Goal: Task Accomplishment & Management: Manage account settings

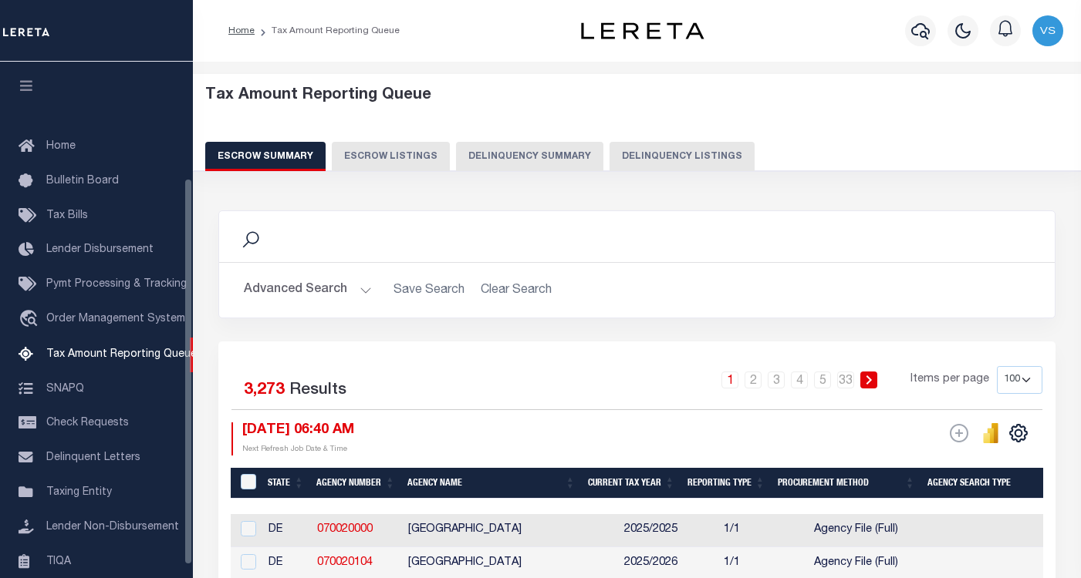
select select "100"
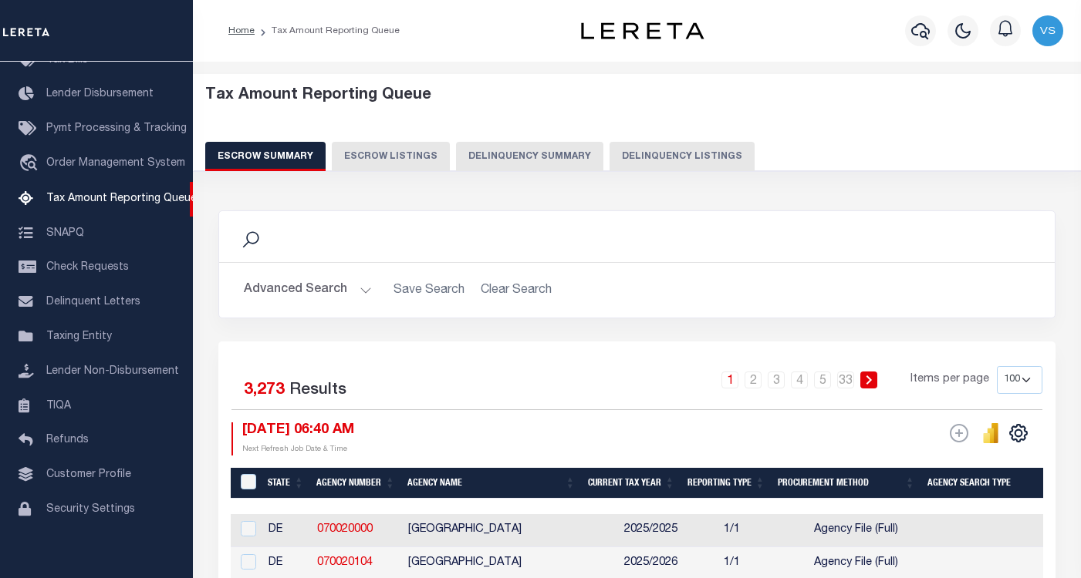
click at [644, 153] on button "Delinquency Listings" at bounding box center [681, 156] width 145 height 29
select select "100"
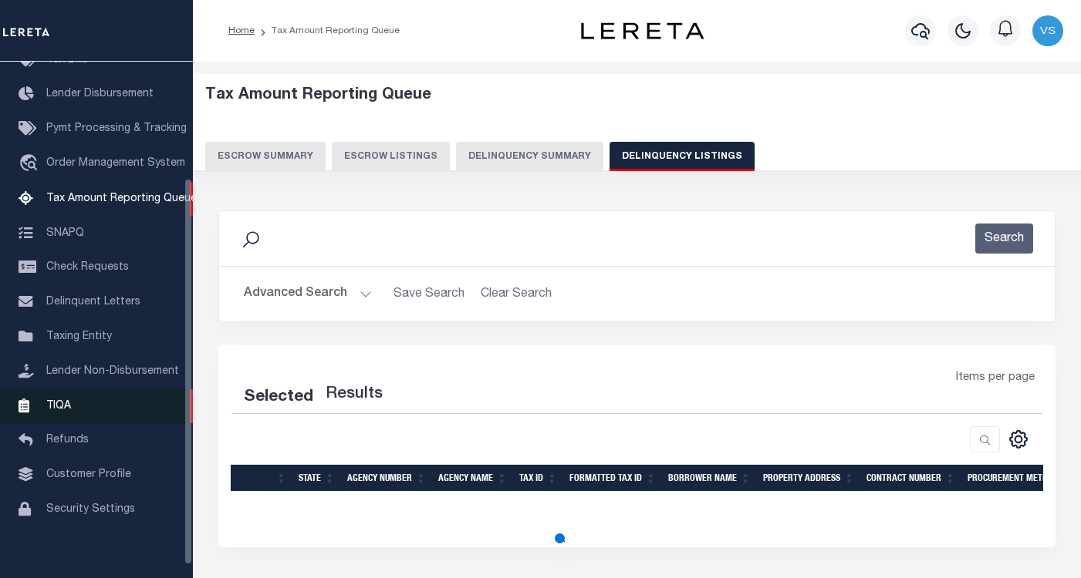
select select "100"
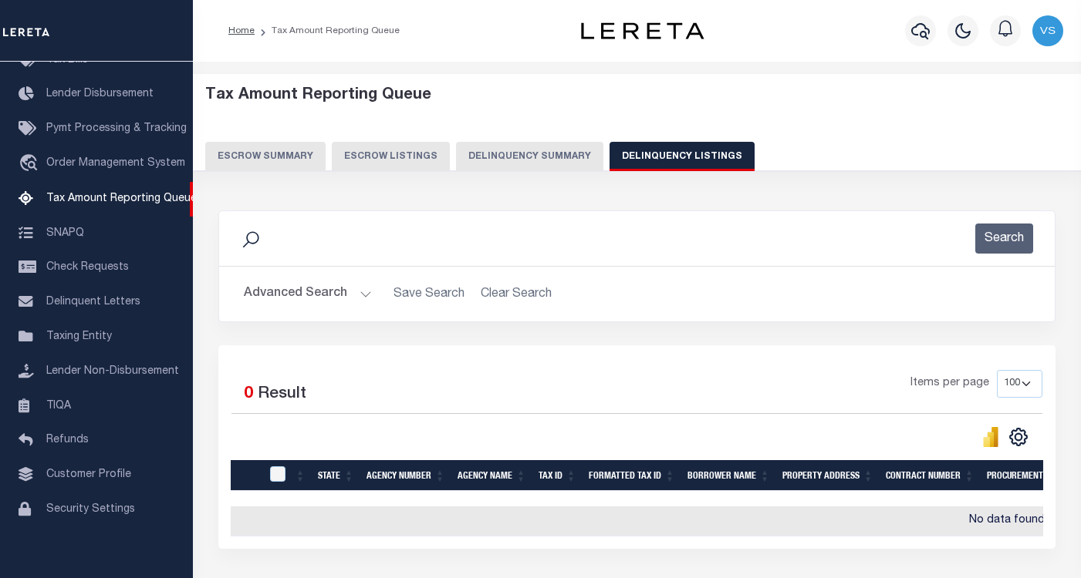
click at [286, 300] on button "Advanced Search" at bounding box center [308, 294] width 128 height 30
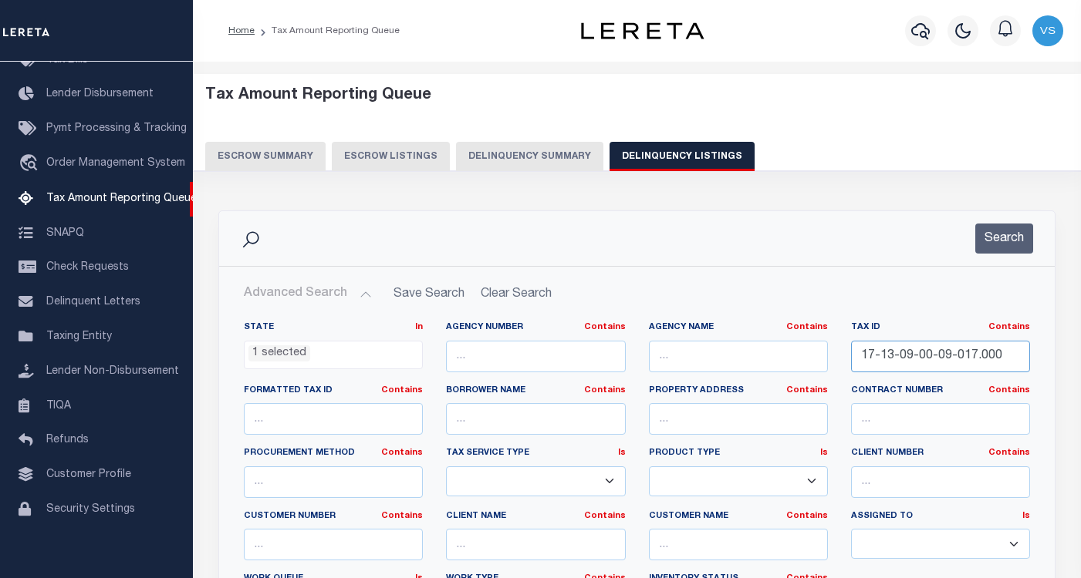
click at [883, 353] on input "17-13-09-00-09-017.000" at bounding box center [940, 357] width 179 height 32
paste input "34-09-04-477-003.000-019"
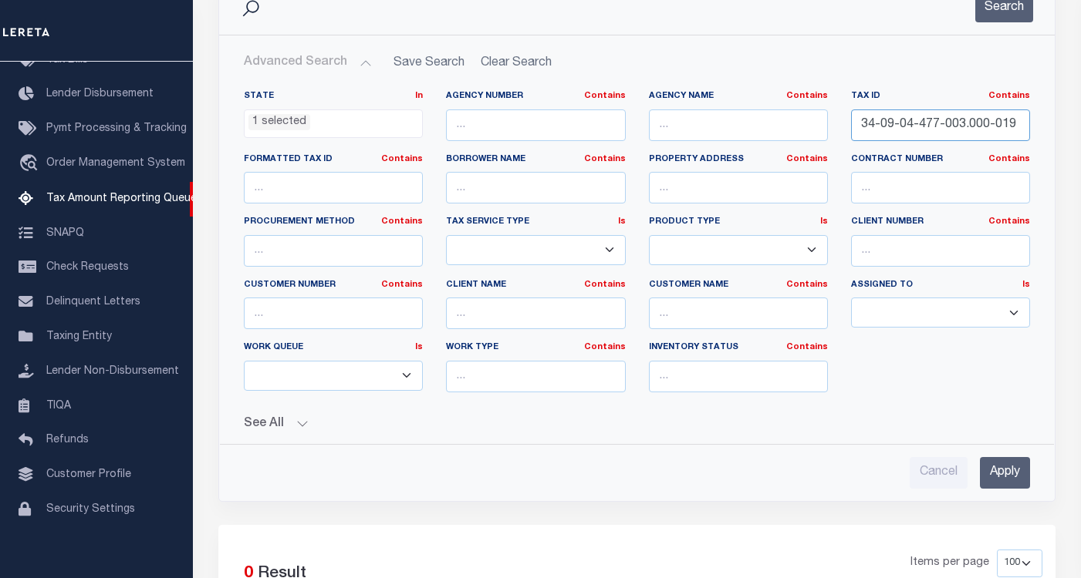
type input "34-09-04-477-003.000-019"
click at [1011, 474] on input "Apply" at bounding box center [1005, 473] width 50 height 32
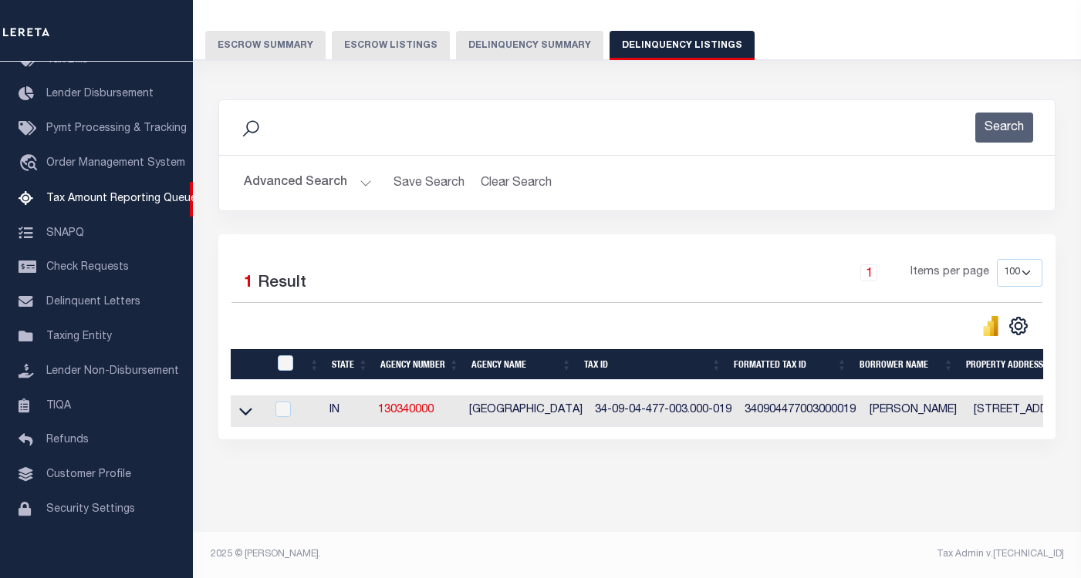
scroll to position [124, 0]
click at [247, 403] on icon at bounding box center [245, 411] width 13 height 16
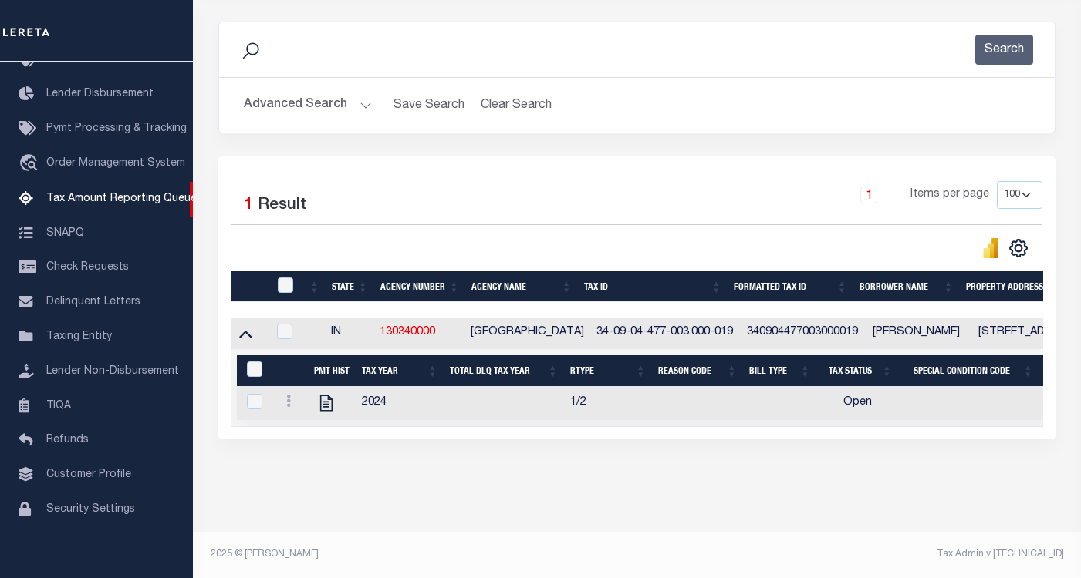
scroll to position [203, 0]
click at [324, 399] on icon "" at bounding box center [326, 403] width 20 height 20
checkbox input "true"
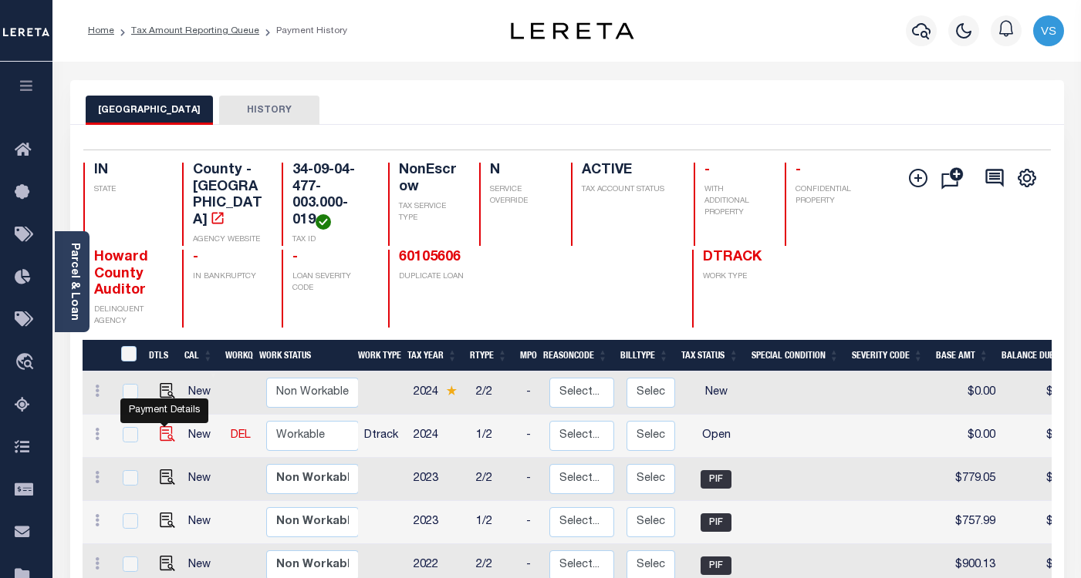
click at [161, 442] on img "" at bounding box center [167, 434] width 15 height 15
checkbox input "true"
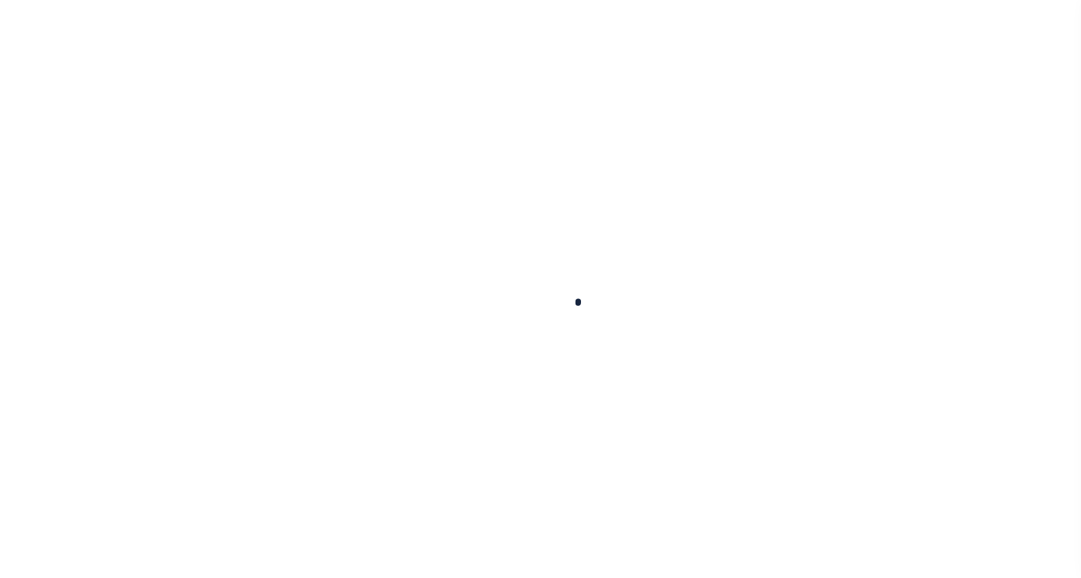
checkbox input "false"
type input "[DATE]"
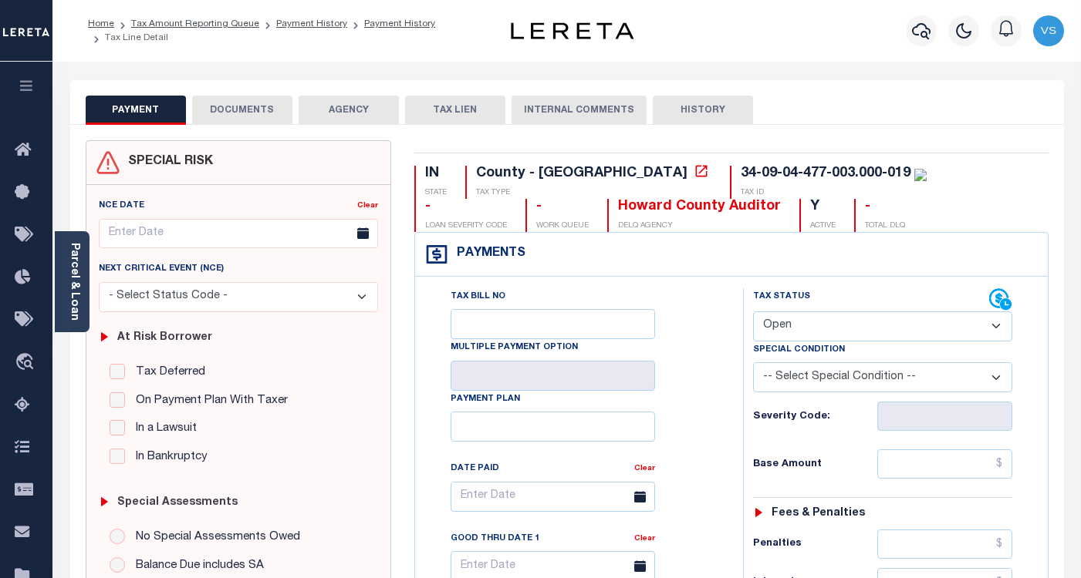
click at [785, 326] on select "- Select Status Code - Open Due/Unpaid Paid Incomplete No Tax Due Internal Refu…" at bounding box center [882, 327] width 259 height 30
select select "PYD"
click at [753, 312] on select "- Select Status Code - Open Due/Unpaid Paid Incomplete No Tax Due Internal Refu…" at bounding box center [882, 327] width 259 height 30
type input "[DATE]"
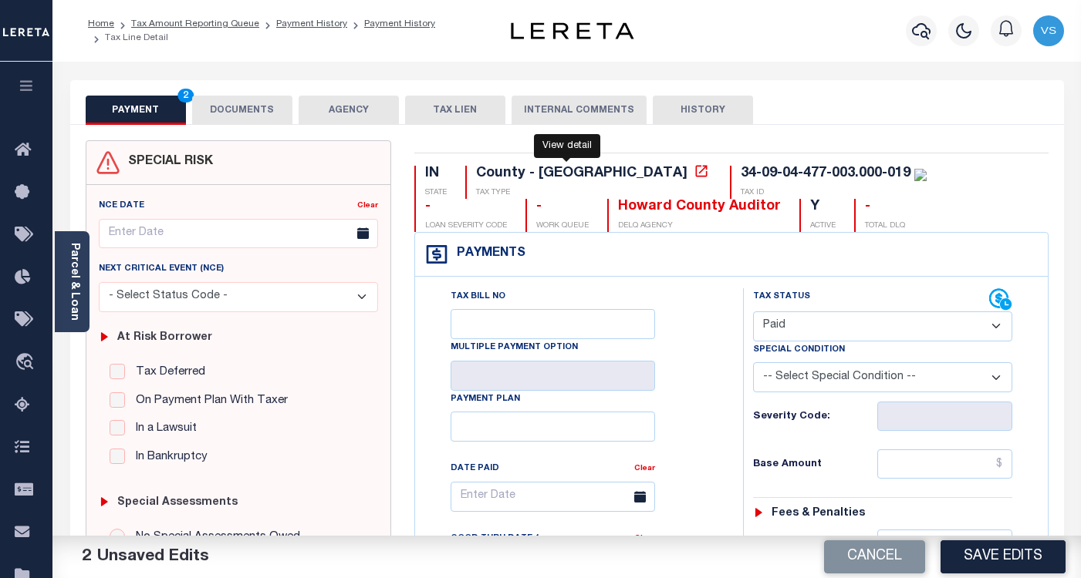
click at [693, 174] on icon at bounding box center [700, 171] width 15 height 15
click at [693, 177] on icon at bounding box center [700, 171] width 15 height 15
drag, startPoint x: 526, startPoint y: 211, endPoint x: 420, endPoint y: 203, distance: 106.7
click at [607, 203] on div "Howard County Auditor DELQ AGENCY" at bounding box center [694, 215] width 174 height 33
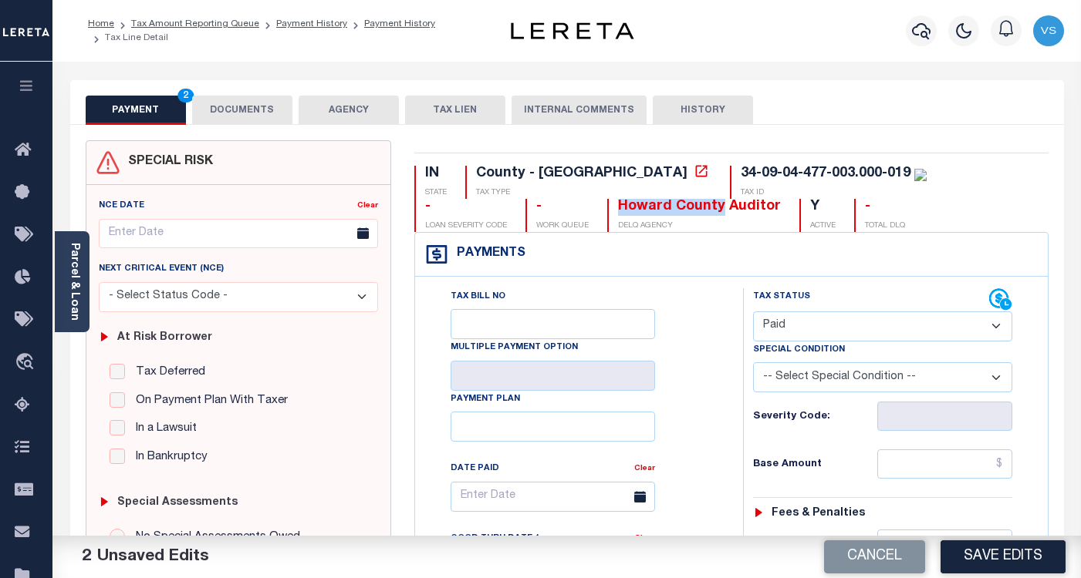
copy div "Howard County"
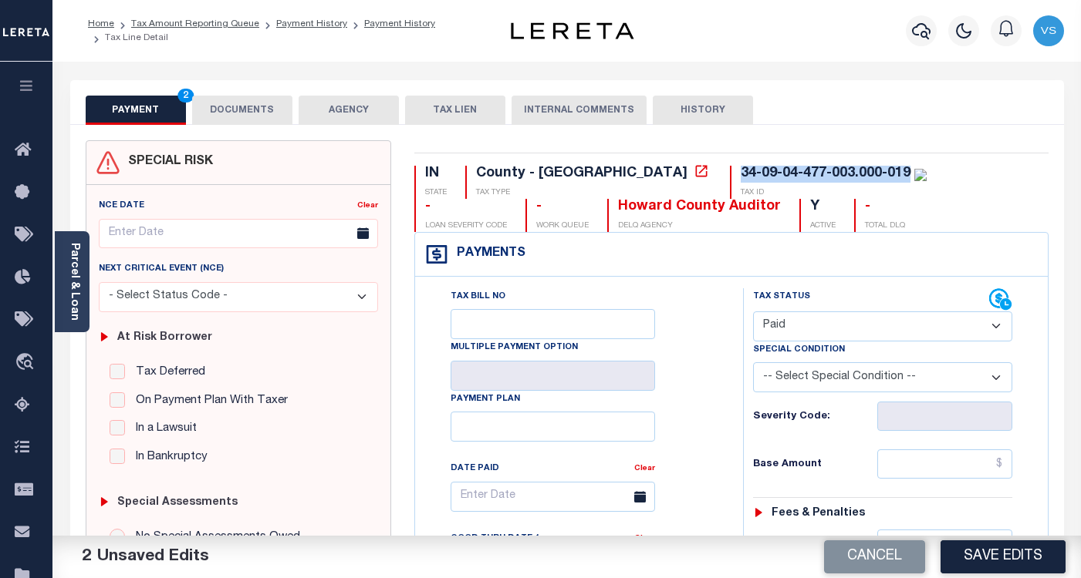
drag, startPoint x: 777, startPoint y: 176, endPoint x: 591, endPoint y: 169, distance: 186.8
click at [591, 169] on div "IN STATE County - IN TAX TYPE 34-09-04-477-003.000-019 TAX ID - LOAN SEVERITY C…" at bounding box center [731, 199] width 634 height 66
copy div "34-09-04-477-003.000-019"
click at [910, 468] on input "text" at bounding box center [944, 464] width 135 height 29
click at [953, 460] on input "text" at bounding box center [944, 464] width 135 height 29
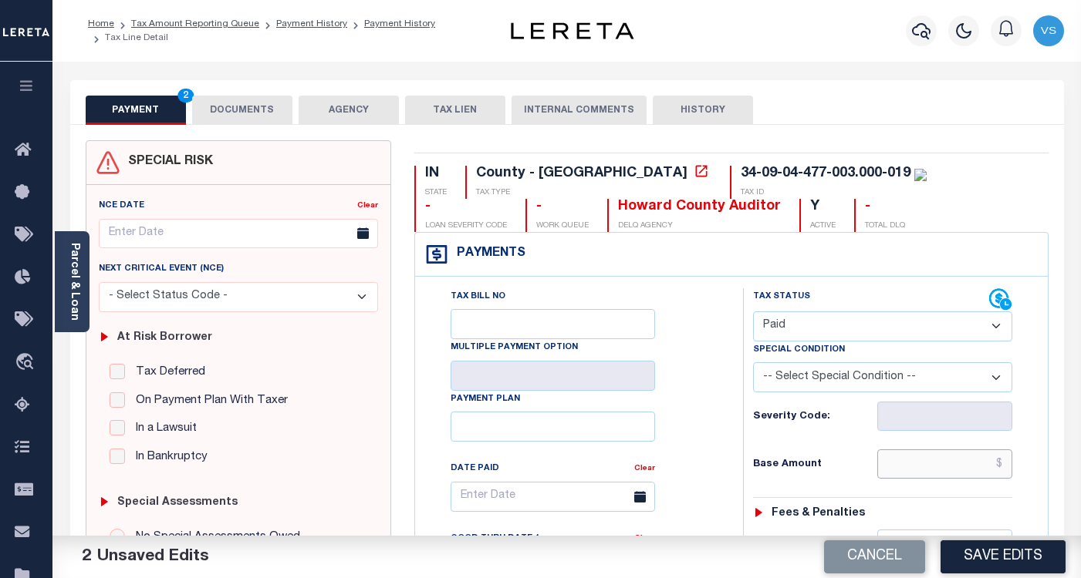
paste input "894.22"
type input "$894.22"
click at [225, 116] on button "DOCUMENTS" at bounding box center [242, 110] width 100 height 29
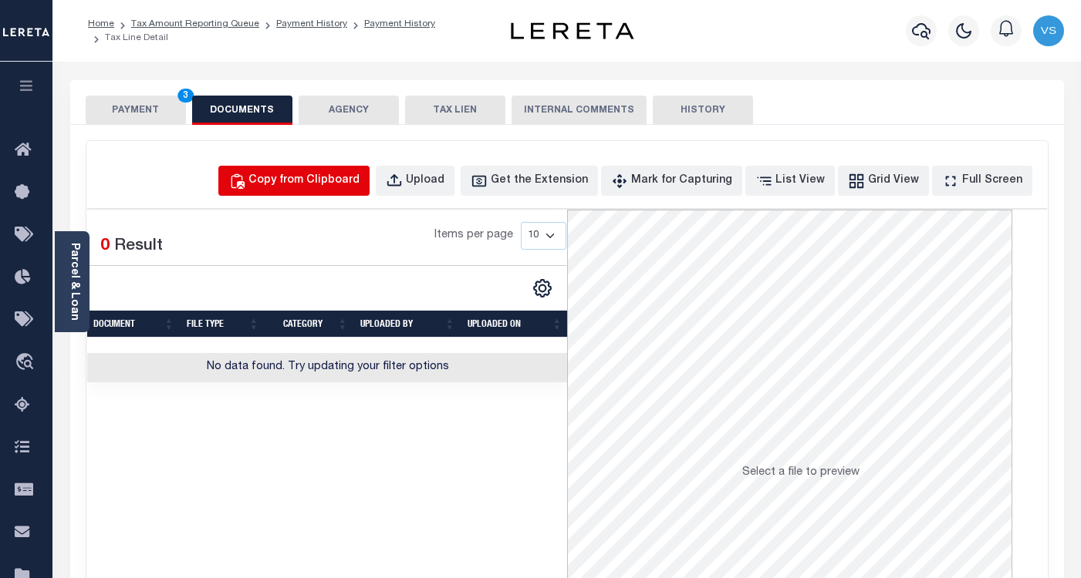
click at [315, 187] on div "Copy from Clipboard" at bounding box center [303, 181] width 111 height 17
select select "POP"
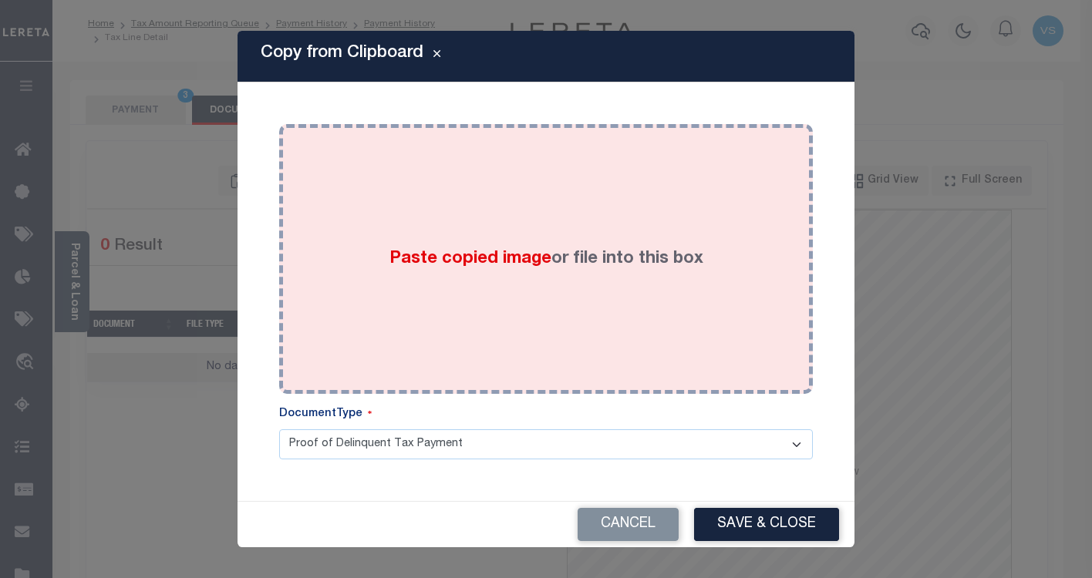
click at [456, 235] on div "Paste copied image or file into this box" at bounding box center [546, 259] width 511 height 247
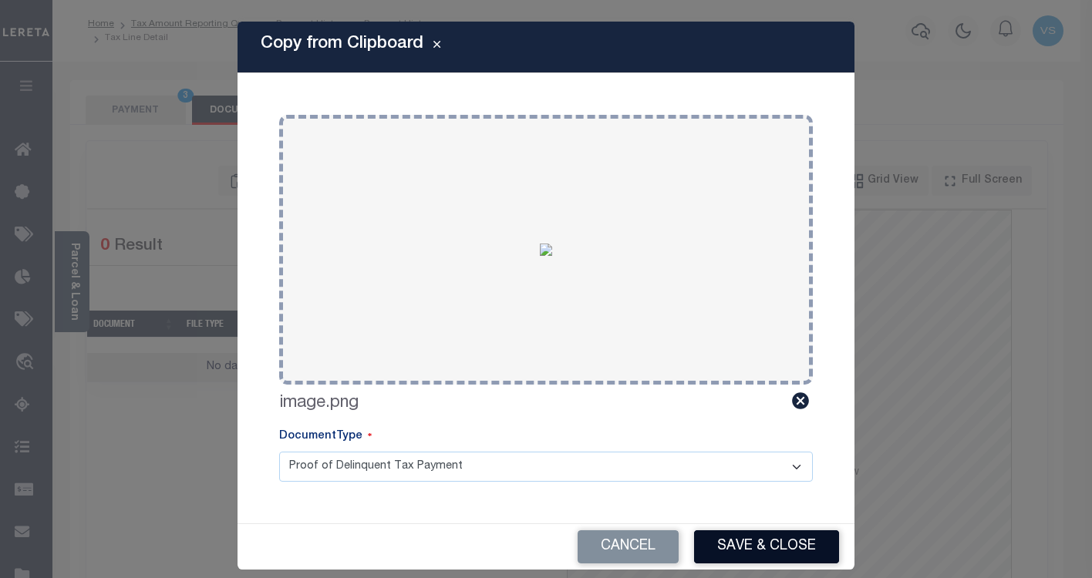
click at [744, 549] on button "Save & Close" at bounding box center [766, 547] width 145 height 33
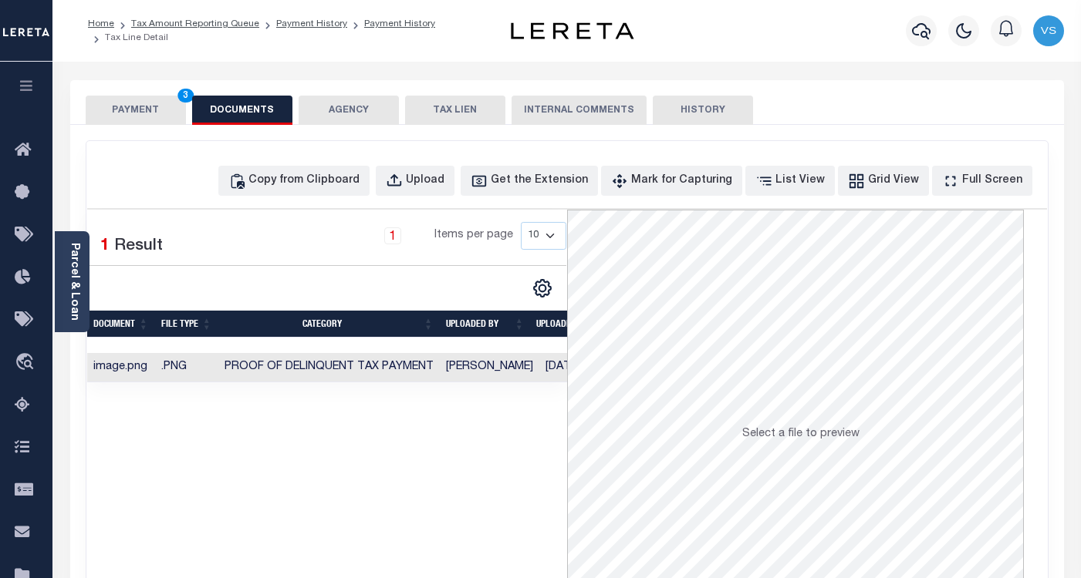
click at [122, 108] on button "PAYMENT 3" at bounding box center [136, 110] width 100 height 29
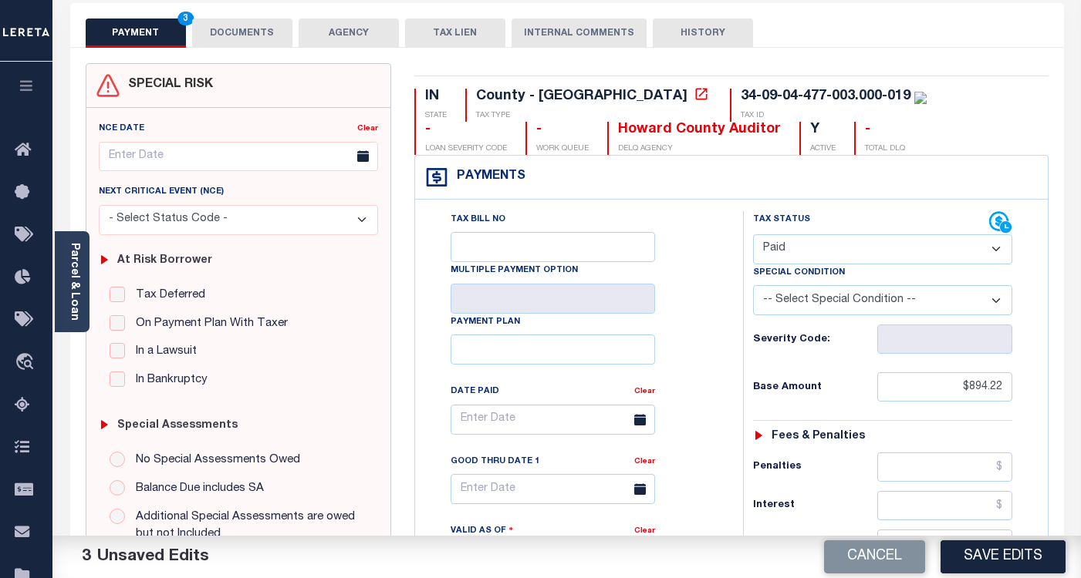
scroll to position [154, 0]
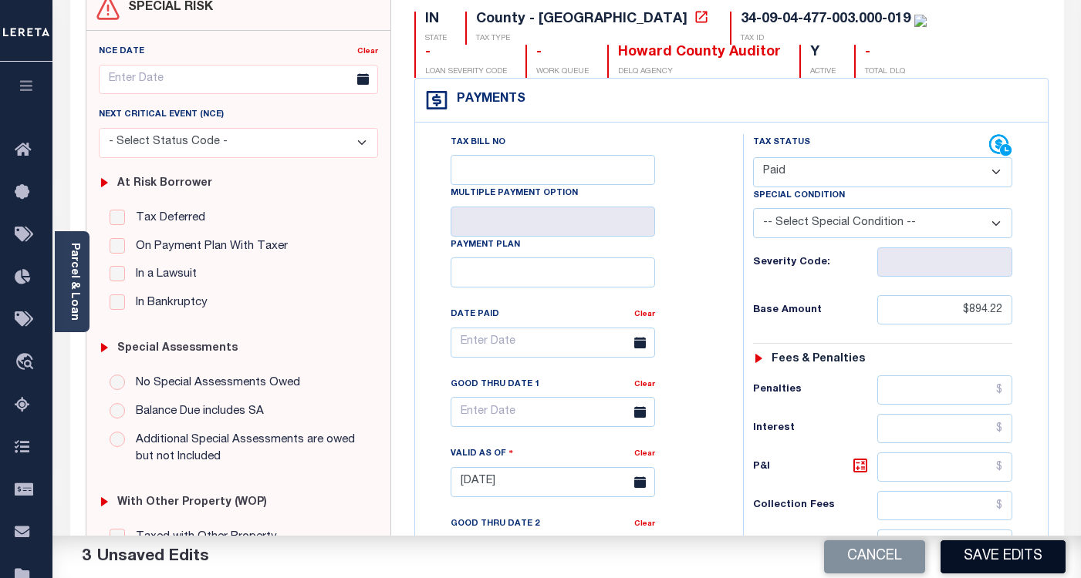
click at [1006, 556] on button "Save Edits" at bounding box center [1002, 557] width 125 height 33
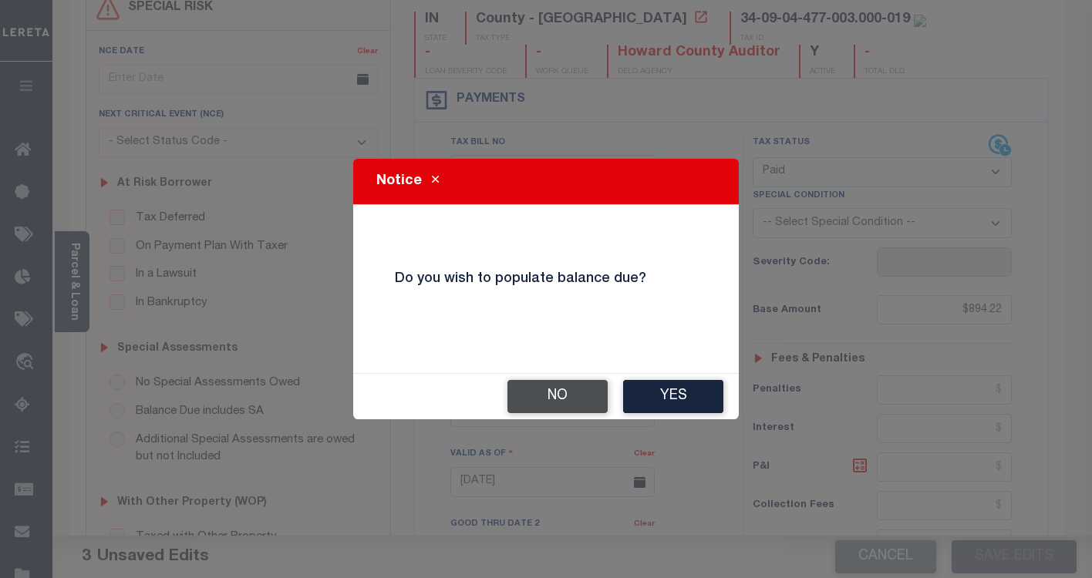
click at [557, 400] on button "No" at bounding box center [558, 396] width 100 height 33
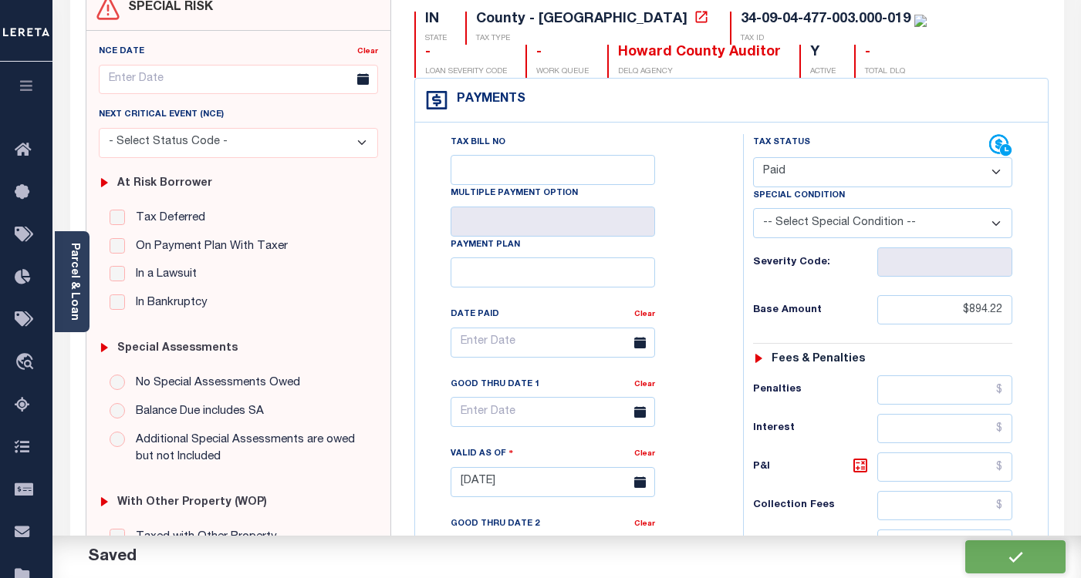
checkbox input "false"
type input "$894.22"
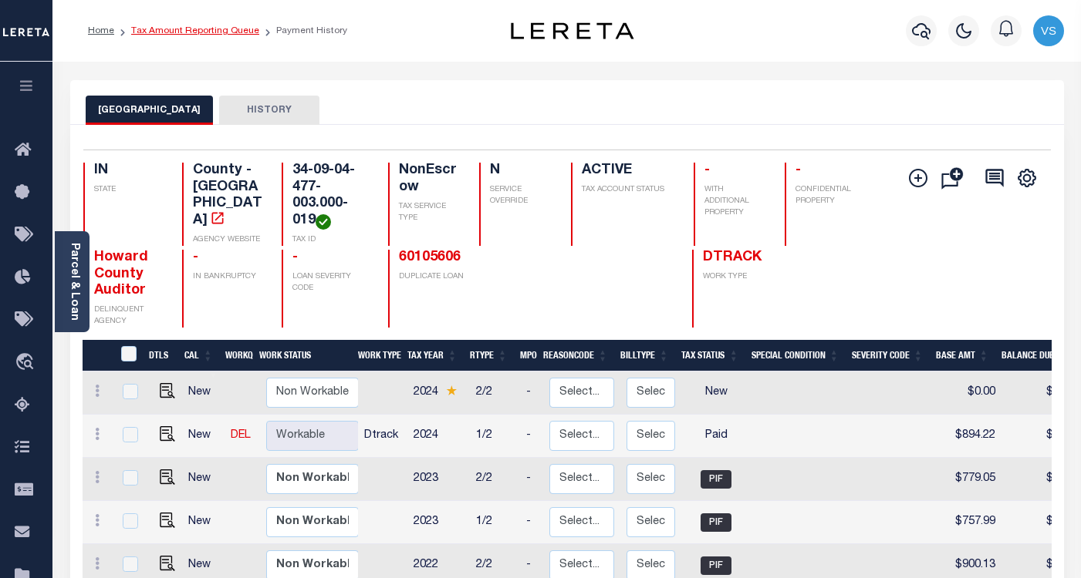
click at [191, 34] on link "Tax Amount Reporting Queue" at bounding box center [195, 30] width 128 height 9
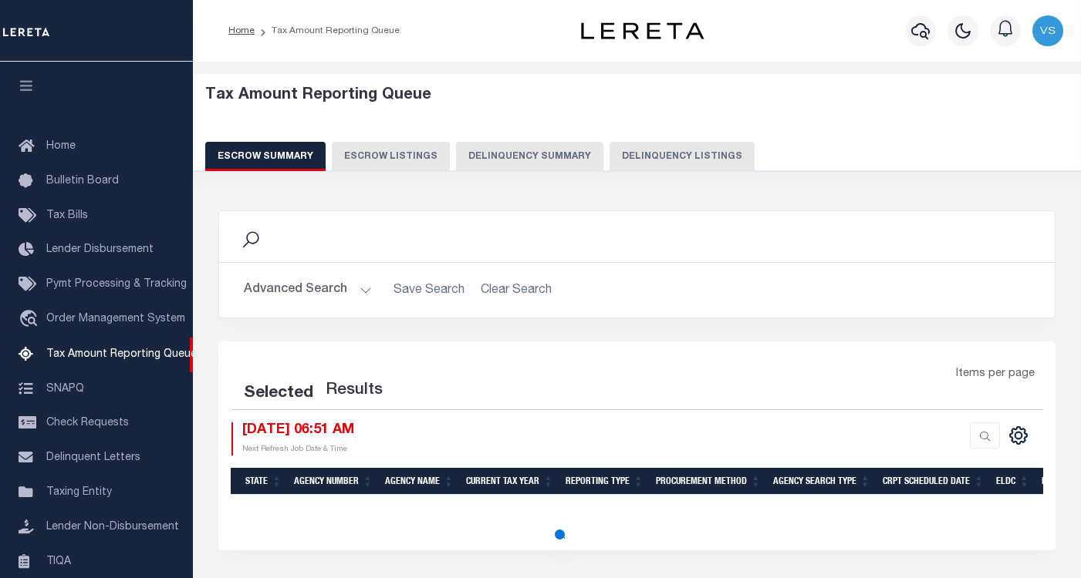
select select "100"
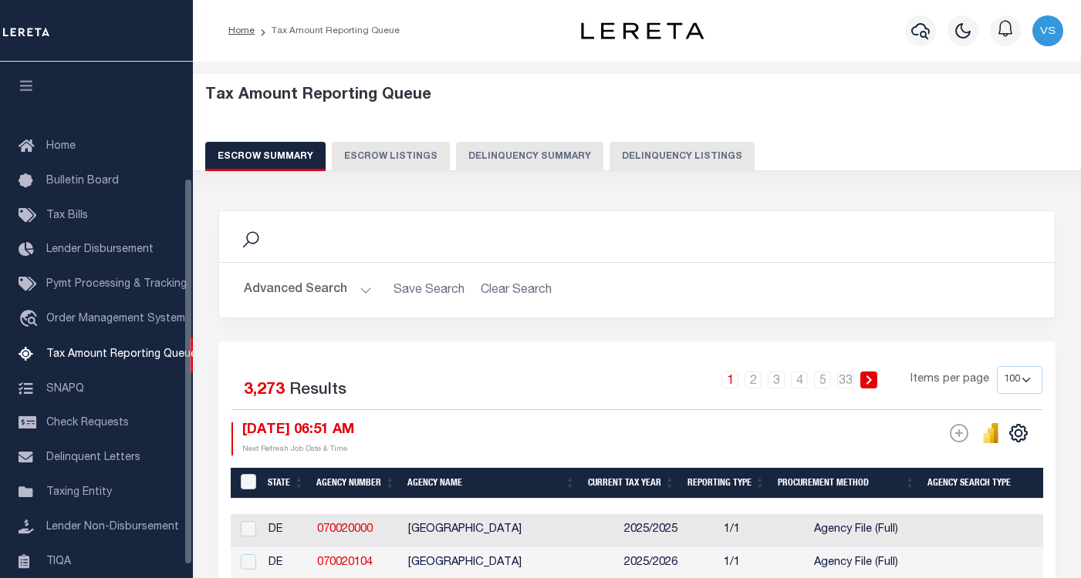
scroll to position [156, 0]
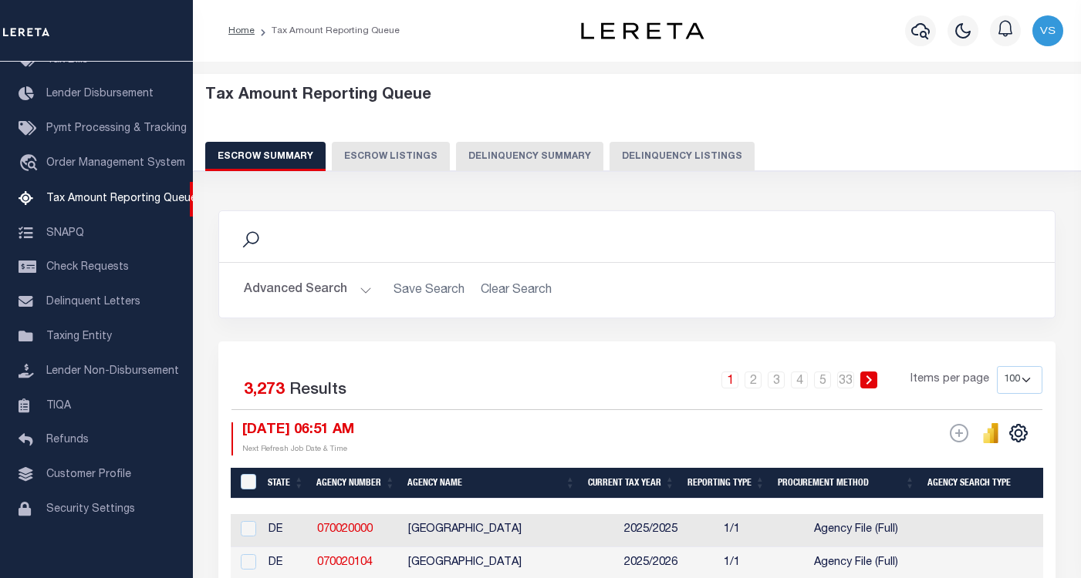
click at [650, 156] on button "Delinquency Listings" at bounding box center [681, 156] width 145 height 29
select select "100"
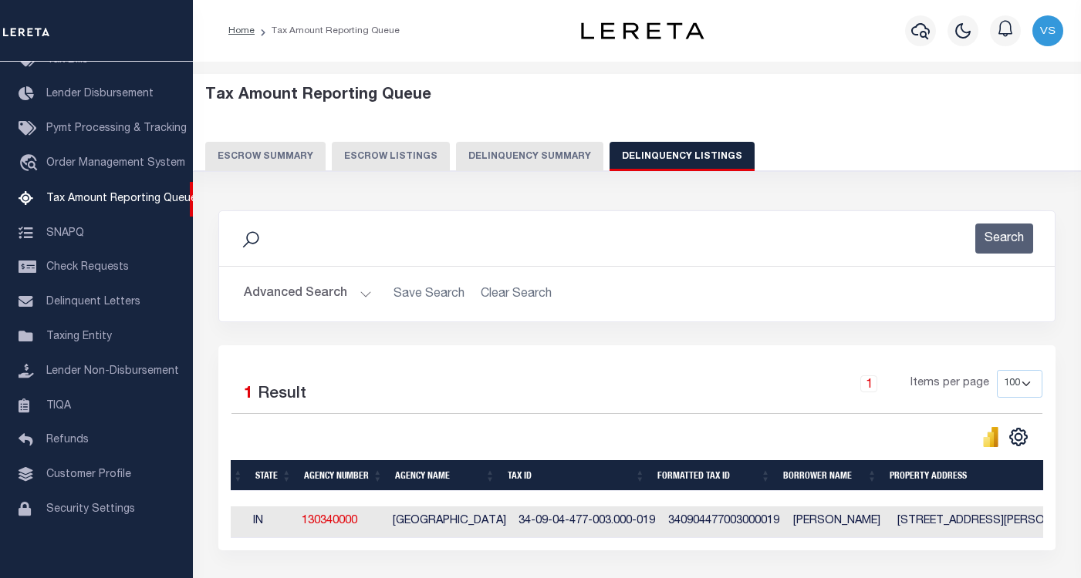
scroll to position [0, 0]
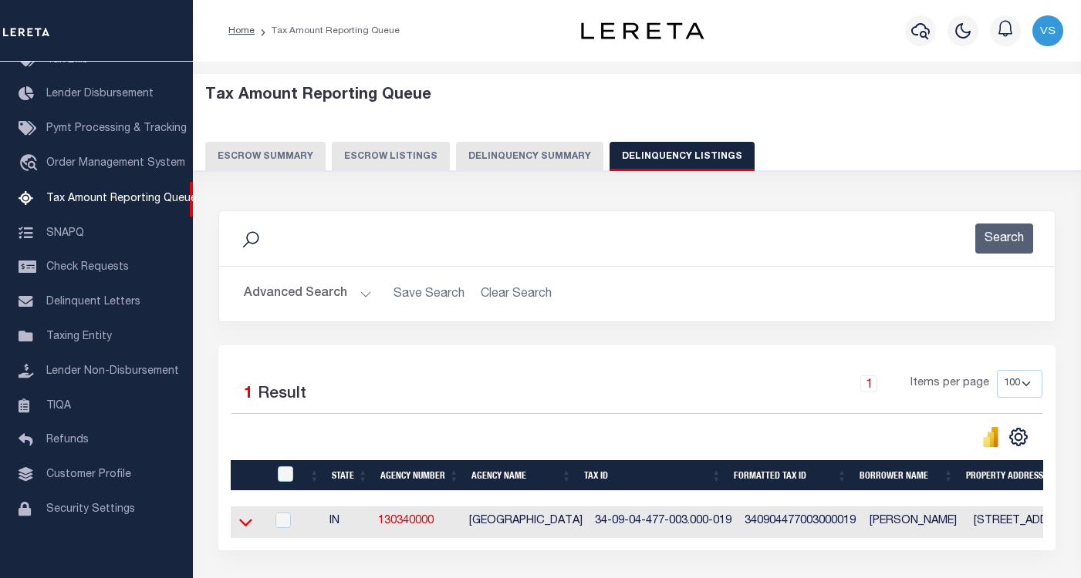
click at [245, 524] on icon at bounding box center [245, 522] width 13 height 16
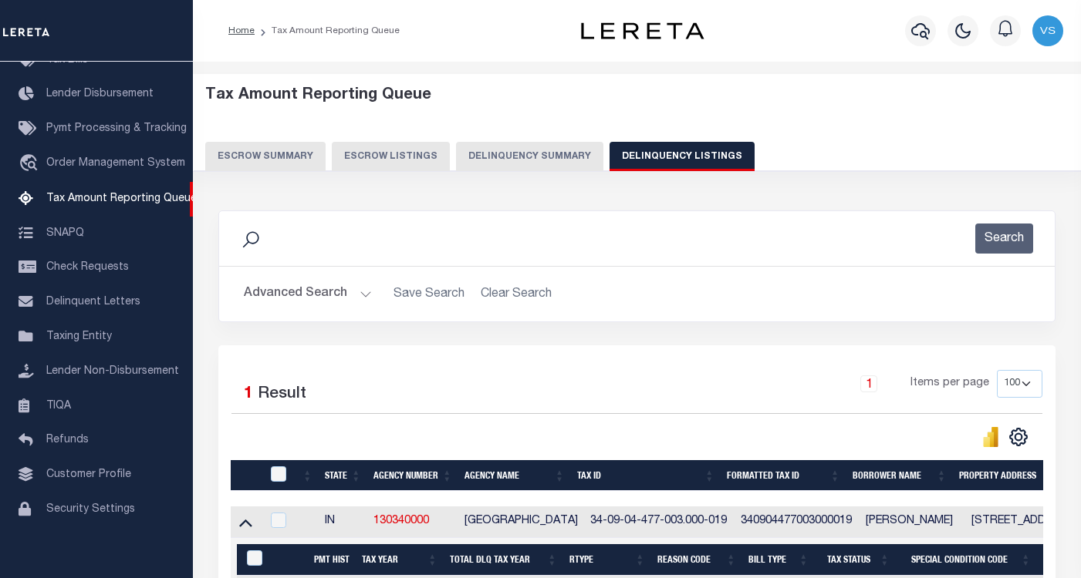
scroll to position [203, 0]
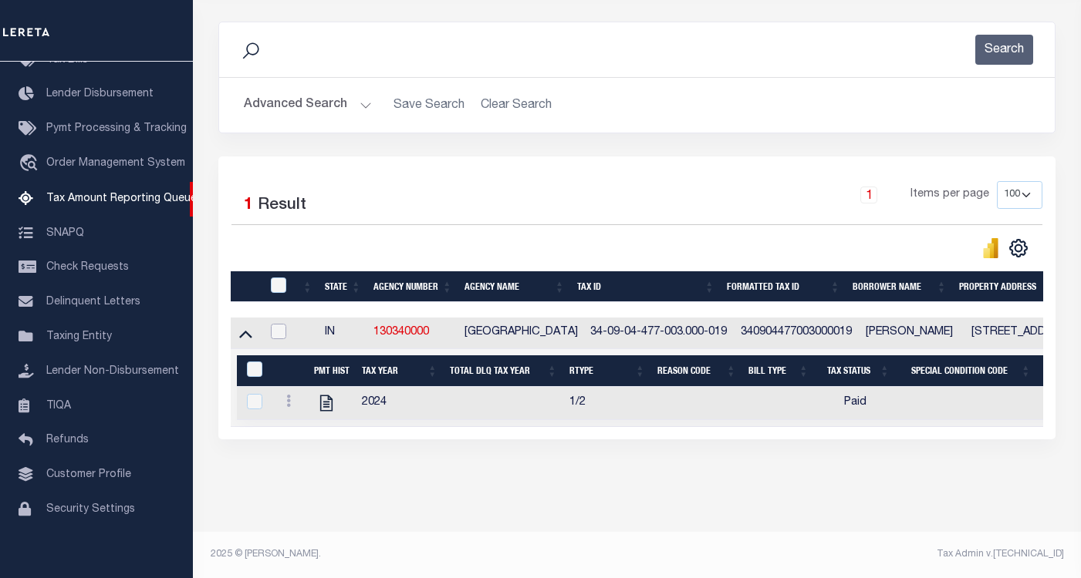
click at [278, 324] on input "checkbox" at bounding box center [278, 331] width 15 height 15
checkbox input "true"
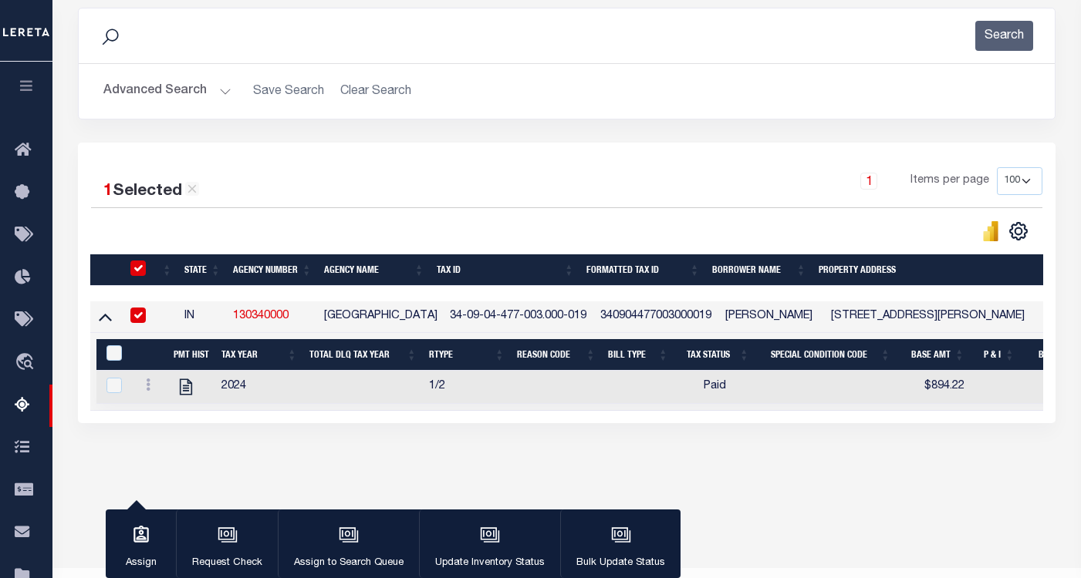
scroll to position [201, 0]
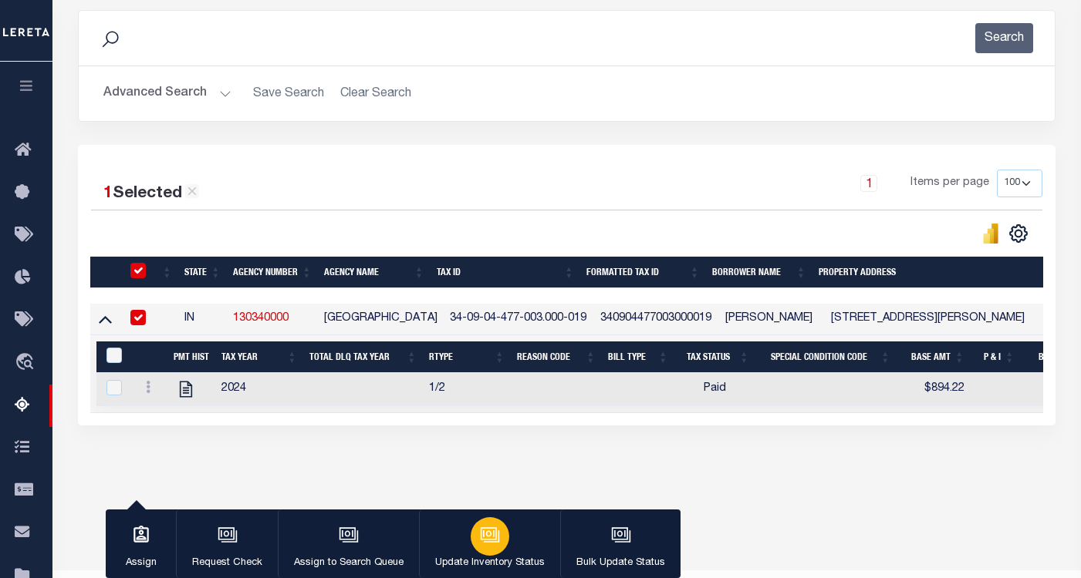
click at [484, 549] on div "button" at bounding box center [489, 537] width 39 height 39
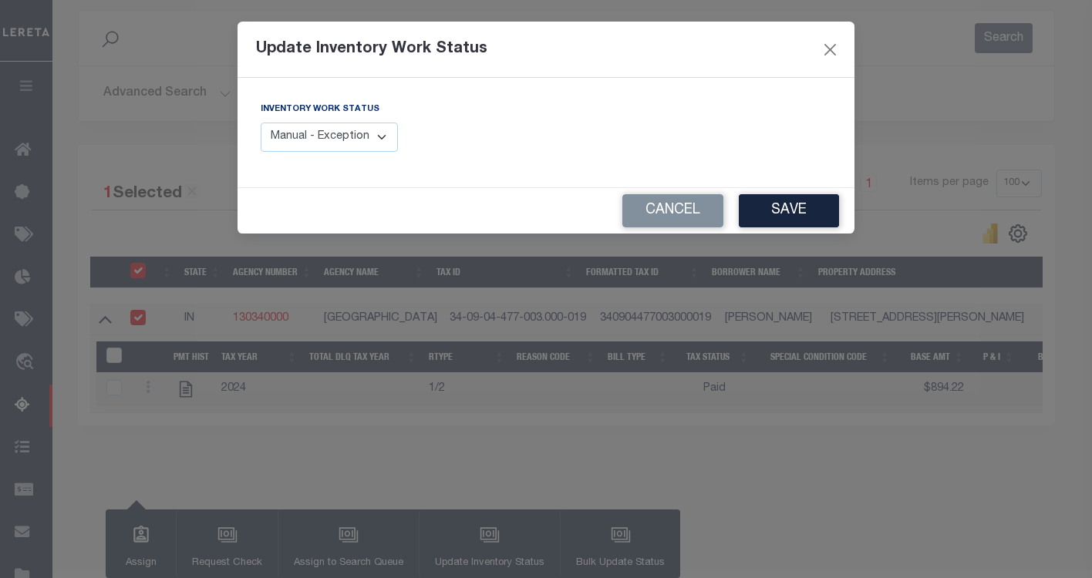
click at [349, 135] on select "Manual - Exception Pended - Awaiting Search Late Add Exception Completed" at bounding box center [329, 138] width 137 height 30
select select "4"
click at [261, 123] on select "Manual - Exception Pended - Awaiting Search Late Add Exception Completed" at bounding box center [329, 138] width 137 height 30
click at [814, 213] on button "Save" at bounding box center [789, 210] width 100 height 33
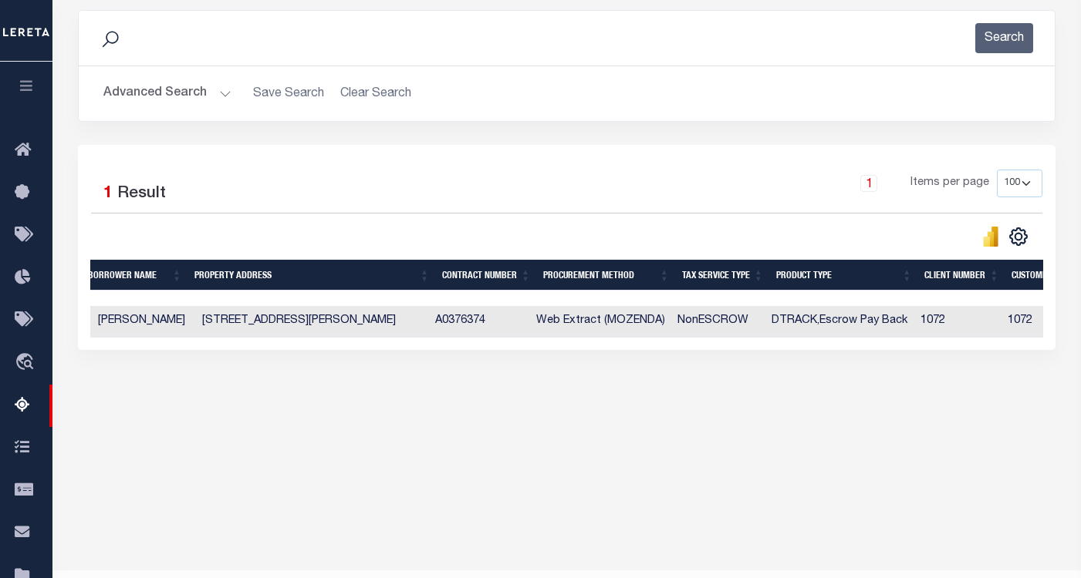
scroll to position [0, 0]
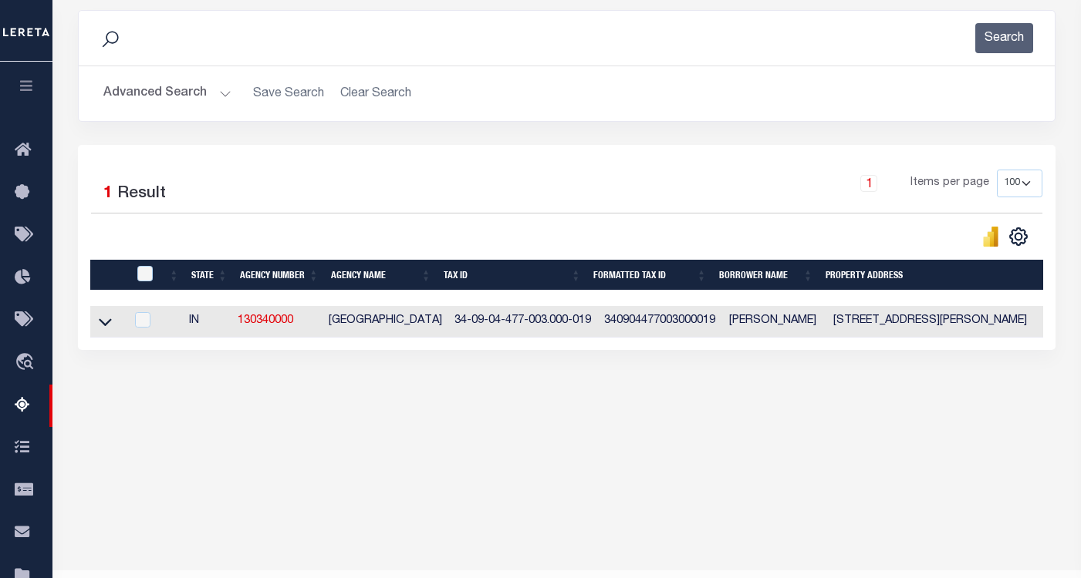
click at [117, 93] on button "Advanced Search" at bounding box center [167, 94] width 128 height 30
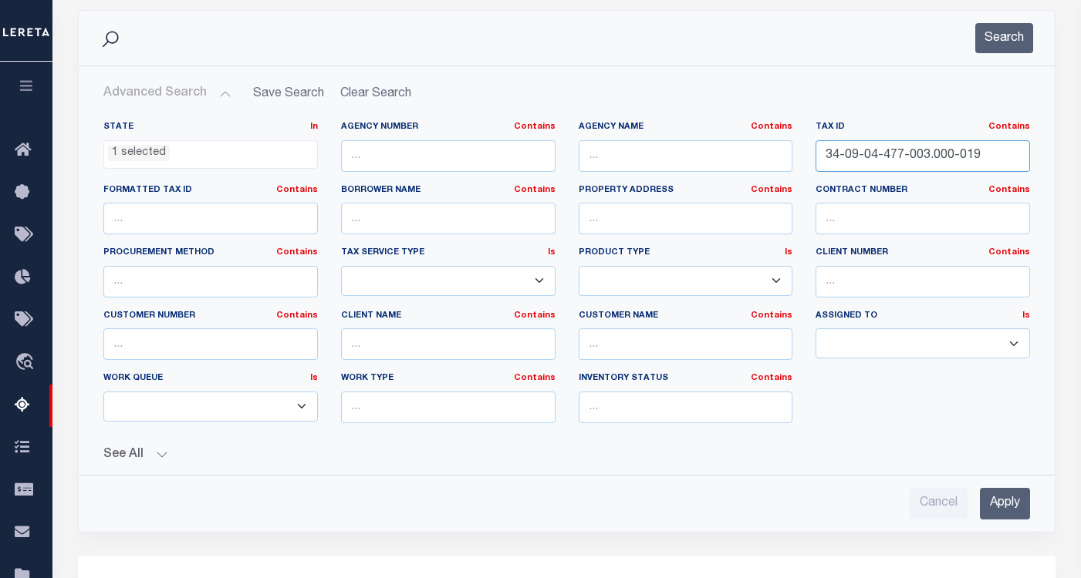
click at [838, 160] on input "34-09-04-477-003.000-019" at bounding box center [922, 156] width 214 height 32
paste input "5-300-020"
type input "34-09-05-300-020.000-019"
click at [986, 502] on input "Apply" at bounding box center [1005, 504] width 50 height 32
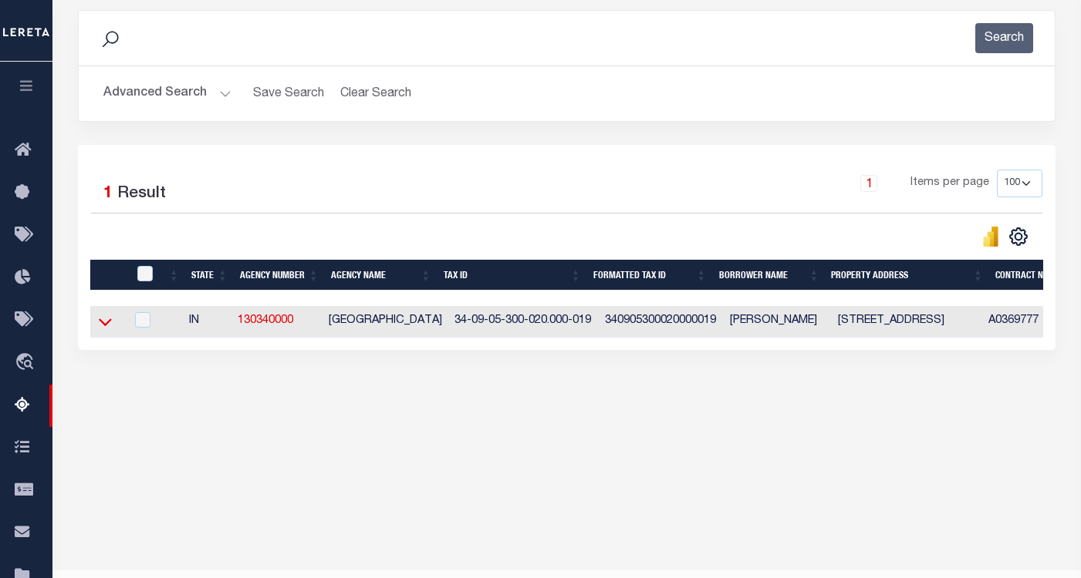
click at [106, 327] on icon at bounding box center [105, 323] width 13 height 8
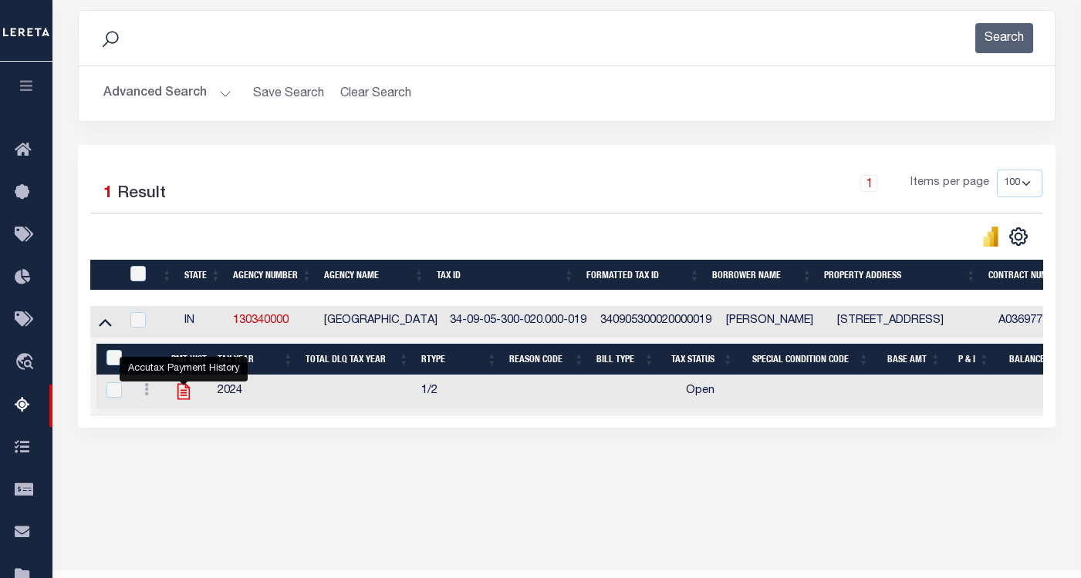
click at [184, 394] on icon "" at bounding box center [183, 392] width 12 height 16
checkbox input "true"
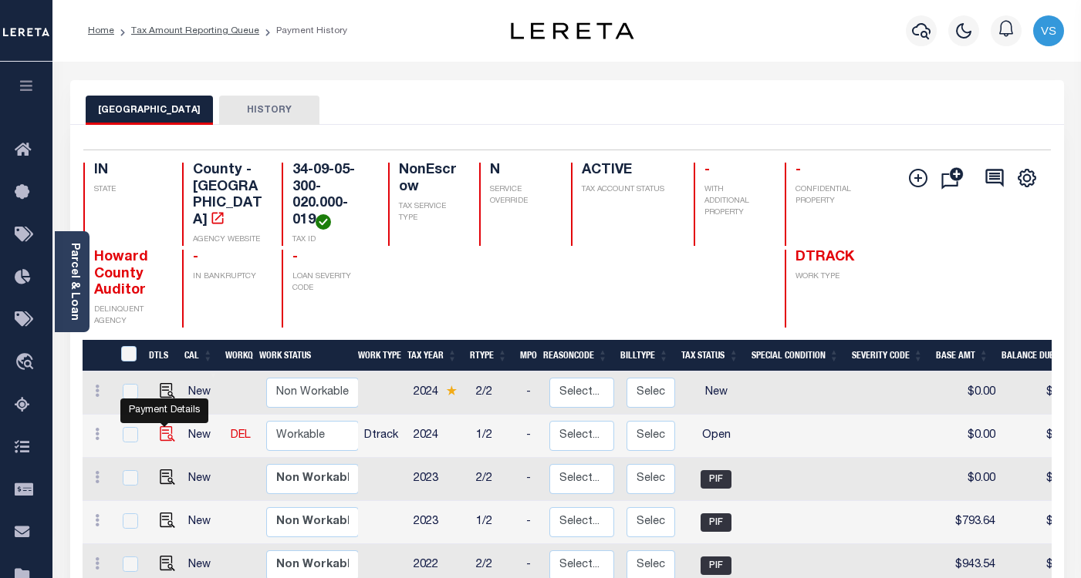
click at [168, 442] on img "" at bounding box center [167, 434] width 15 height 15
checkbox input "true"
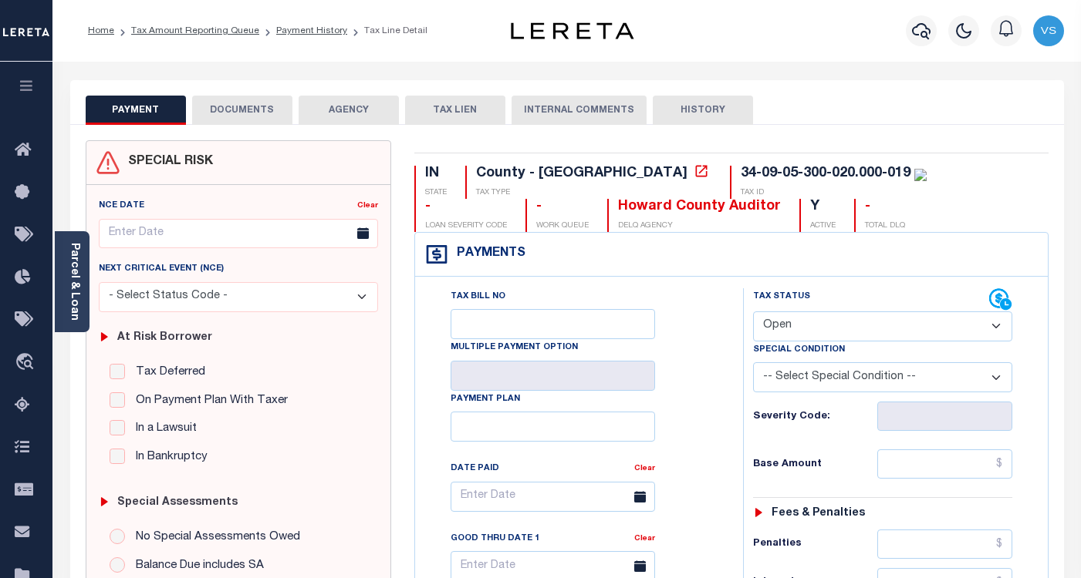
drag, startPoint x: 831, startPoint y: 315, endPoint x: 820, endPoint y: 338, distance: 25.5
click at [827, 323] on select "- Select Status Code - Open Due/Unpaid Paid Incomplete No Tax Due Internal Refu…" at bounding box center [882, 327] width 259 height 30
select select "PYD"
click at [753, 312] on select "- Select Status Code - Open Due/Unpaid Paid Incomplete No Tax Due Internal Refu…" at bounding box center [882, 327] width 259 height 30
type input "[DATE]"
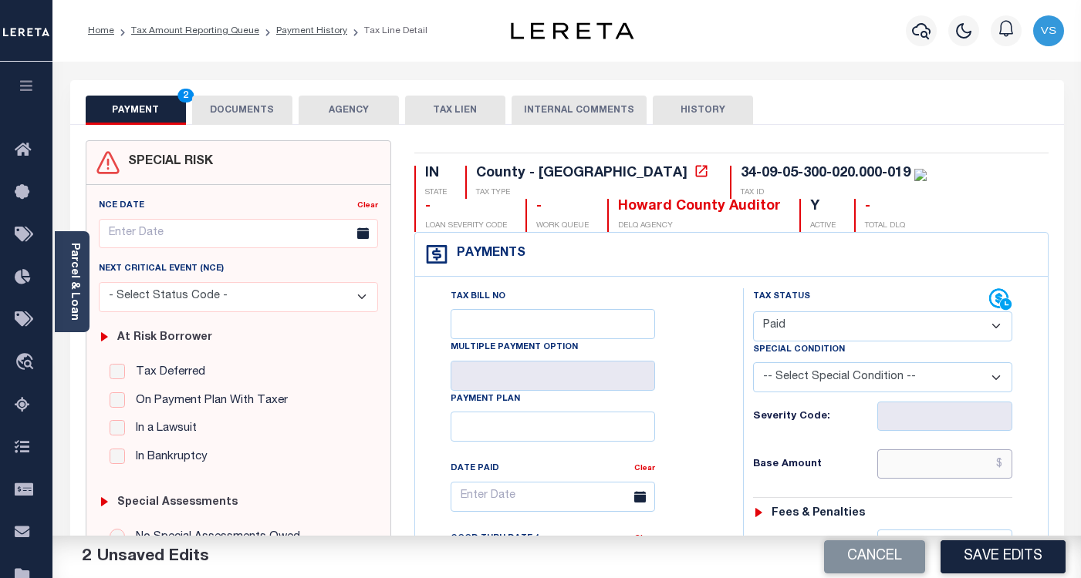
click at [922, 463] on input "text" at bounding box center [944, 464] width 135 height 29
paste input "902.99"
type input "$902.99"
click at [958, 548] on button "Save Edits" at bounding box center [1002, 557] width 125 height 33
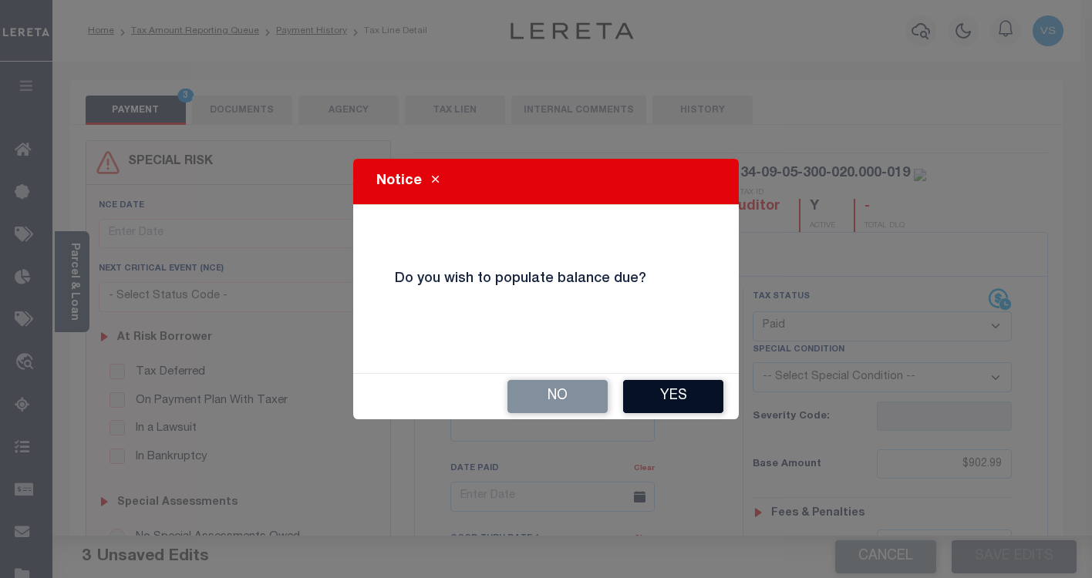
click at [664, 399] on button "Yes" at bounding box center [673, 396] width 100 height 33
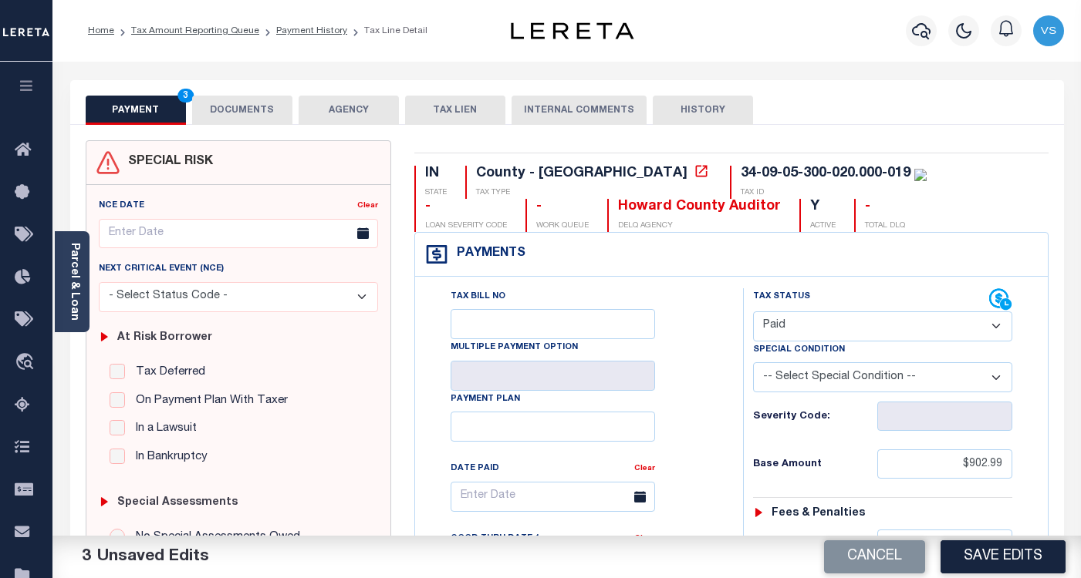
click at [228, 112] on button "DOCUMENTS" at bounding box center [242, 110] width 100 height 29
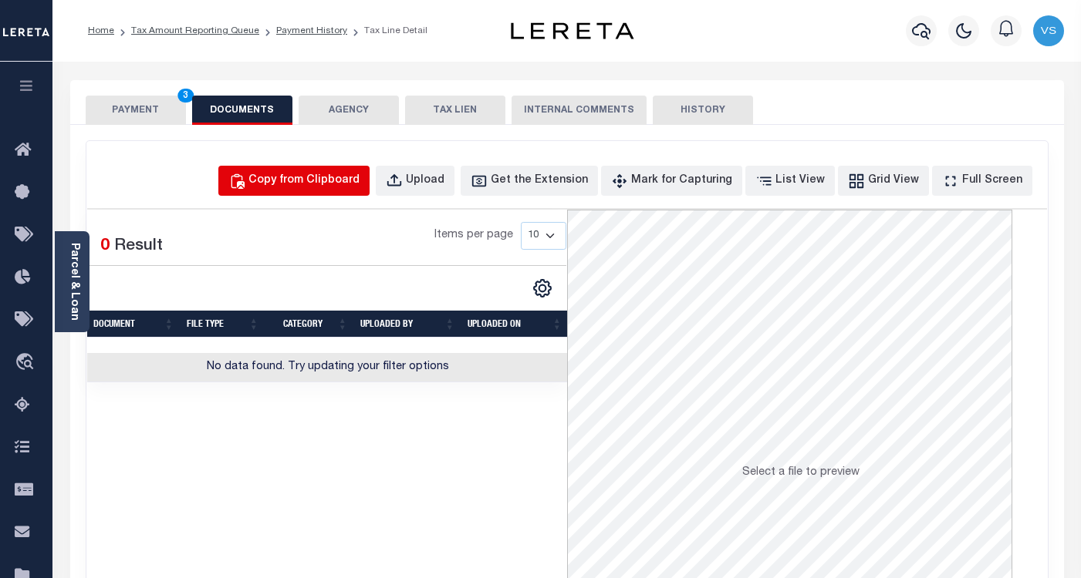
click at [303, 176] on div "Copy from Clipboard" at bounding box center [303, 181] width 111 height 17
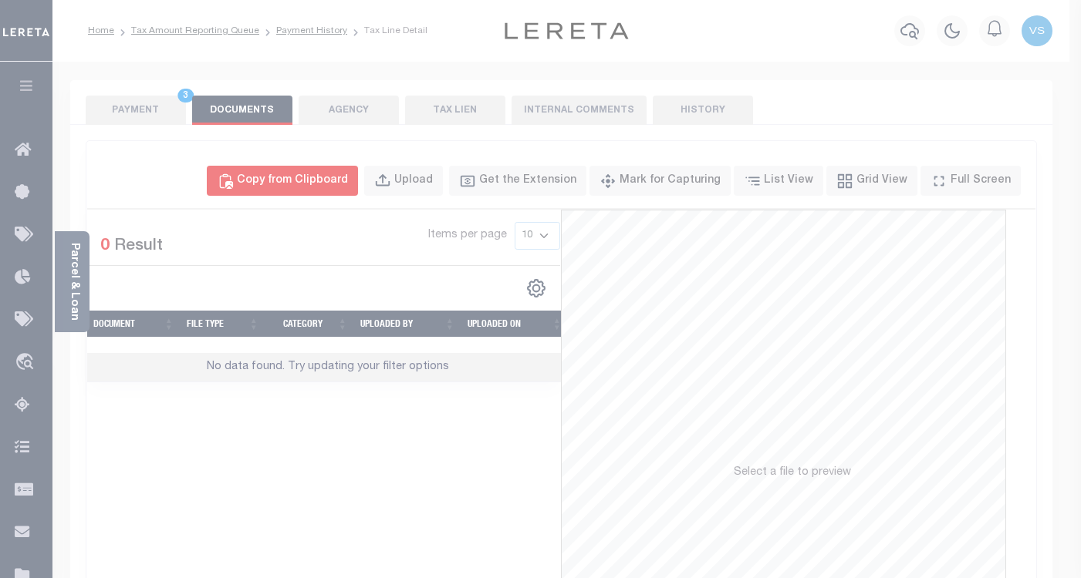
select select "POP"
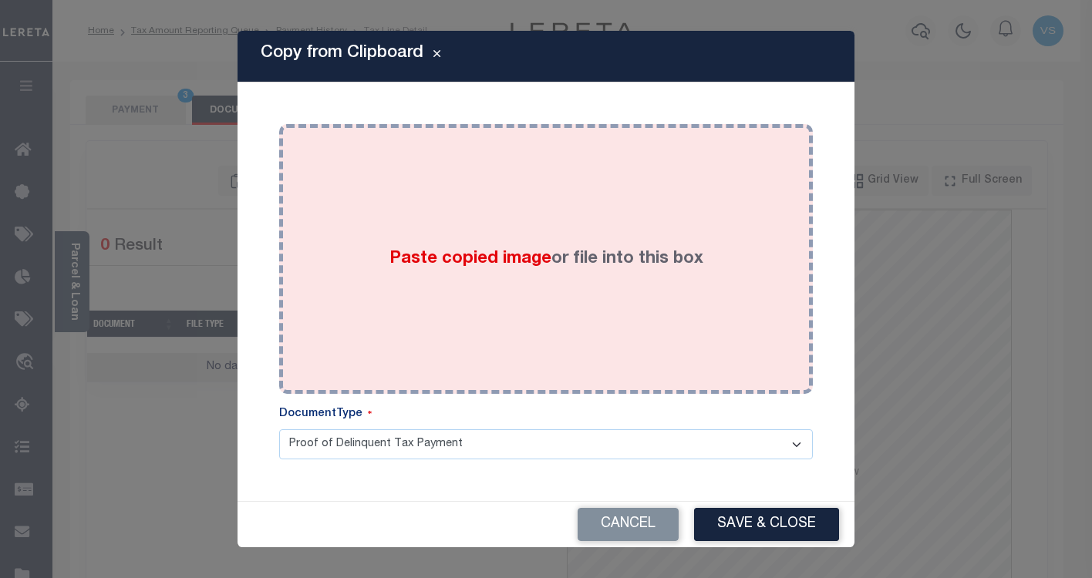
click at [420, 244] on div "Paste copied image or file into this box" at bounding box center [546, 259] width 511 height 247
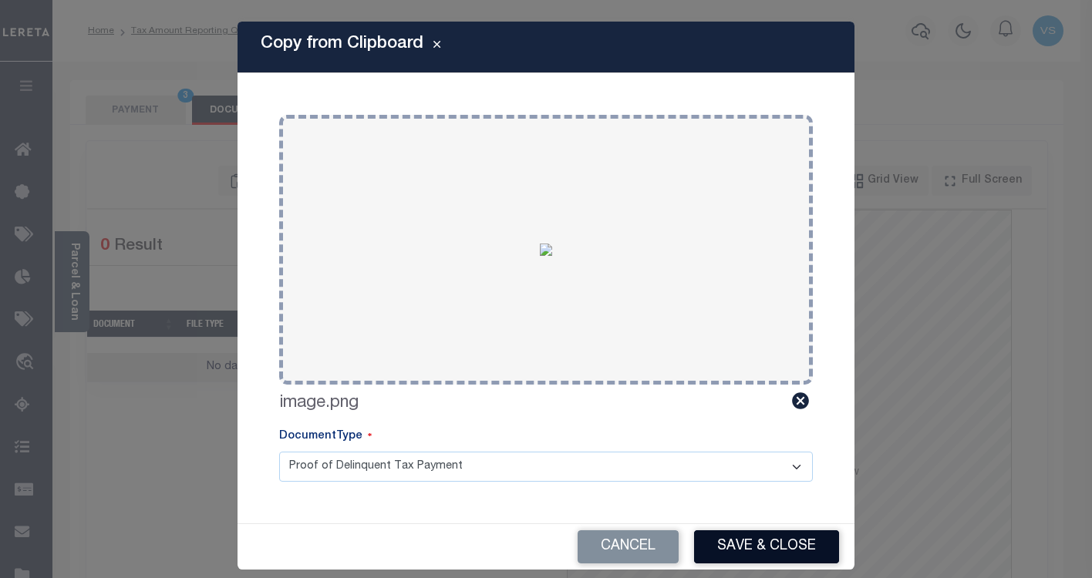
click at [740, 542] on button "Save & Close" at bounding box center [766, 547] width 145 height 33
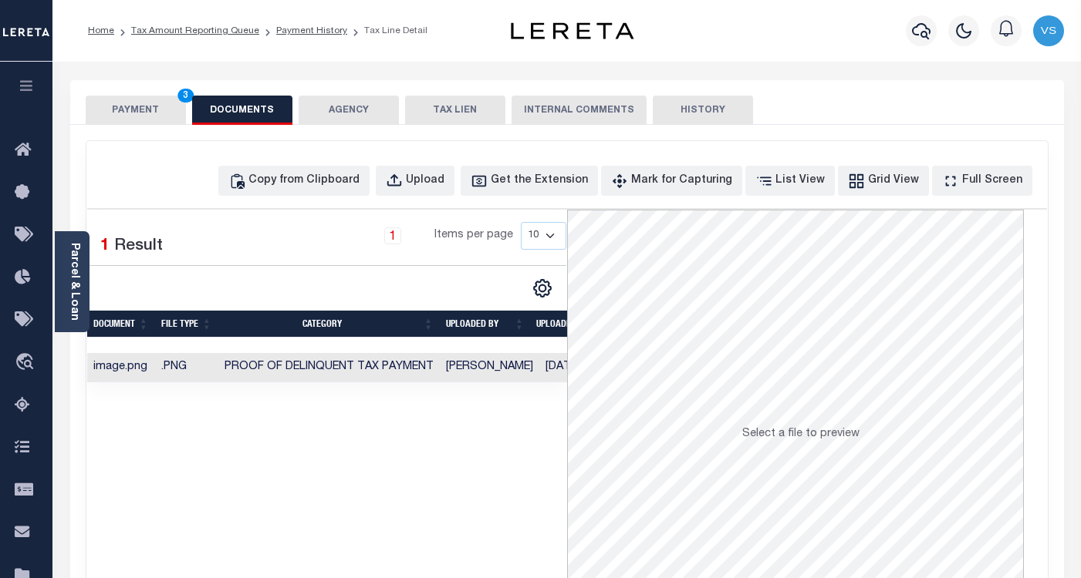
click at [126, 110] on button "PAYMENT 3" at bounding box center [136, 110] width 100 height 29
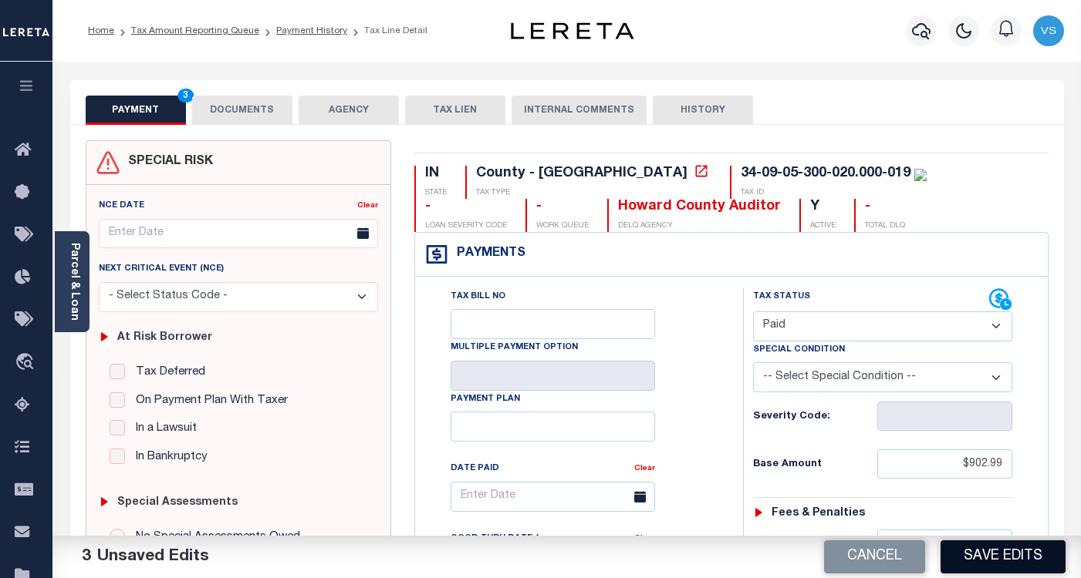
click at [1000, 556] on button "Save Edits" at bounding box center [1002, 557] width 125 height 33
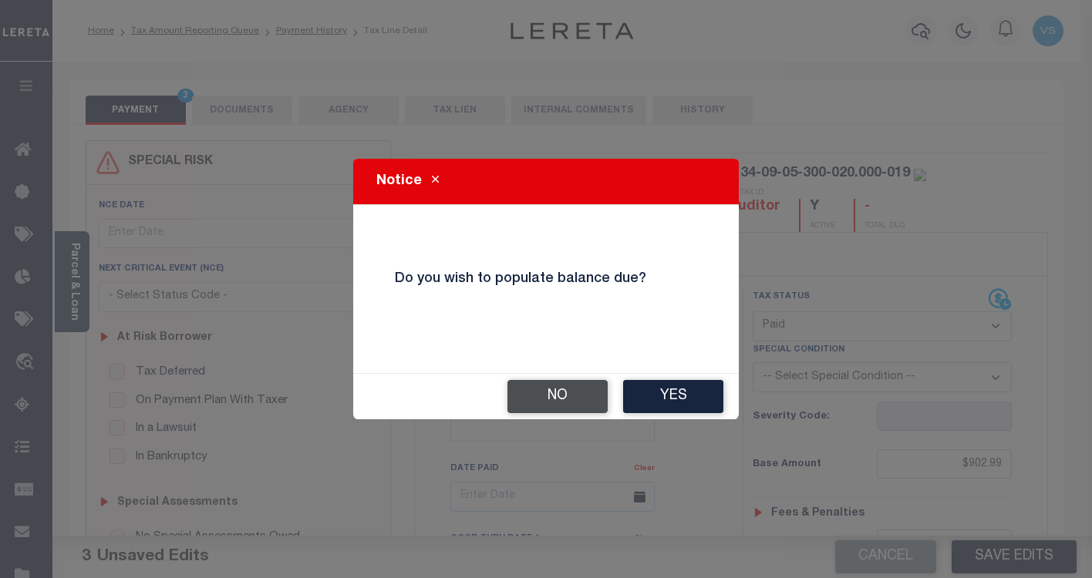
click at [542, 403] on button "No" at bounding box center [558, 396] width 100 height 33
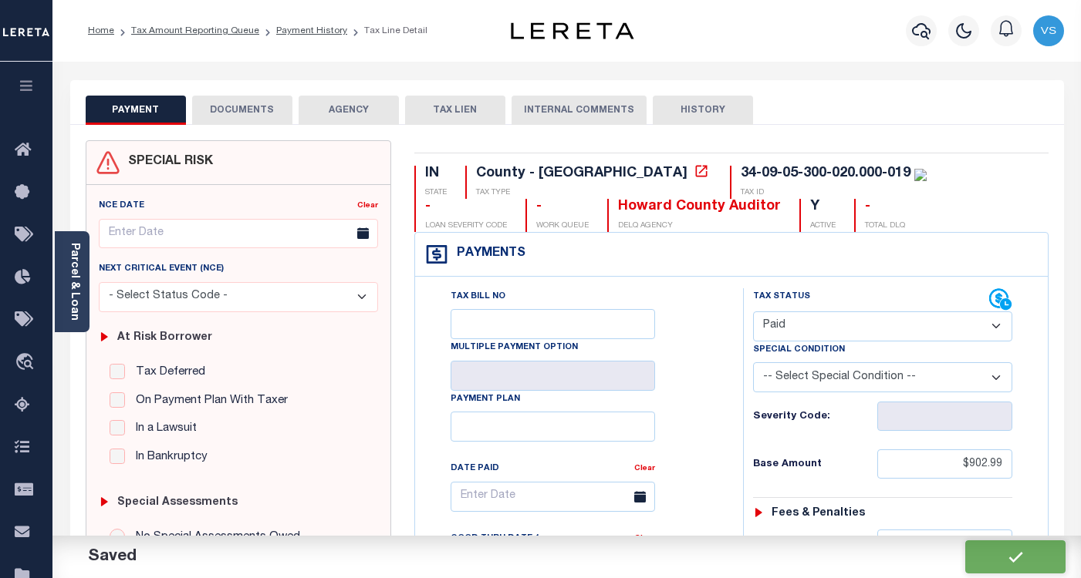
checkbox input "false"
type input "$902.99"
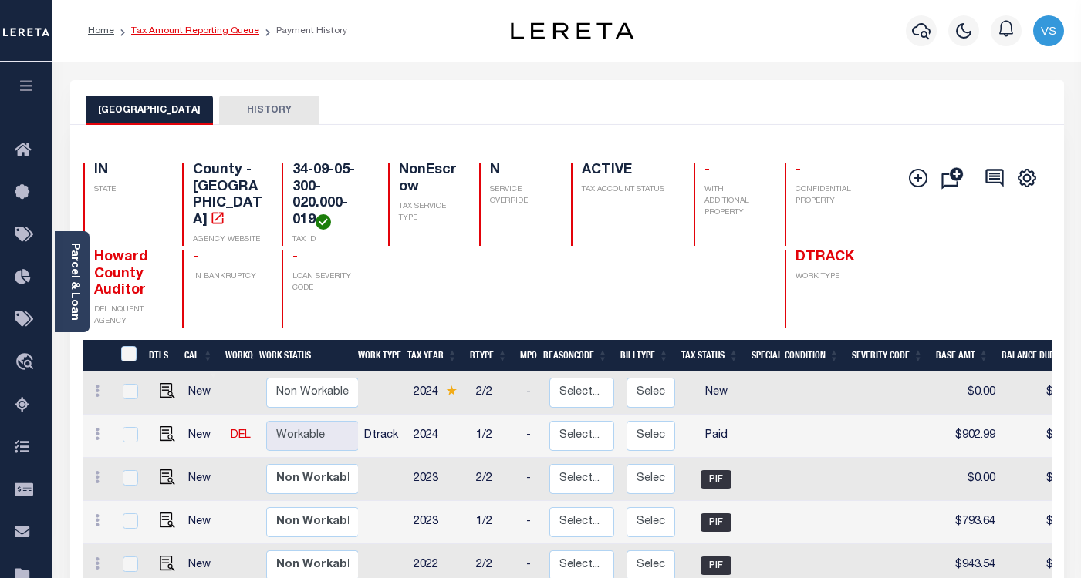
drag, startPoint x: 166, startPoint y: 30, endPoint x: 233, endPoint y: 1, distance: 73.2
click at [168, 29] on link "Tax Amount Reporting Queue" at bounding box center [195, 30] width 128 height 9
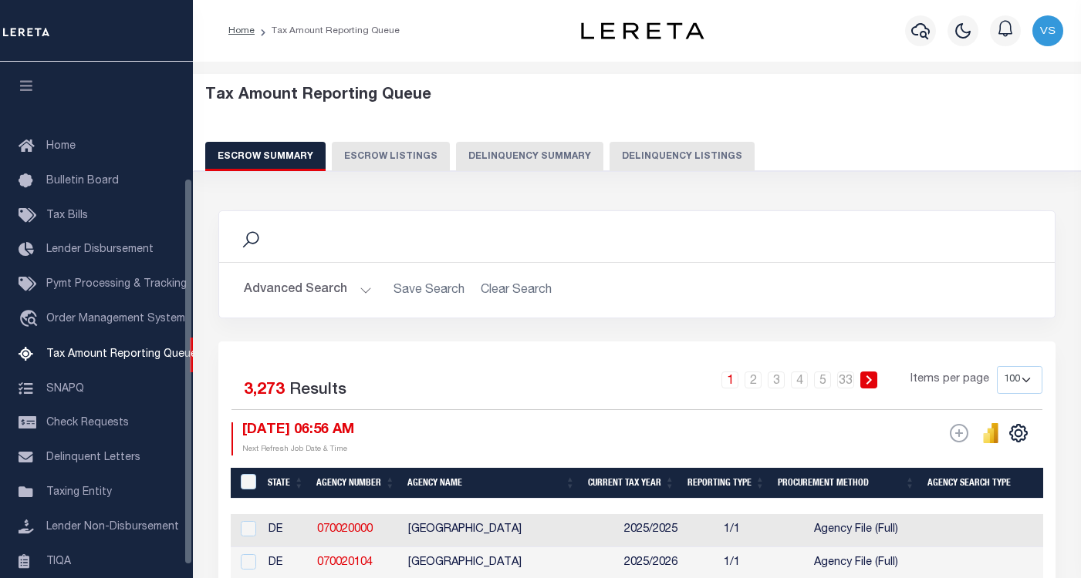
select select "100"
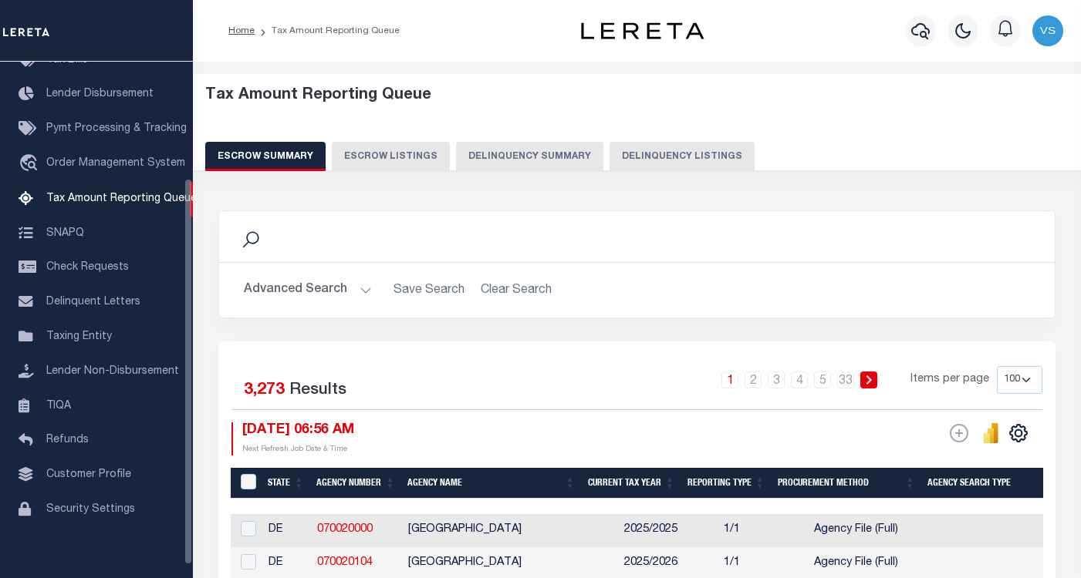
click at [670, 157] on button "Delinquency Listings" at bounding box center [681, 156] width 145 height 29
select select "100"
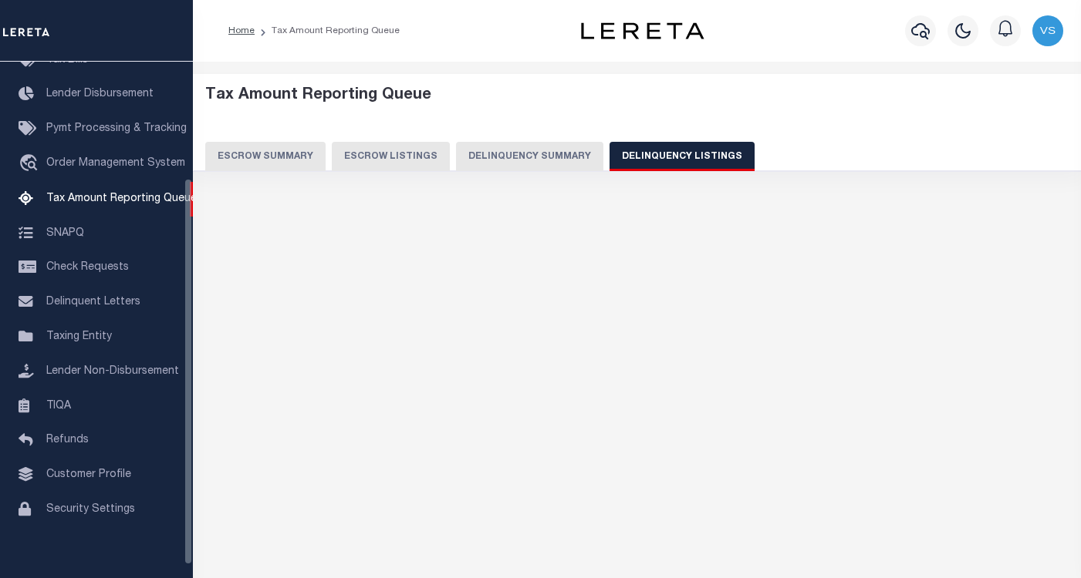
select select "100"
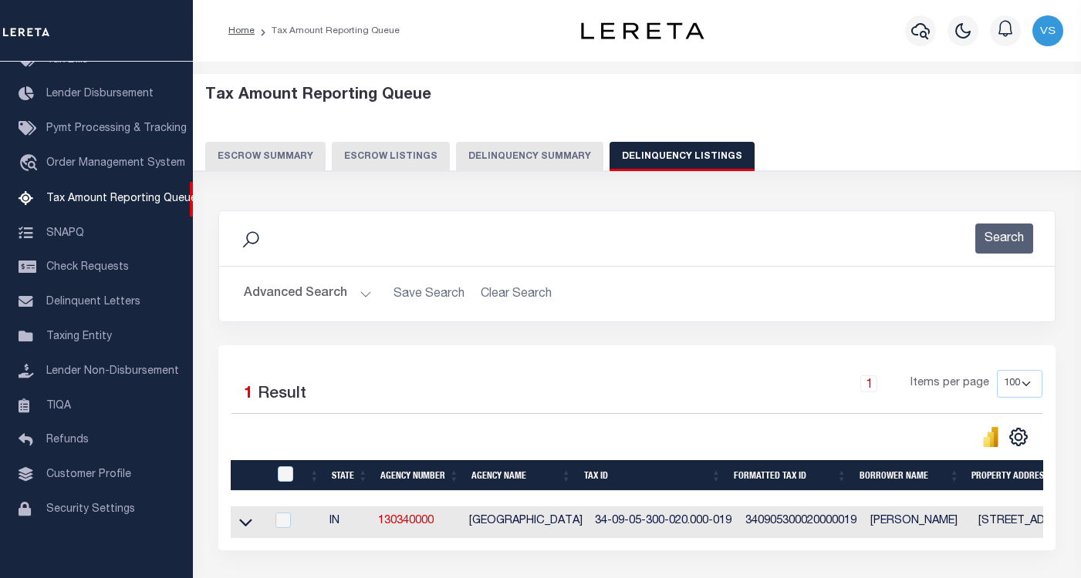
scroll to position [77, 0]
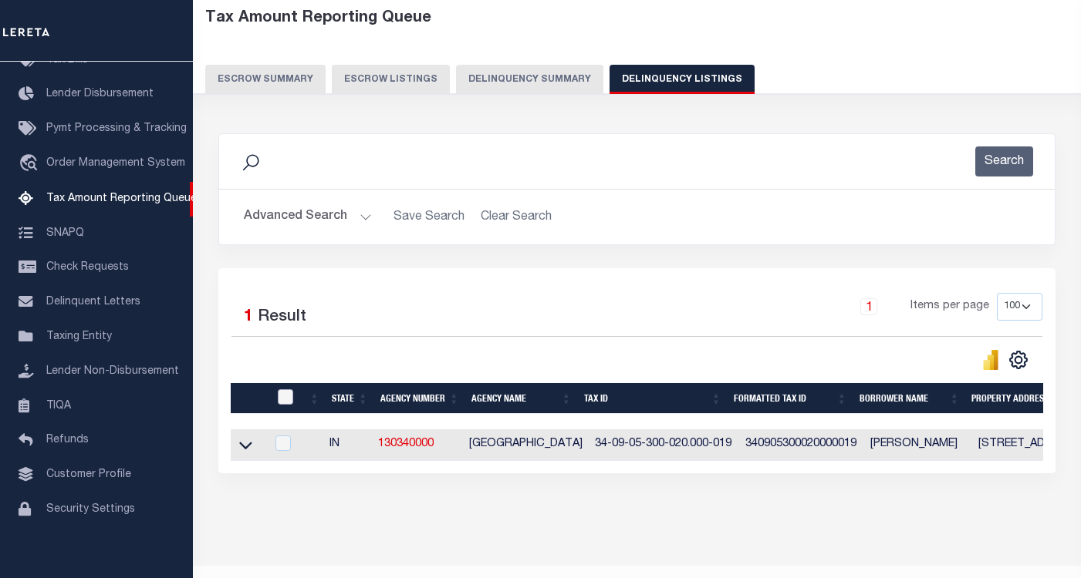
click at [285, 396] on input "checkbox" at bounding box center [285, 397] width 15 height 15
checkbox input "true"
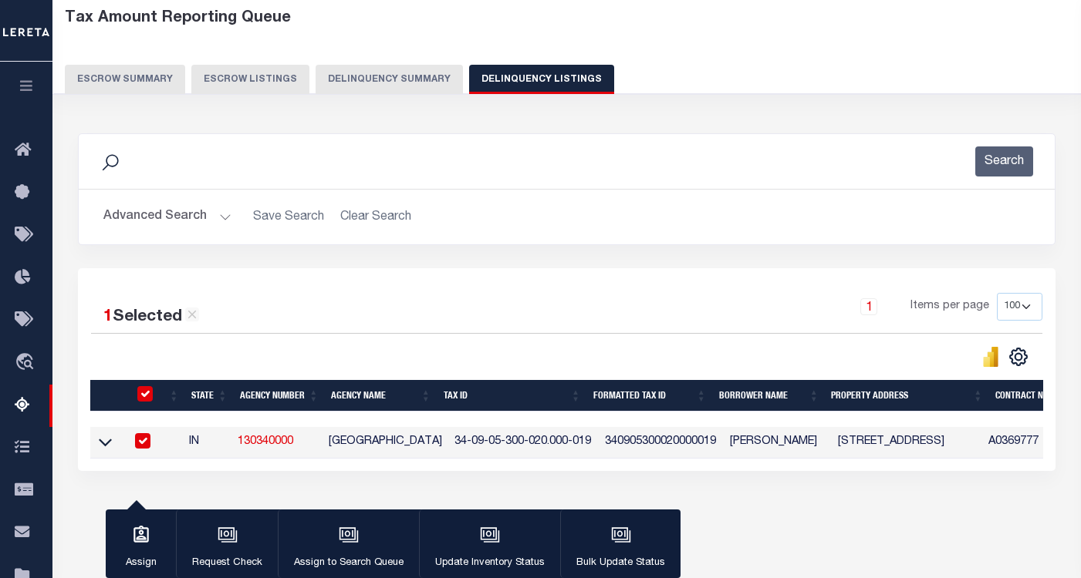
scroll to position [239, 0]
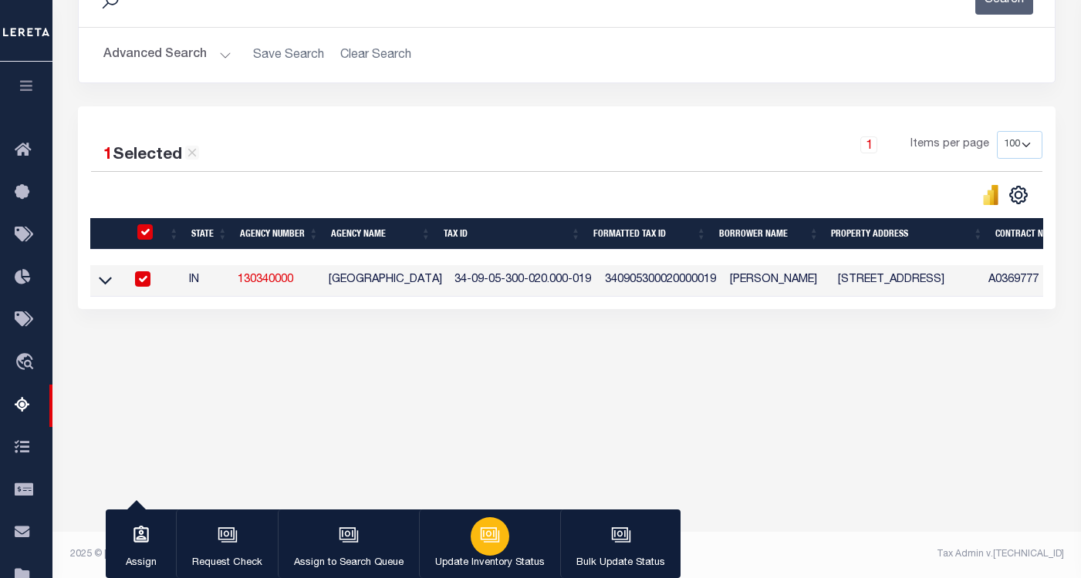
click at [486, 540] on icon "button" at bounding box center [489, 534] width 16 height 12
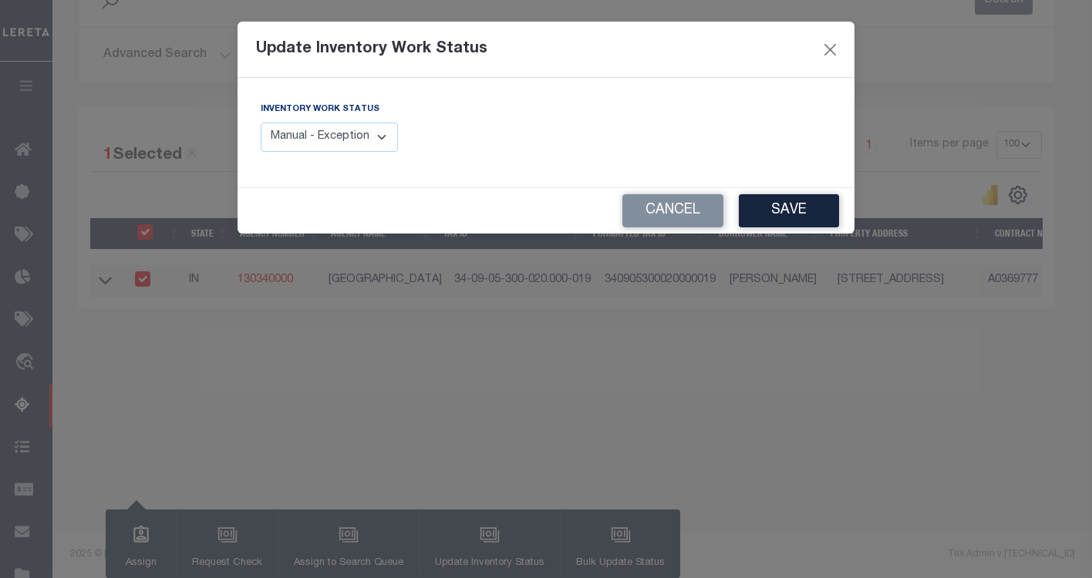
drag, startPoint x: 302, startPoint y: 143, endPoint x: 305, endPoint y: 153, distance: 9.8
click at [302, 143] on select "Manual - Exception Pended - Awaiting Search Late Add Exception Completed" at bounding box center [329, 138] width 137 height 30
select select "4"
click at [261, 123] on select "Manual - Exception Pended - Awaiting Search Late Add Exception Completed" at bounding box center [329, 138] width 137 height 30
click at [777, 214] on button "Save" at bounding box center [789, 210] width 100 height 33
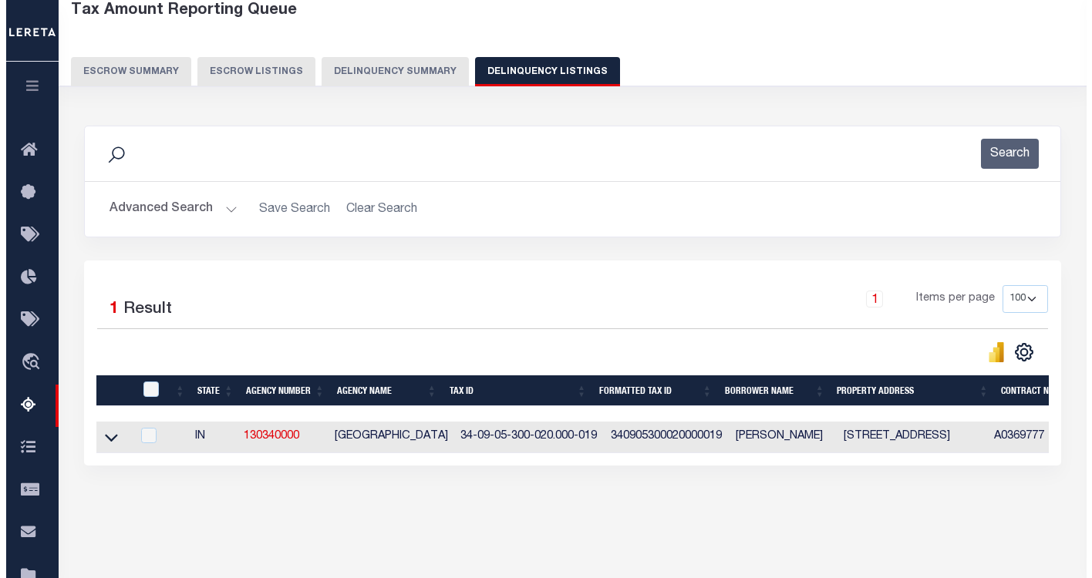
scroll to position [0, 0]
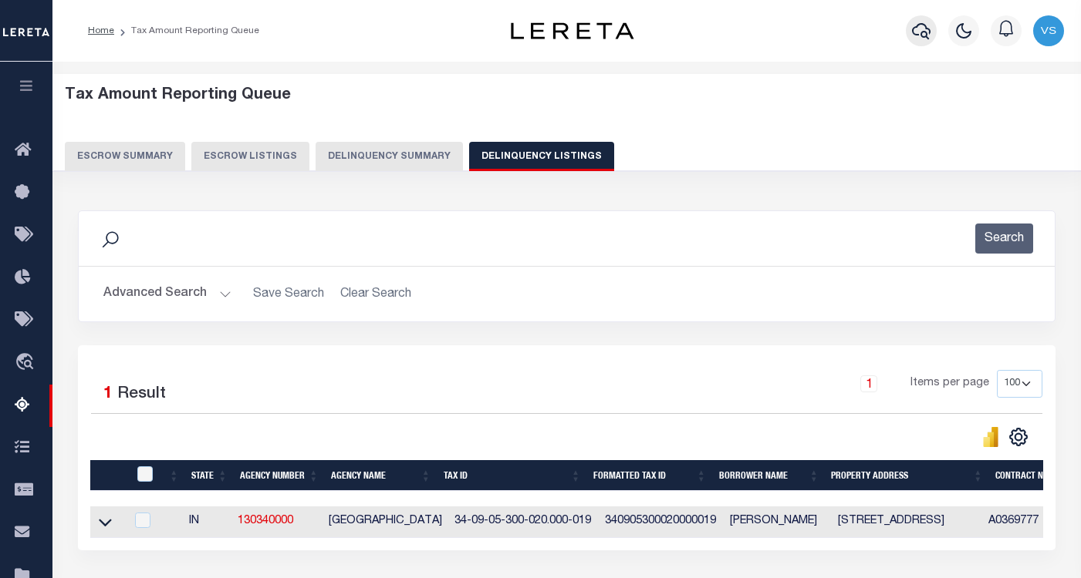
click at [921, 32] on icon "button" at bounding box center [921, 31] width 19 height 19
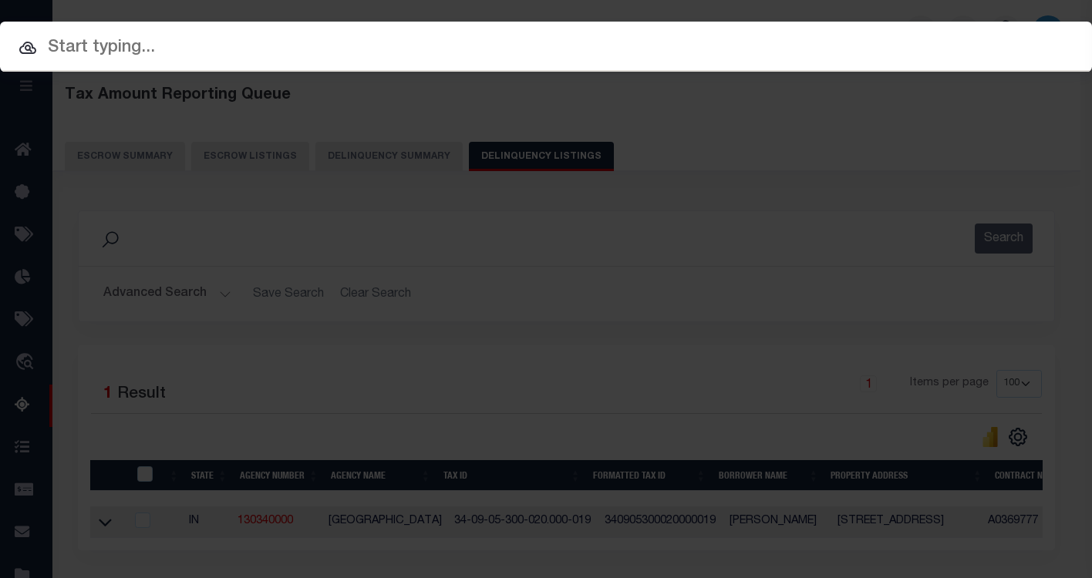
paste input "331985"
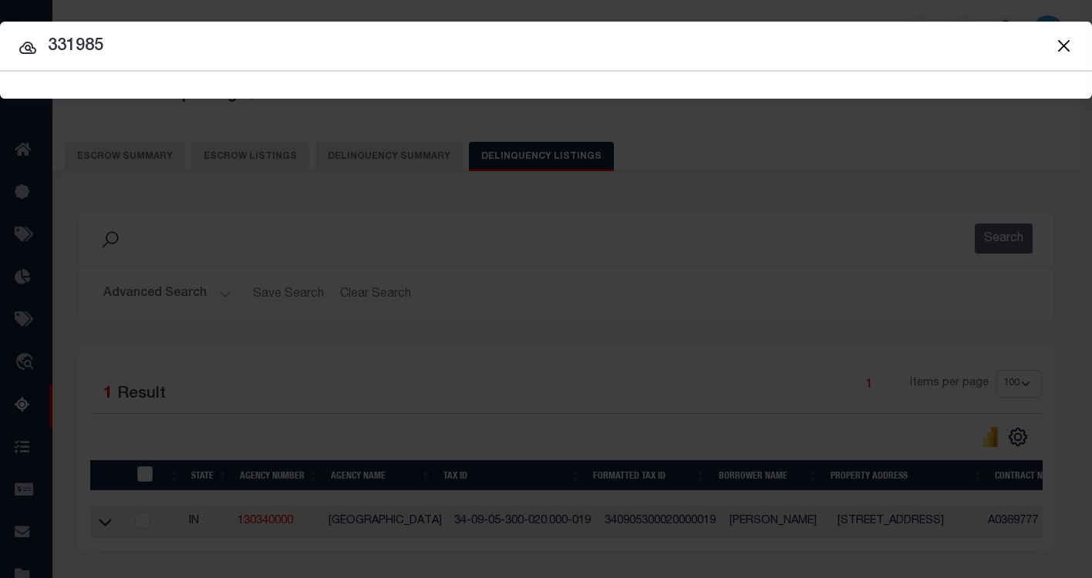
type input "331985"
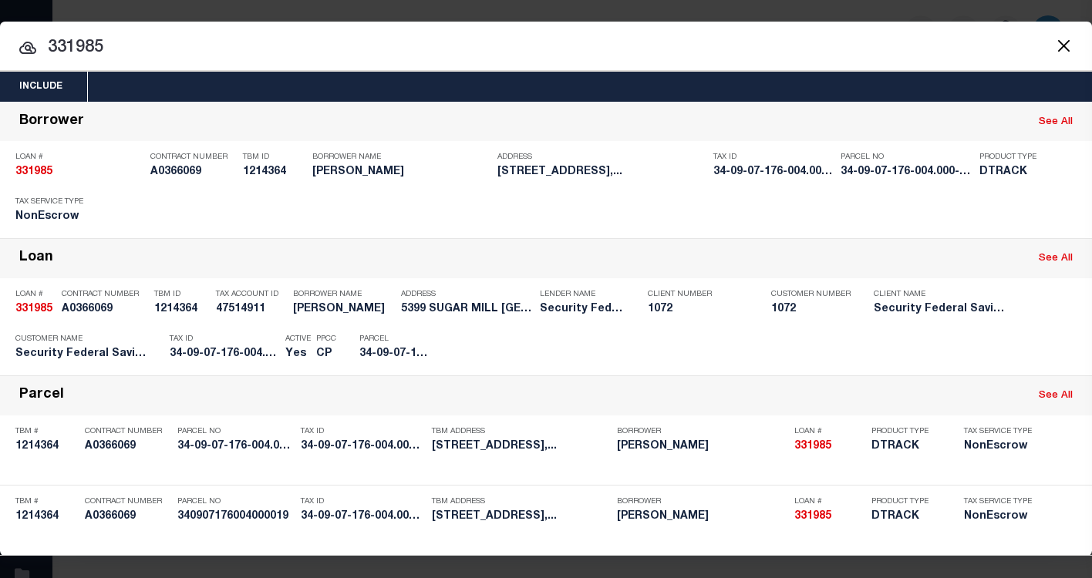
click at [307, 42] on input "331985" at bounding box center [546, 48] width 1092 height 27
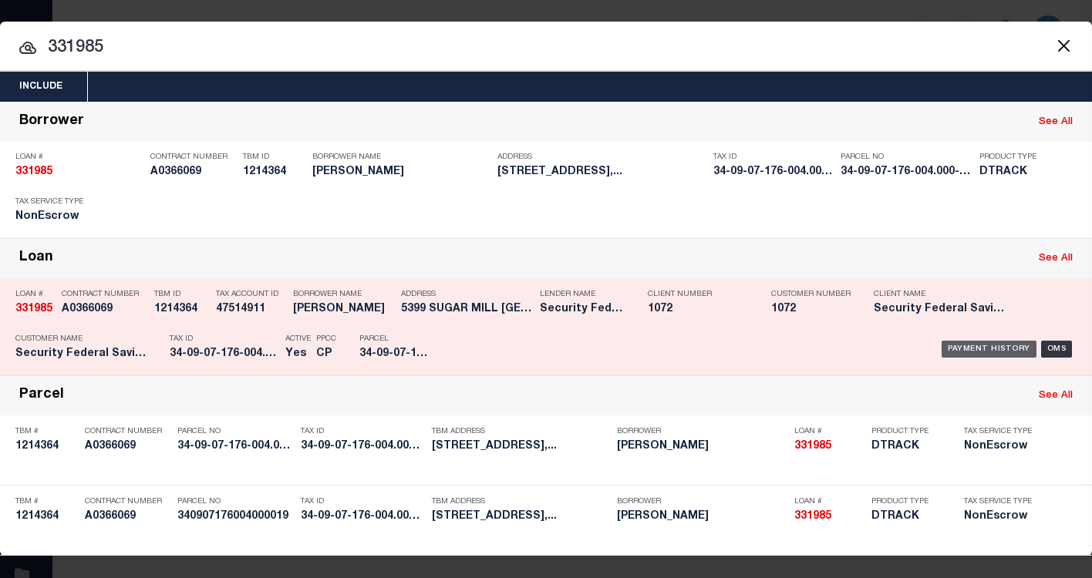
click at [973, 352] on div "Payment History" at bounding box center [989, 349] width 95 height 17
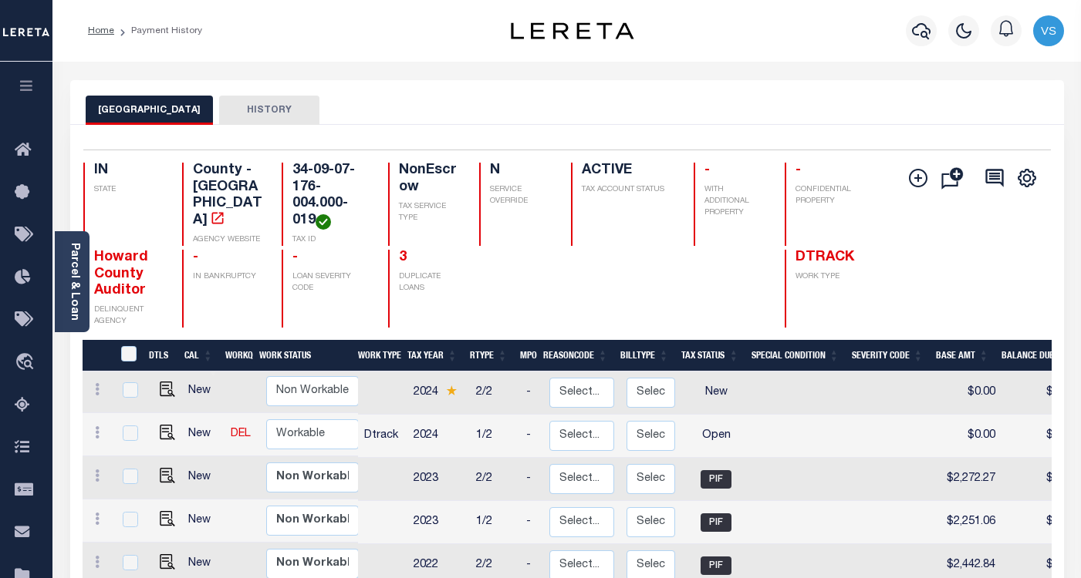
scroll to position [77, 0]
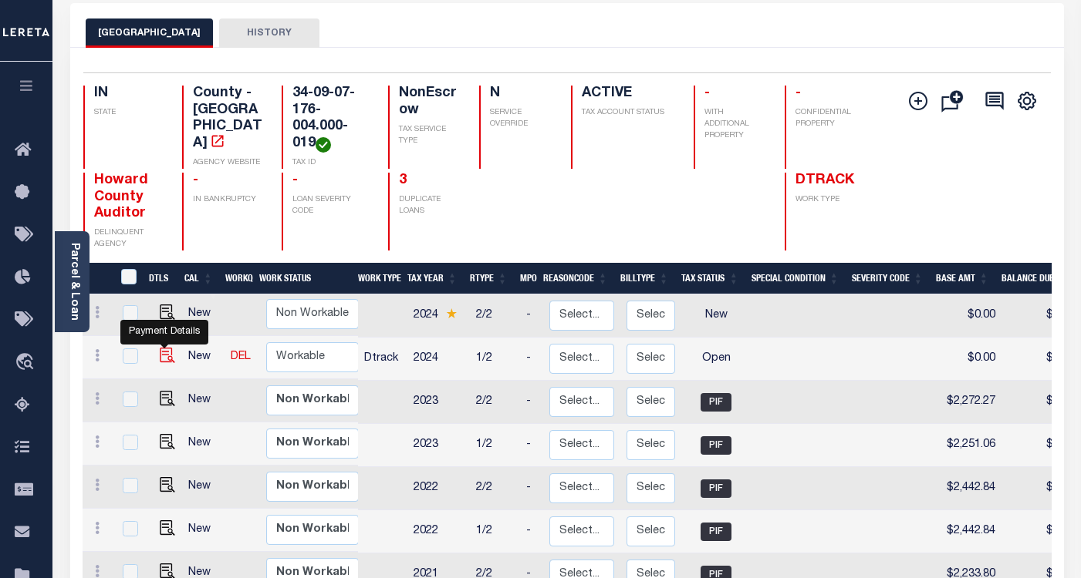
click at [163, 361] on img "" at bounding box center [167, 355] width 15 height 15
checkbox input "true"
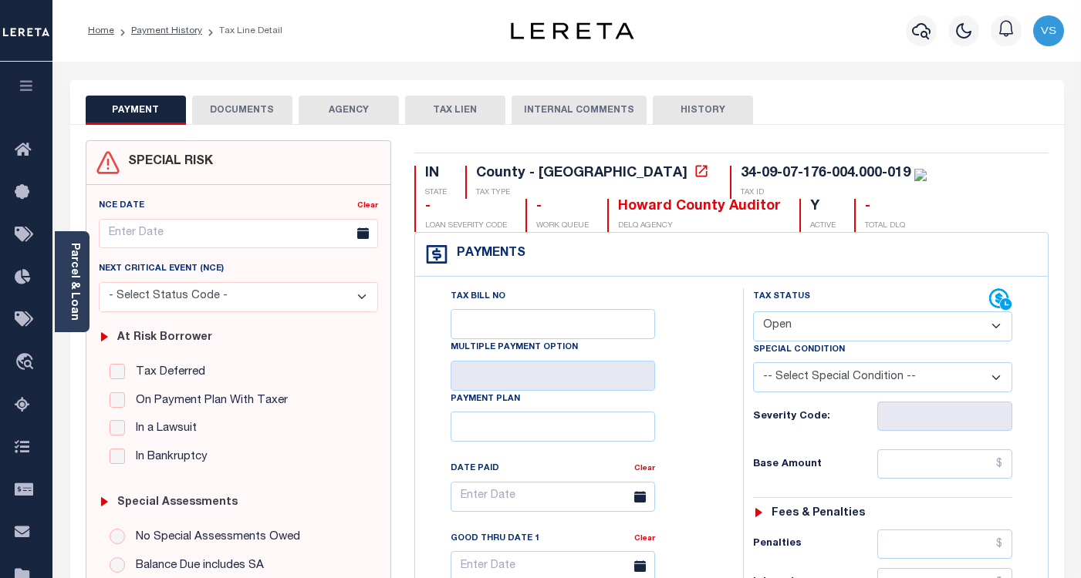
click at [777, 328] on select "- Select Status Code - Open Due/Unpaid Paid Incomplete No Tax Due Internal Refu…" at bounding box center [882, 327] width 259 height 30
select select "PYD"
click at [753, 312] on select "- Select Status Code - Open Due/Unpaid Paid Incomplete No Tax Due Internal Refu…" at bounding box center [882, 327] width 259 height 30
type input "[DATE]"
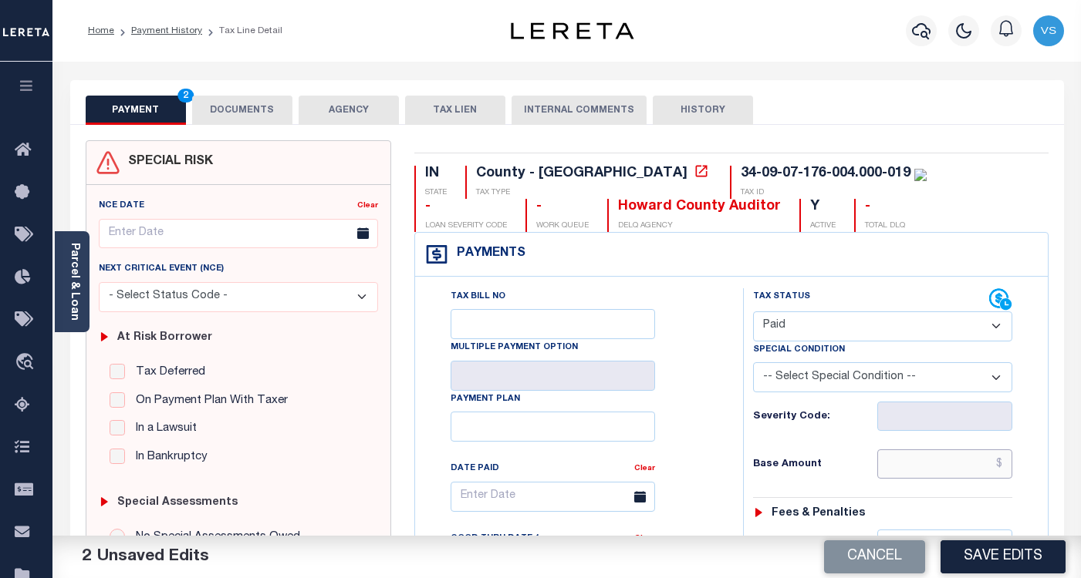
click at [919, 466] on input "text" at bounding box center [944, 464] width 135 height 29
paste input "2,627.03"
type input "$2,627.03"
click at [241, 113] on button "DOCUMENTS" at bounding box center [242, 110] width 100 height 29
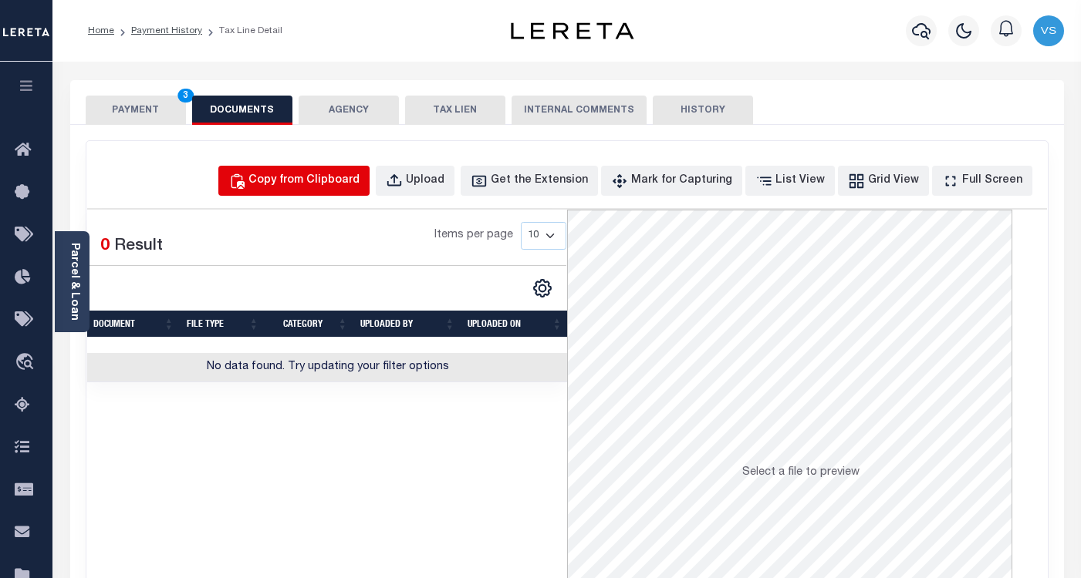
click at [308, 187] on div "Copy from Clipboard" at bounding box center [303, 181] width 111 height 17
select select "POP"
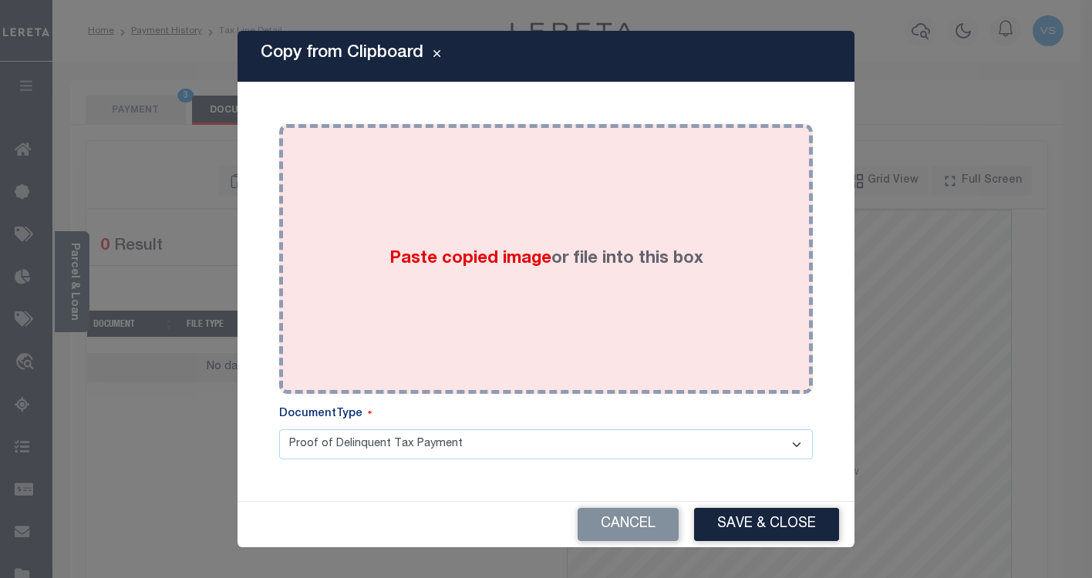
click at [457, 302] on div "Paste copied image or file into this box" at bounding box center [546, 259] width 511 height 247
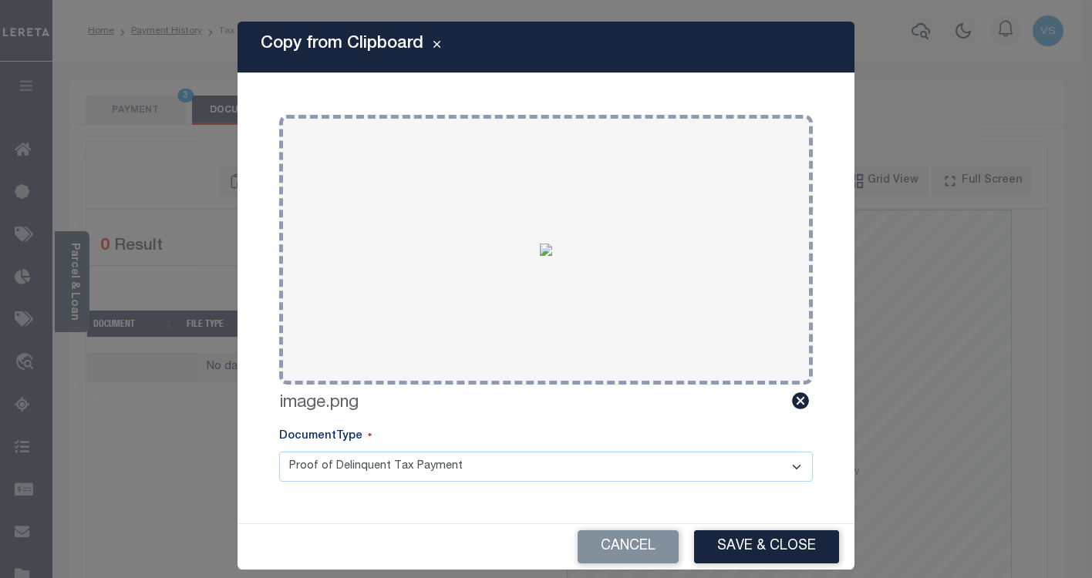
drag, startPoint x: 745, startPoint y: 552, endPoint x: 767, endPoint y: 439, distance: 115.6
click at [745, 553] on button "Save & Close" at bounding box center [766, 547] width 145 height 33
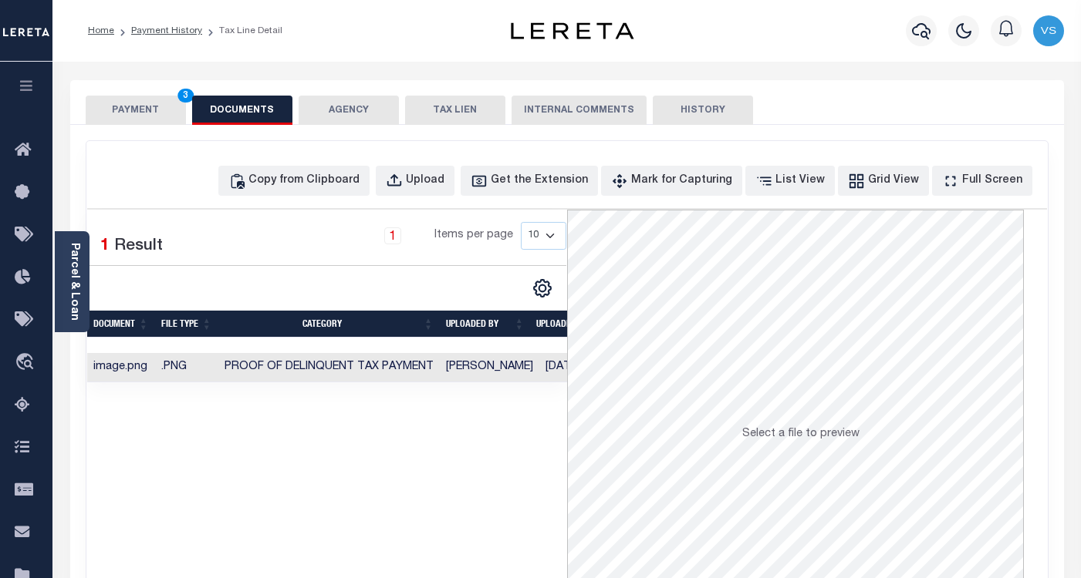
click at [118, 106] on button "PAYMENT 3" at bounding box center [136, 110] width 100 height 29
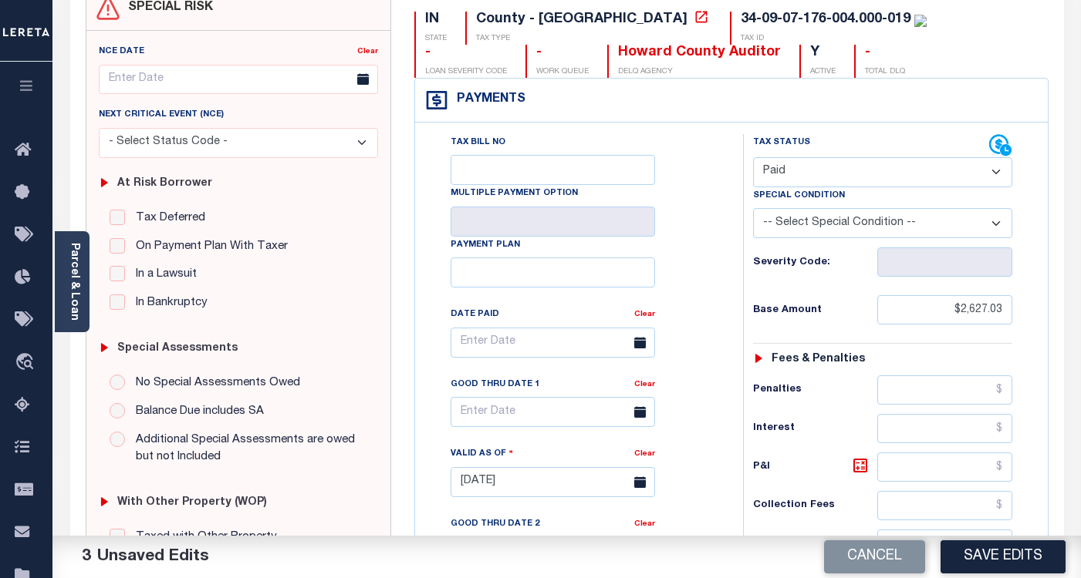
scroll to position [231, 0]
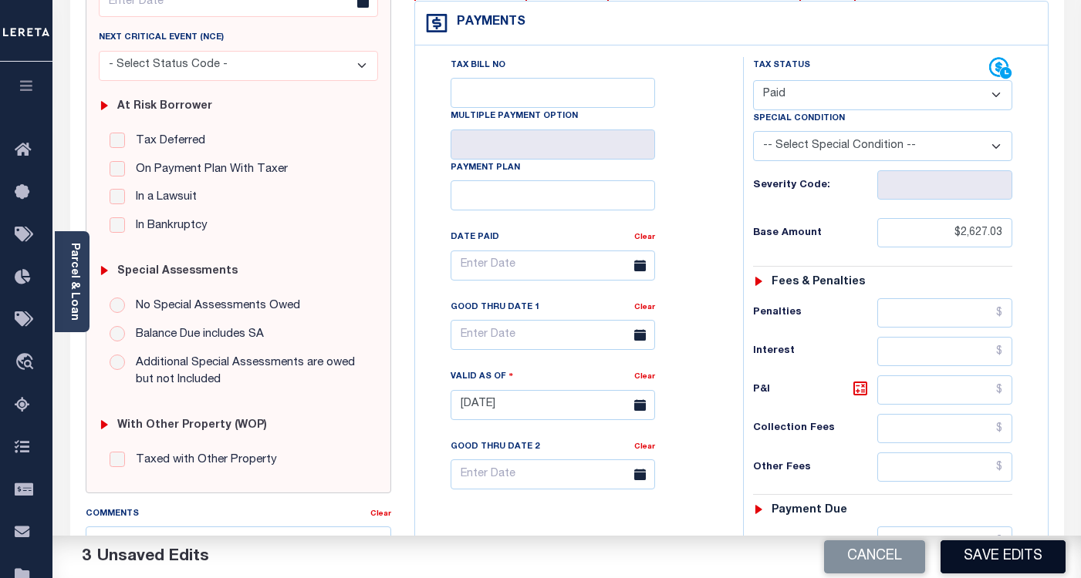
click at [966, 551] on button "Save Edits" at bounding box center [1002, 557] width 125 height 33
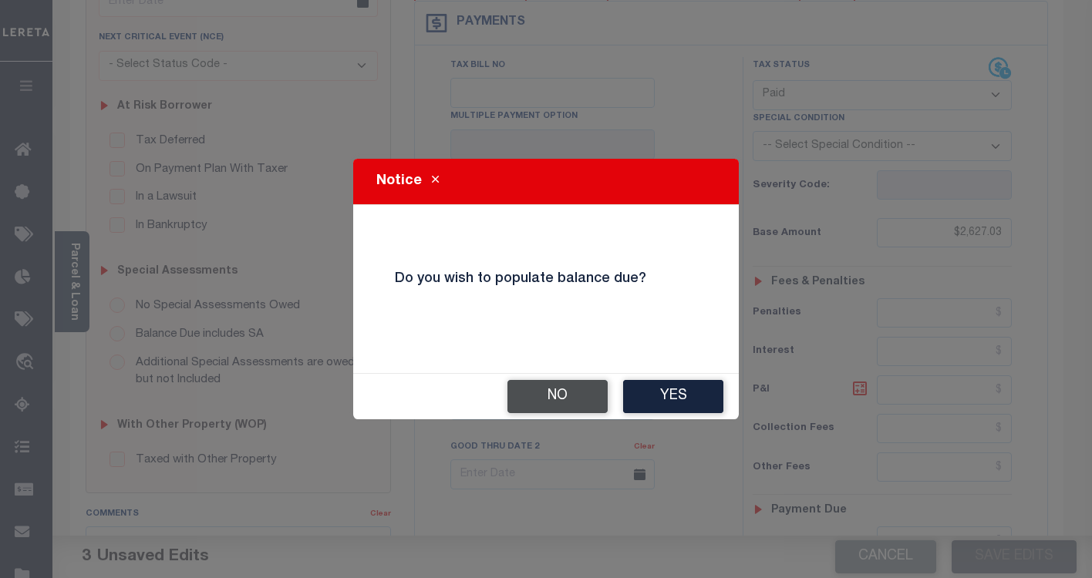
click at [553, 398] on button "No" at bounding box center [558, 396] width 100 height 33
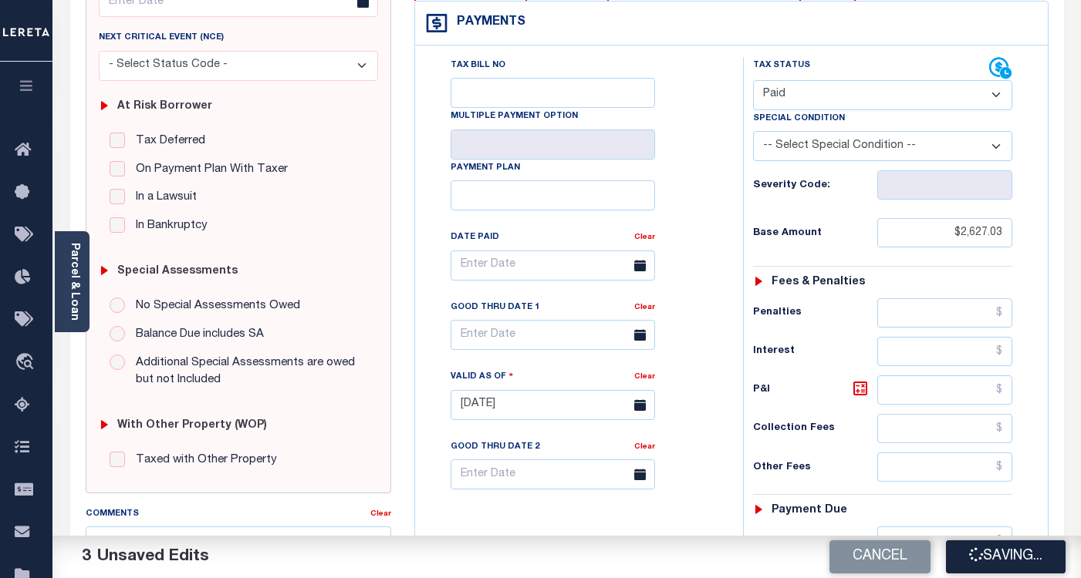
checkbox input "false"
type input "$2,627.03"
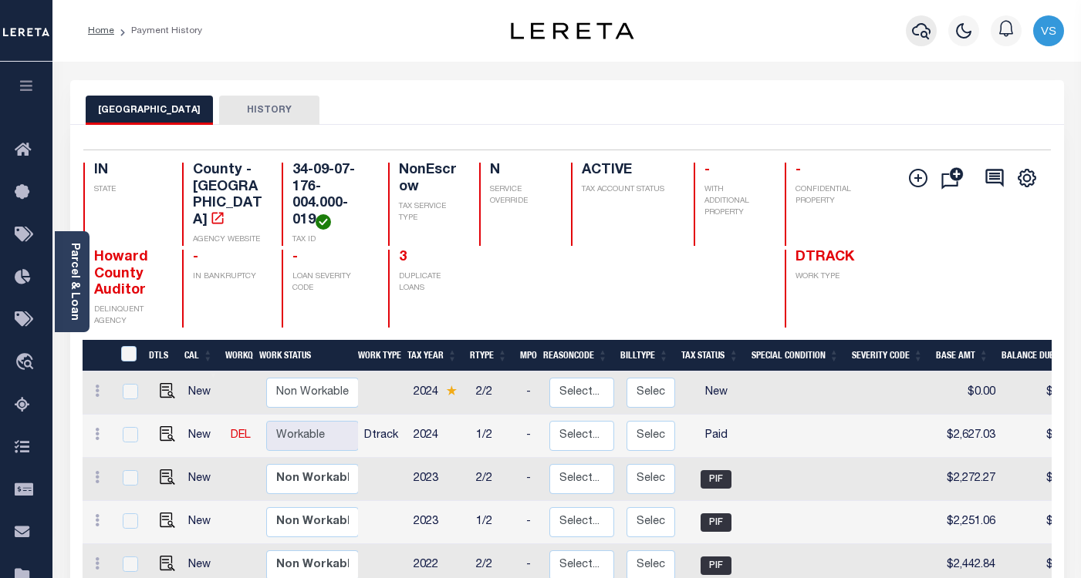
click at [919, 39] on icon "button" at bounding box center [921, 31] width 19 height 19
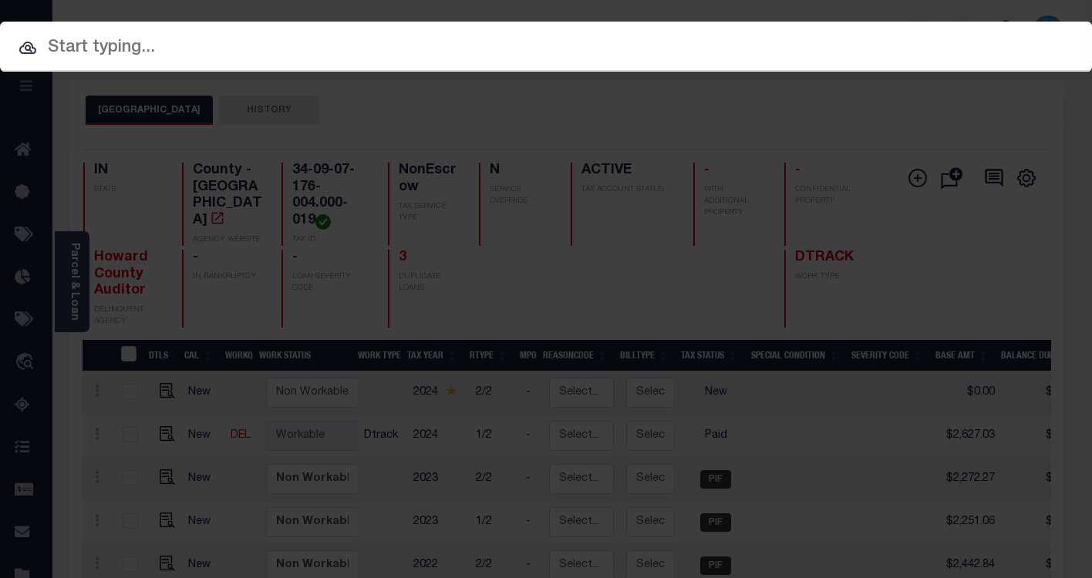
paste input "9051172"
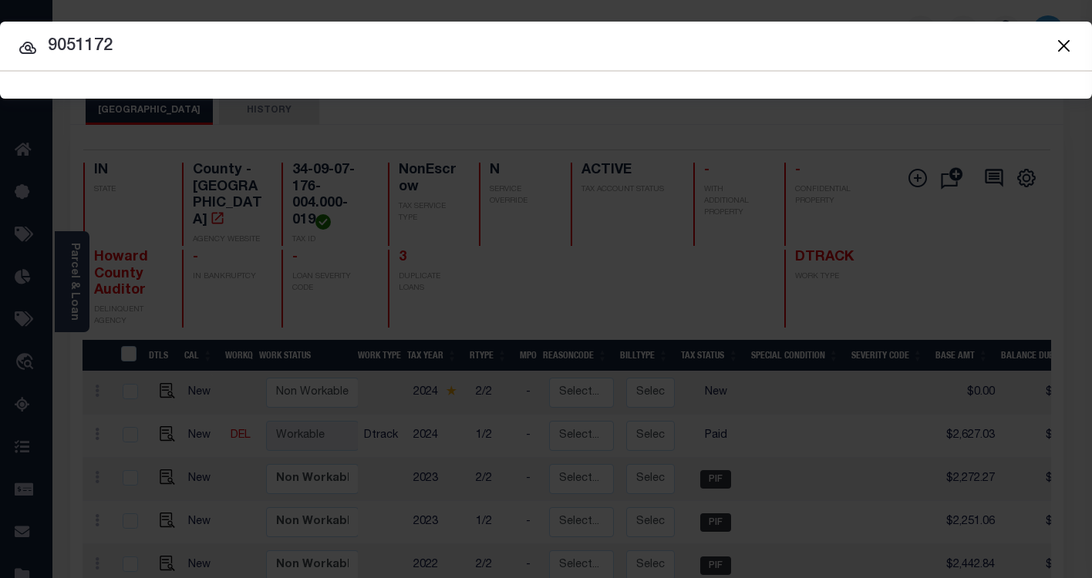
type input "9051172"
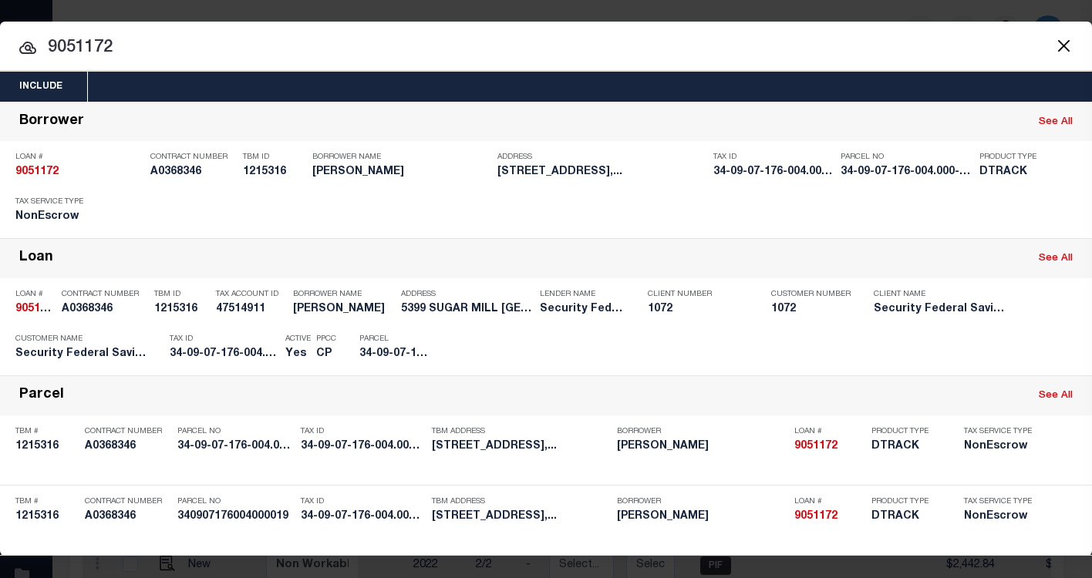
click at [203, 36] on input "9051172" at bounding box center [546, 48] width 1092 height 27
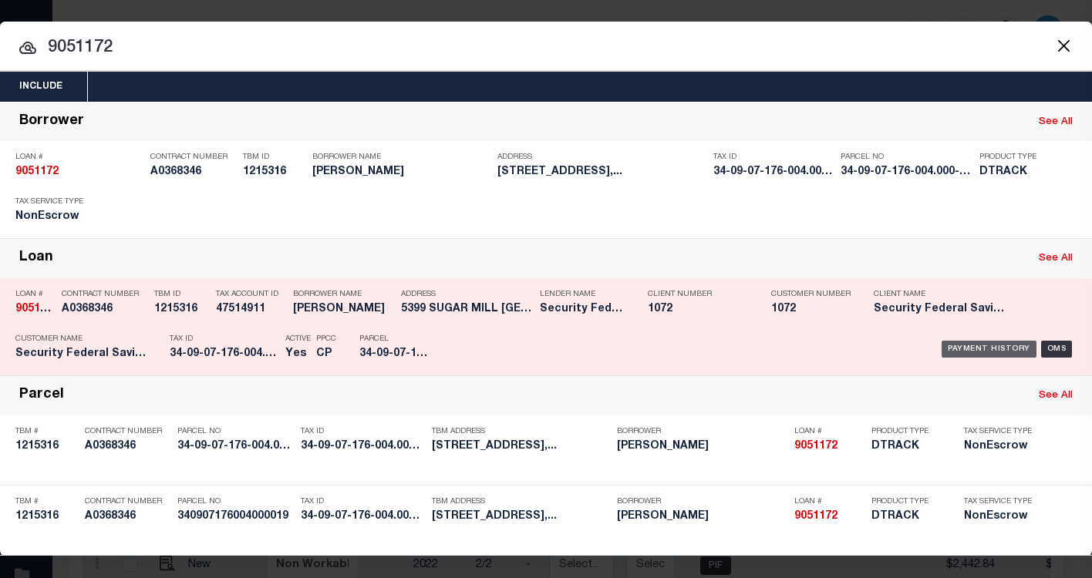
click at [975, 355] on div "Payment History" at bounding box center [989, 349] width 95 height 17
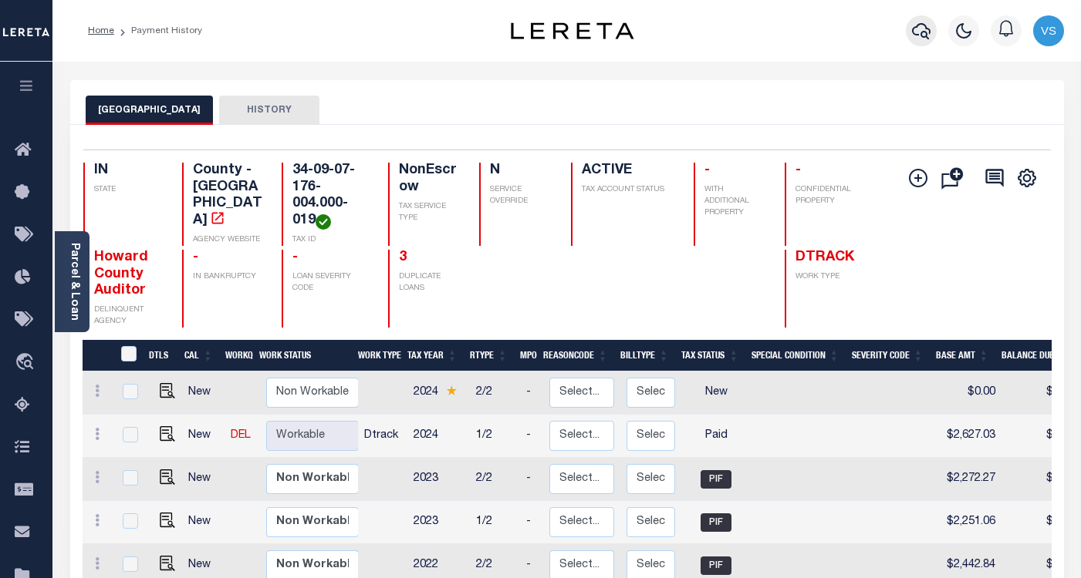
click at [922, 37] on icon "button" at bounding box center [921, 31] width 19 height 16
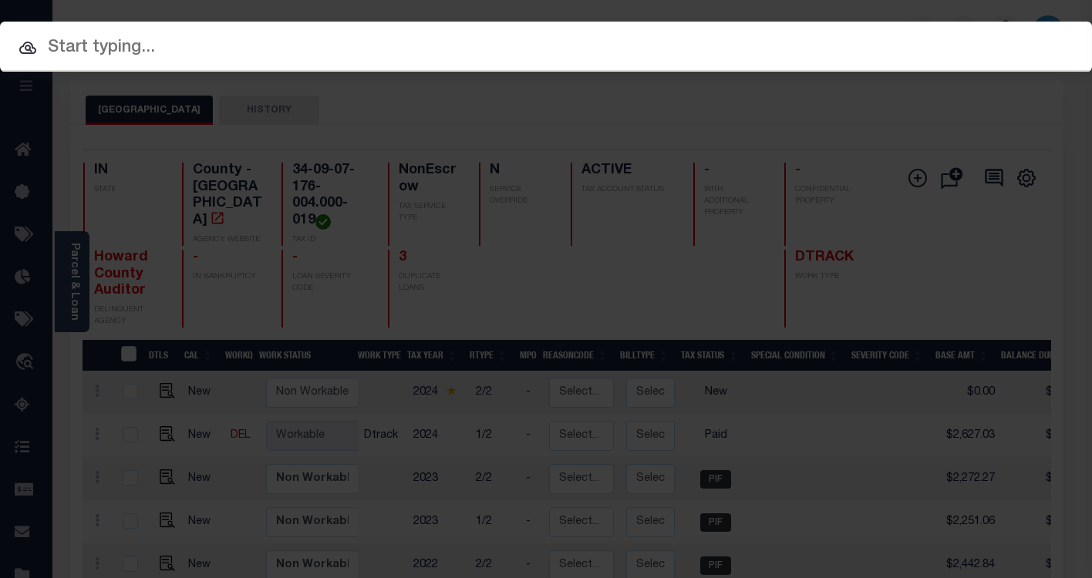
paste input "228190"
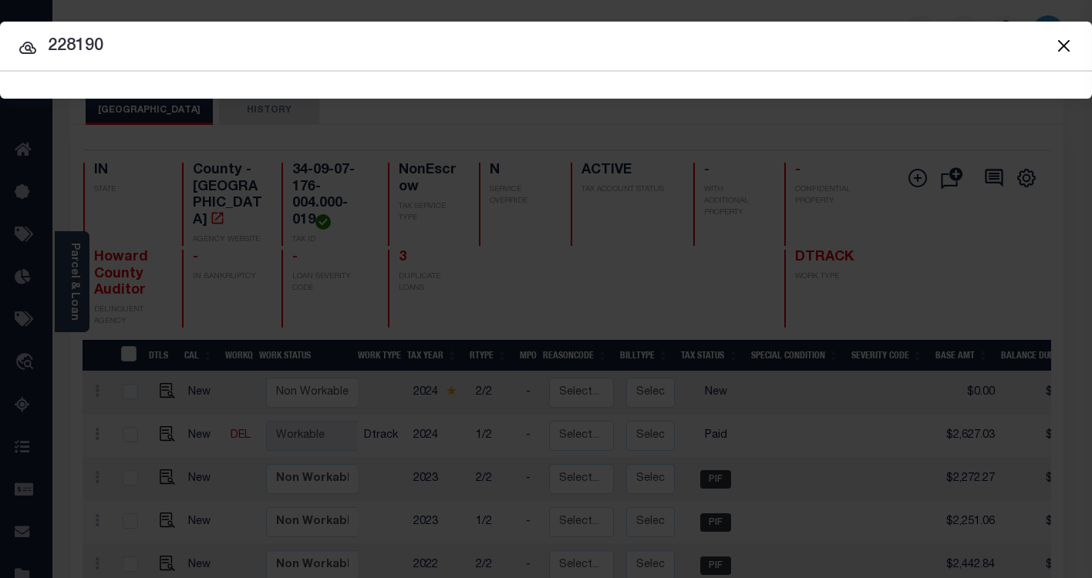
type input "228190"
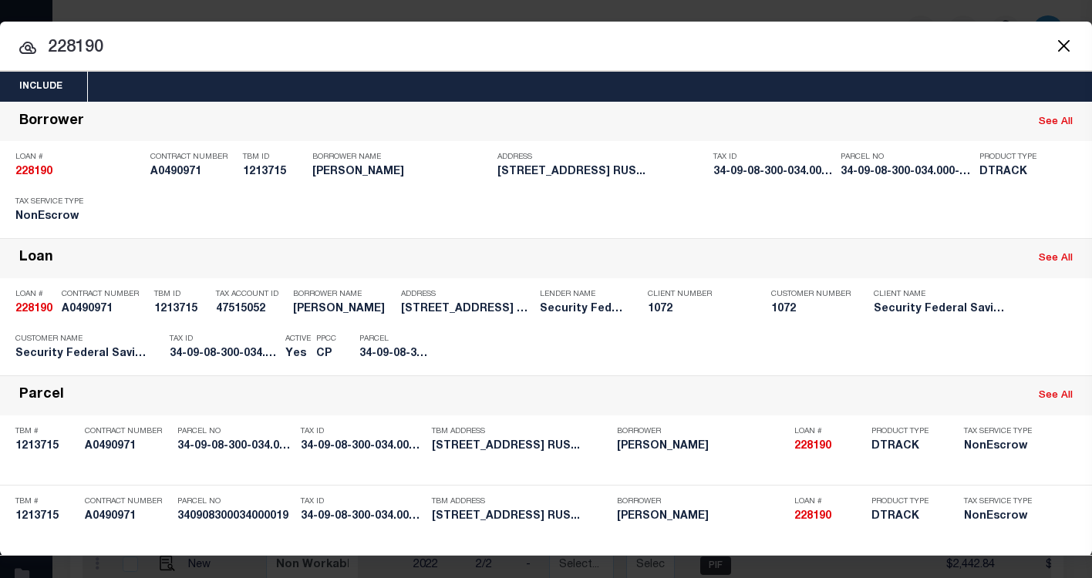
click at [976, 346] on div "Payment History" at bounding box center [989, 349] width 95 height 17
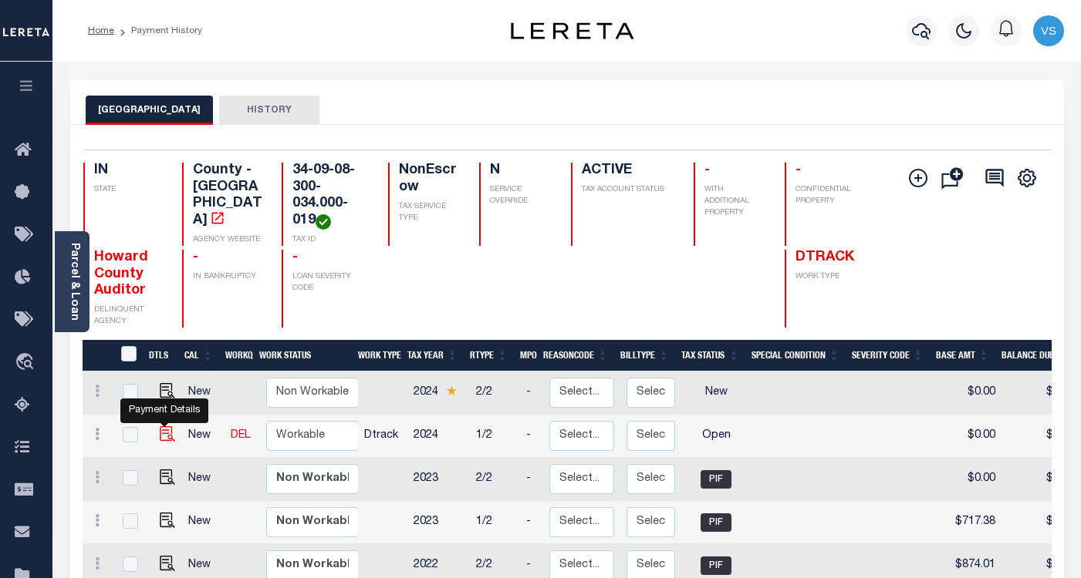
click at [161, 435] on img "" at bounding box center [167, 434] width 15 height 15
checkbox input "true"
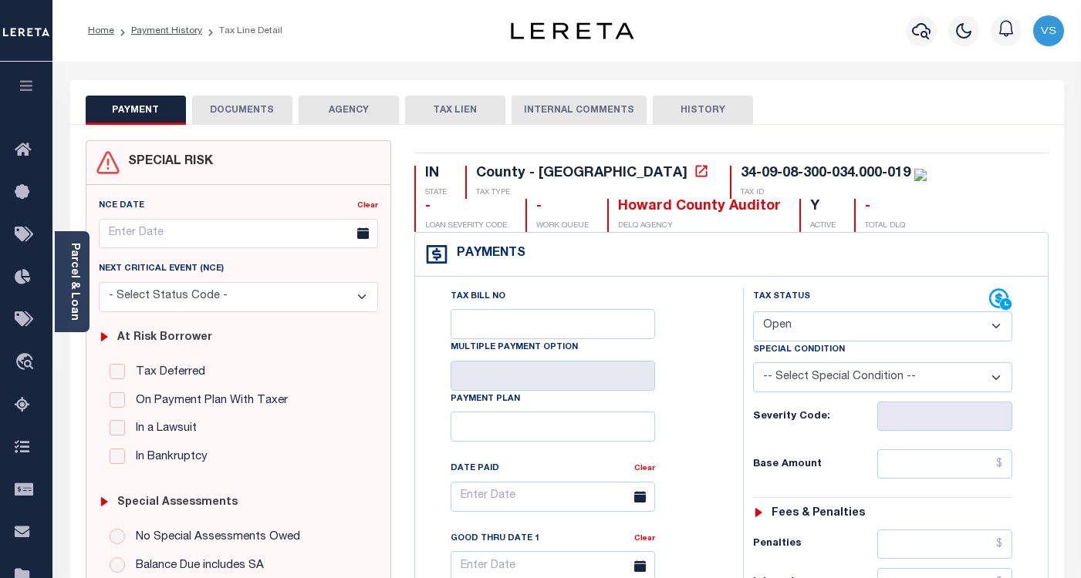
click at [791, 326] on select "- Select Status Code - Open Due/Unpaid Paid Incomplete No Tax Due Internal Refu…" at bounding box center [882, 327] width 259 height 30
select select "PYD"
click at [753, 312] on select "- Select Status Code - Open Due/Unpaid Paid Incomplete No Tax Due Internal Refu…" at bounding box center [882, 327] width 259 height 30
type input "[DATE]"
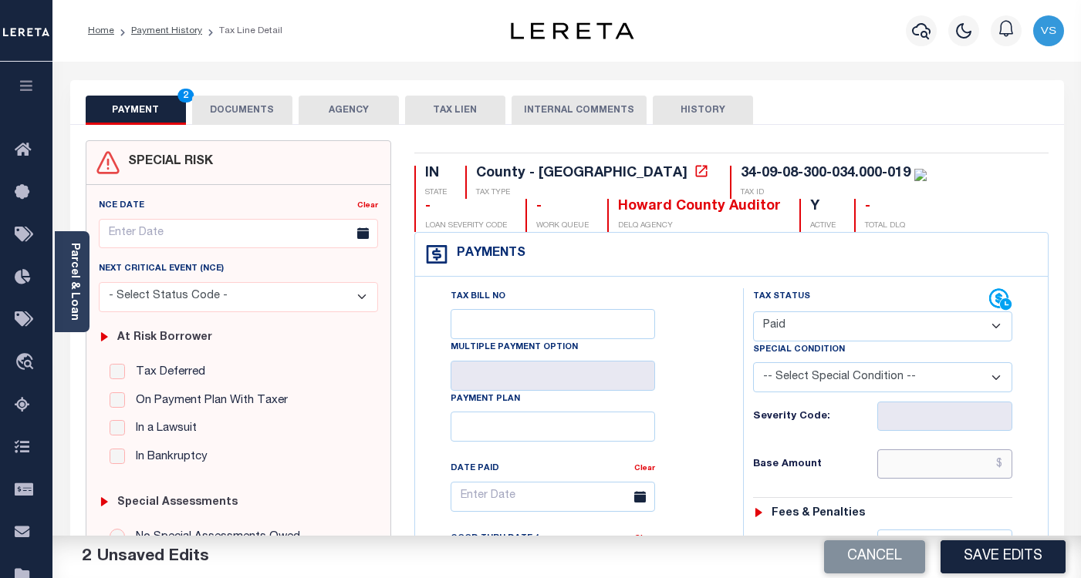
click at [981, 467] on input "text" at bounding box center [944, 464] width 135 height 29
paste input "872.04"
type input "$872.04"
click at [249, 110] on button "DOCUMENTS" at bounding box center [242, 110] width 100 height 29
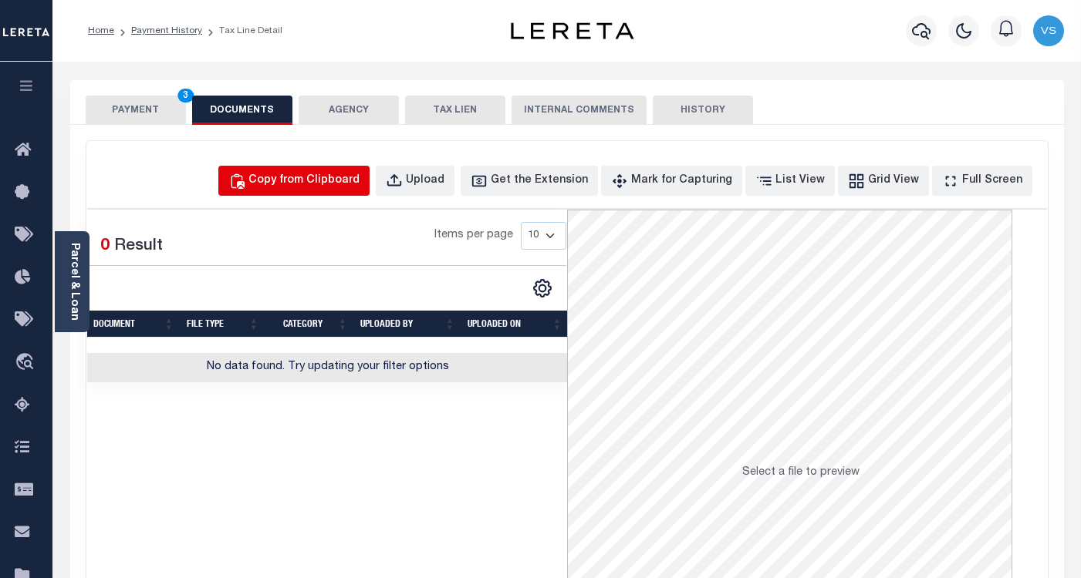
click at [287, 178] on div "Copy from Clipboard" at bounding box center [303, 181] width 111 height 17
select select "POP"
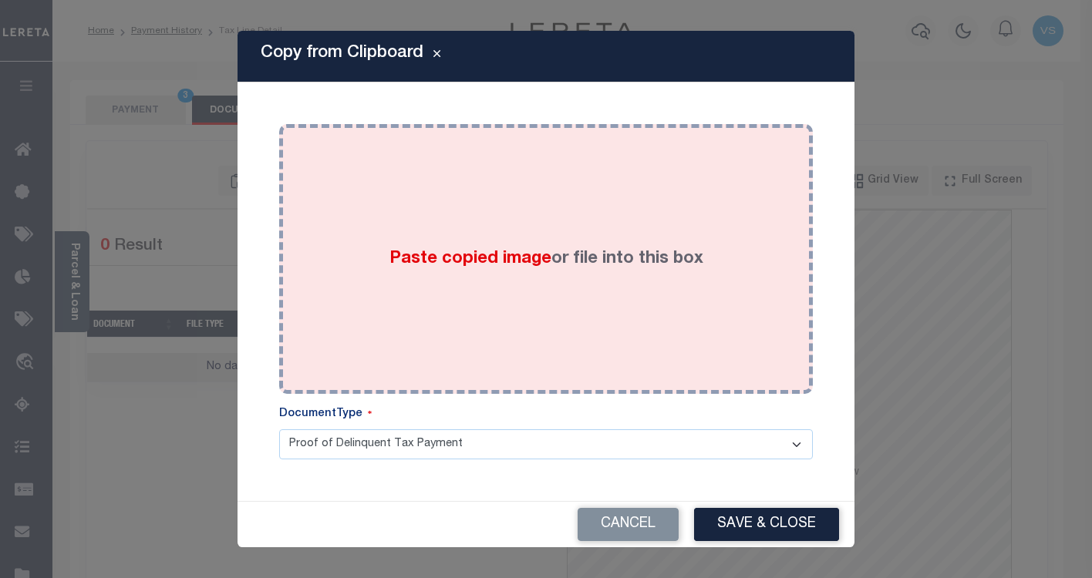
click at [327, 218] on div "Paste copied image or file into this box" at bounding box center [546, 259] width 511 height 247
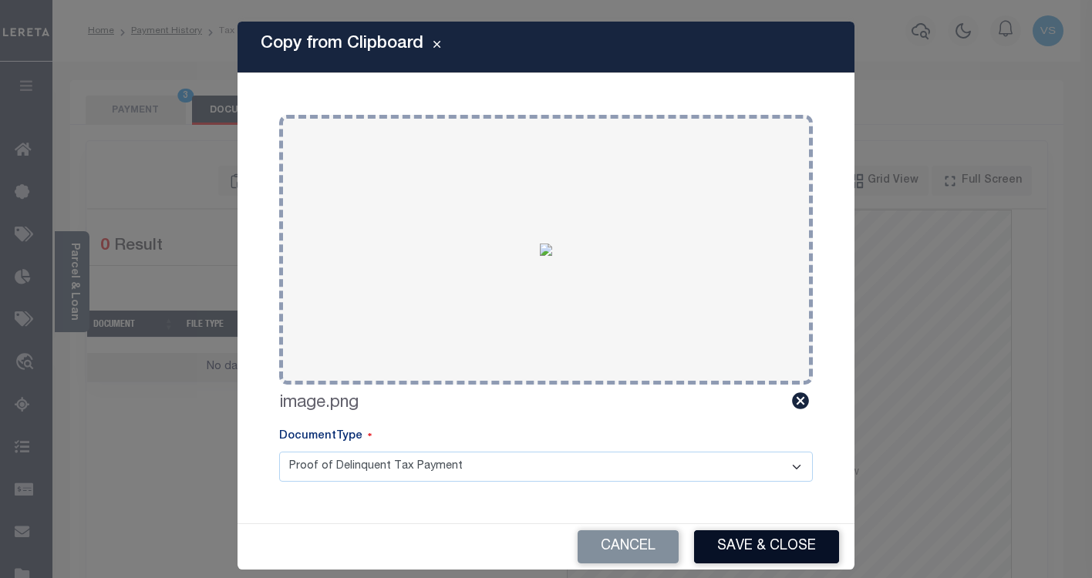
click at [750, 538] on button "Save & Close" at bounding box center [766, 547] width 145 height 33
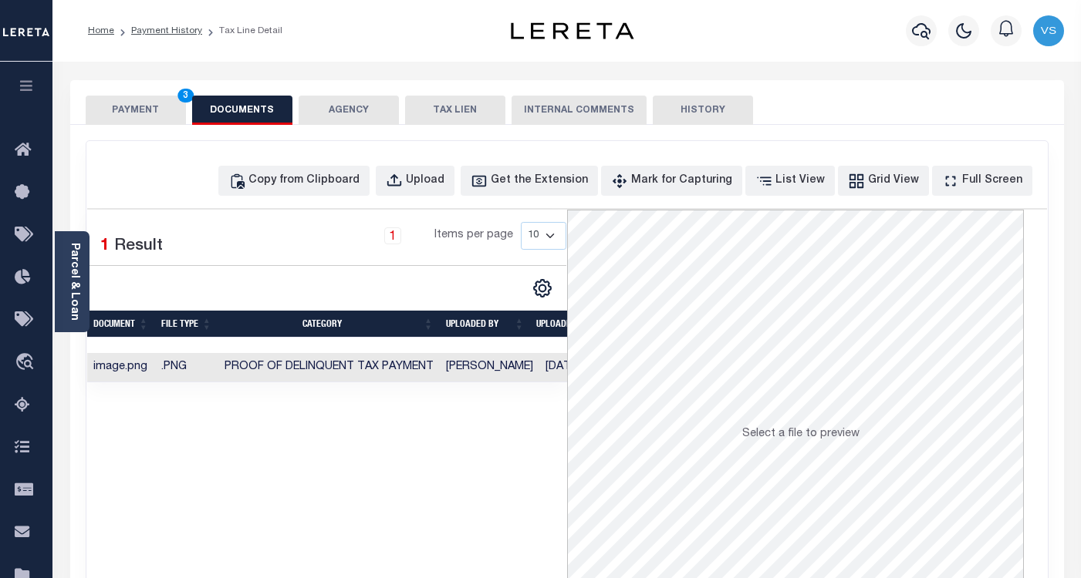
click at [152, 117] on button "PAYMENT 3" at bounding box center [136, 110] width 100 height 29
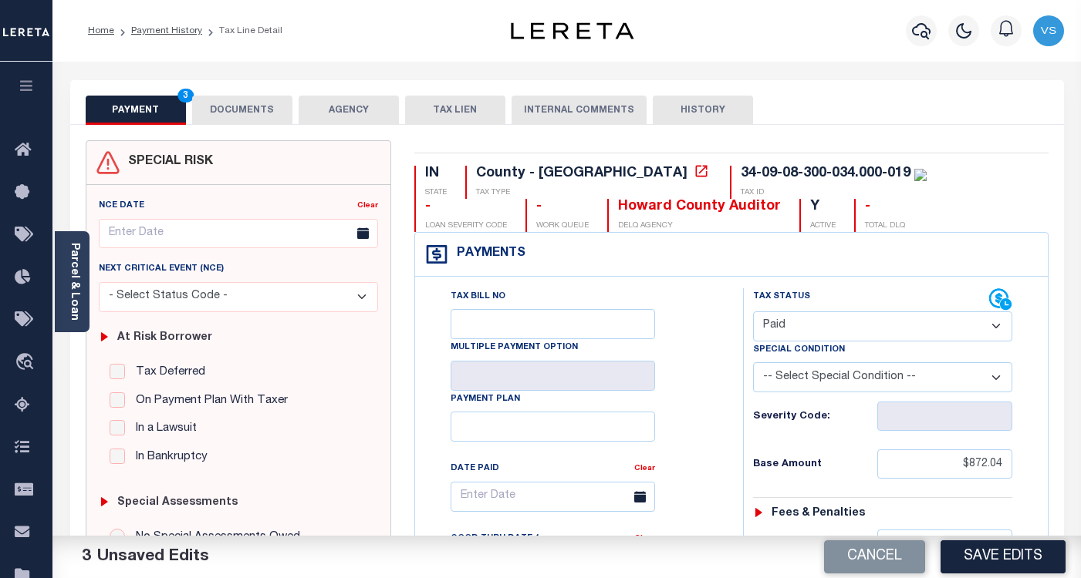
click at [956, 561] on button "Save Edits" at bounding box center [1002, 557] width 125 height 33
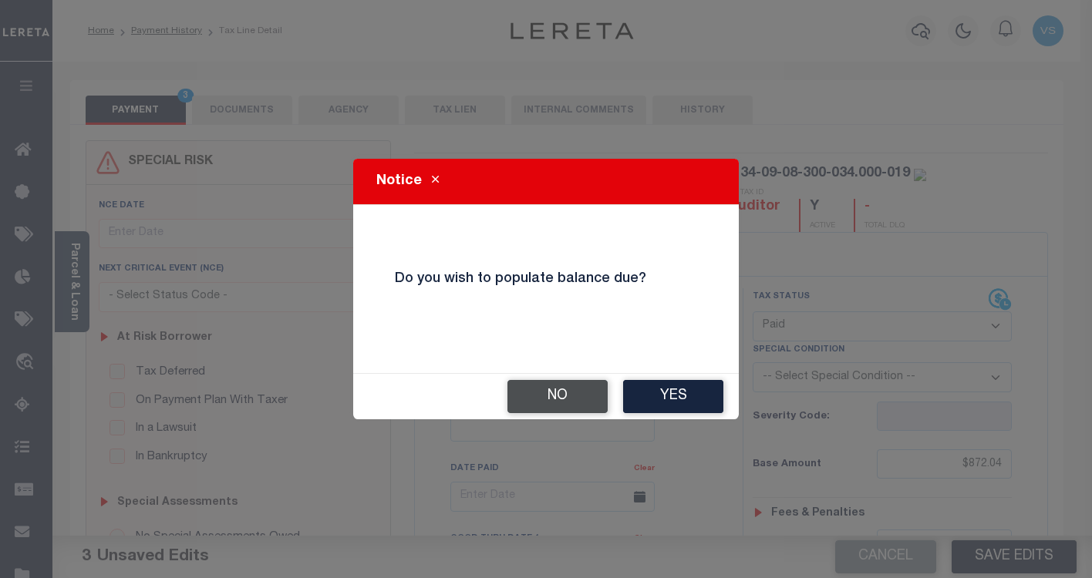
click at [555, 398] on button "No" at bounding box center [558, 396] width 100 height 33
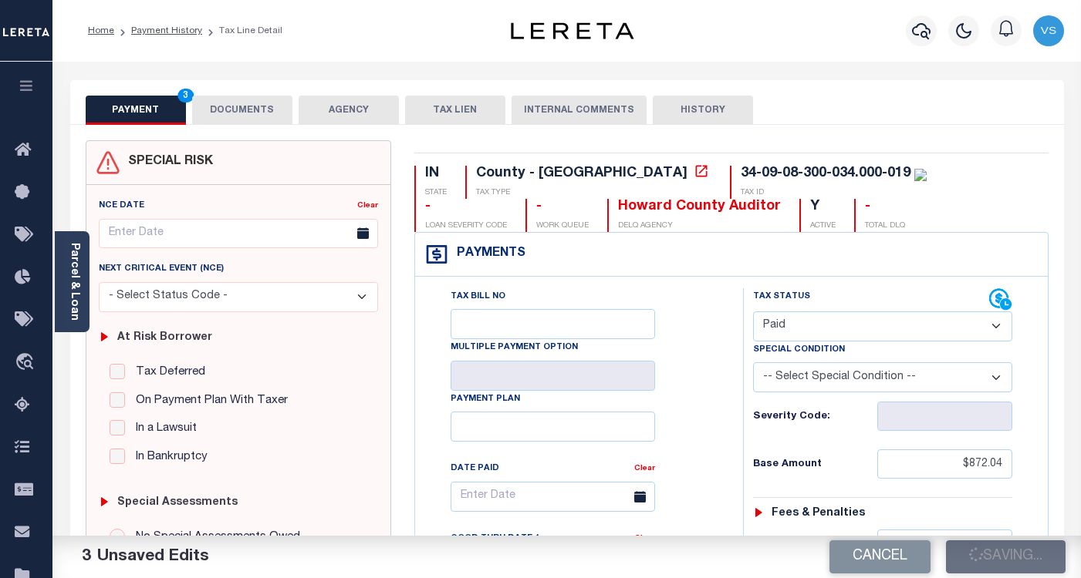
checkbox input "false"
type input "$872.04"
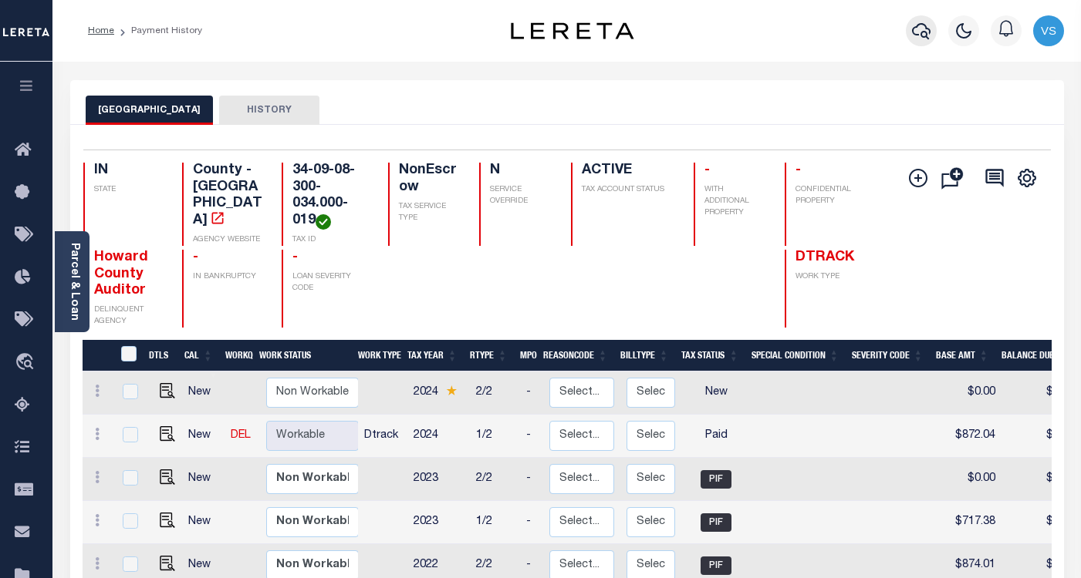
click at [918, 27] on icon "button" at bounding box center [921, 31] width 19 height 19
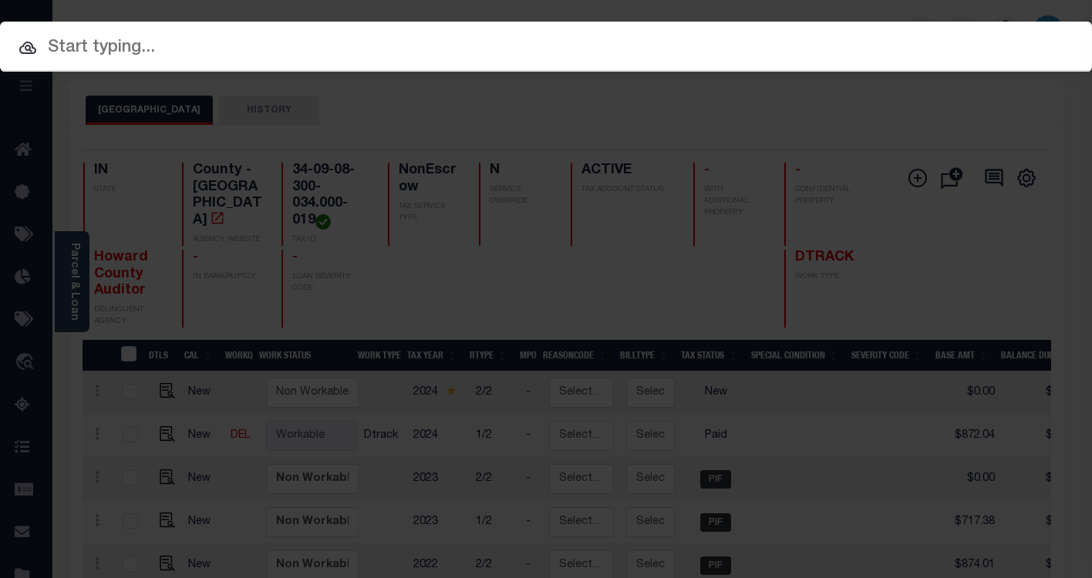
paste input "331866"
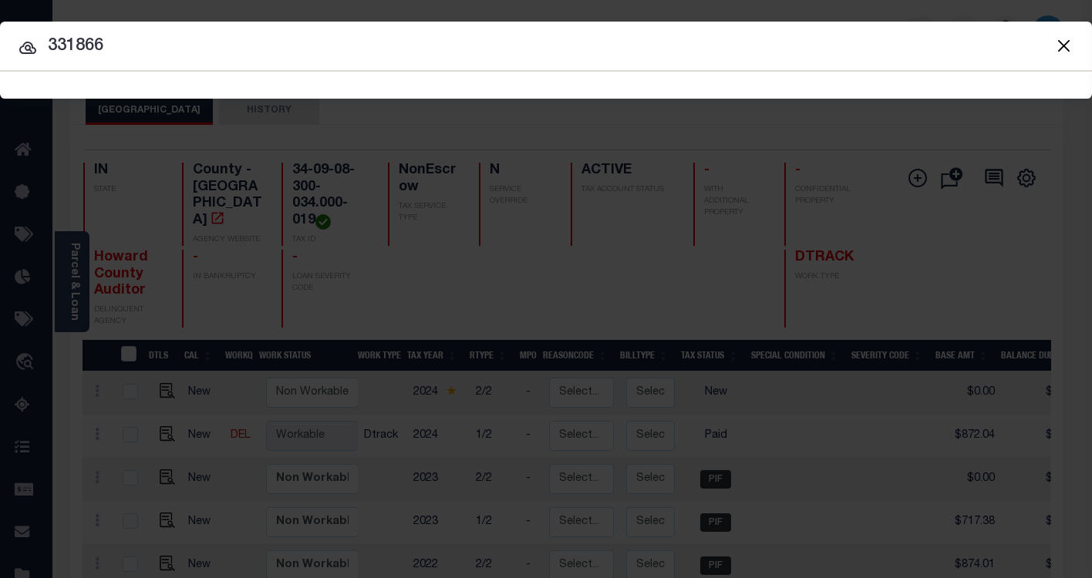
type input "331866"
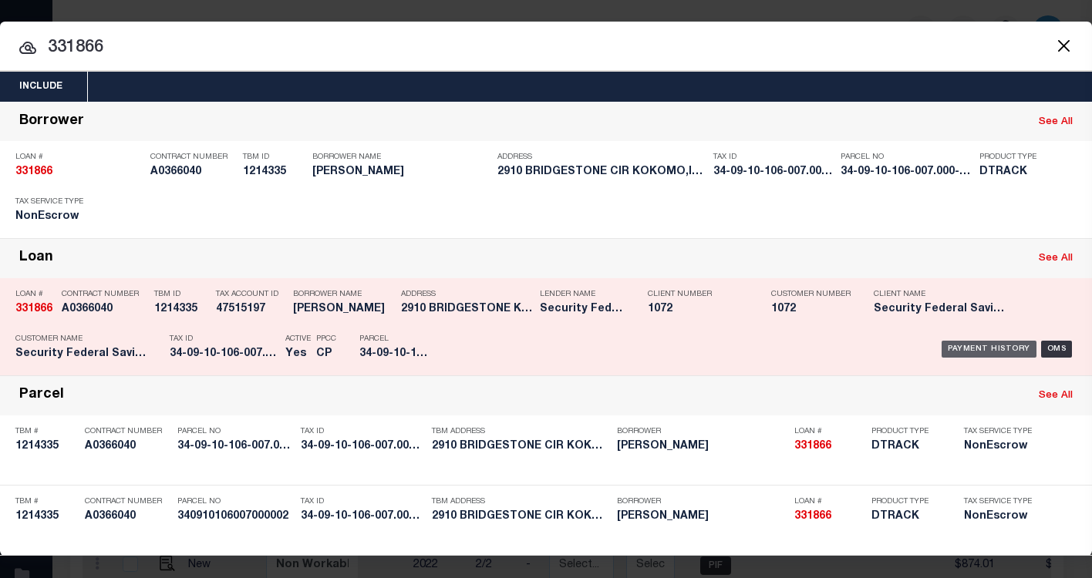
click at [963, 353] on div "Payment History" at bounding box center [989, 349] width 95 height 17
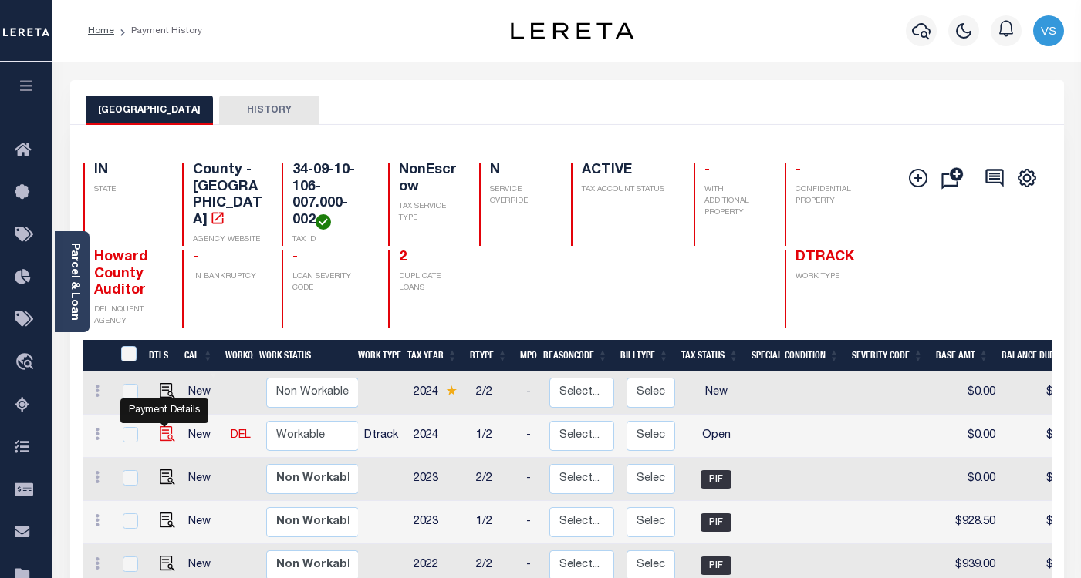
click at [160, 437] on img "" at bounding box center [167, 434] width 15 height 15
checkbox input "true"
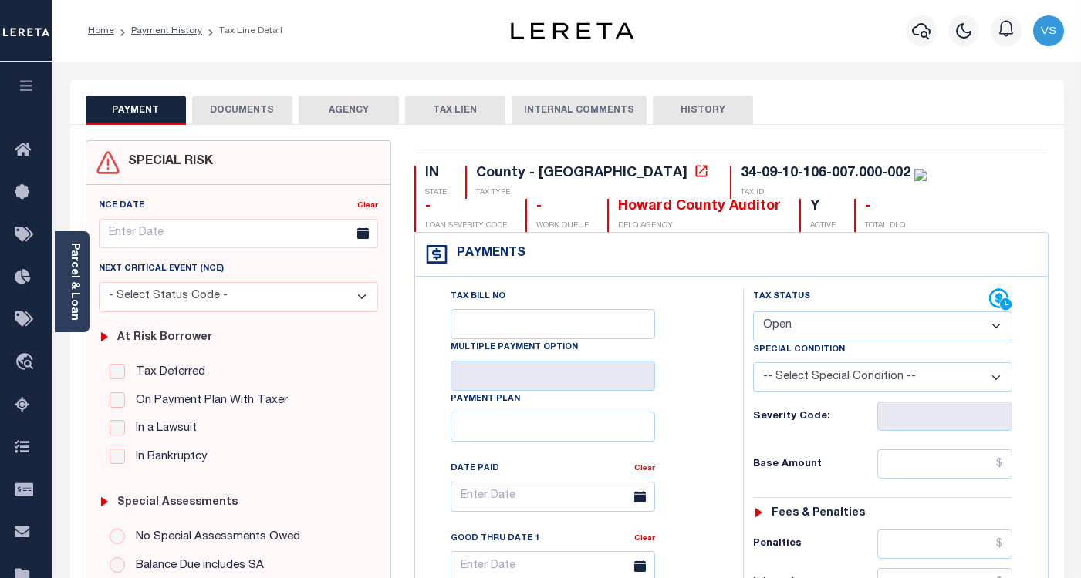
click at [885, 328] on select "- Select Status Code - Open Due/Unpaid Paid Incomplete No Tax Due Internal Refu…" at bounding box center [882, 327] width 259 height 30
select select "PYD"
click at [753, 312] on select "- Select Status Code - Open Due/Unpaid Paid Incomplete No Tax Due Internal Refu…" at bounding box center [882, 327] width 259 height 30
type input "[DATE]"
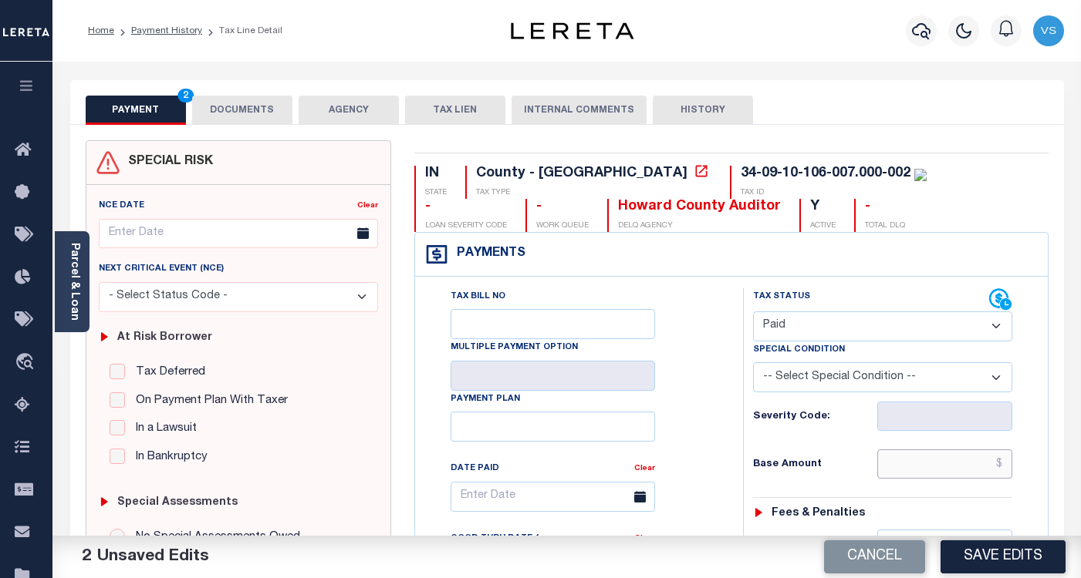
drag, startPoint x: 889, startPoint y: 469, endPoint x: 920, endPoint y: 460, distance: 32.0
click at [889, 469] on input "text" at bounding box center [944, 464] width 135 height 29
paste input "1,158.51"
type input "$1,158.51"
click at [241, 118] on button "DOCUMENTS" at bounding box center [242, 110] width 100 height 29
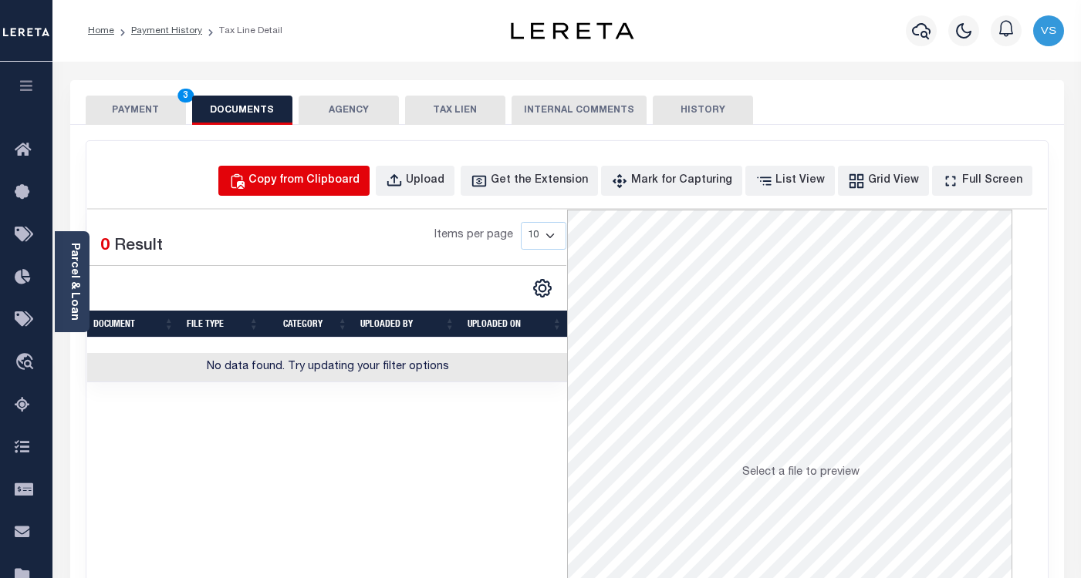
click at [340, 173] on div "Copy from Clipboard" at bounding box center [303, 181] width 111 height 17
select select "POP"
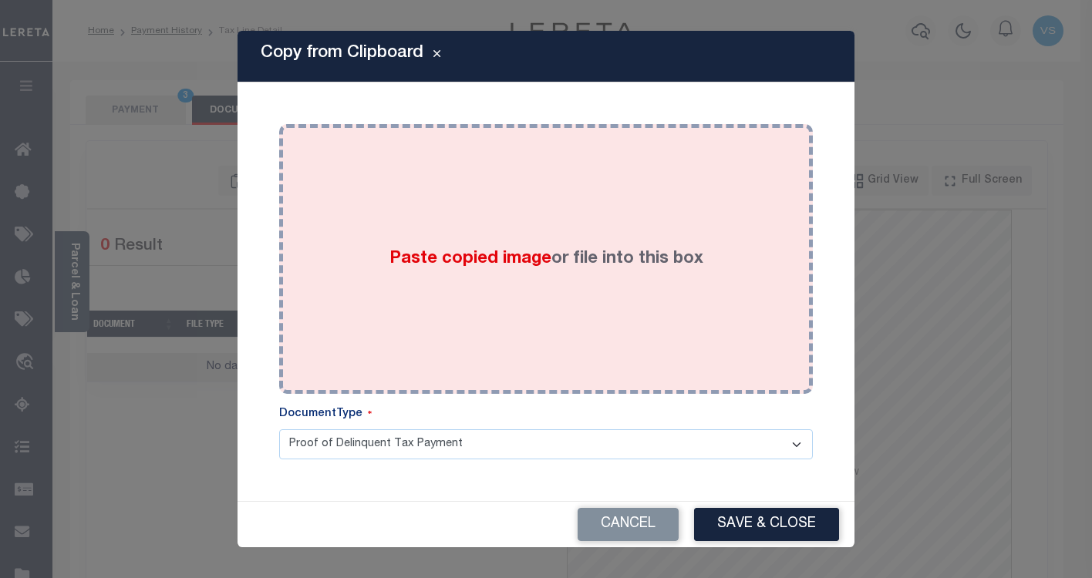
click at [441, 291] on div "Paste copied image or file into this box" at bounding box center [546, 259] width 511 height 247
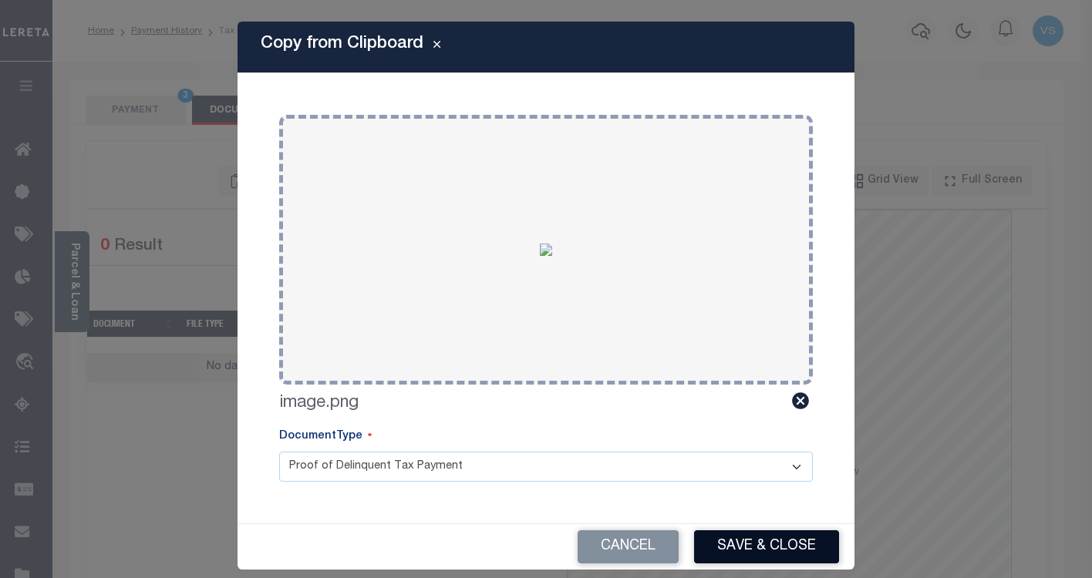
click at [736, 540] on button "Save & Close" at bounding box center [766, 547] width 145 height 33
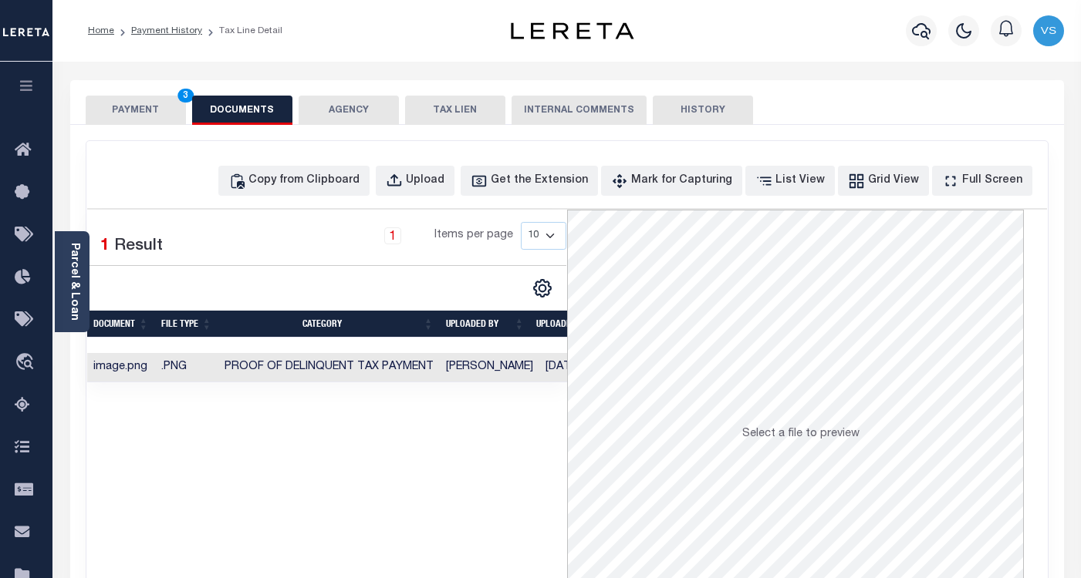
click at [140, 114] on button "PAYMENT 3" at bounding box center [136, 110] width 100 height 29
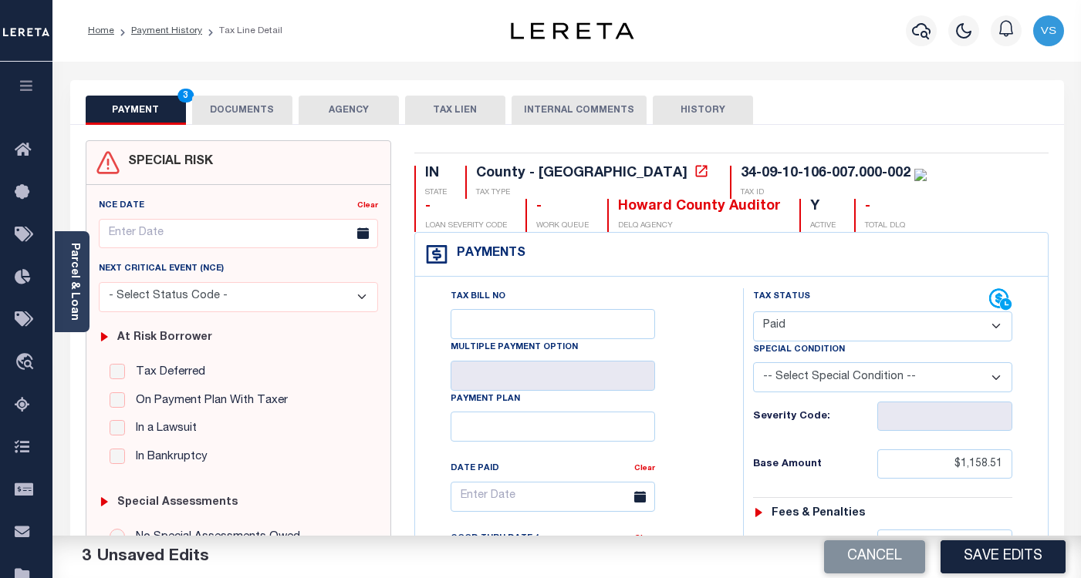
click at [965, 548] on button "Save Edits" at bounding box center [1002, 557] width 125 height 33
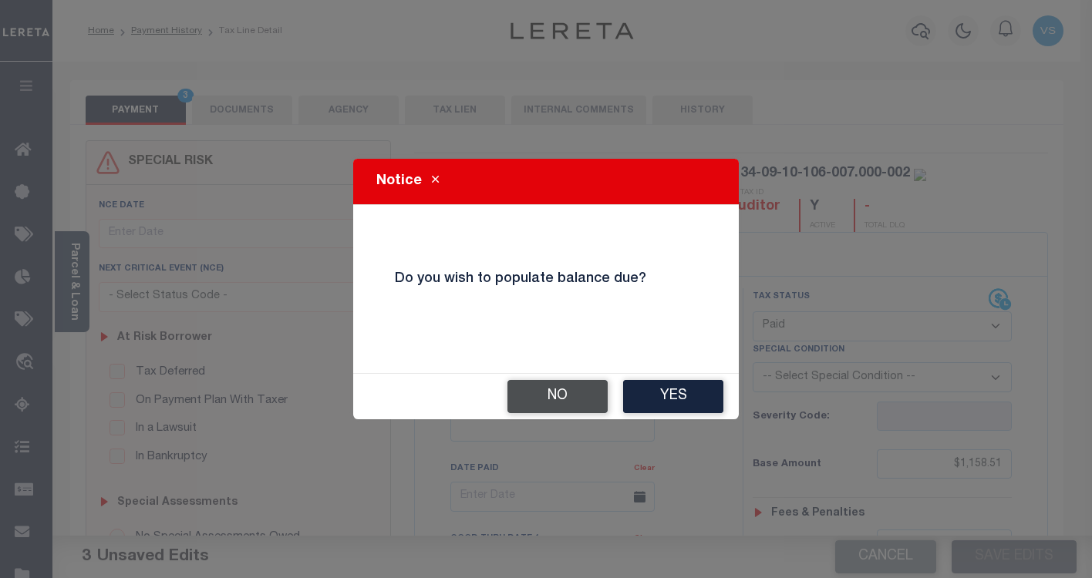
click at [551, 397] on button "No" at bounding box center [558, 396] width 100 height 33
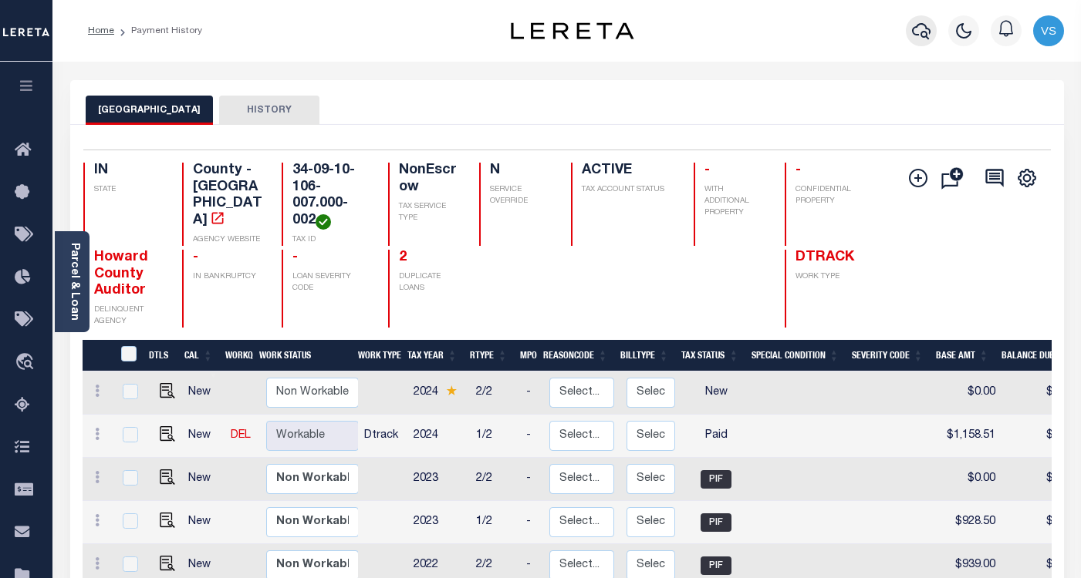
click at [926, 29] on icon "button" at bounding box center [921, 31] width 19 height 16
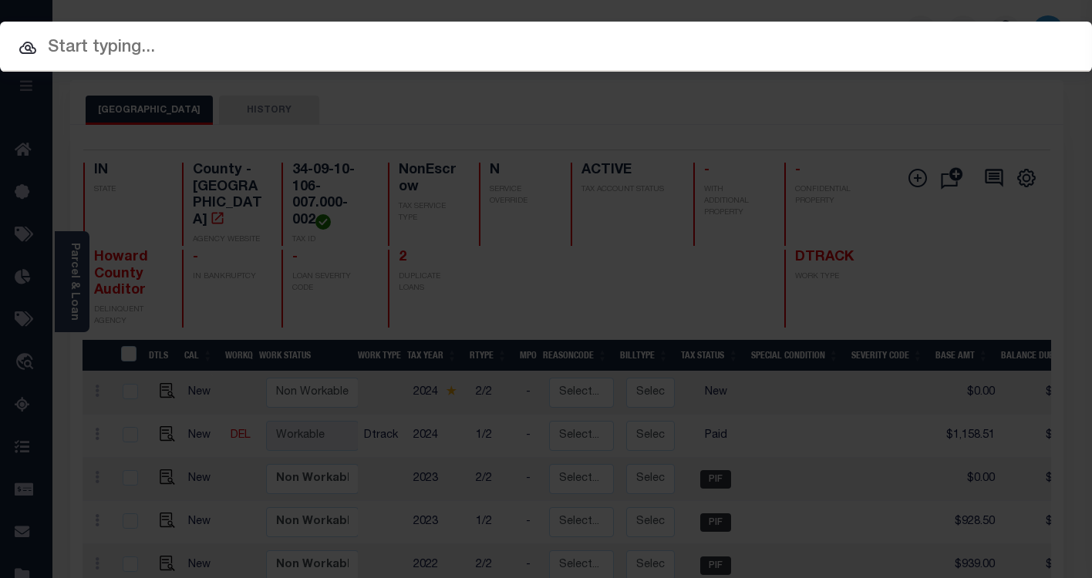
paste input "9051564"
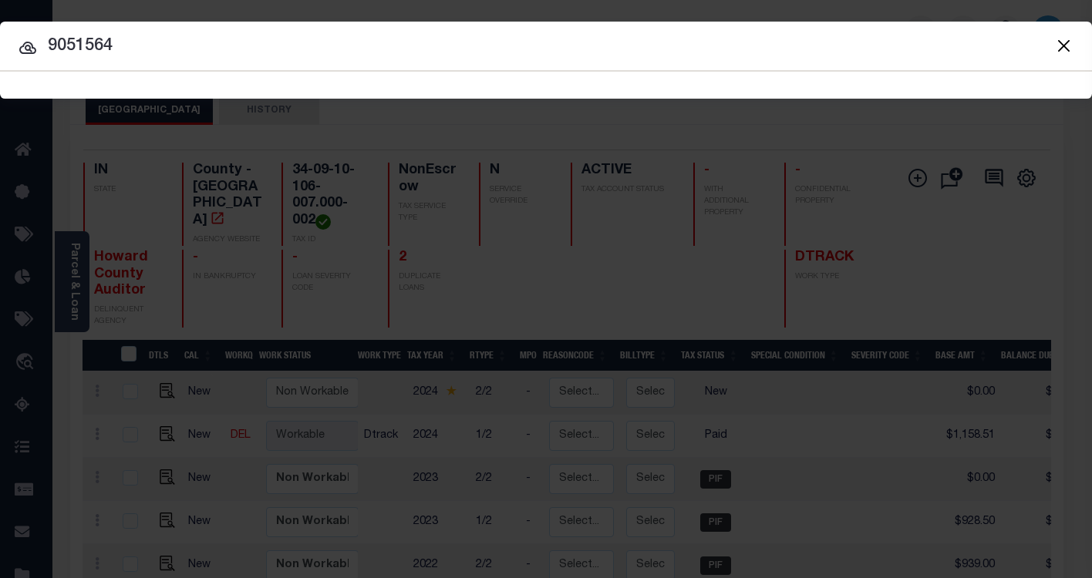
type input "9051564"
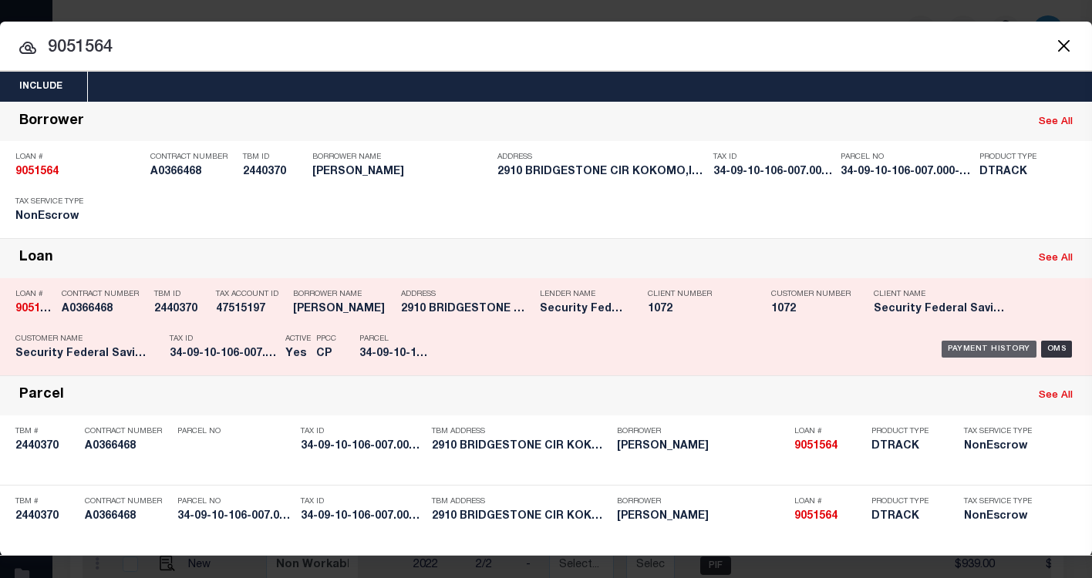
click at [992, 353] on div "Payment History" at bounding box center [989, 349] width 95 height 17
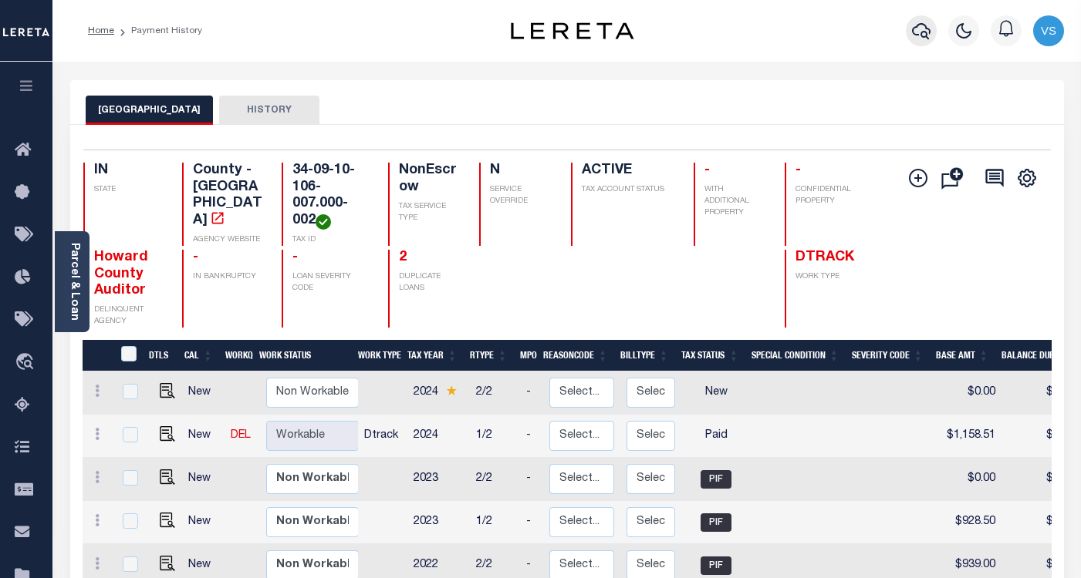
click at [919, 32] on icon "button" at bounding box center [921, 31] width 19 height 19
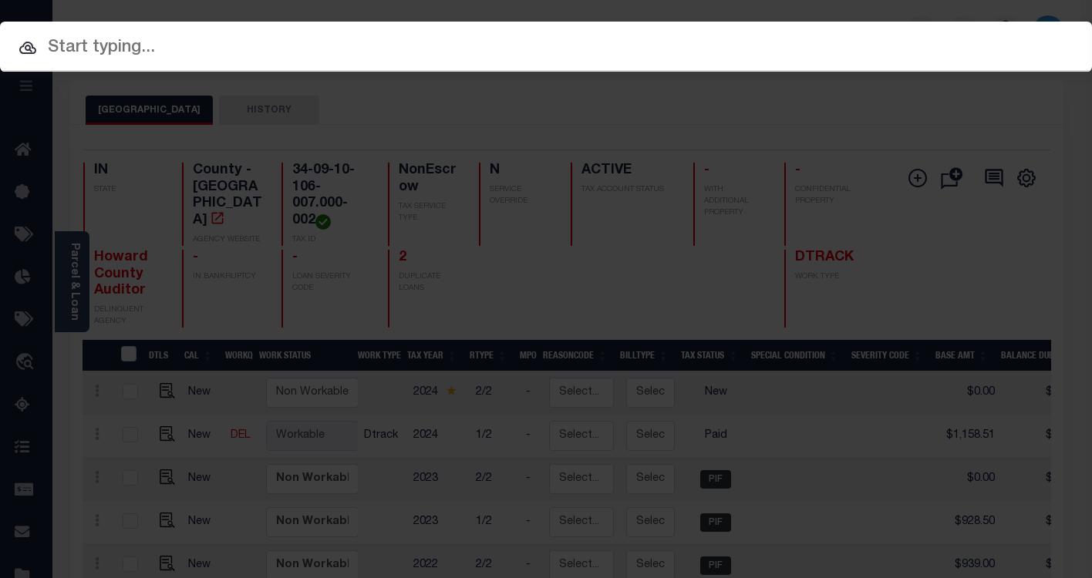
paste input "15000262"
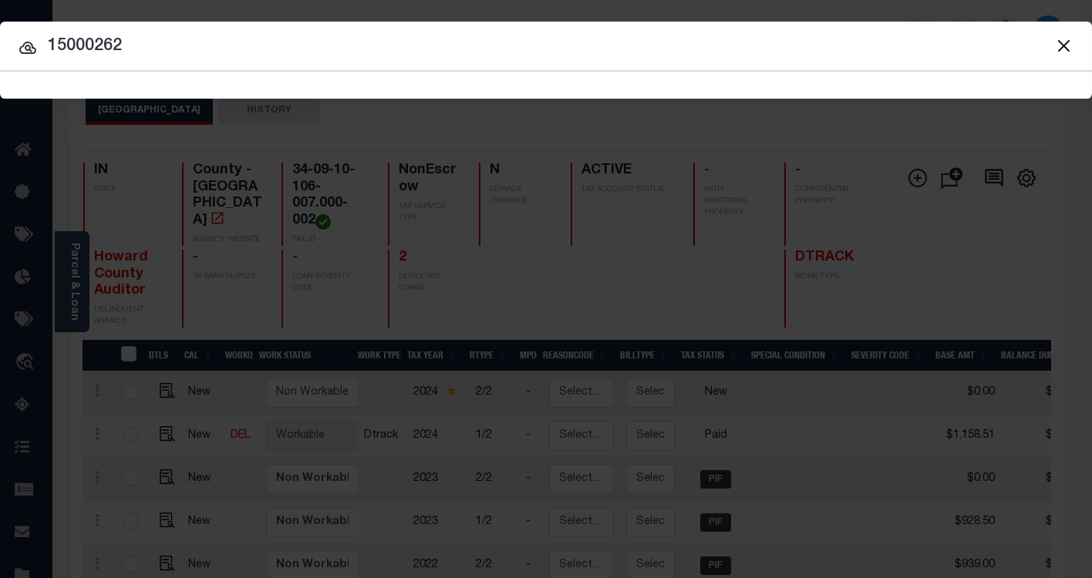
type input "15000262"
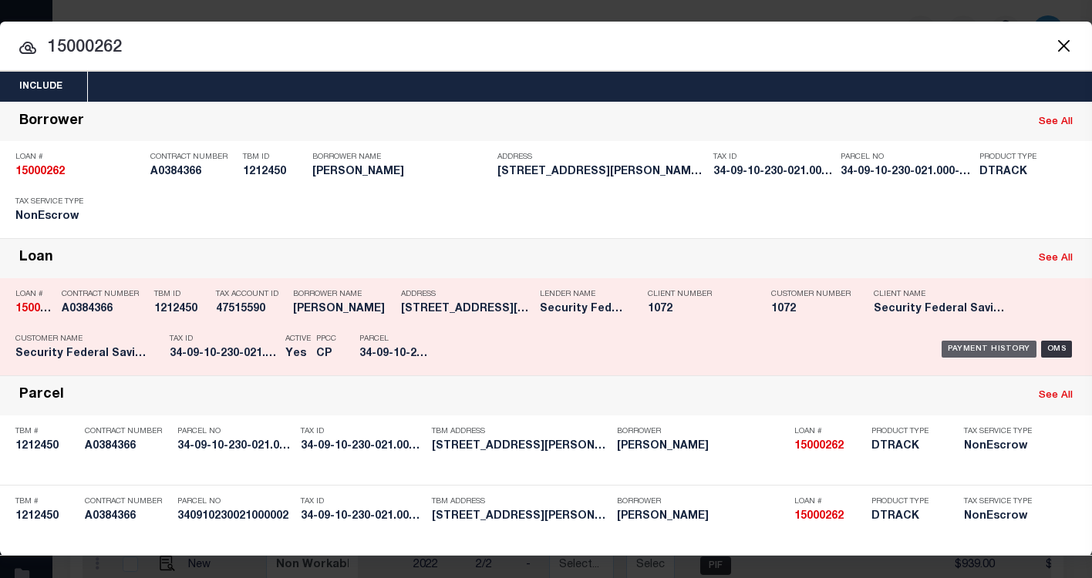
click at [956, 350] on div "Payment History" at bounding box center [989, 349] width 95 height 17
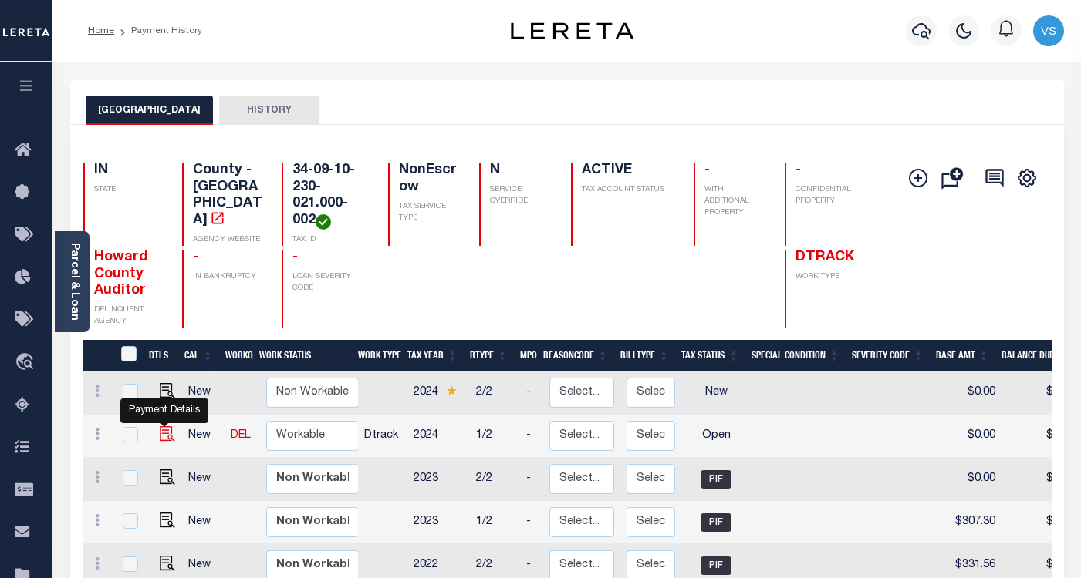
click at [162, 434] on img "" at bounding box center [167, 434] width 15 height 15
checkbox input "true"
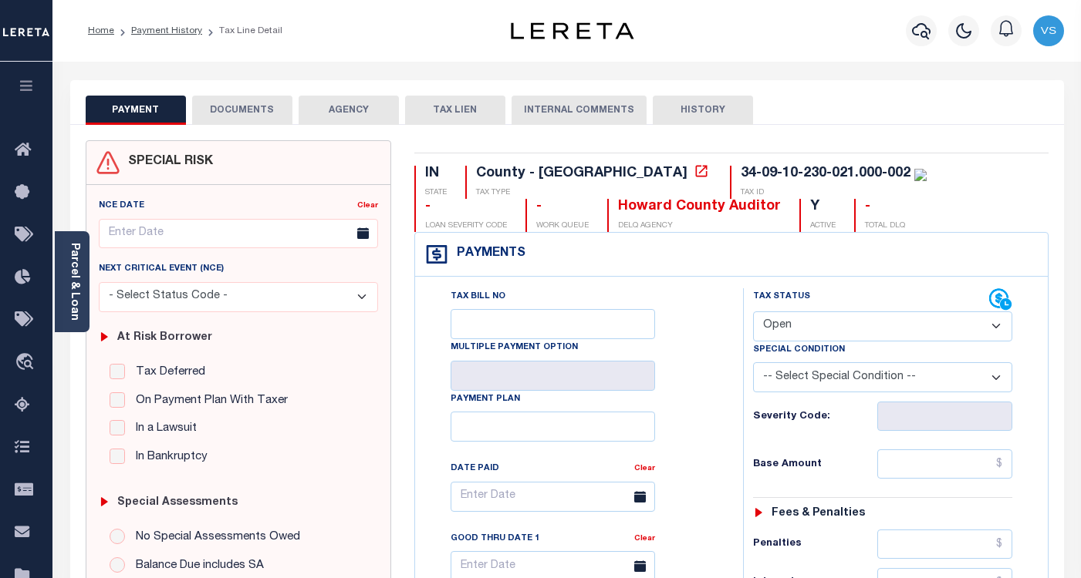
click at [813, 325] on select "- Select Status Code - Open Due/Unpaid Paid Incomplete No Tax Due Internal Refu…" at bounding box center [882, 327] width 259 height 30
select select "PYD"
click at [753, 312] on select "- Select Status Code - Open Due/Unpaid Paid Incomplete No Tax Due Internal Refu…" at bounding box center [882, 327] width 259 height 30
type input "[DATE]"
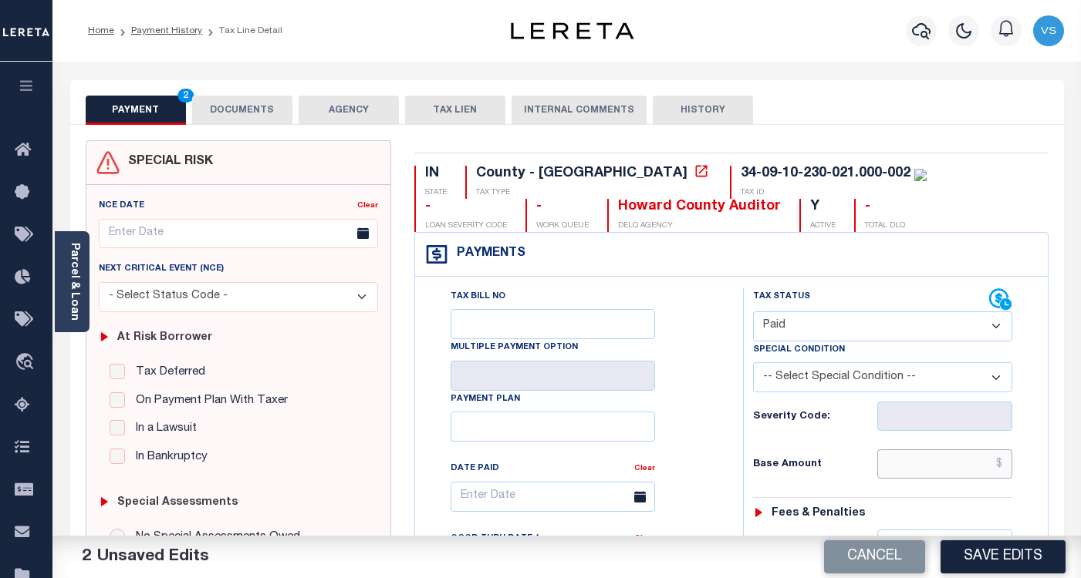
drag, startPoint x: 934, startPoint y: 457, endPoint x: 1004, endPoint y: 483, distance: 74.9
click at [936, 458] on input "text" at bounding box center [944, 464] width 135 height 29
paste input "434.52"
type input "$434.52"
click at [236, 110] on button "DOCUMENTS" at bounding box center [242, 110] width 100 height 29
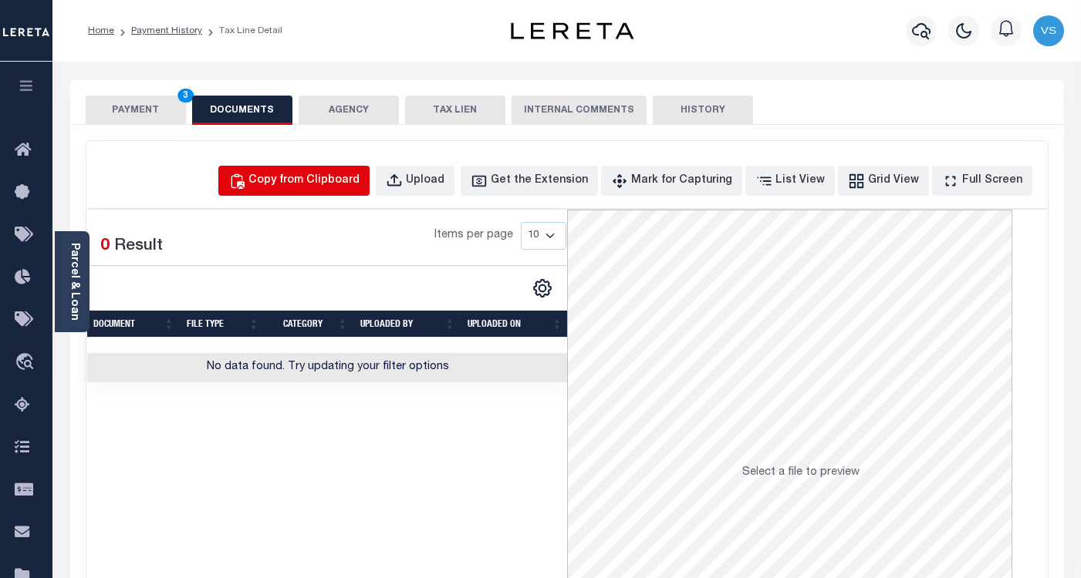
click at [329, 184] on div "Copy from Clipboard" at bounding box center [303, 181] width 111 height 17
select select "POP"
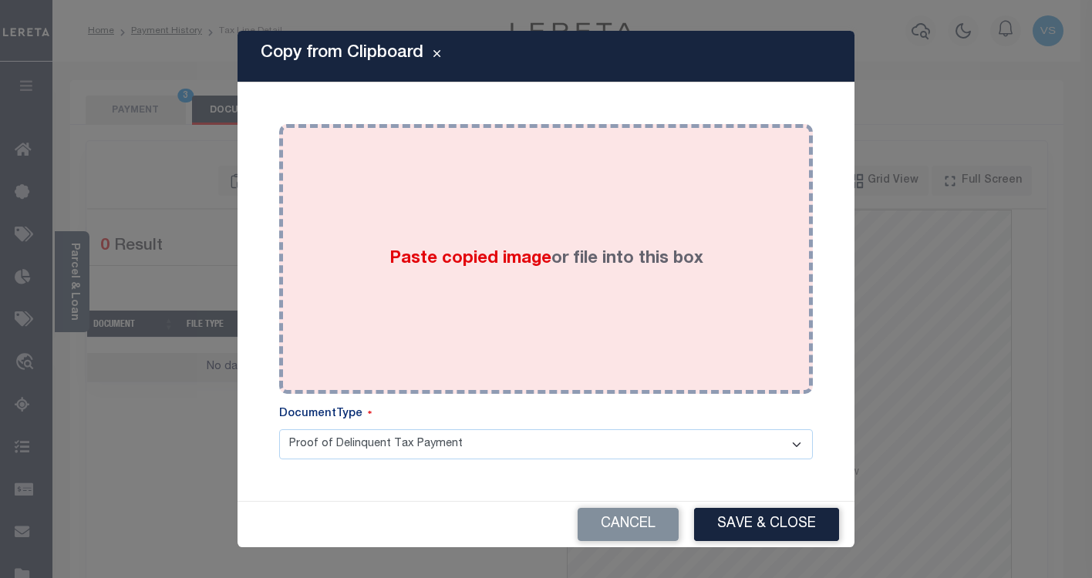
click at [369, 309] on div "Paste copied image or file into this box" at bounding box center [546, 259] width 511 height 247
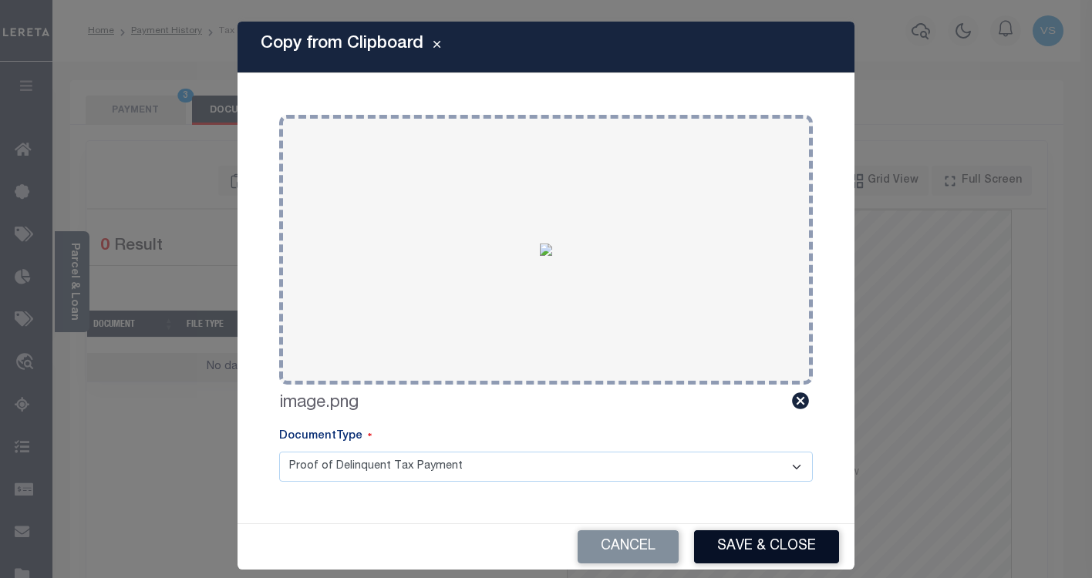
click at [721, 547] on button "Save & Close" at bounding box center [766, 547] width 145 height 33
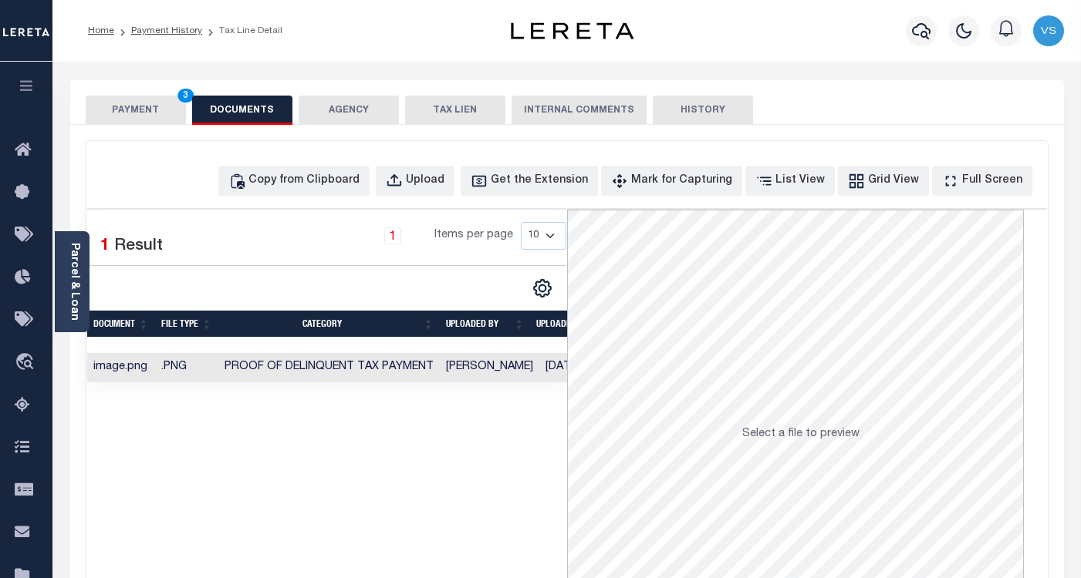
click at [131, 104] on button "PAYMENT 3" at bounding box center [136, 110] width 100 height 29
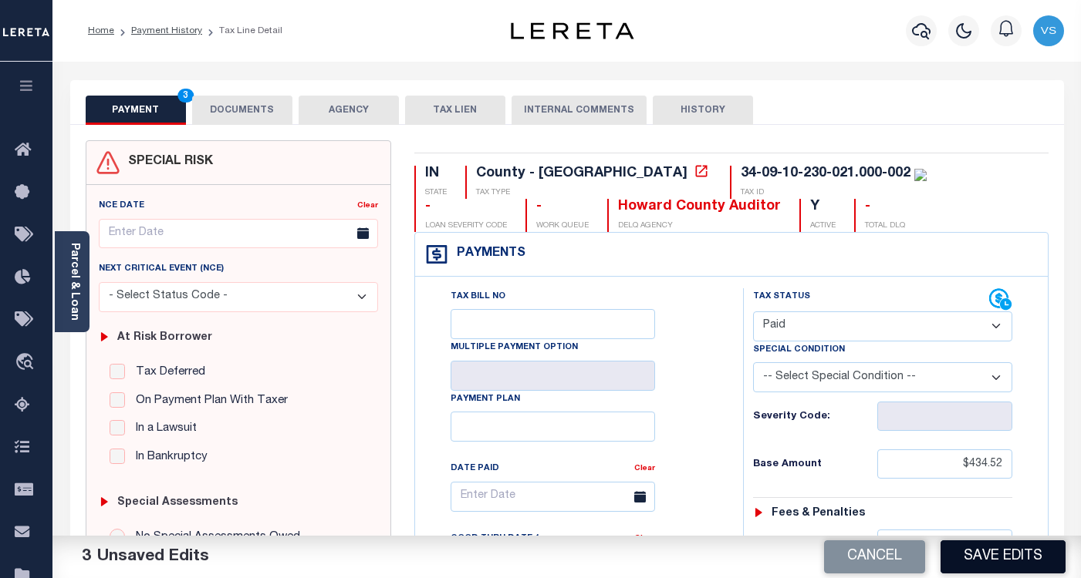
click at [977, 565] on button "Save Edits" at bounding box center [1002, 557] width 125 height 33
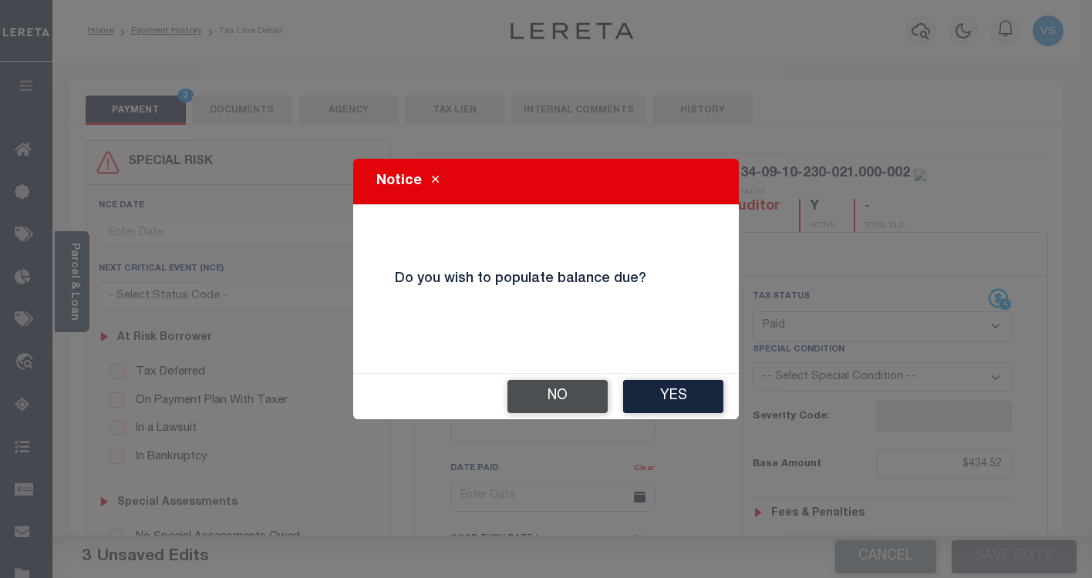
click at [548, 400] on button "No" at bounding box center [558, 396] width 100 height 33
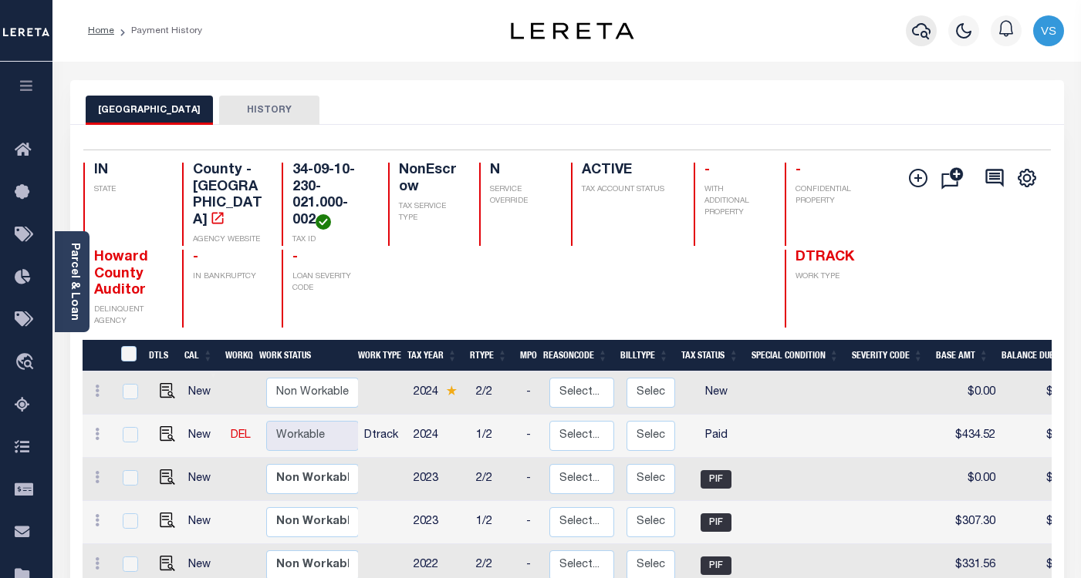
click at [919, 29] on icon "button" at bounding box center [921, 31] width 19 height 19
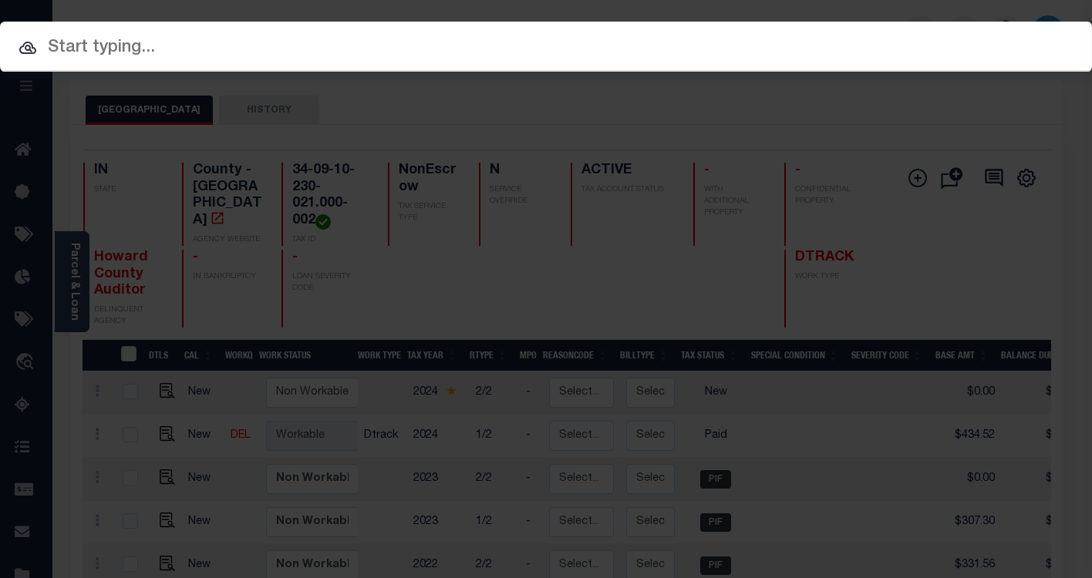
paste input "15000321"
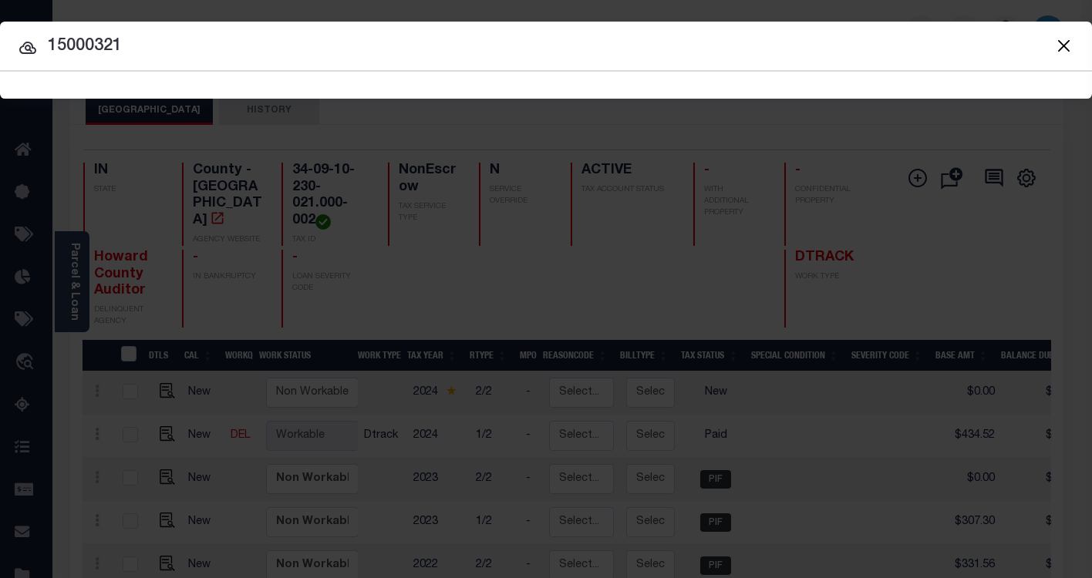
type input "15000321"
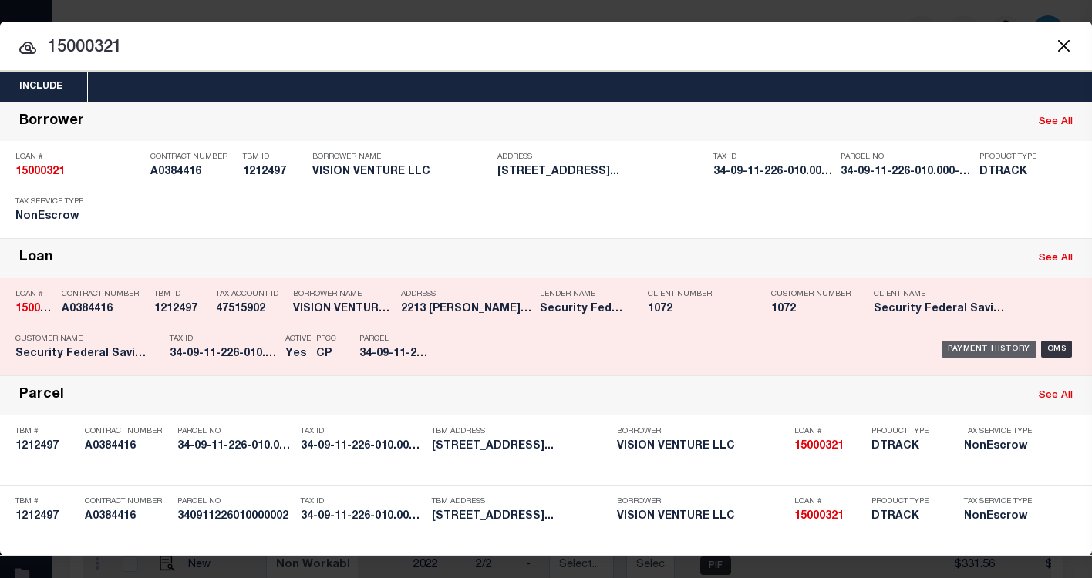
click at [963, 347] on div "Payment History" at bounding box center [989, 349] width 95 height 17
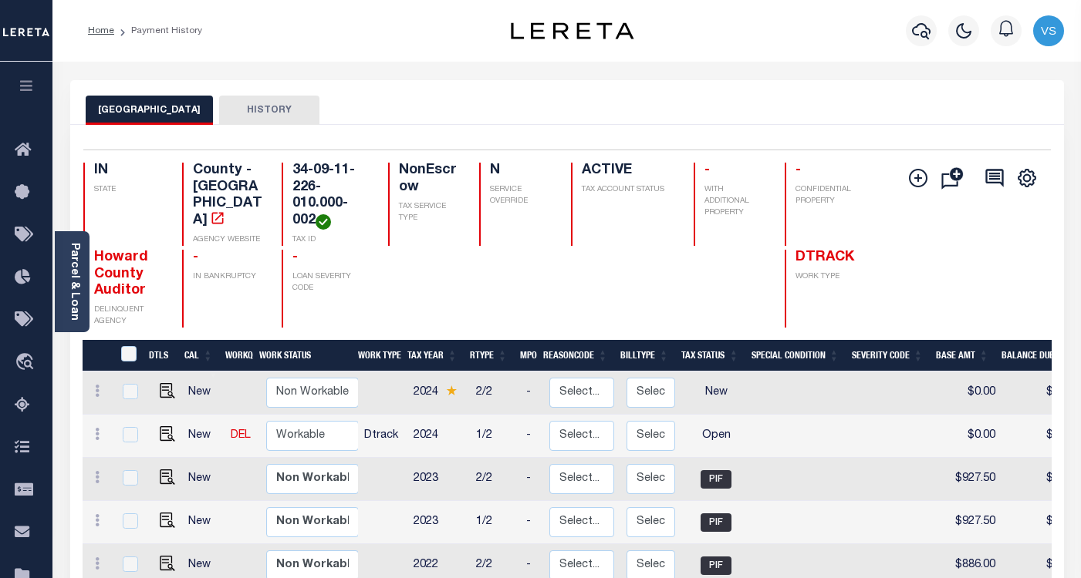
scroll to position [316, 0]
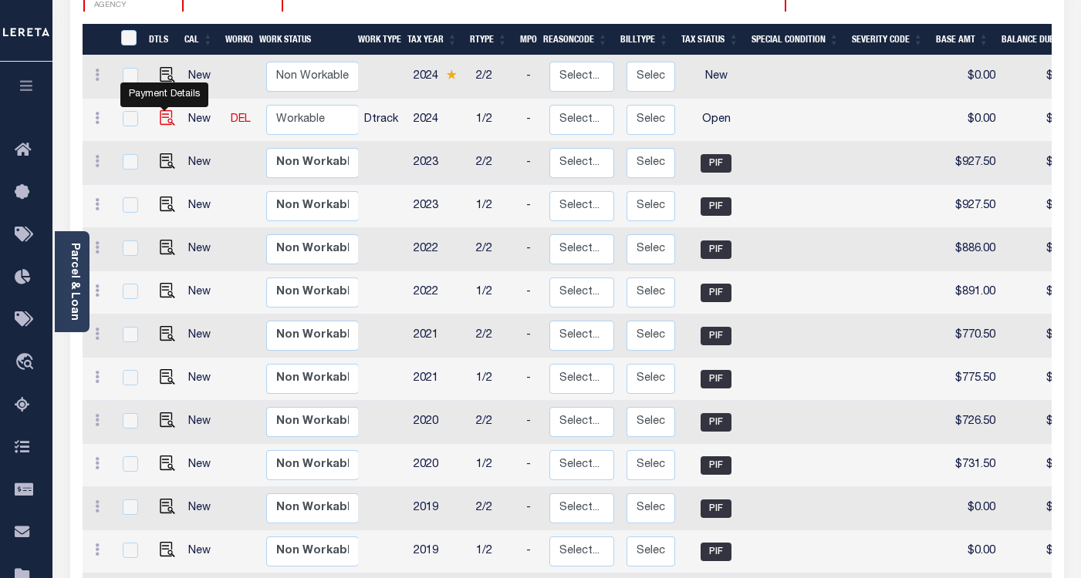
click at [160, 123] on img "" at bounding box center [167, 117] width 15 height 15
checkbox input "true"
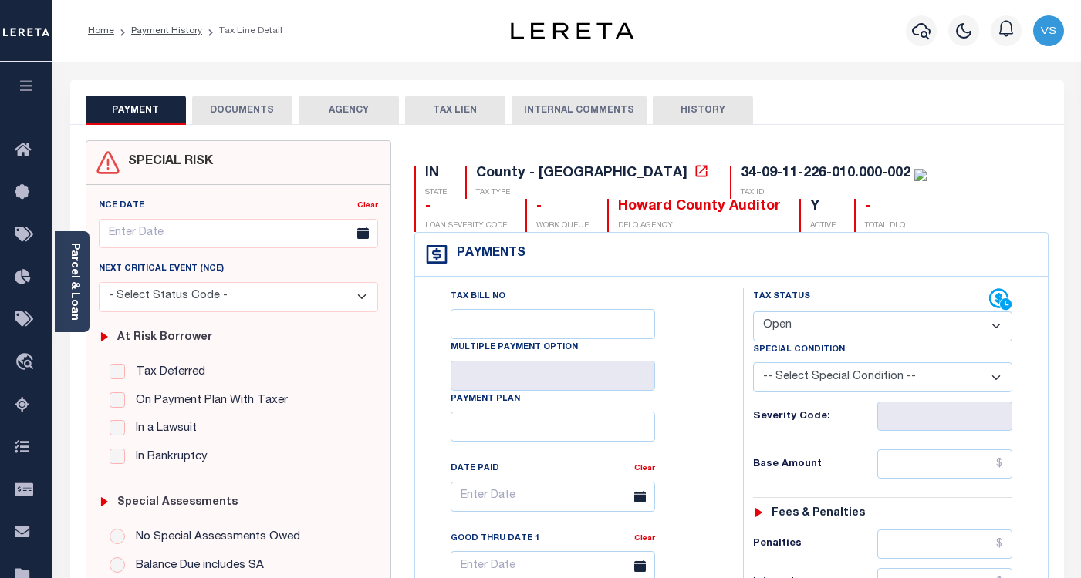
click at [783, 325] on select "- Select Status Code - Open Due/Unpaid Paid Incomplete No Tax Due Internal Refu…" at bounding box center [882, 327] width 259 height 30
select select "PYD"
click at [753, 312] on select "- Select Status Code - Open Due/Unpaid Paid Incomplete No Tax Due Internal Refu…" at bounding box center [882, 327] width 259 height 30
type input "[DATE]"
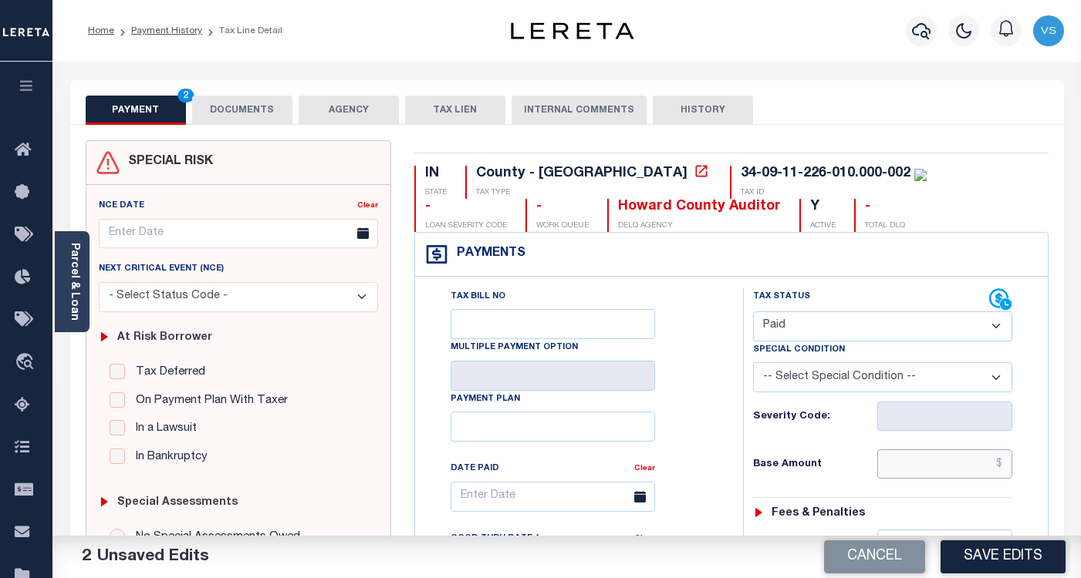
click at [911, 465] on input "text" at bounding box center [944, 464] width 135 height 29
paste input "1,074.00"
type input "$1,074.00"
click at [255, 110] on button "DOCUMENTS" at bounding box center [242, 110] width 100 height 29
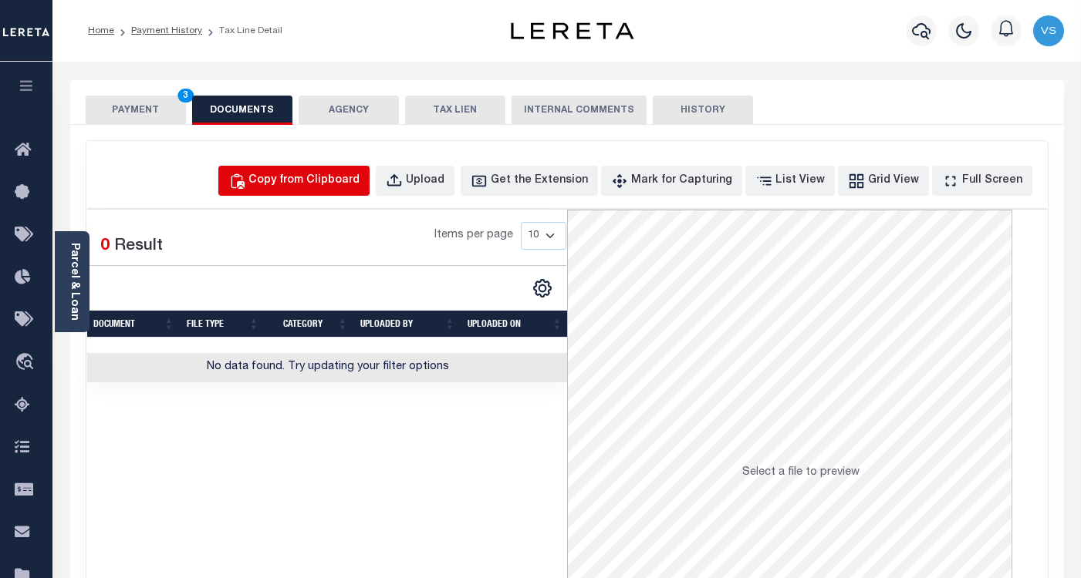
click at [322, 179] on div "Copy from Clipboard" at bounding box center [303, 181] width 111 height 17
select select "POP"
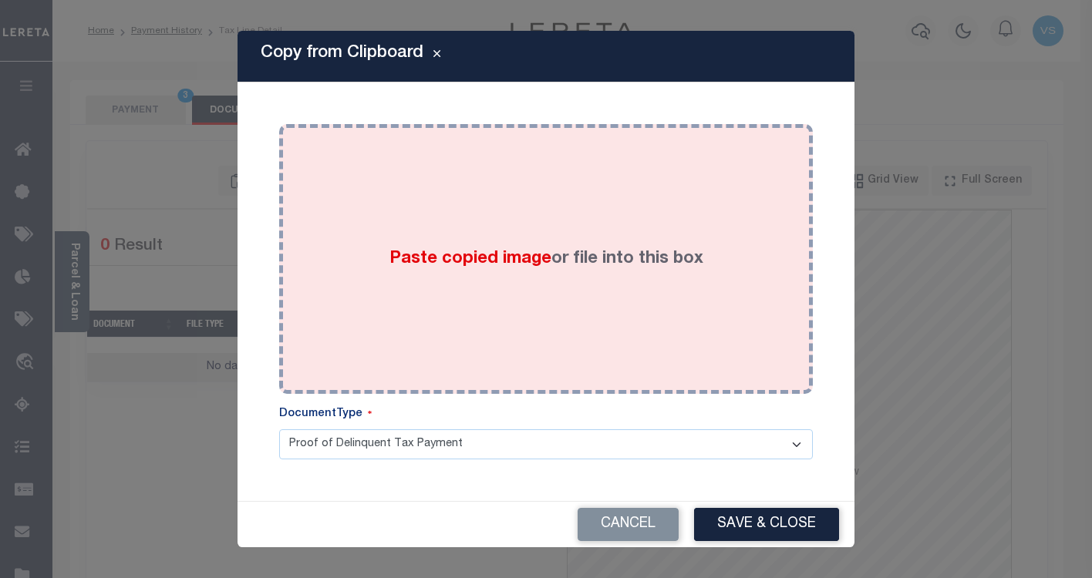
click at [407, 251] on span "Paste copied image" at bounding box center [471, 259] width 162 height 17
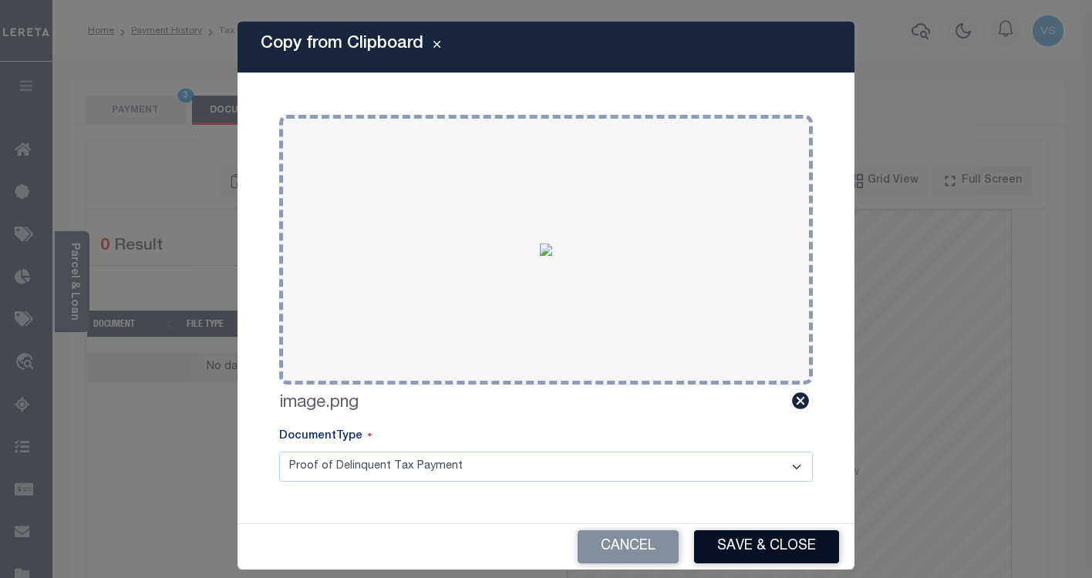
click at [761, 548] on button "Save & Close" at bounding box center [766, 547] width 145 height 33
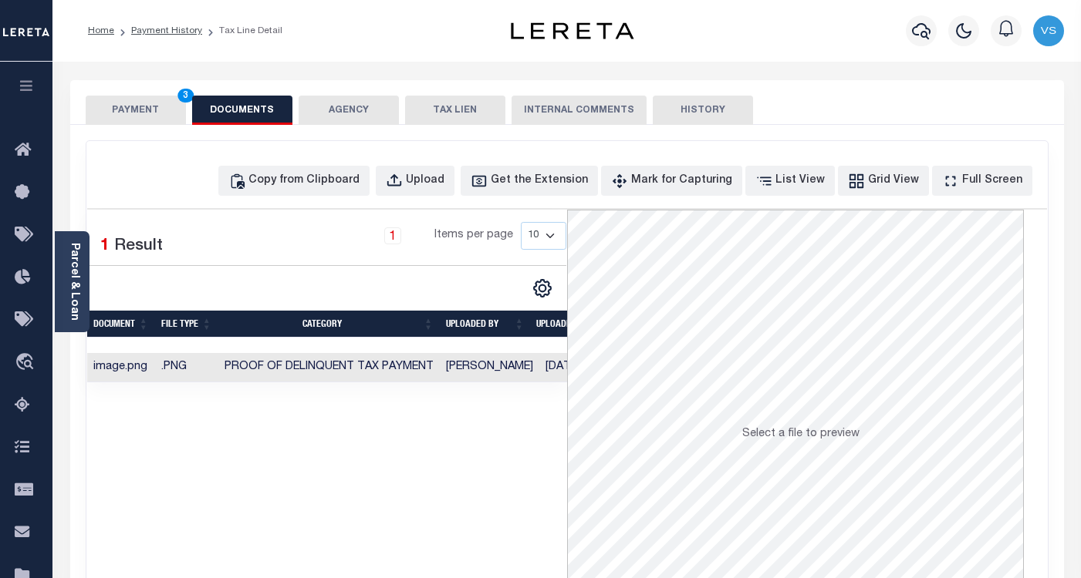
click at [147, 103] on button "PAYMENT 3" at bounding box center [136, 110] width 100 height 29
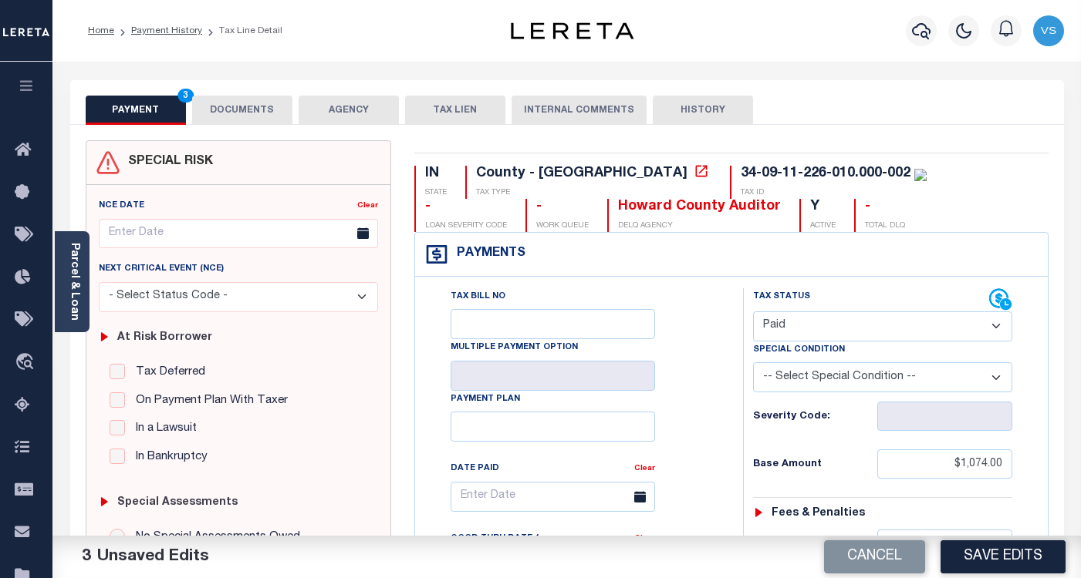
drag, startPoint x: 1004, startPoint y: 559, endPoint x: 990, endPoint y: 503, distance: 58.2
click at [1003, 558] on button "Save Edits" at bounding box center [1002, 557] width 125 height 33
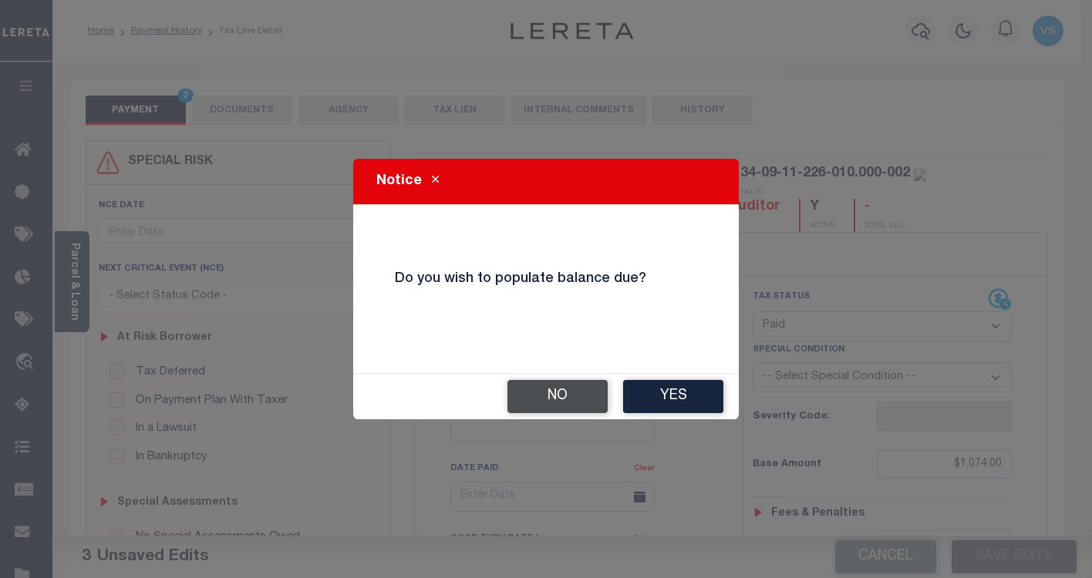
click at [551, 399] on button "No" at bounding box center [558, 396] width 100 height 33
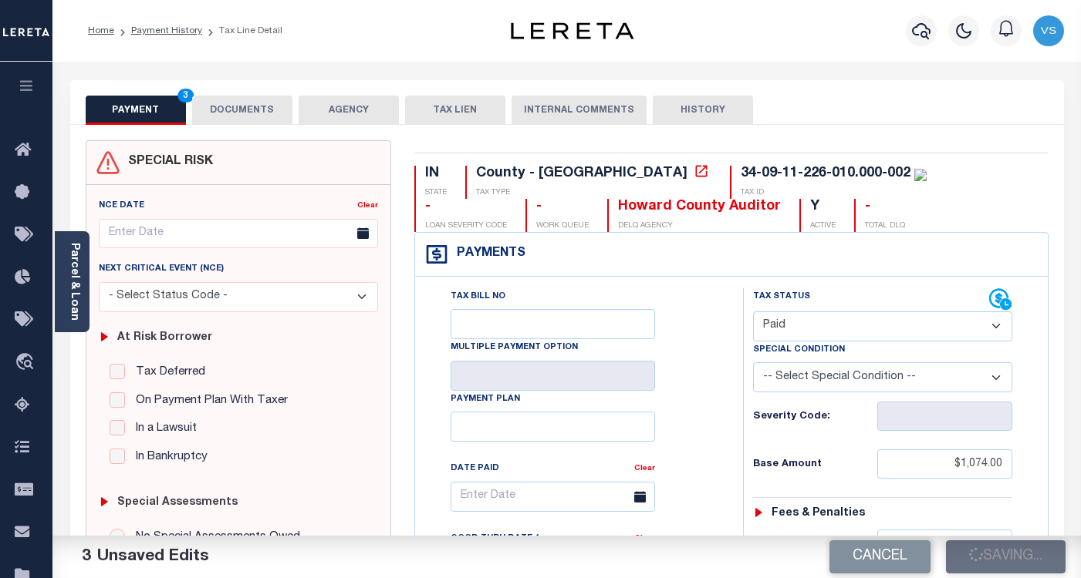
checkbox input "false"
type input "$1,074"
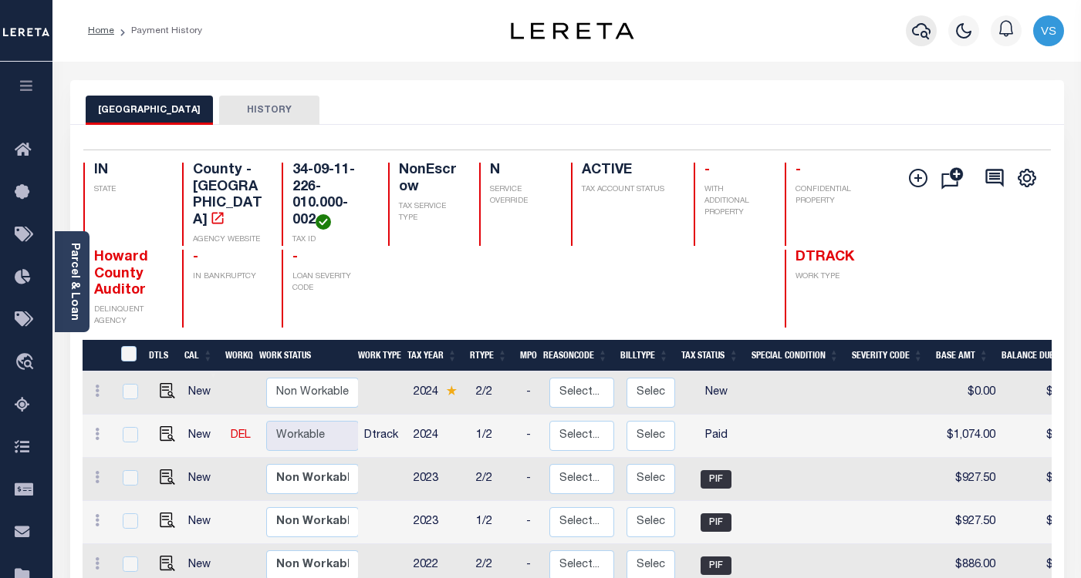
click at [926, 35] on icon "button" at bounding box center [921, 31] width 19 height 16
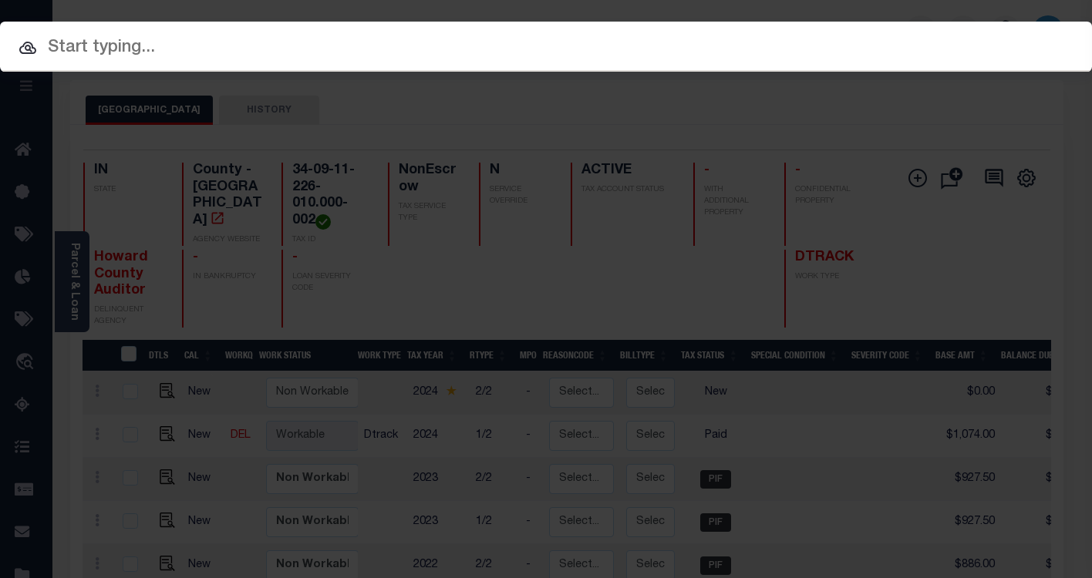
paste input "15000555"
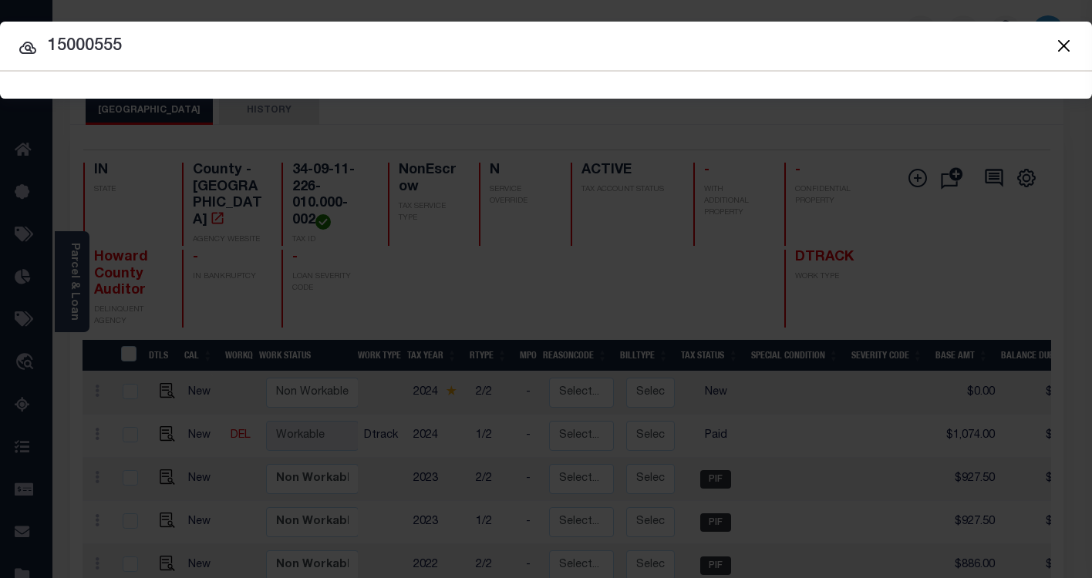
type input "15000555"
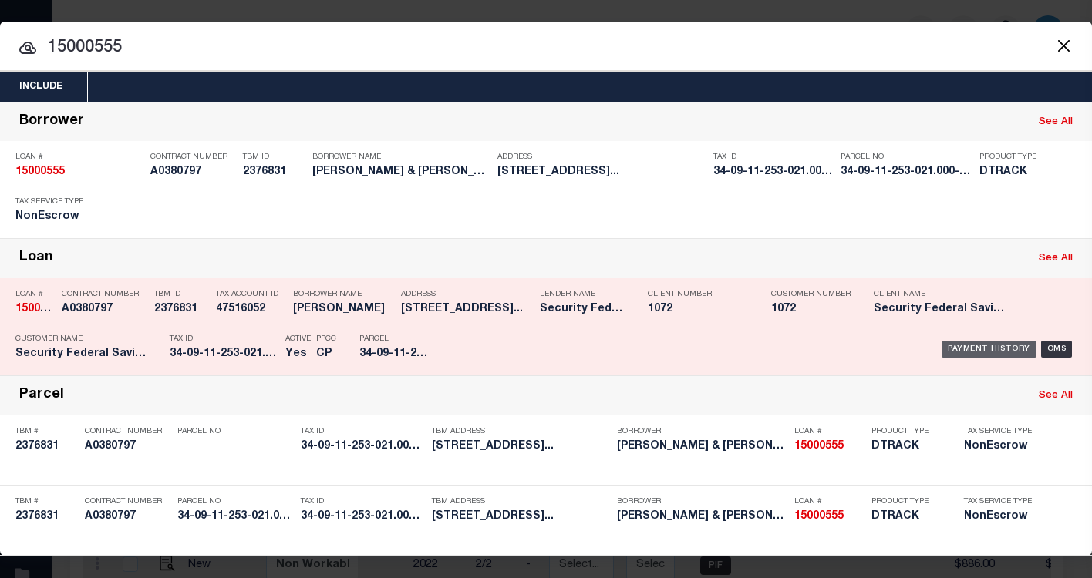
click at [962, 344] on div "Payment History" at bounding box center [989, 349] width 95 height 17
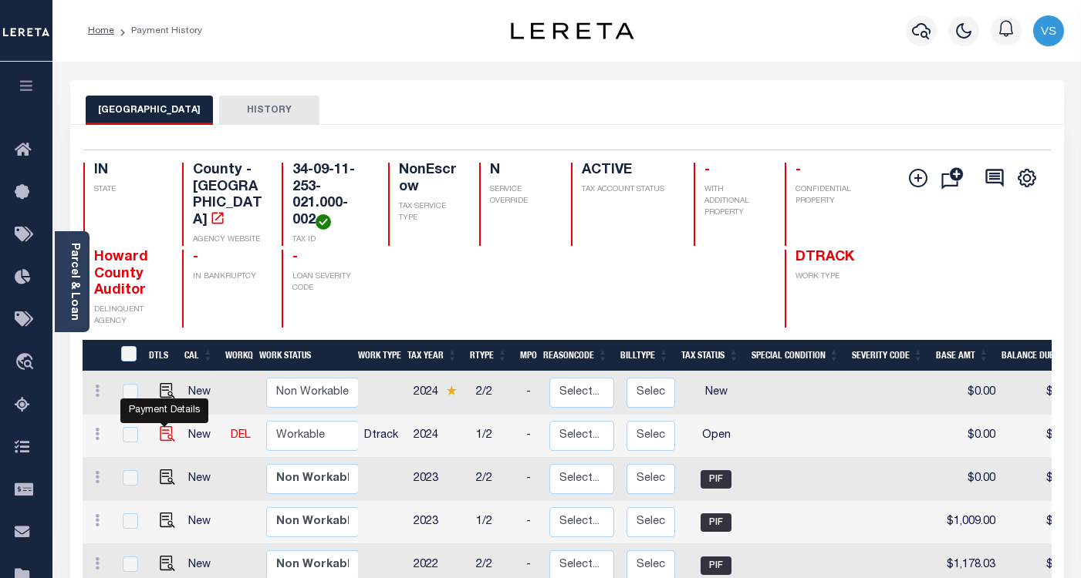
click at [160, 437] on img "" at bounding box center [167, 434] width 15 height 15
checkbox input "true"
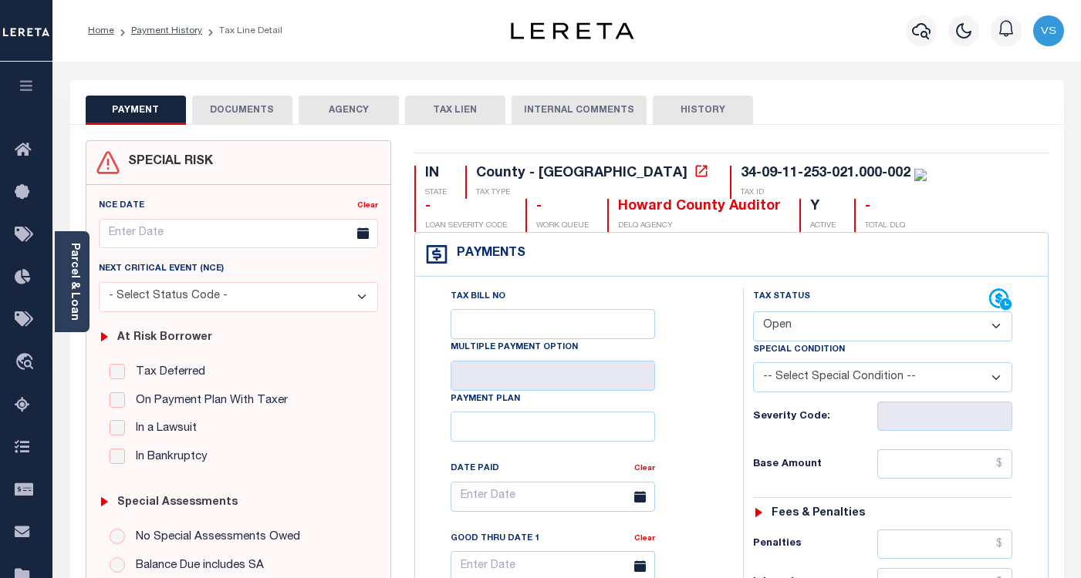
click at [786, 329] on select "- Select Status Code - Open Due/Unpaid Paid Incomplete No Tax Due Internal Refu…" at bounding box center [882, 327] width 259 height 30
select select "PYD"
click at [753, 312] on select "- Select Status Code - Open Due/Unpaid Paid Incomplete No Tax Due Internal Refu…" at bounding box center [882, 327] width 259 height 30
type input "09/04/2025"
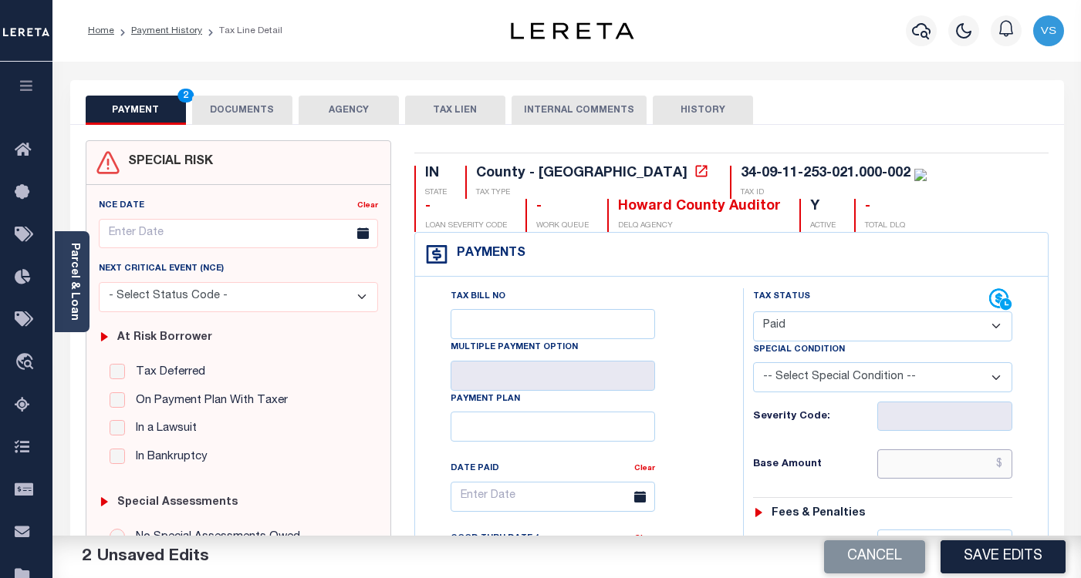
click at [984, 474] on input "text" at bounding box center [944, 464] width 135 height 29
paste input "1,074.00"
type input "$1,074.00"
click at [234, 114] on button "DOCUMENTS" at bounding box center [242, 110] width 100 height 29
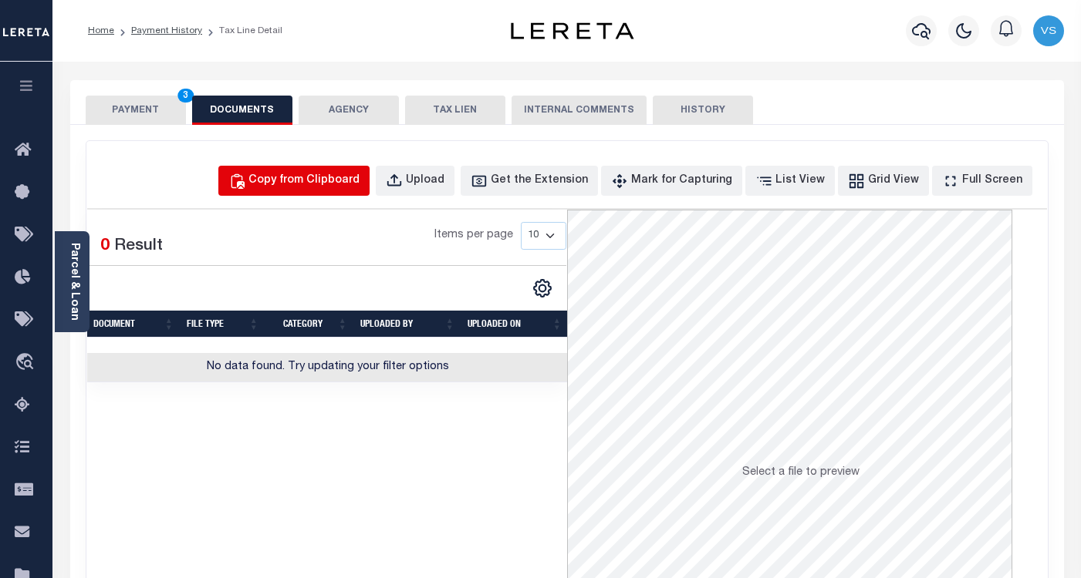
click at [317, 181] on div "Copy from Clipboard" at bounding box center [303, 181] width 111 height 17
select select "POP"
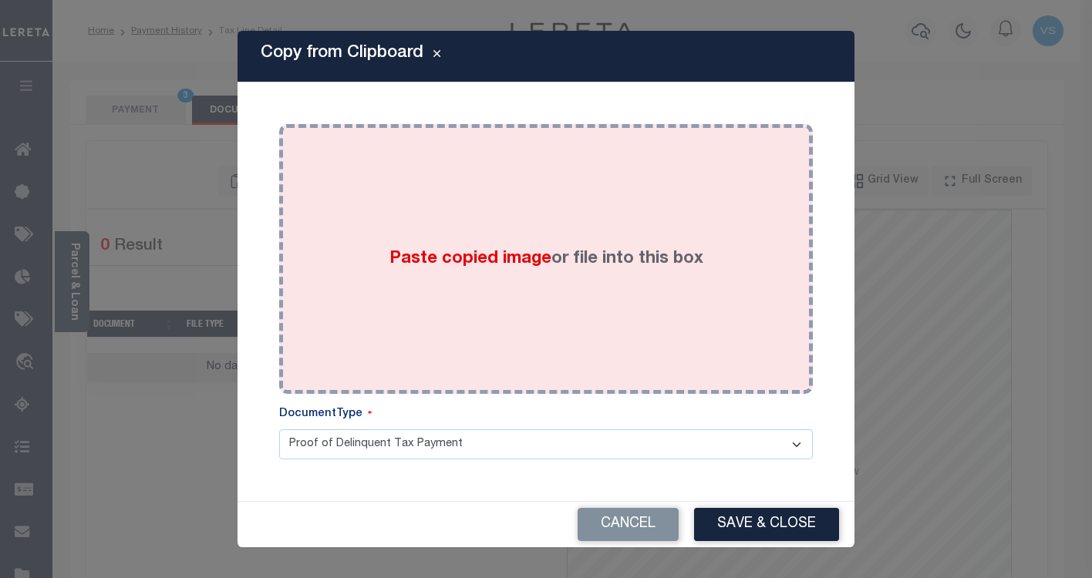
click at [347, 282] on div "Paste copied image or file into this box" at bounding box center [546, 259] width 511 height 247
click at [497, 157] on div "Paste copied image or file into this box" at bounding box center [546, 259] width 511 height 247
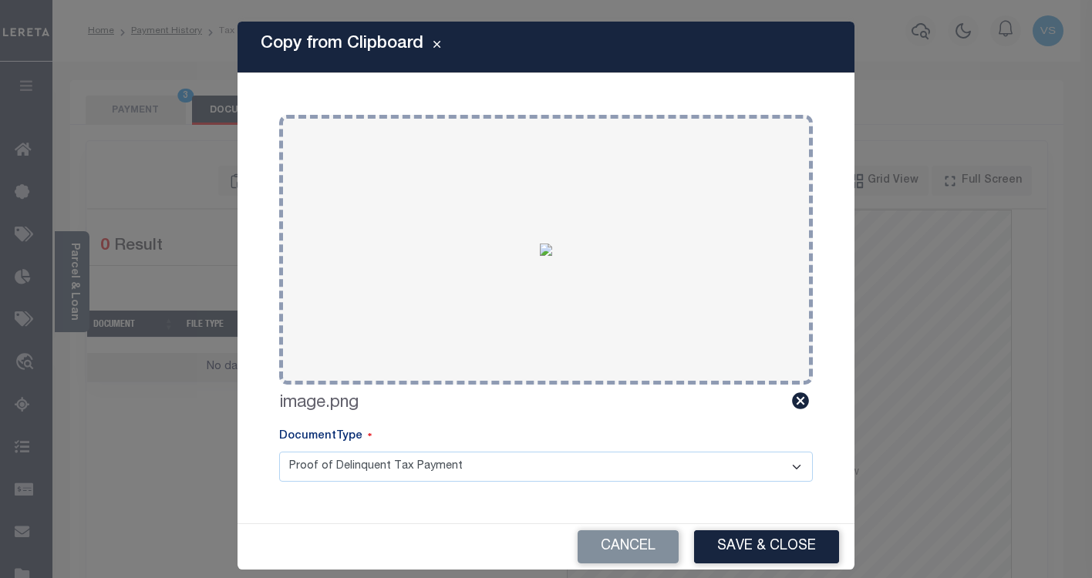
click at [755, 524] on div "Cancel Save & Close" at bounding box center [546, 547] width 617 height 46
drag, startPoint x: 730, startPoint y: 551, endPoint x: 720, endPoint y: 473, distance: 79.3
click at [731, 551] on button "Save & Close" at bounding box center [766, 547] width 145 height 33
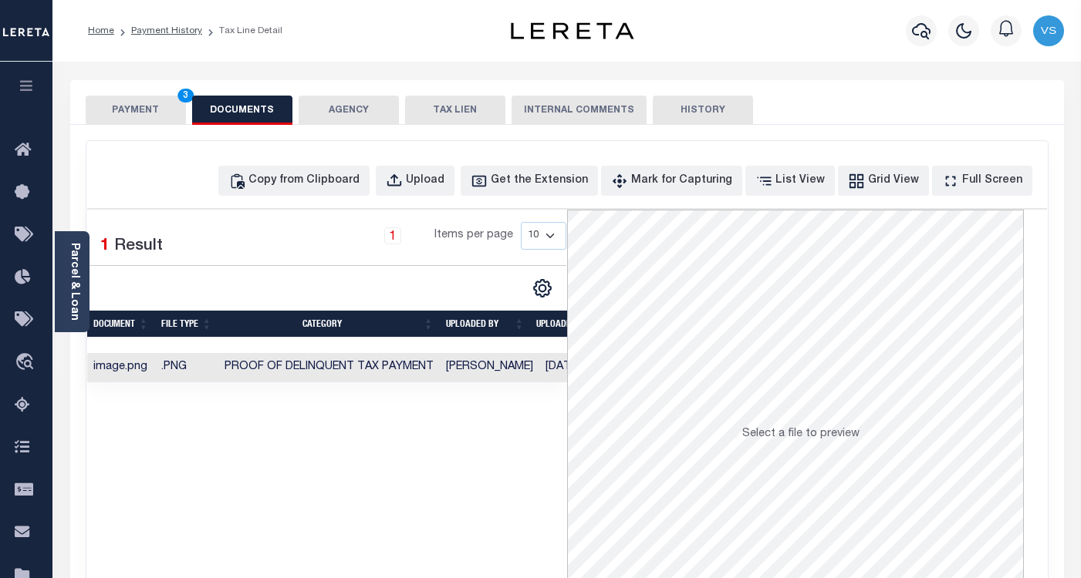
click at [131, 117] on button "PAYMENT 3" at bounding box center [136, 110] width 100 height 29
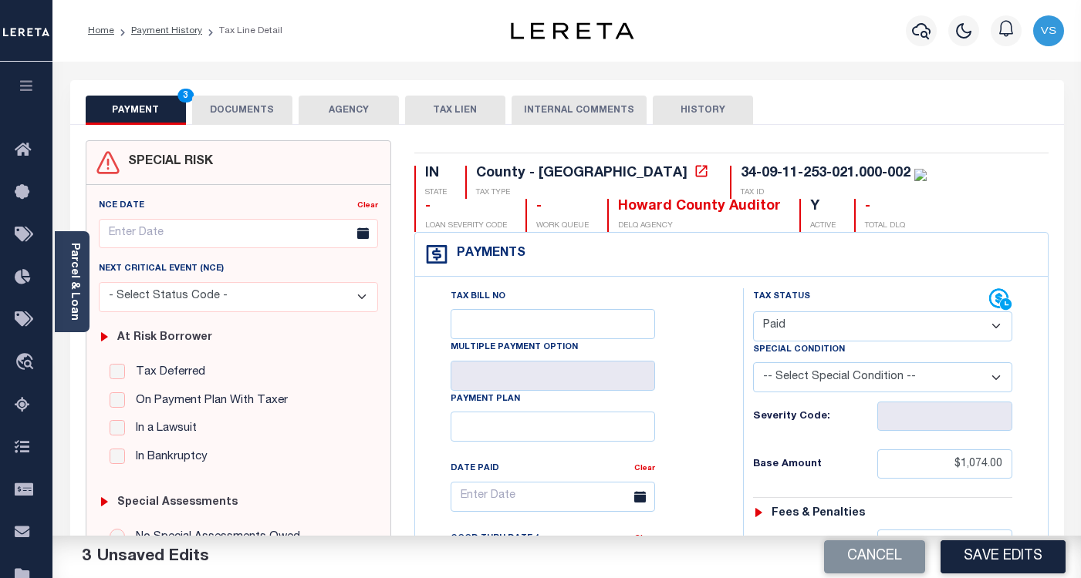
click at [1000, 555] on button "Save Edits" at bounding box center [1002, 557] width 125 height 33
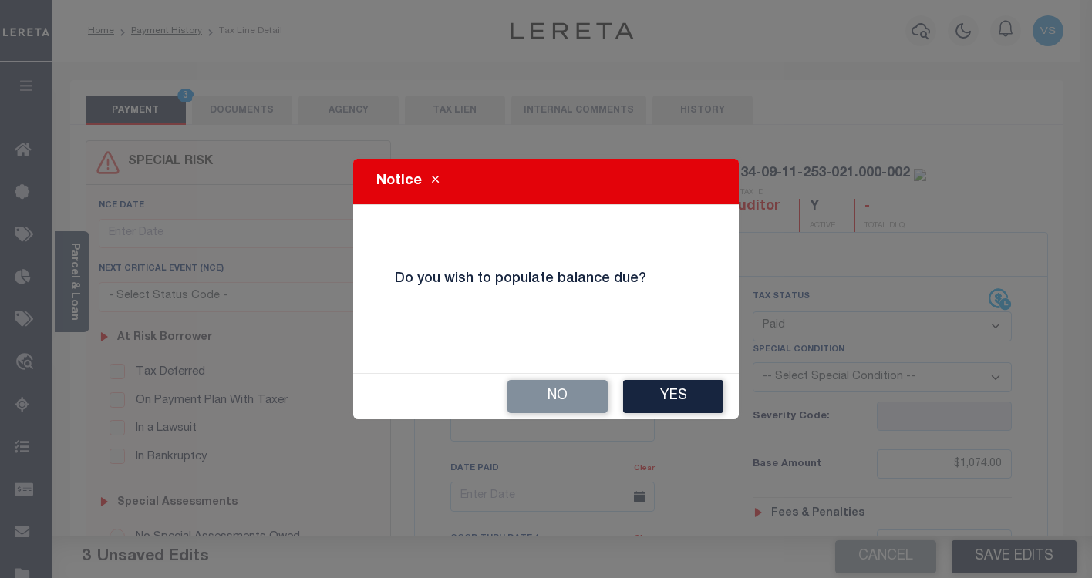
drag, startPoint x: 568, startPoint y: 396, endPoint x: 588, endPoint y: 347, distance: 53.0
click at [568, 396] on button "No" at bounding box center [558, 396] width 100 height 33
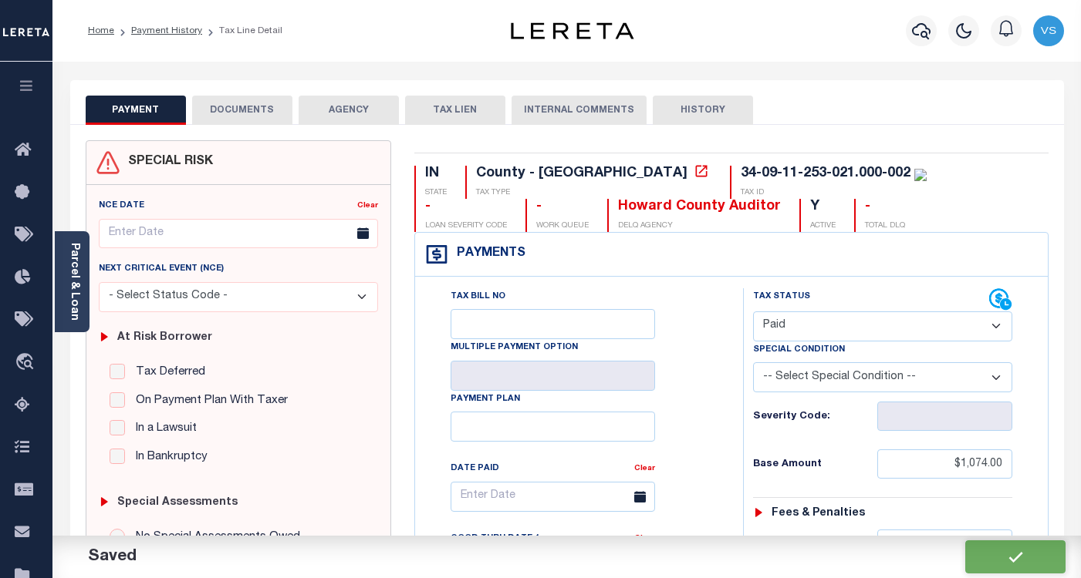
checkbox input "false"
type input "$1,074"
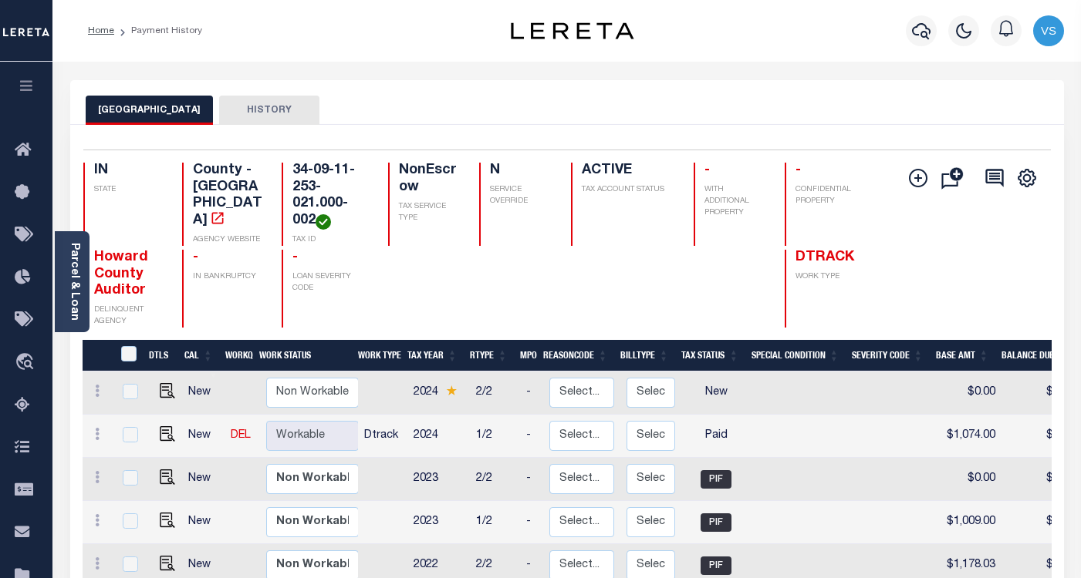
drag, startPoint x: 919, startPoint y: 35, endPoint x: 577, endPoint y: 79, distance: 344.6
click at [919, 35] on icon "button" at bounding box center [921, 31] width 19 height 19
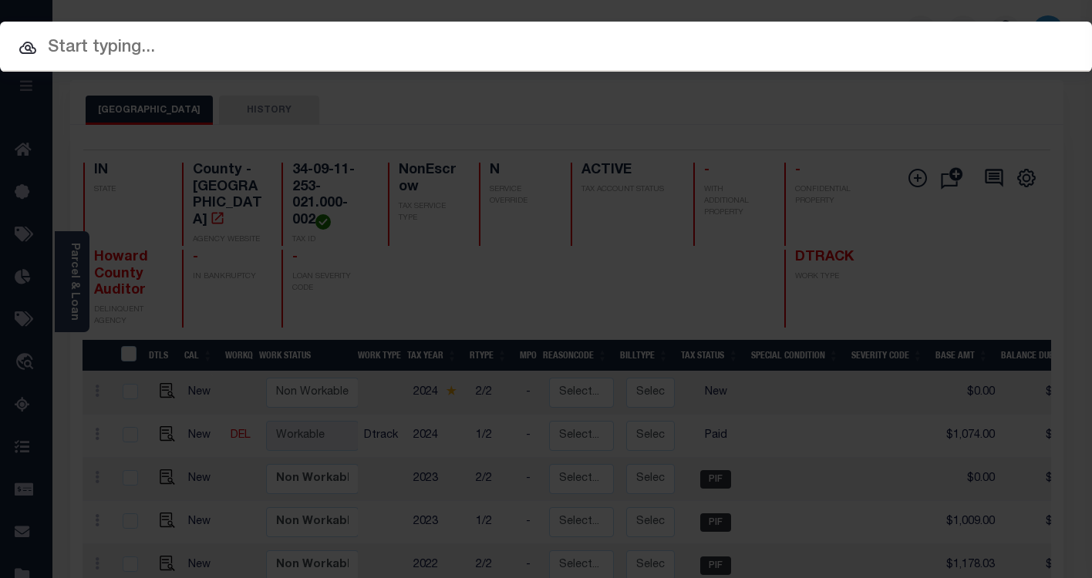
paste input "34133041"
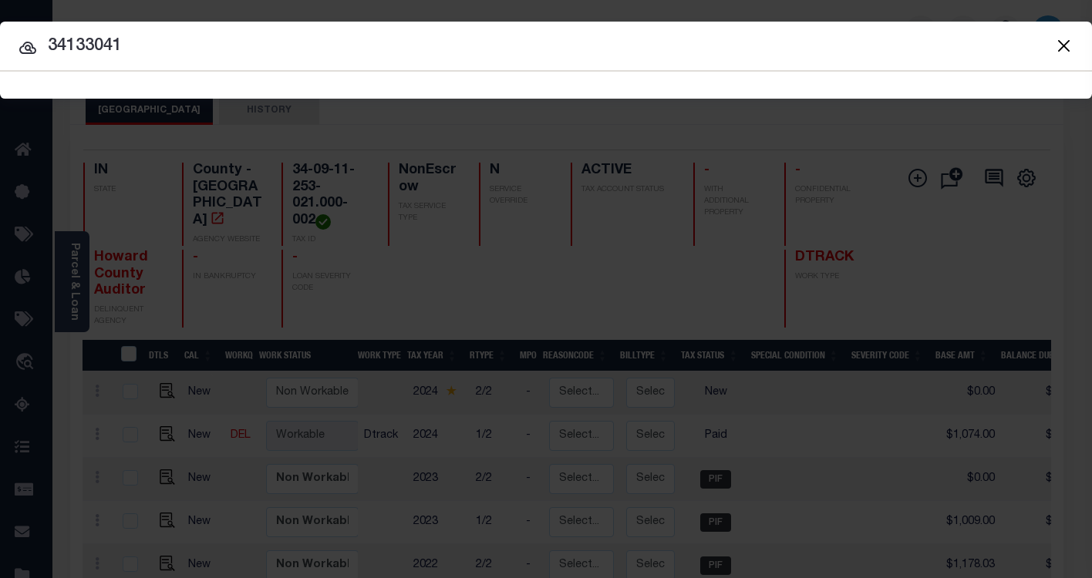
type input "34133041"
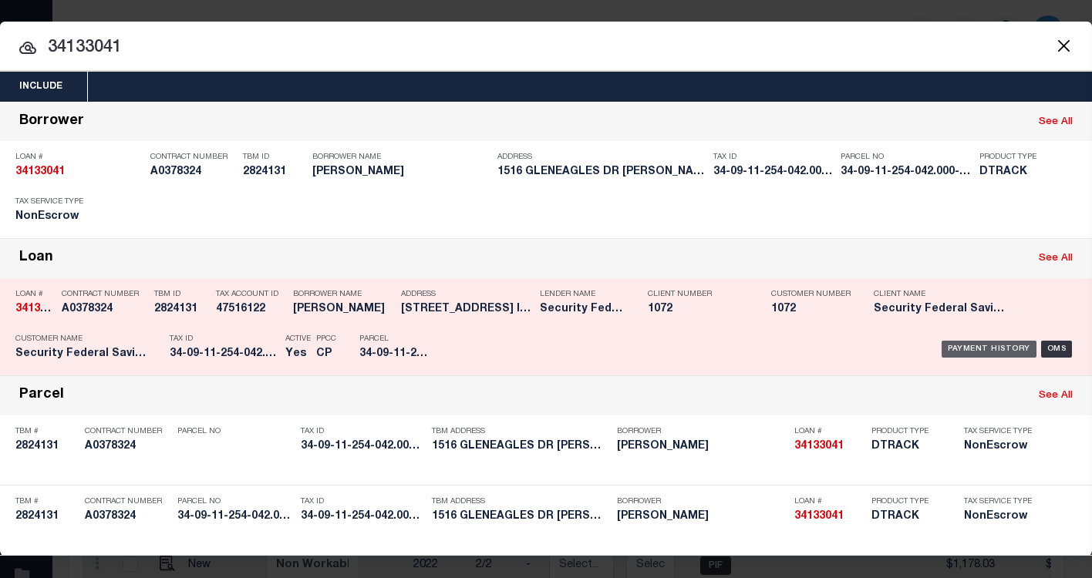
click at [952, 353] on div "Payment History" at bounding box center [989, 349] width 95 height 17
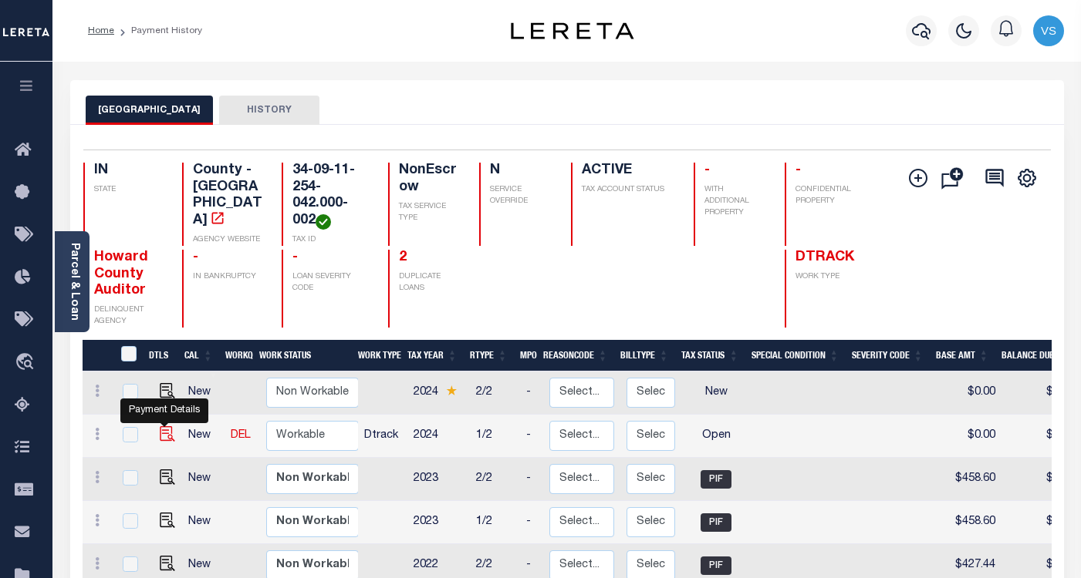
click at [166, 439] on img "" at bounding box center [167, 434] width 15 height 15
checkbox input "true"
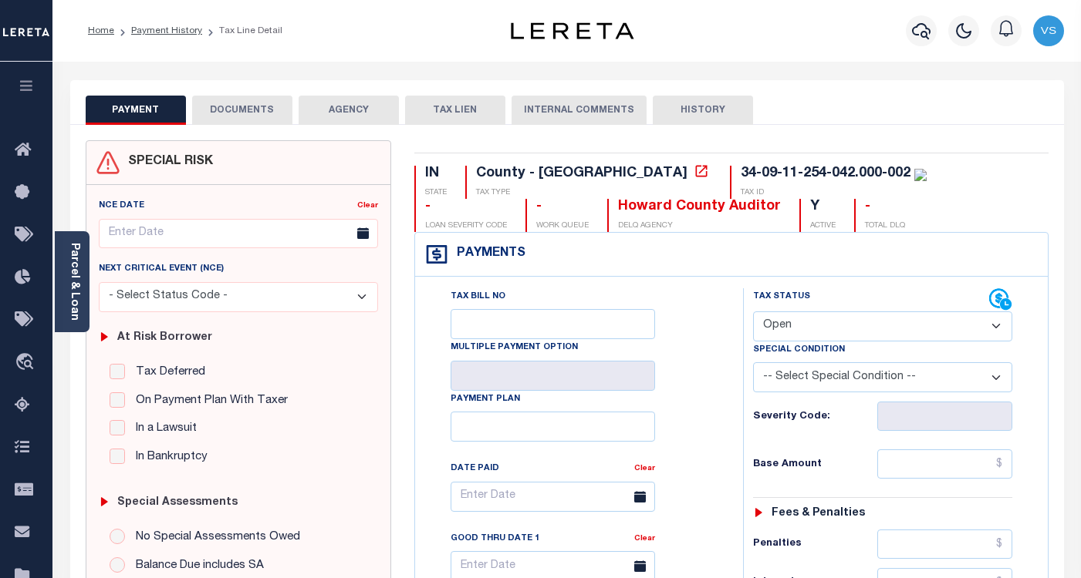
click at [787, 327] on select "- Select Status Code - Open Due/Unpaid Paid Incomplete No Tax Due Internal Refu…" at bounding box center [882, 327] width 259 height 30
select select "PYD"
click at [753, 312] on select "- Select Status Code - Open Due/Unpaid Paid Incomplete No Tax Due Internal Refu…" at bounding box center [882, 327] width 259 height 30
type input "[DATE]"
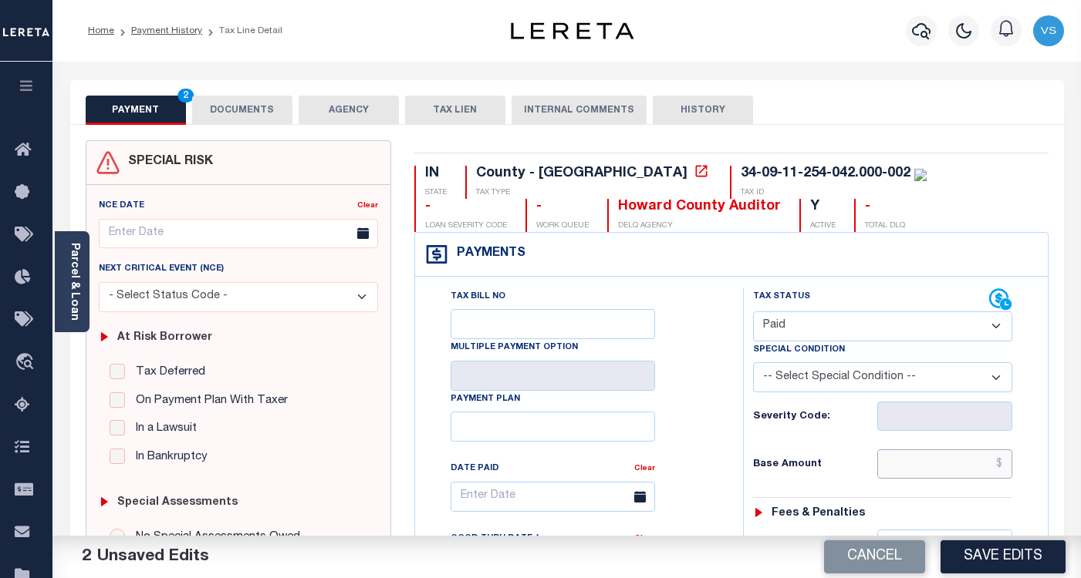
click at [889, 472] on input "text" at bounding box center [944, 464] width 135 height 29
drag, startPoint x: 985, startPoint y: 471, endPoint x: 1005, endPoint y: 481, distance: 22.1
click at [985, 471] on input "text" at bounding box center [944, 464] width 135 height 29
paste input "549.50"
type input "$549.50"
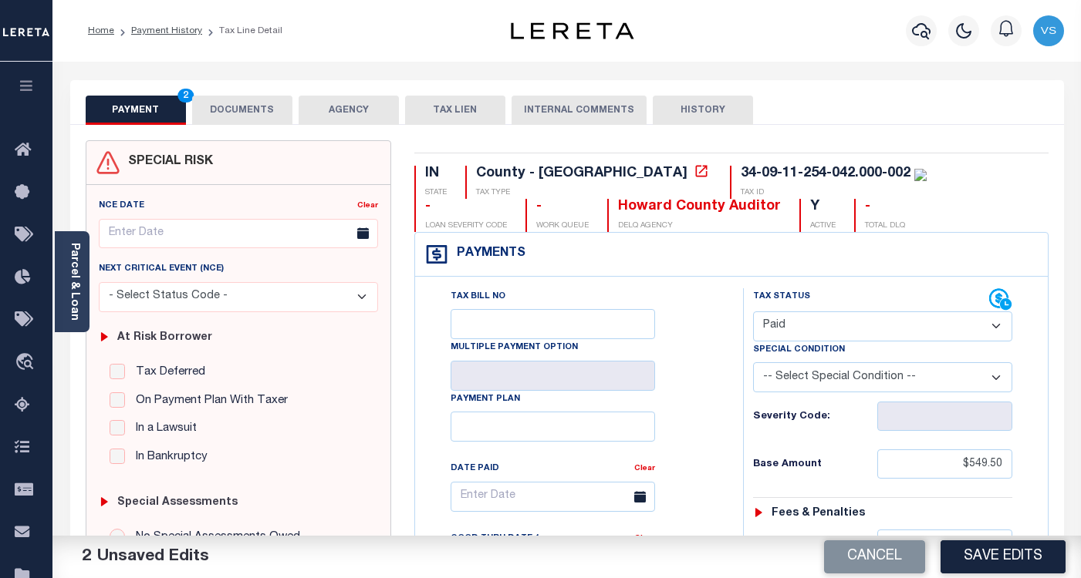
click at [250, 116] on button "DOCUMENTS" at bounding box center [242, 110] width 100 height 29
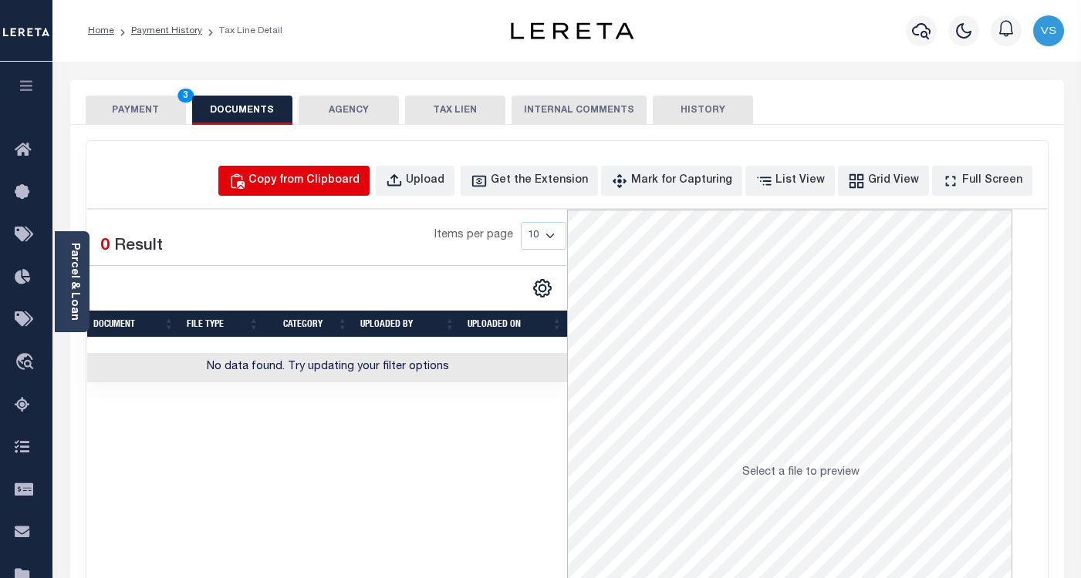
click at [301, 180] on div "Copy from Clipboard" at bounding box center [303, 181] width 111 height 17
select select "POP"
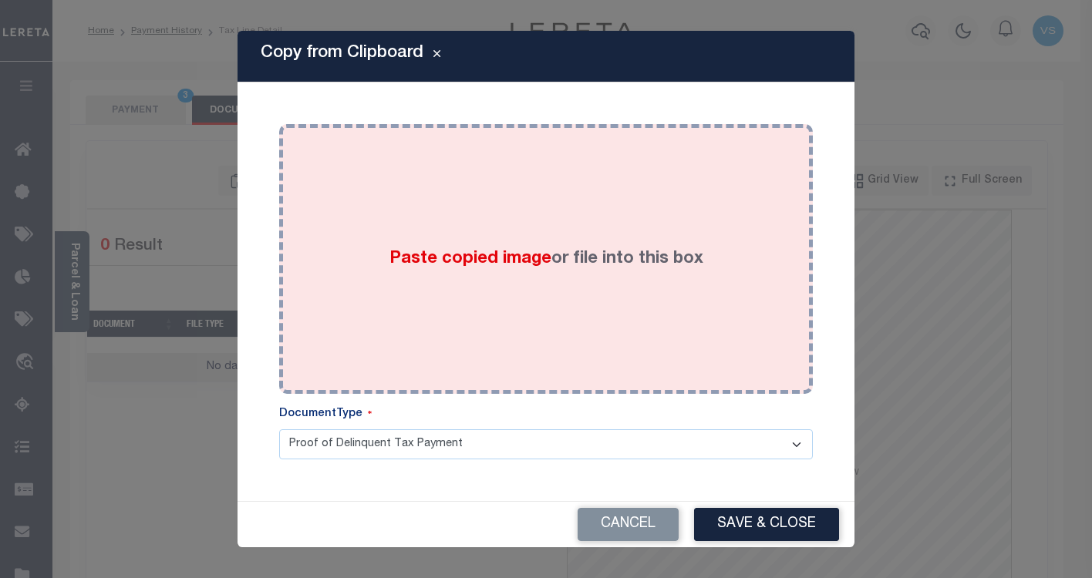
click at [401, 262] on span "Paste copied image" at bounding box center [471, 259] width 162 height 17
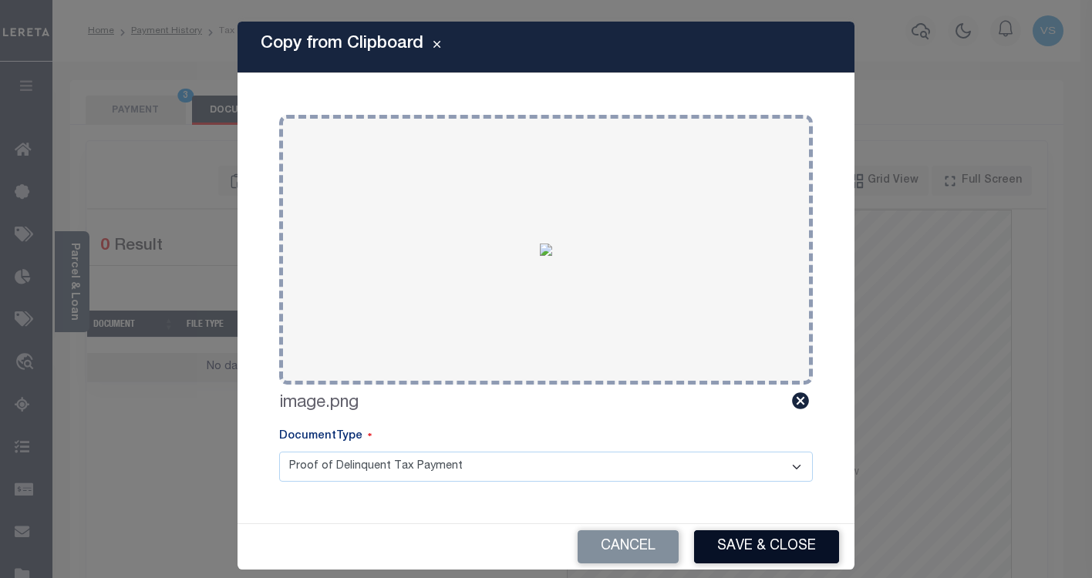
click at [743, 542] on button "Save & Close" at bounding box center [766, 547] width 145 height 33
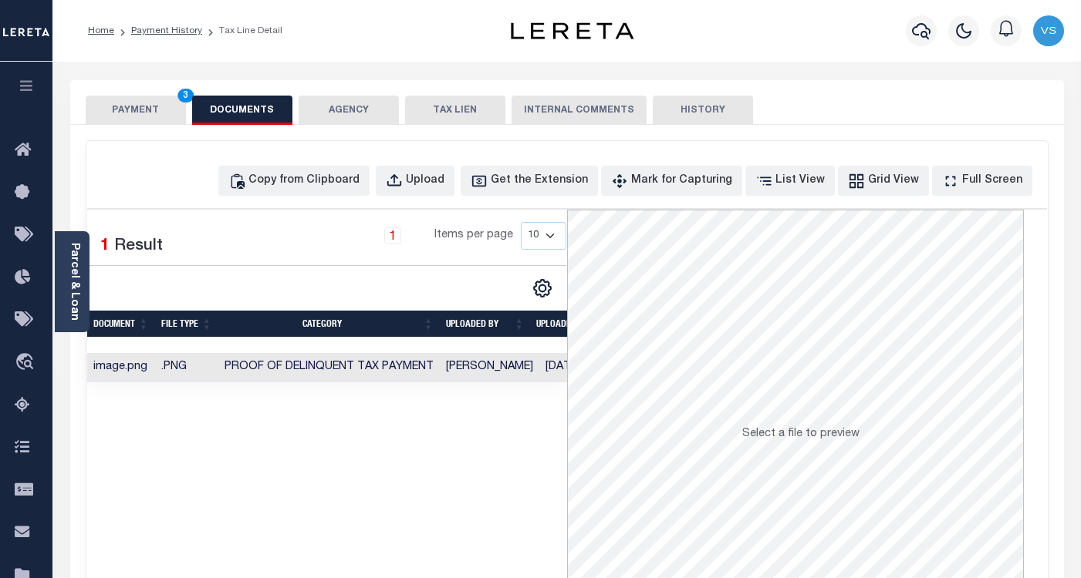
click at [144, 110] on button "PAYMENT 3" at bounding box center [136, 110] width 100 height 29
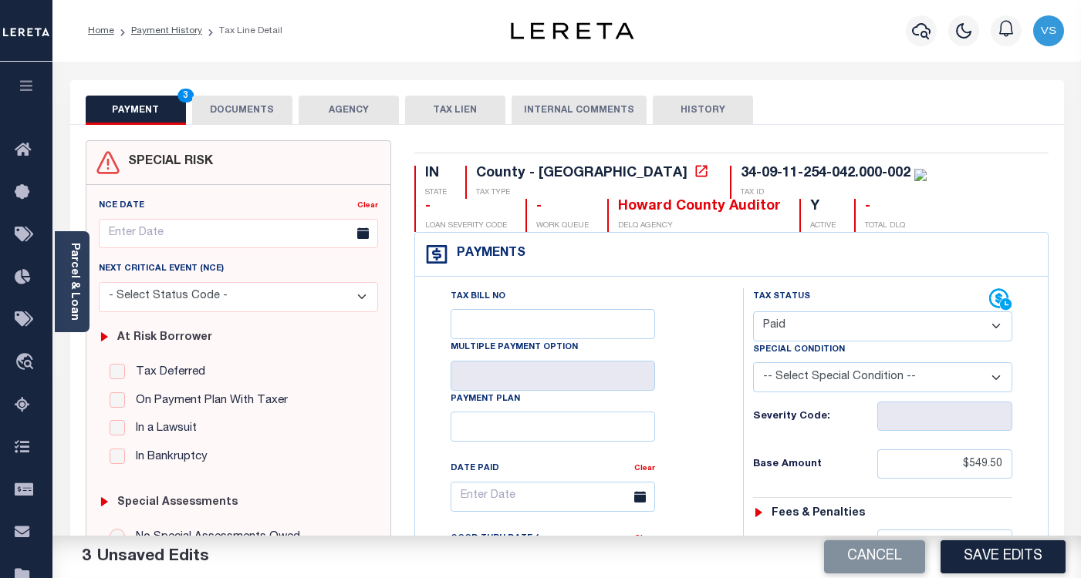
click at [979, 554] on button "Save Edits" at bounding box center [1002, 557] width 125 height 33
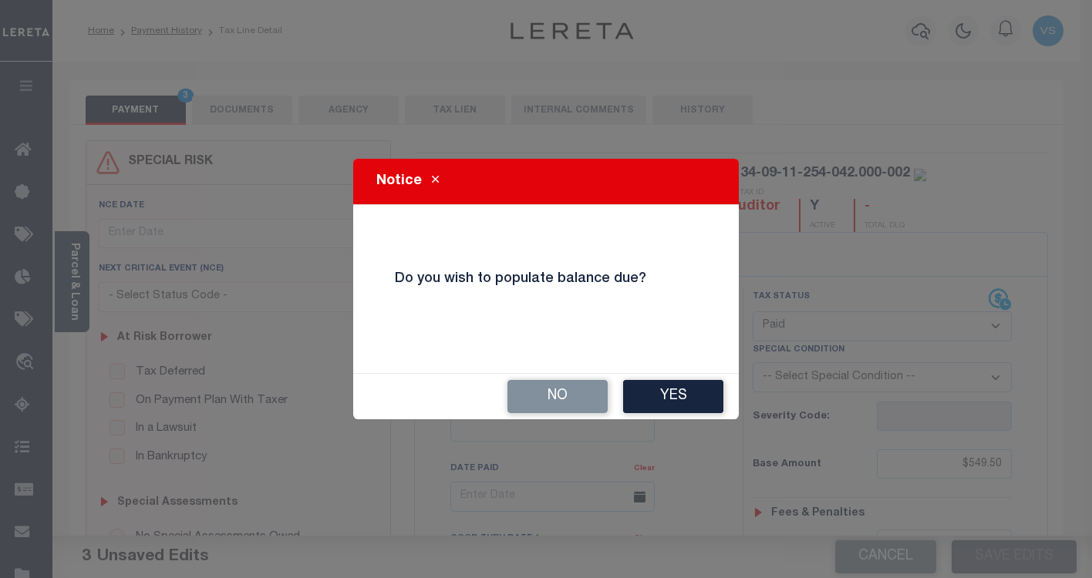
click at [545, 402] on button "No" at bounding box center [558, 396] width 100 height 33
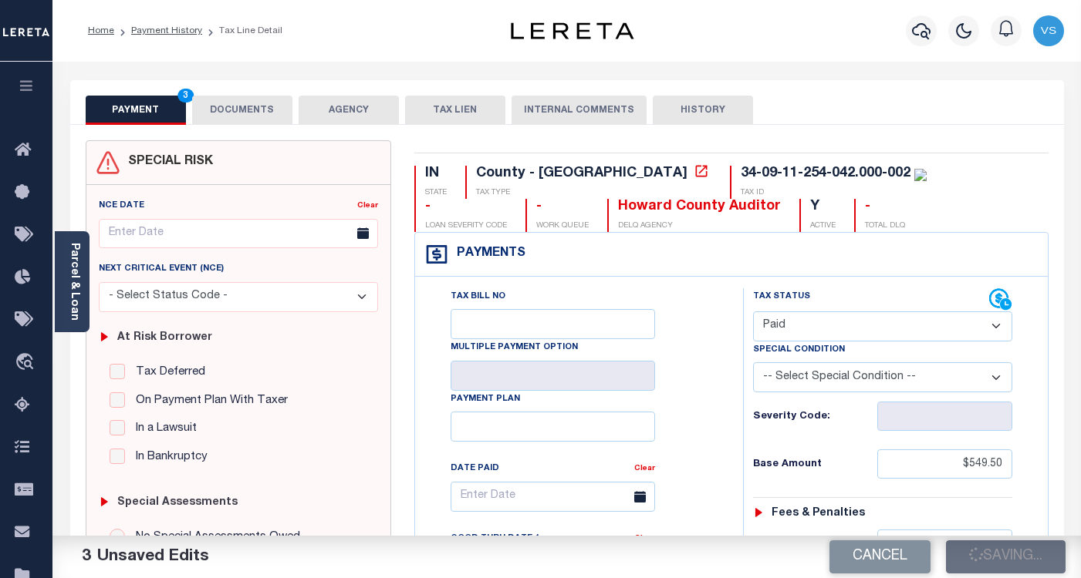
checkbox input "false"
type input "$549.5"
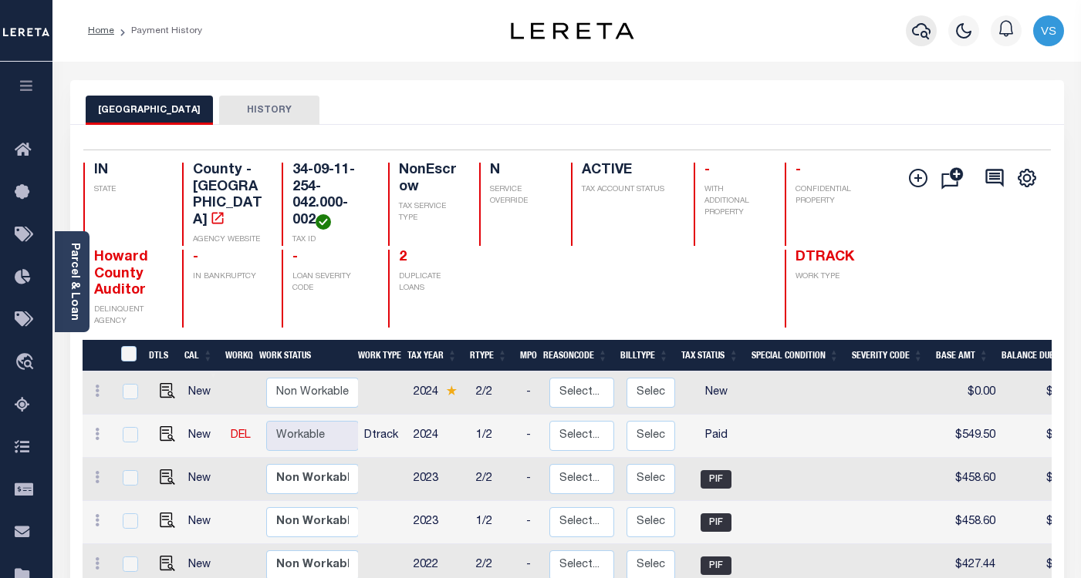
click at [919, 35] on icon "button" at bounding box center [921, 31] width 19 height 19
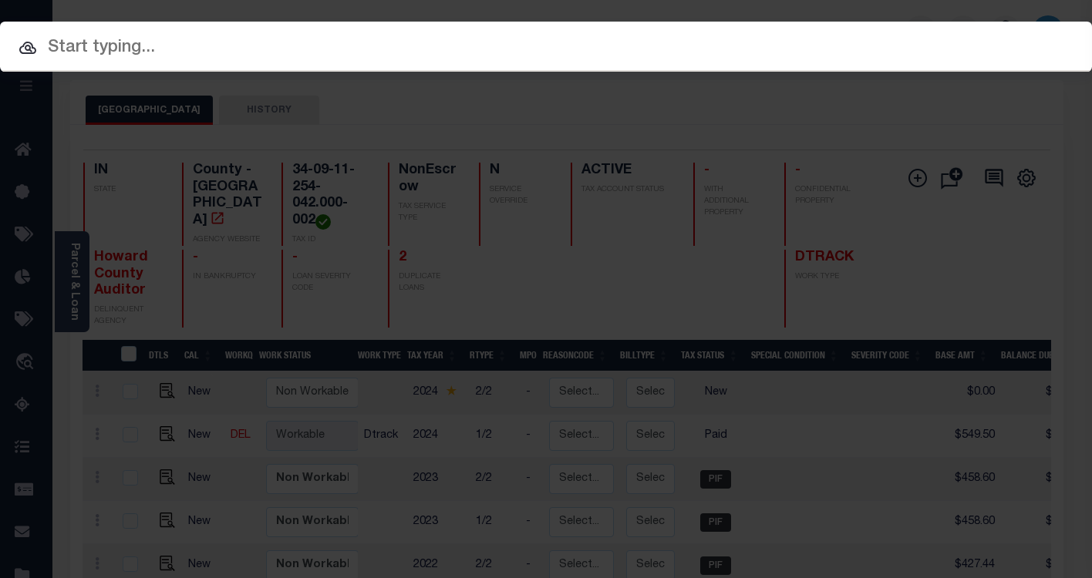
paste input "60105874"
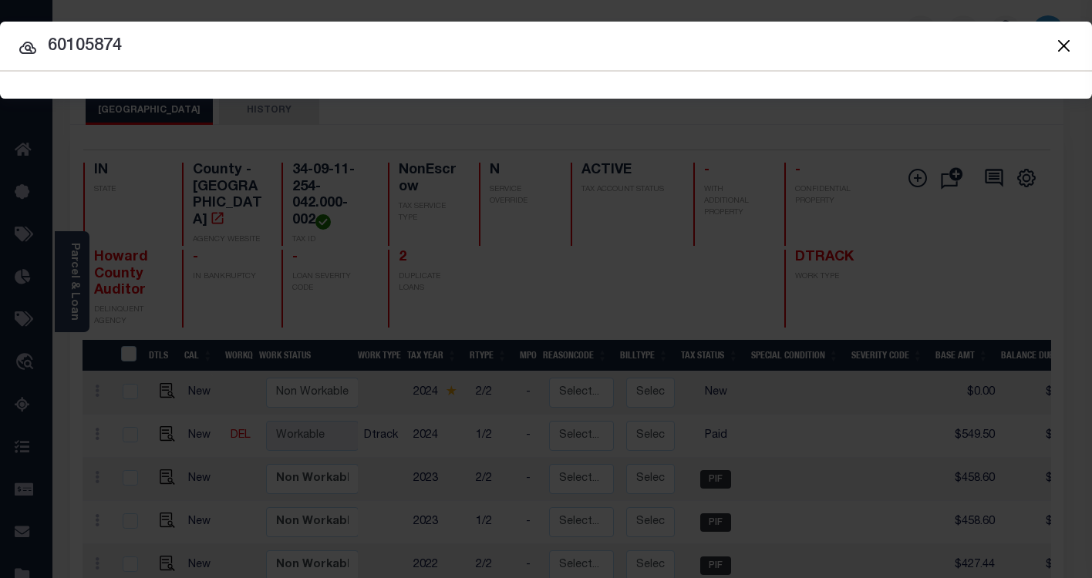
type input "60105874"
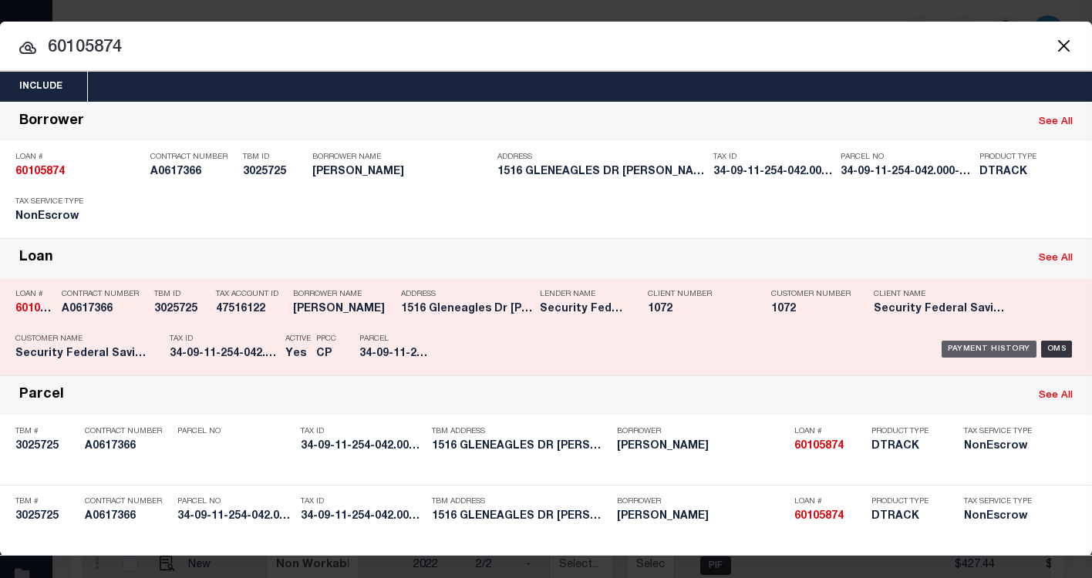
click at [972, 349] on div "Payment History" at bounding box center [989, 349] width 95 height 17
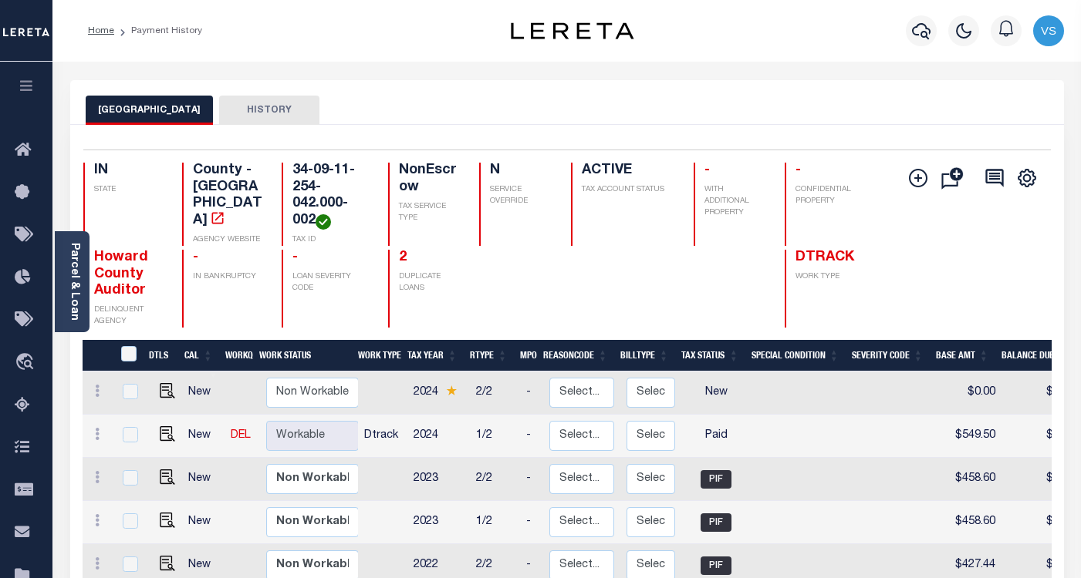
click at [413, 75] on div "Parcel & Loan Loan Details 60105874 LOAN NO NEW" at bounding box center [567, 543] width 1017 height 963
click at [917, 32] on icon "button" at bounding box center [921, 31] width 19 height 19
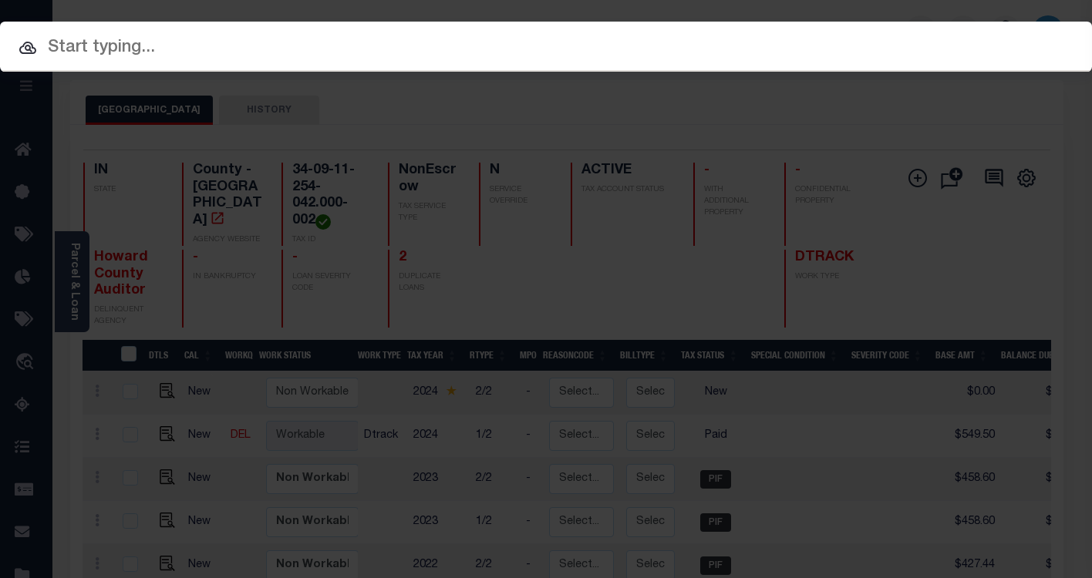
paste input "15000508"
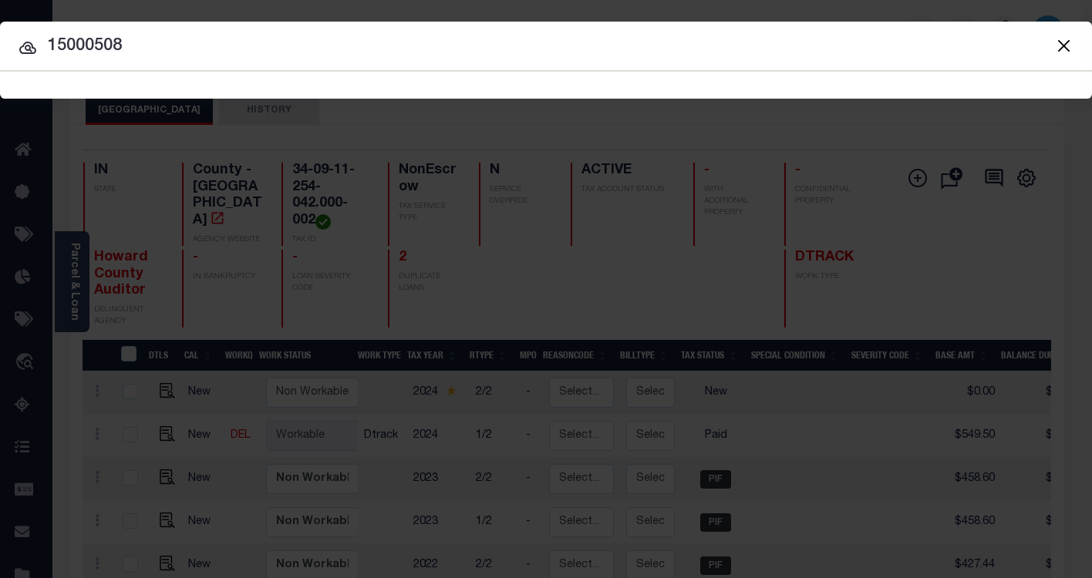
type input "15000508"
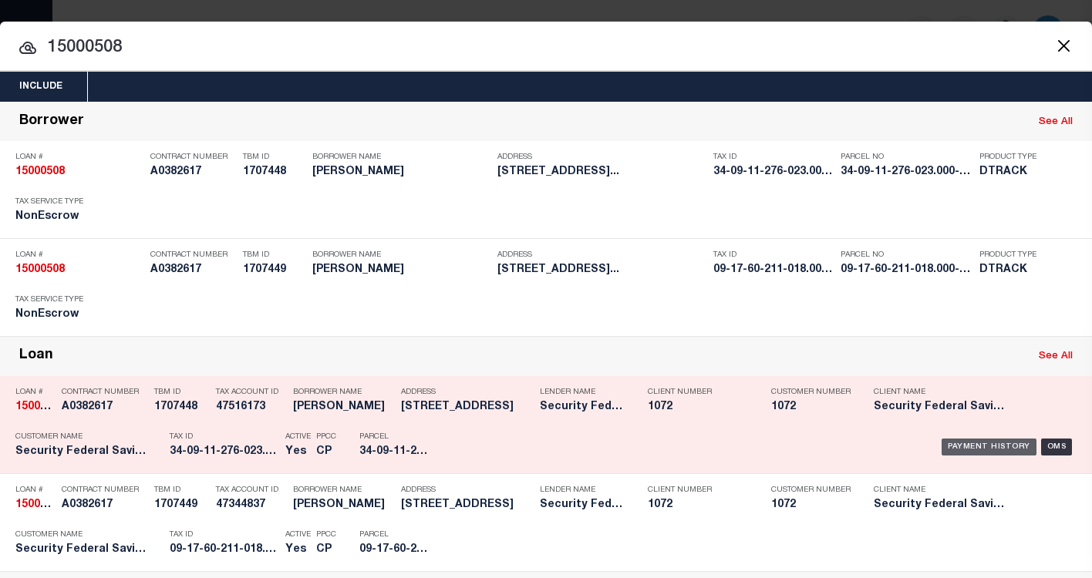
click at [964, 447] on div "Payment History" at bounding box center [989, 447] width 95 height 17
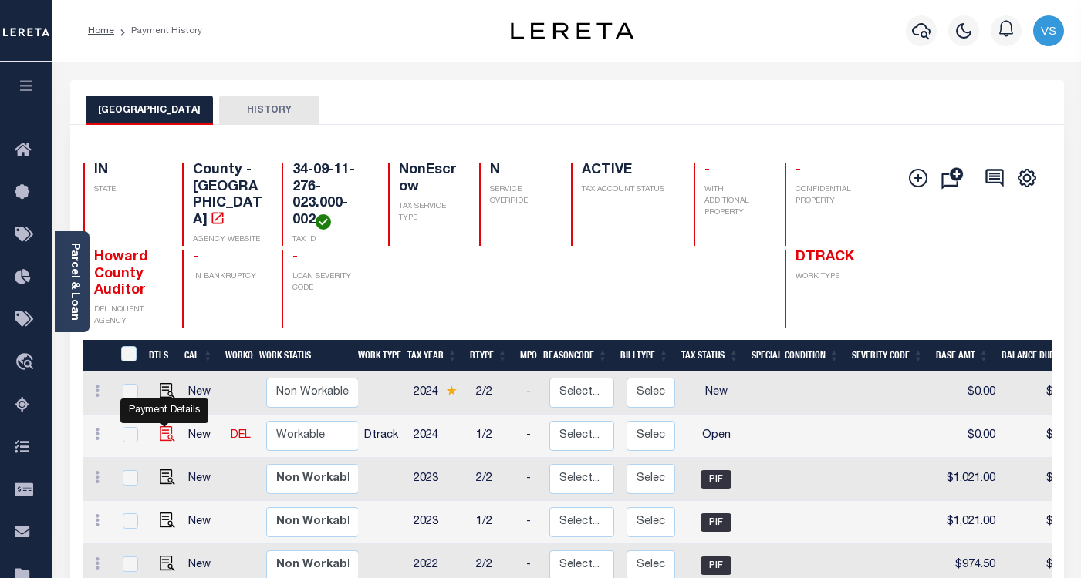
click at [162, 442] on img "" at bounding box center [167, 434] width 15 height 15
checkbox input "true"
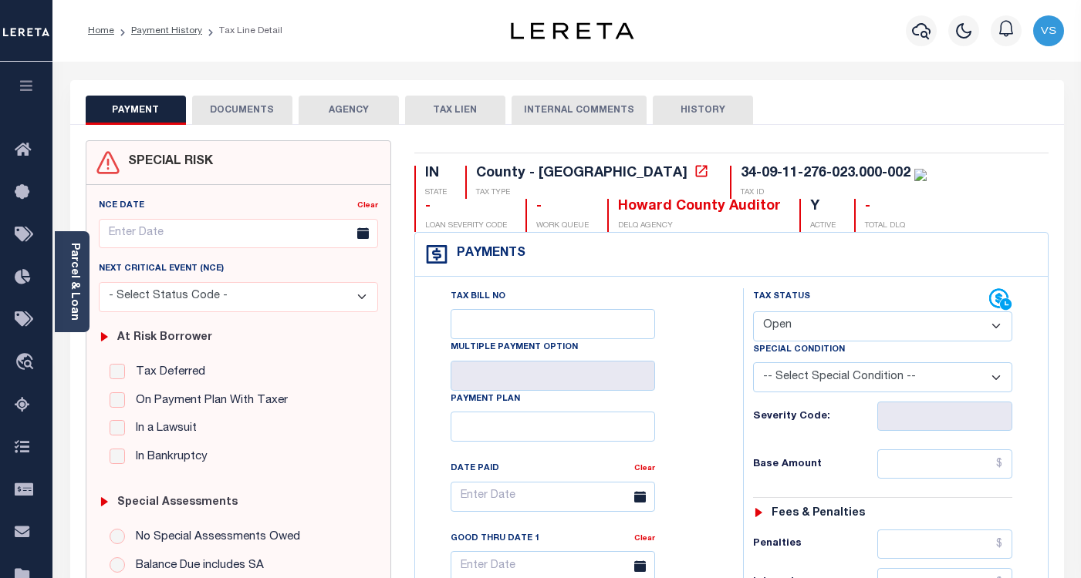
drag, startPoint x: 815, startPoint y: 325, endPoint x: 815, endPoint y: 341, distance: 16.2
click at [815, 325] on select "- Select Status Code - Open Due/Unpaid Paid Incomplete No Tax Due Internal Refu…" at bounding box center [882, 327] width 259 height 30
select select "PYD"
click at [753, 312] on select "- Select Status Code - Open Due/Unpaid Paid Incomplete No Tax Due Internal Refu…" at bounding box center [882, 327] width 259 height 30
type input "[DATE]"
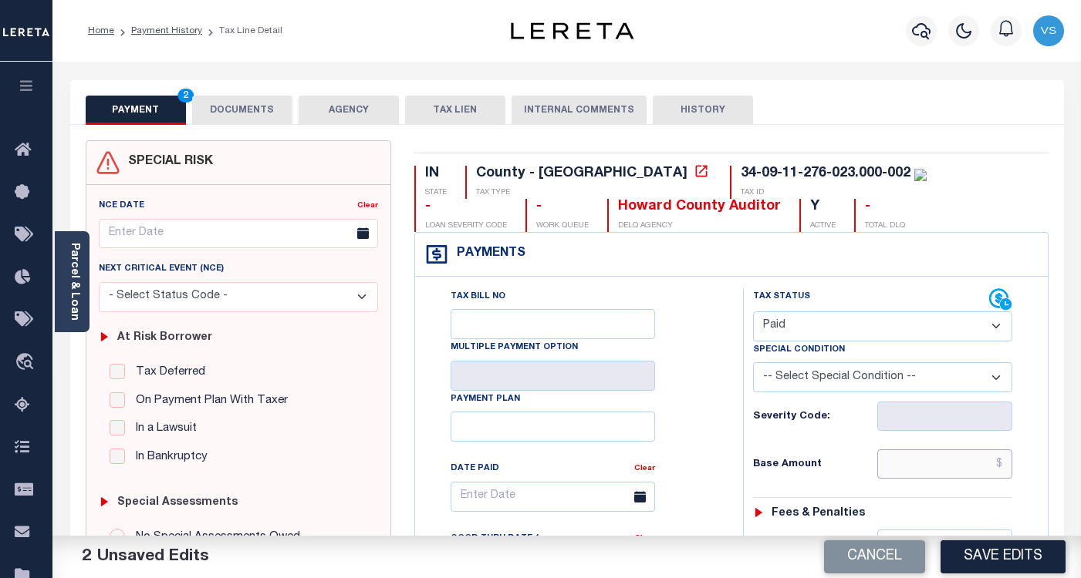
click at [916, 452] on input "text" at bounding box center [944, 464] width 135 height 29
paste input "1,160.00"
type input "$1,160.00"
click at [252, 114] on button "DOCUMENTS" at bounding box center [242, 110] width 100 height 29
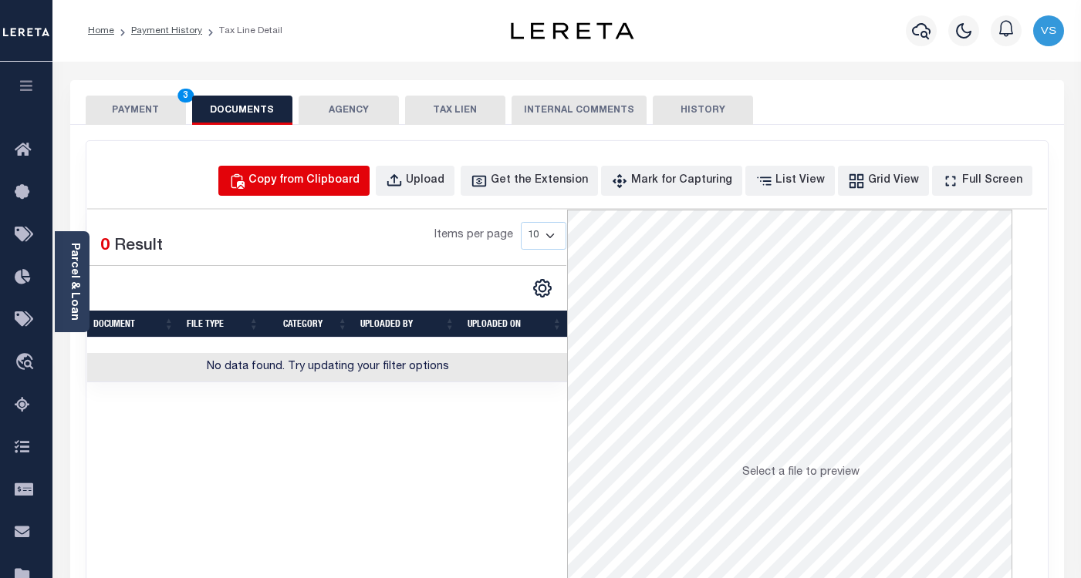
click at [339, 180] on div "Copy from Clipboard" at bounding box center [303, 181] width 111 height 17
select select "POP"
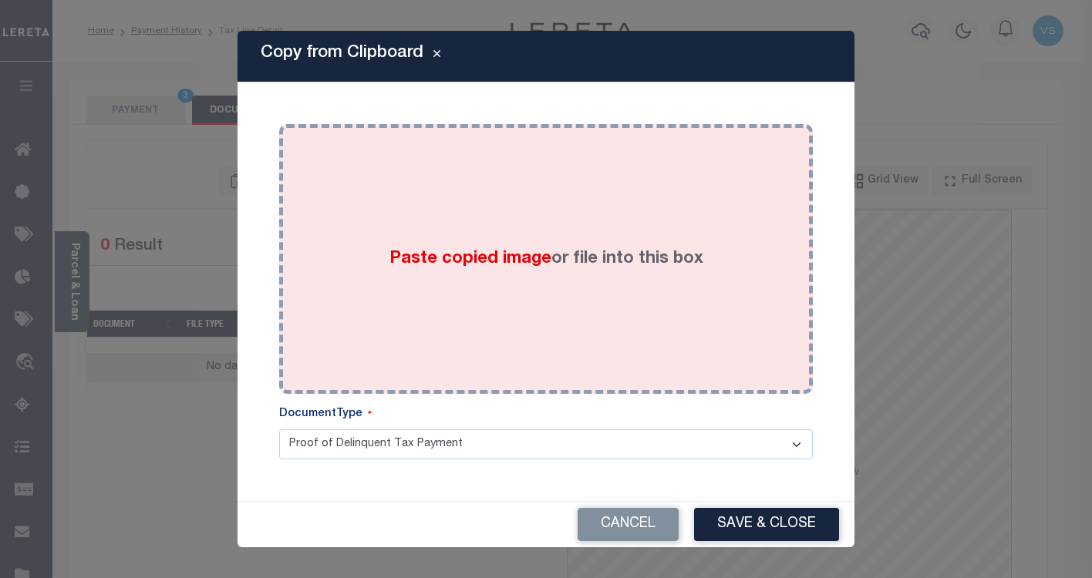
click at [418, 227] on div "Paste copied image or file into this box" at bounding box center [546, 259] width 511 height 247
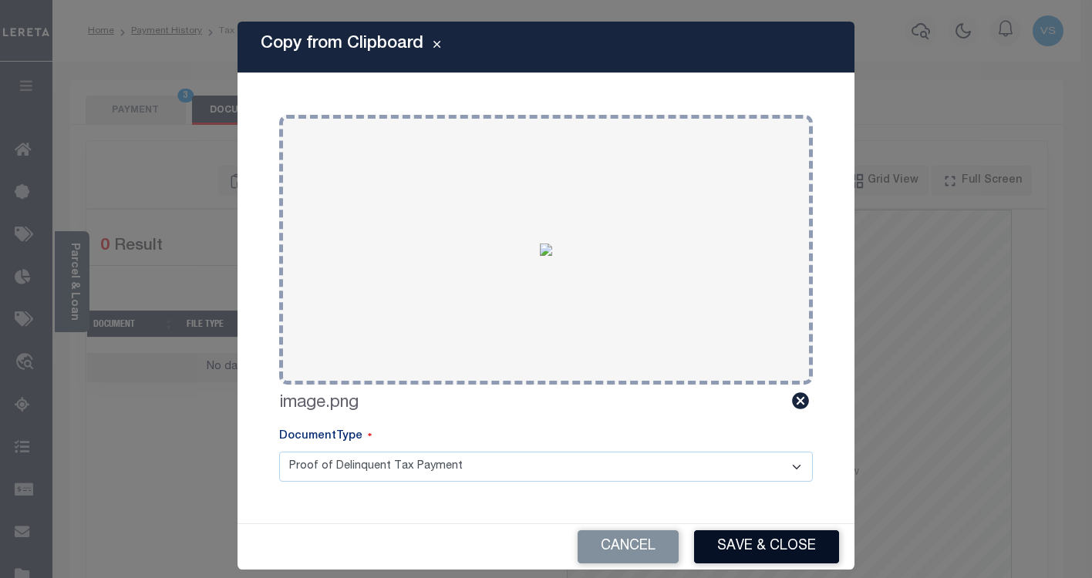
click at [701, 546] on button "Save & Close" at bounding box center [766, 547] width 145 height 33
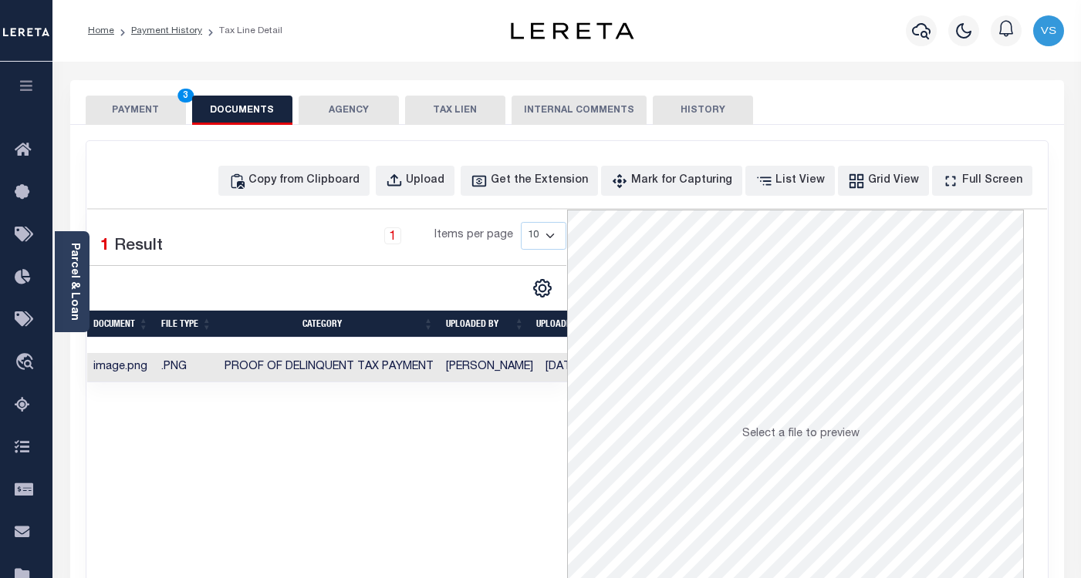
click at [143, 110] on button "PAYMENT 3" at bounding box center [136, 110] width 100 height 29
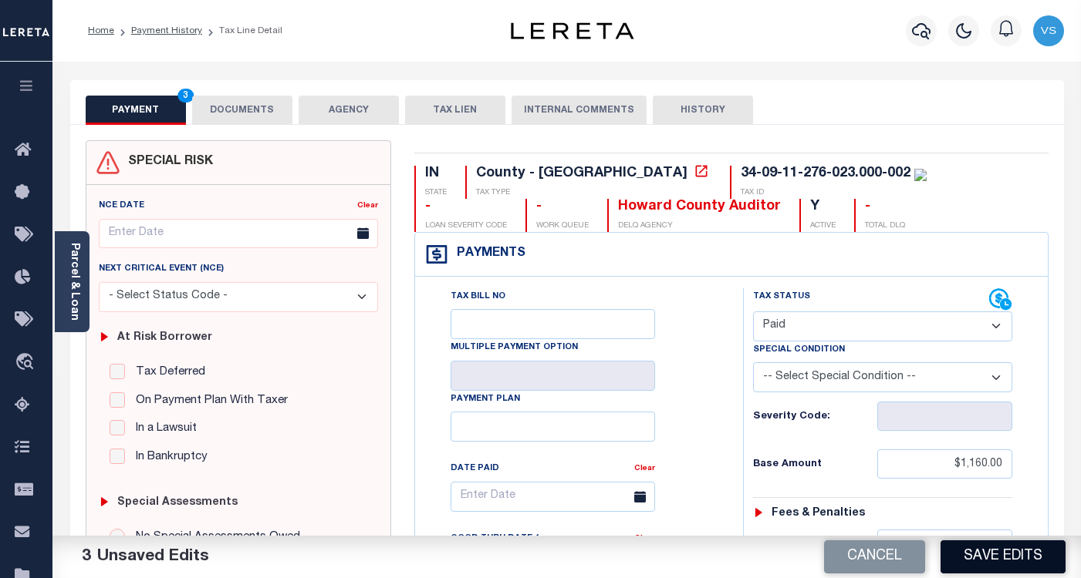
click at [979, 562] on button "Save Edits" at bounding box center [1002, 557] width 125 height 33
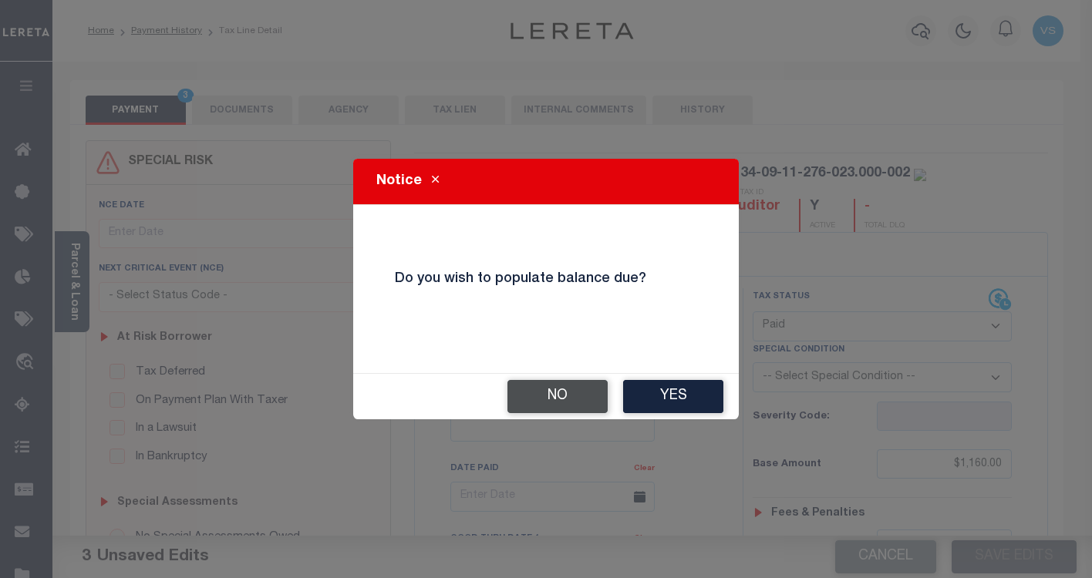
click at [548, 404] on button "No" at bounding box center [558, 396] width 100 height 33
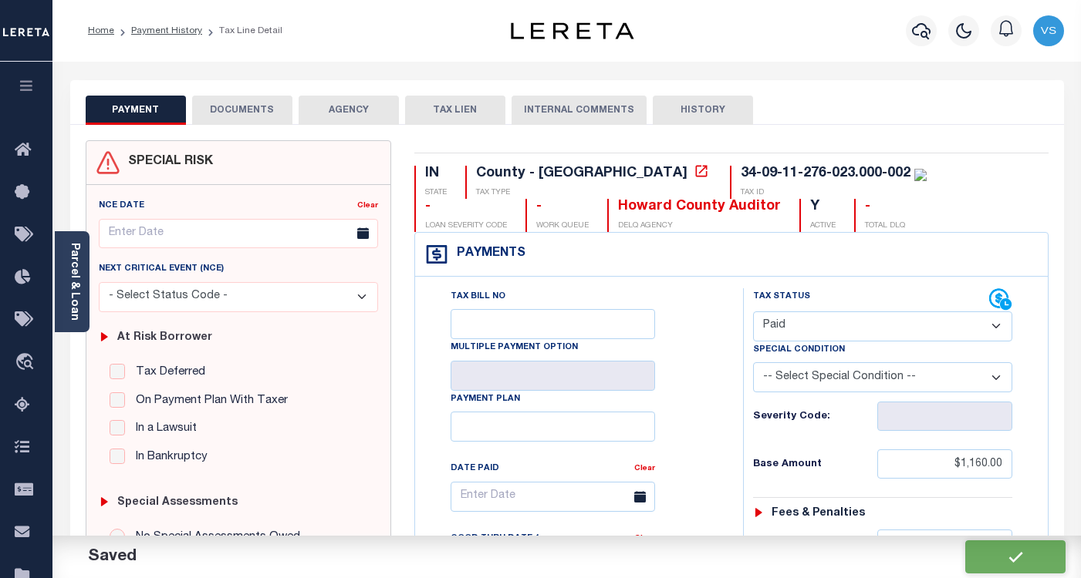
checkbox input "false"
type input "$1,160"
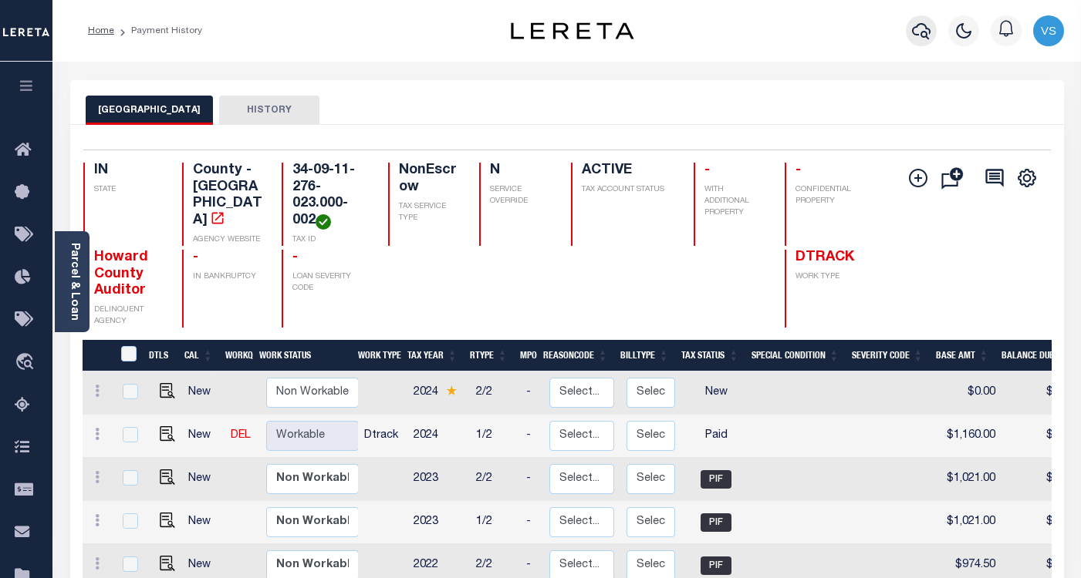
click at [919, 32] on icon "button" at bounding box center [921, 31] width 19 height 19
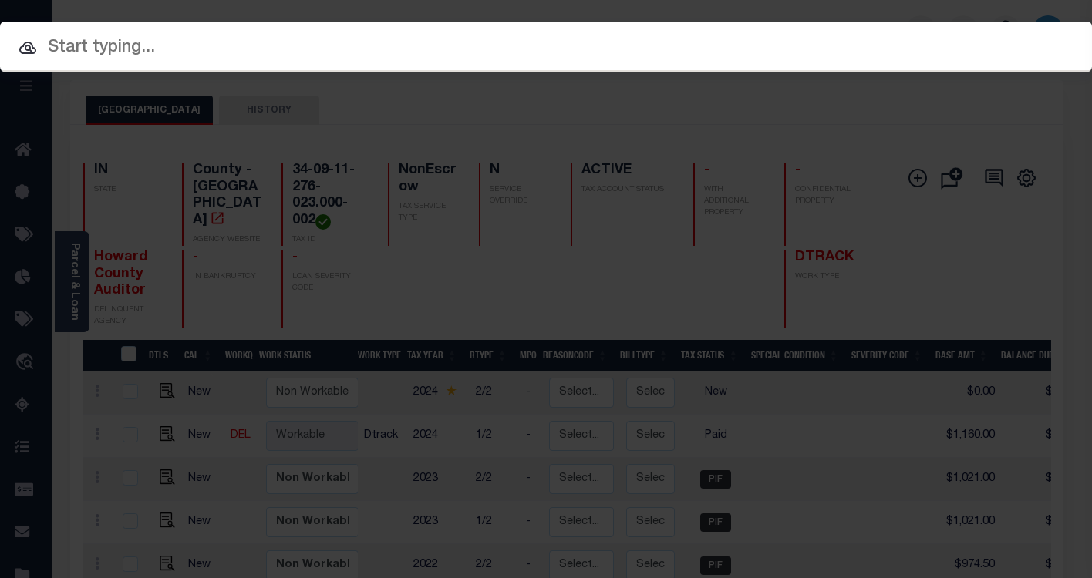
paste input "15001083"
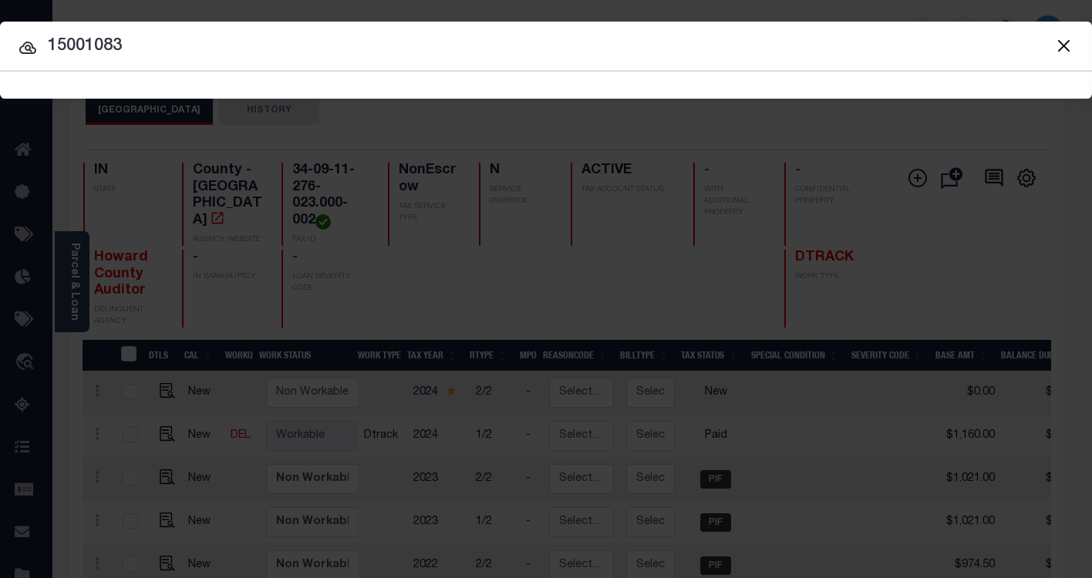
type input "15001083"
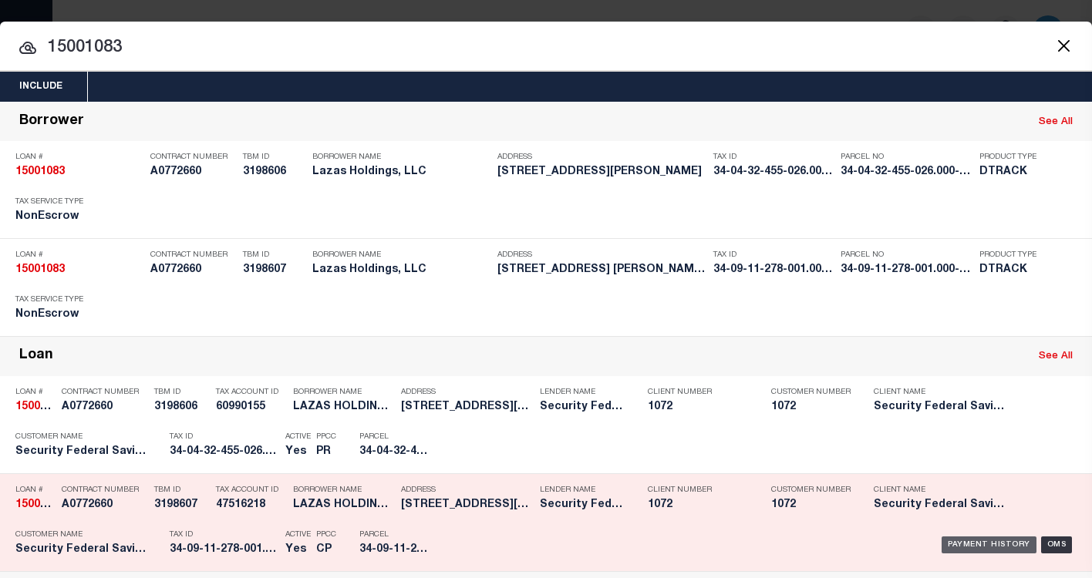
click at [986, 546] on div "Payment History" at bounding box center [989, 545] width 95 height 17
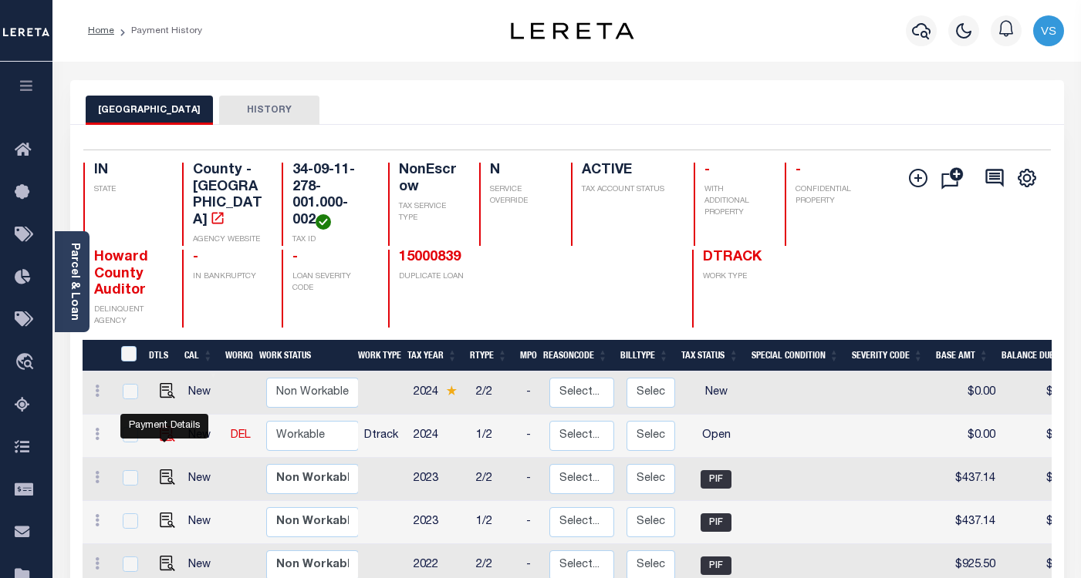
click at [161, 434] on img "" at bounding box center [167, 434] width 15 height 15
checkbox input "true"
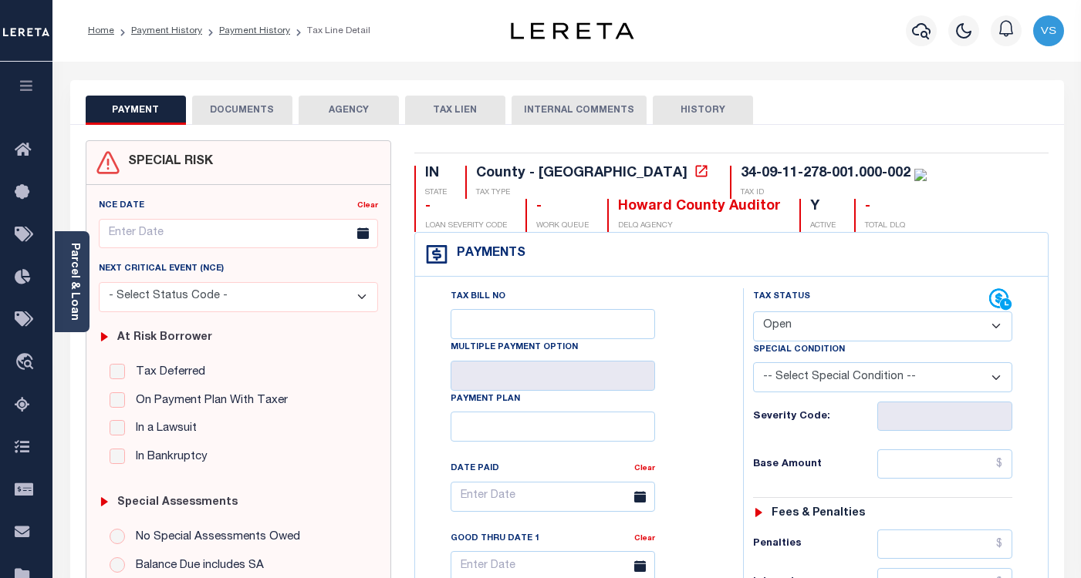
click at [777, 329] on select "- Select Status Code - Open Due/Unpaid Paid Incomplete No Tax Due Internal Refu…" at bounding box center [882, 327] width 259 height 30
select select "PYD"
click at [753, 312] on select "- Select Status Code - Open Due/Unpaid Paid Incomplete No Tax Due Internal Refu…" at bounding box center [882, 327] width 259 height 30
type input "[DATE]"
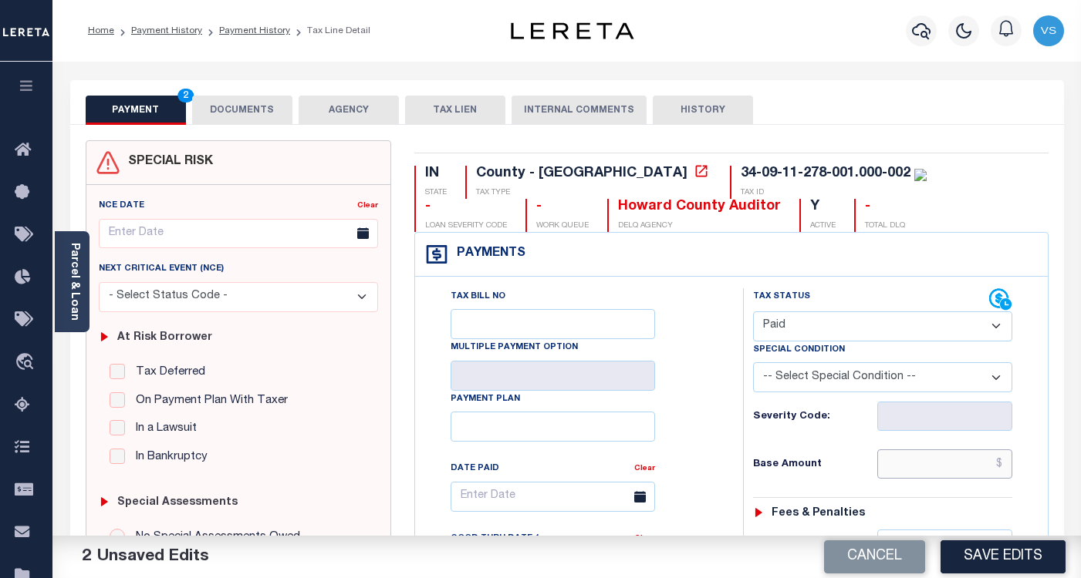
drag, startPoint x: 934, startPoint y: 466, endPoint x: 972, endPoint y: 467, distance: 37.8
click at [934, 466] on input "text" at bounding box center [944, 464] width 135 height 29
paste input "549.50"
type input "$549.50"
drag, startPoint x: 248, startPoint y: 112, endPoint x: 292, endPoint y: 134, distance: 49.3
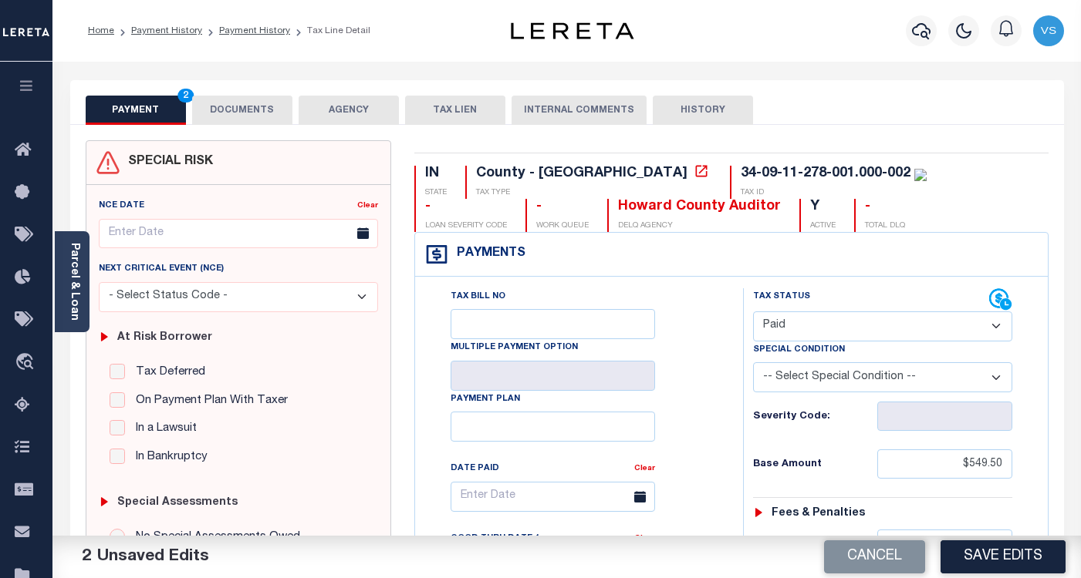
click at [249, 113] on button "DOCUMENTS" at bounding box center [242, 110] width 100 height 29
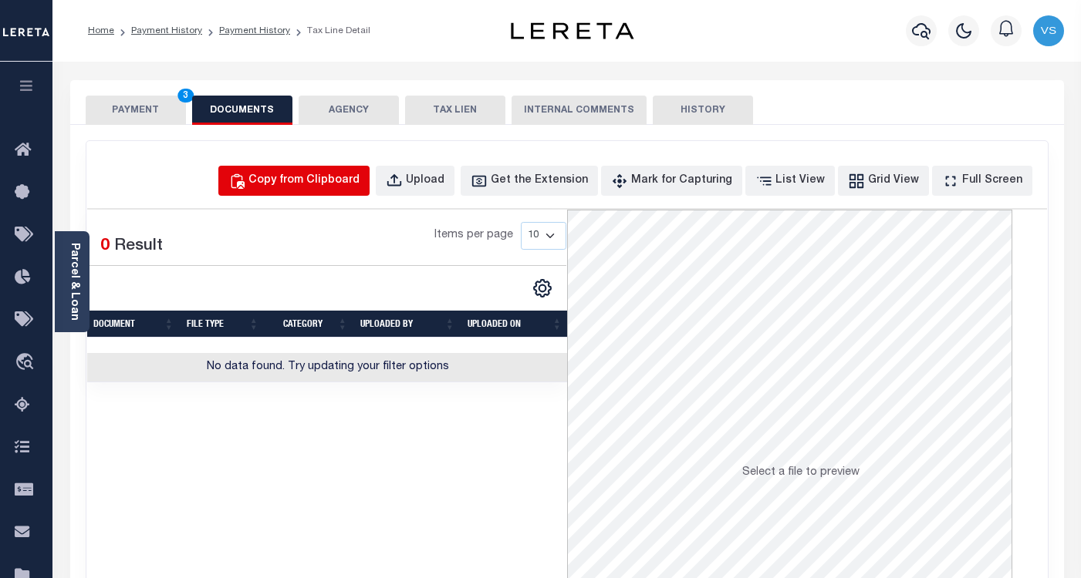
click at [316, 175] on div "Copy from Clipboard" at bounding box center [303, 181] width 111 height 17
select select "POP"
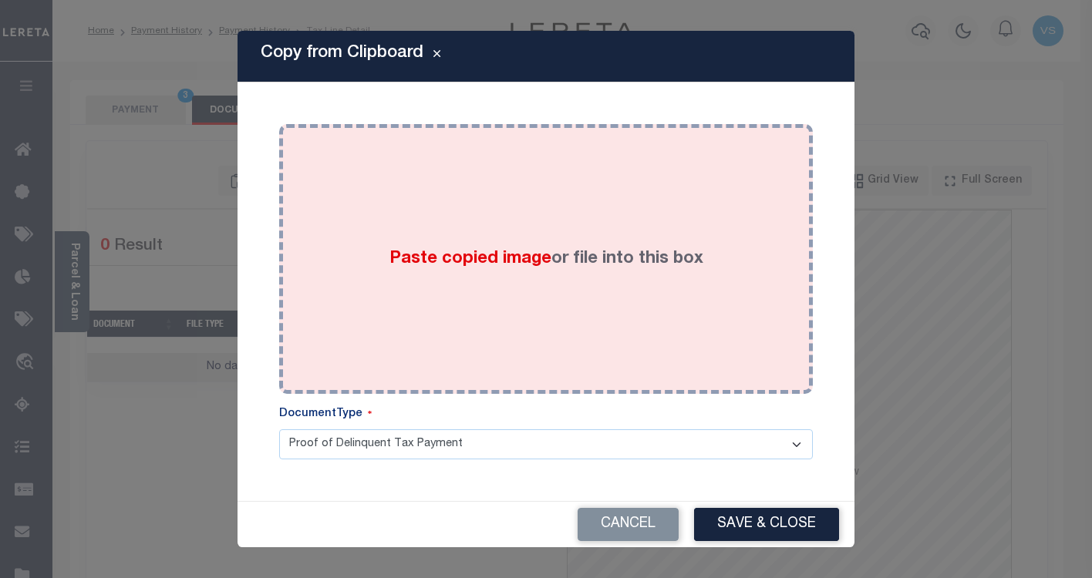
click at [373, 264] on div "Paste copied image or file into this box" at bounding box center [546, 259] width 511 height 247
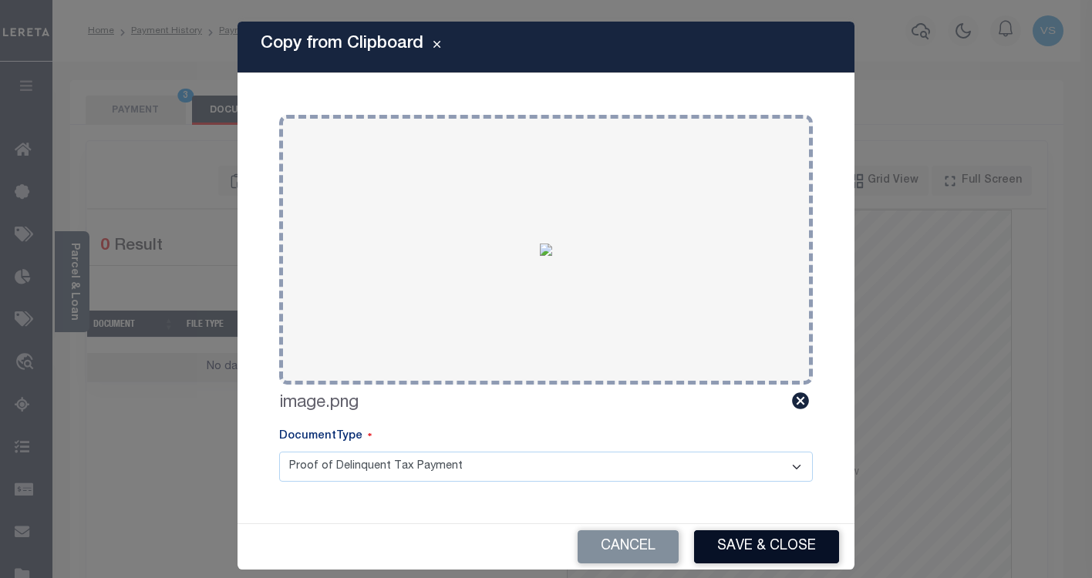
click at [794, 548] on button "Save & Close" at bounding box center [766, 547] width 145 height 33
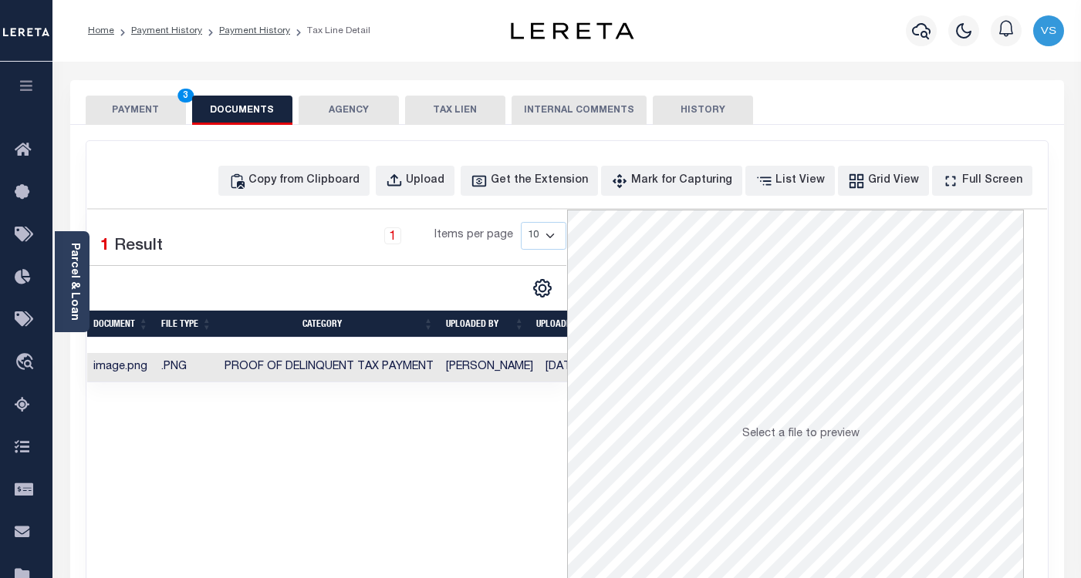
click at [126, 113] on button "PAYMENT 3" at bounding box center [136, 110] width 100 height 29
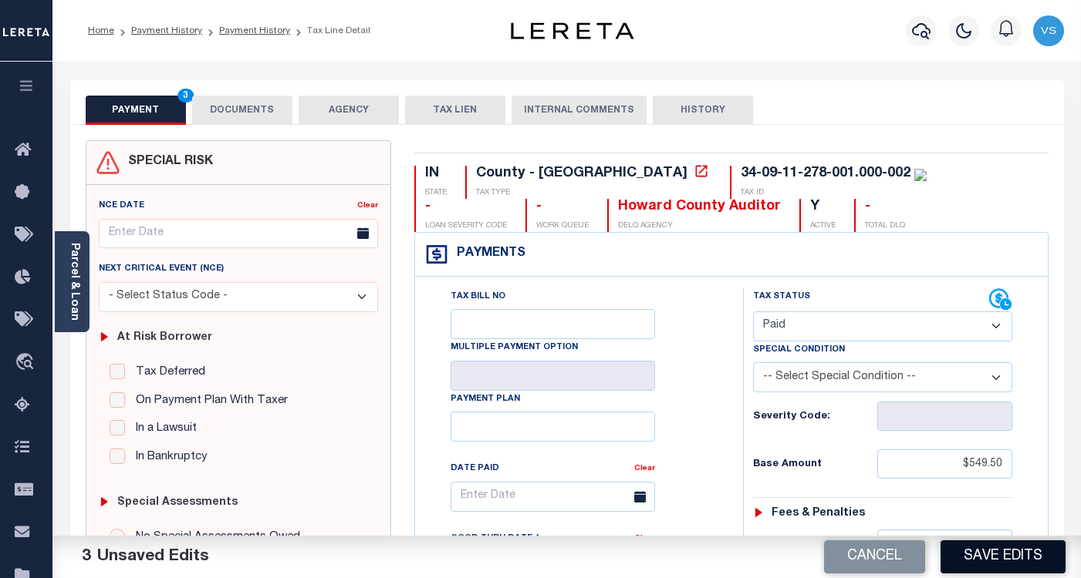
click at [963, 550] on button "Save Edits" at bounding box center [1002, 557] width 125 height 33
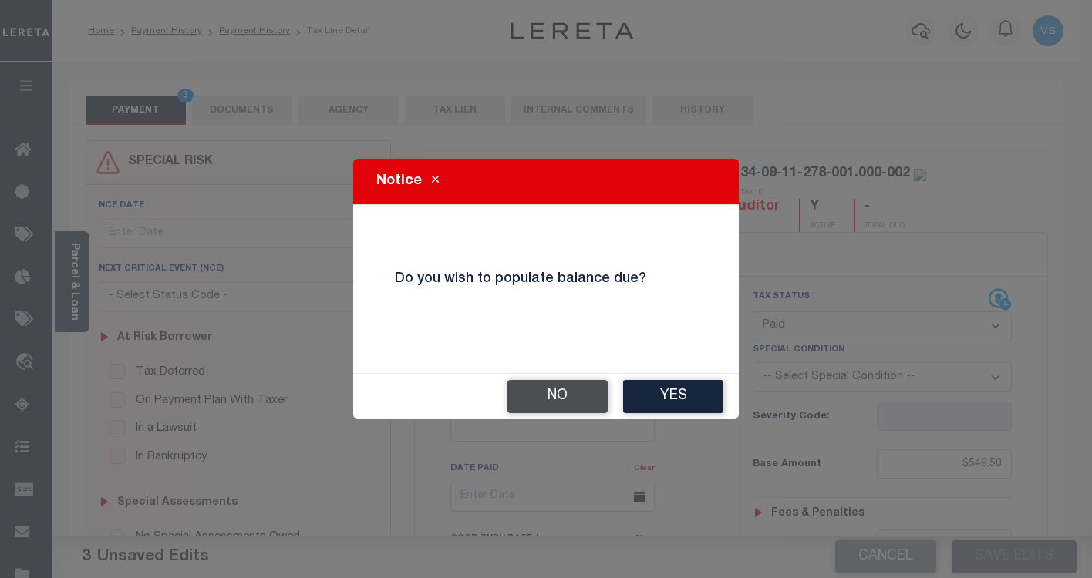
click at [545, 393] on button "No" at bounding box center [558, 396] width 100 height 33
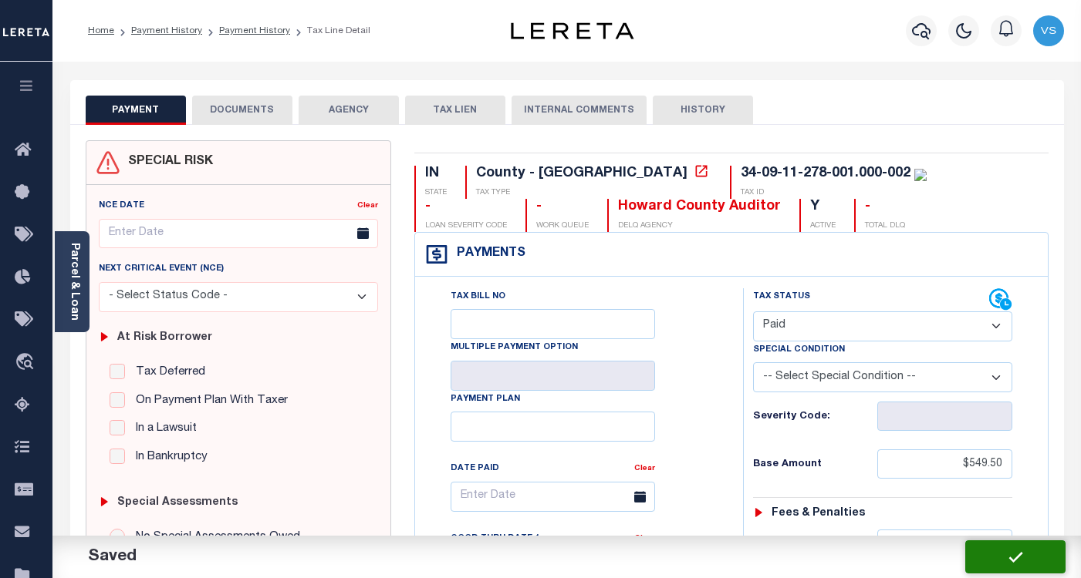
checkbox input "false"
type input "$549.5"
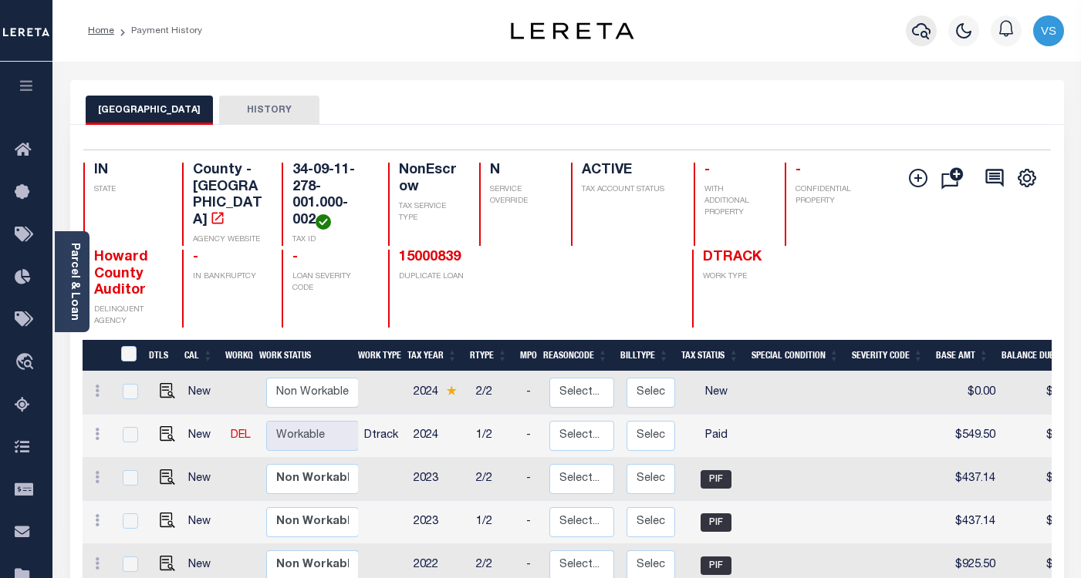
click at [921, 29] on icon "button" at bounding box center [921, 31] width 19 height 19
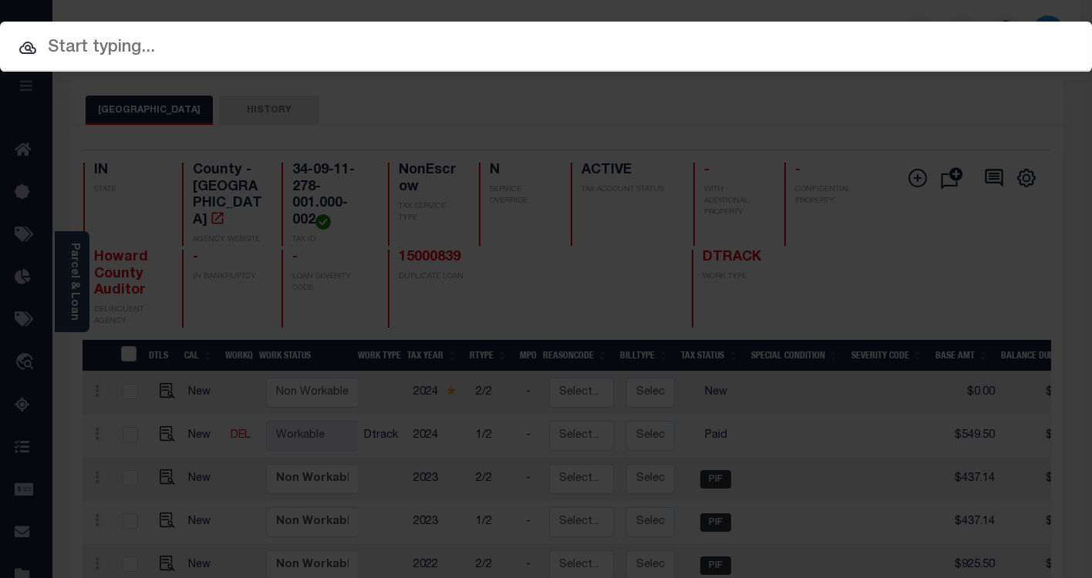
paste input "9961863"
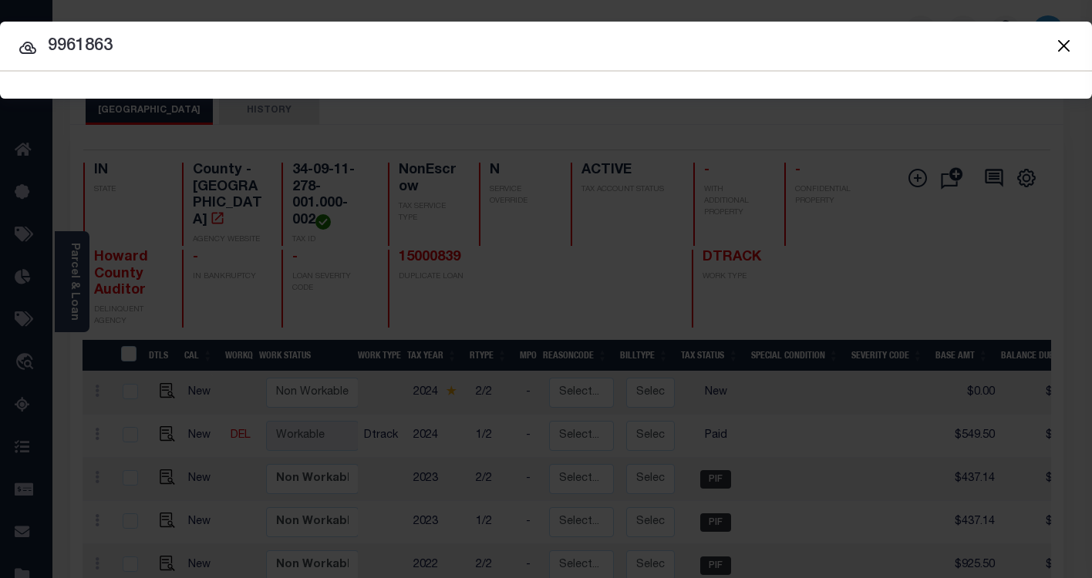
type input "9961863"
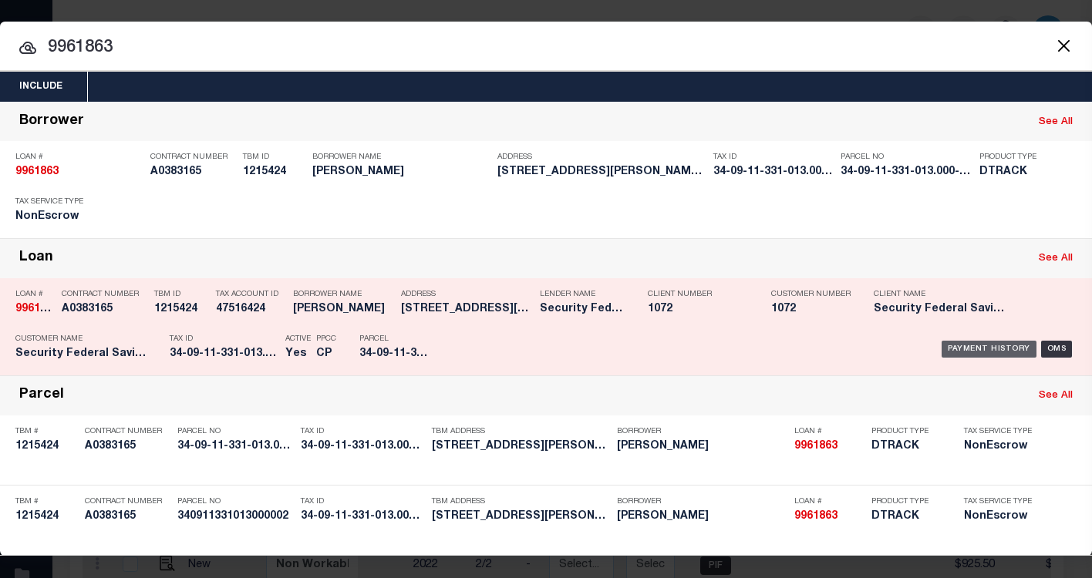
click at [985, 349] on div "Payment History" at bounding box center [989, 349] width 95 height 17
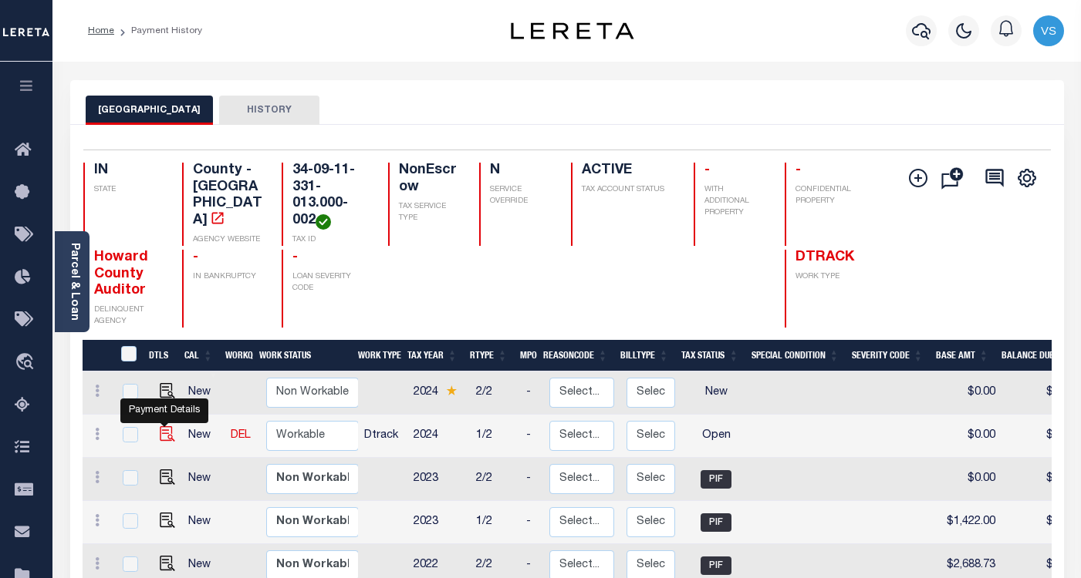
click at [167, 438] on img "" at bounding box center [167, 434] width 15 height 15
checkbox input "true"
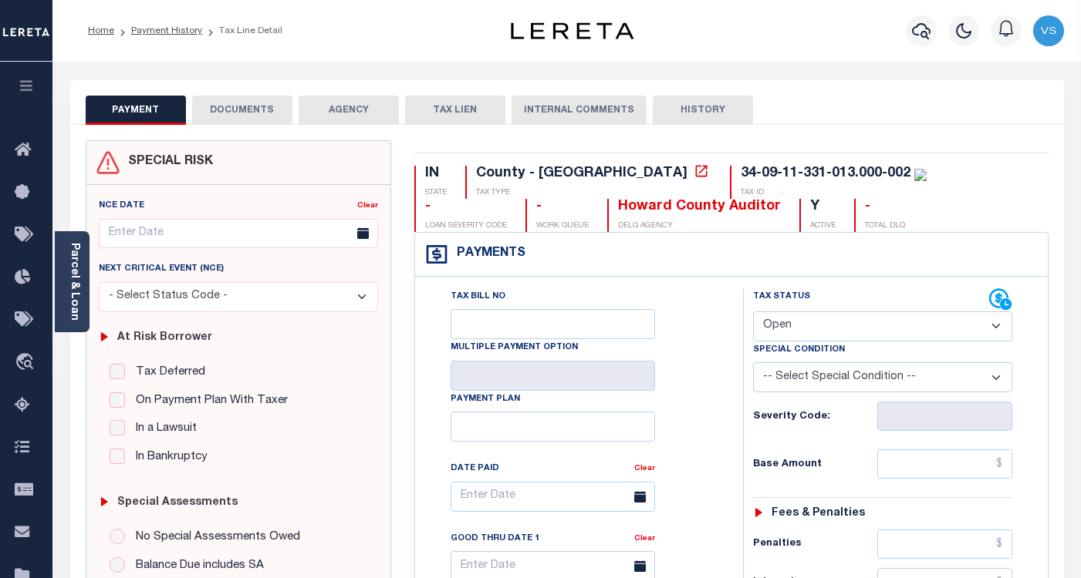
click at [777, 330] on select "- Select Status Code - Open Due/Unpaid Paid Incomplete No Tax Due Internal Refu…" at bounding box center [882, 327] width 259 height 30
select select "PYD"
click at [753, 312] on select "- Select Status Code - Open Due/Unpaid Paid Incomplete No Tax Due Internal Refu…" at bounding box center [882, 327] width 259 height 30
type input "[DATE]"
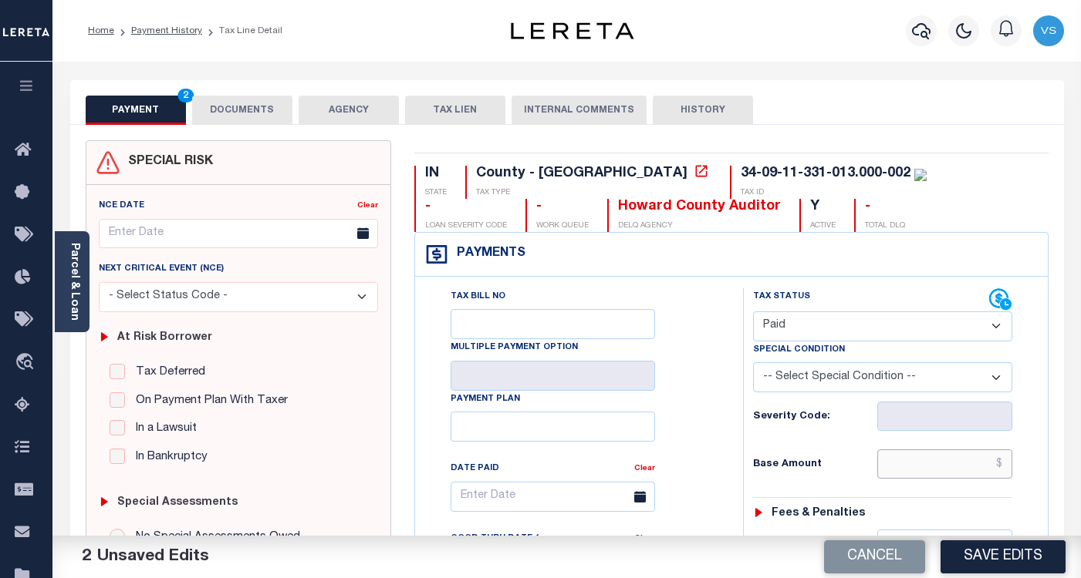
click at [943, 460] on input "text" at bounding box center [944, 464] width 135 height 29
paste input "1,439.74"
type input "$1,439.74"
click at [226, 115] on button "DOCUMENTS" at bounding box center [242, 110] width 100 height 29
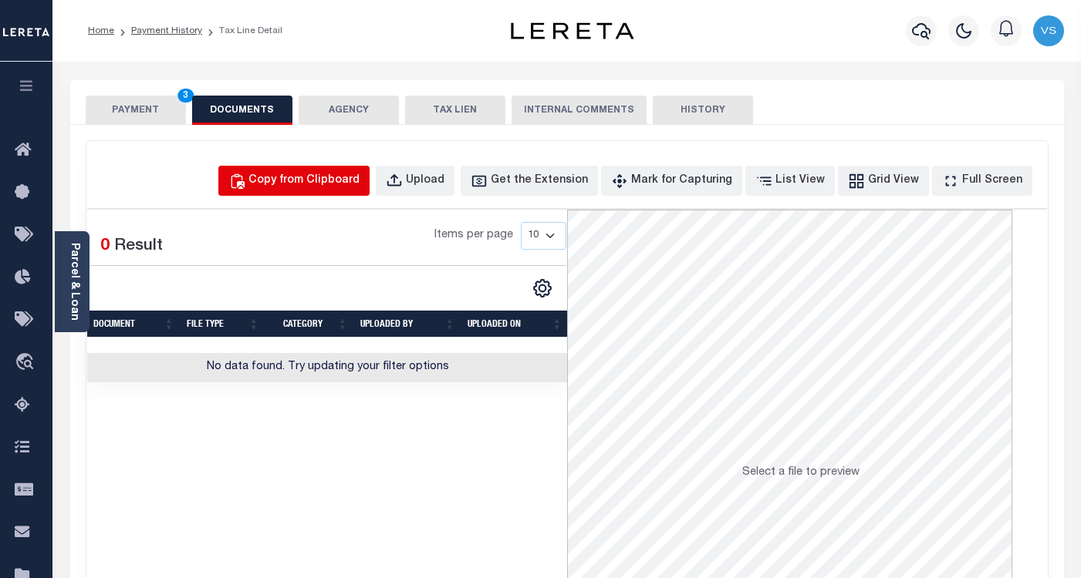
click at [319, 177] on div "Copy from Clipboard" at bounding box center [303, 181] width 111 height 17
select select "POP"
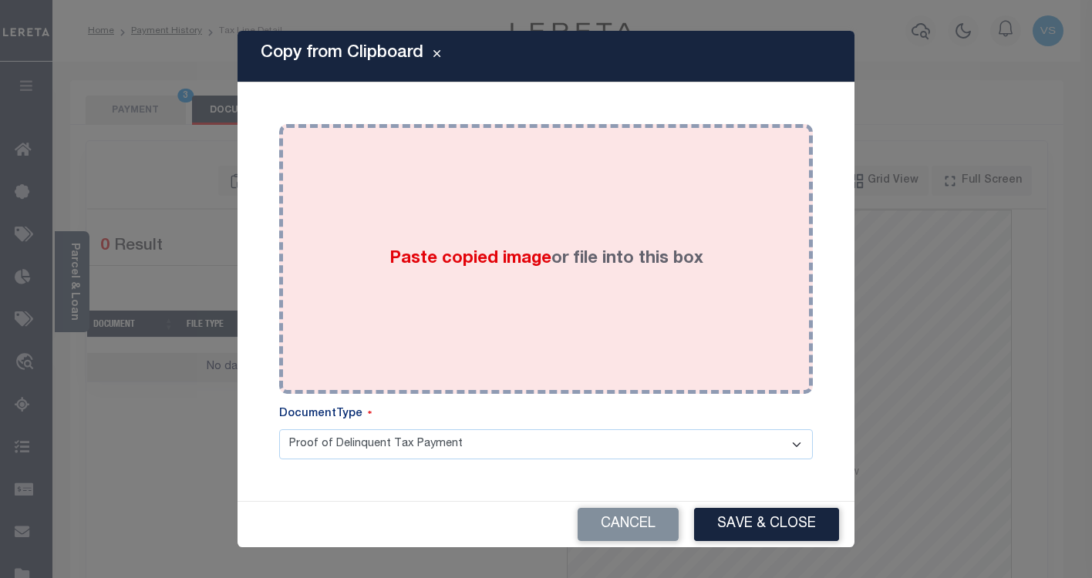
click at [420, 253] on span "Paste copied image" at bounding box center [471, 259] width 162 height 17
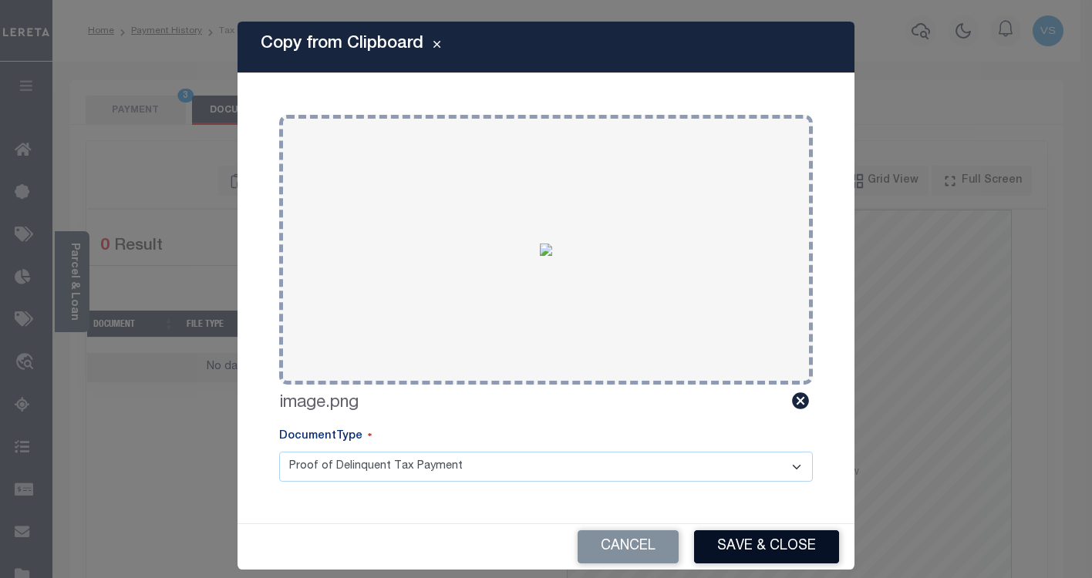
click at [770, 538] on button "Save & Close" at bounding box center [766, 547] width 145 height 33
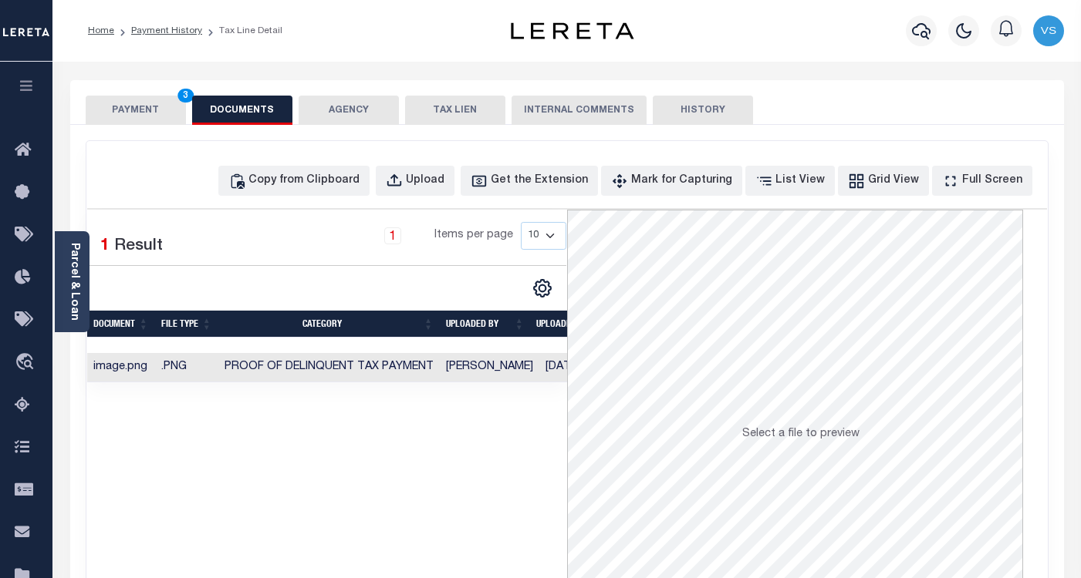
click at [126, 103] on button "PAYMENT 3" at bounding box center [136, 110] width 100 height 29
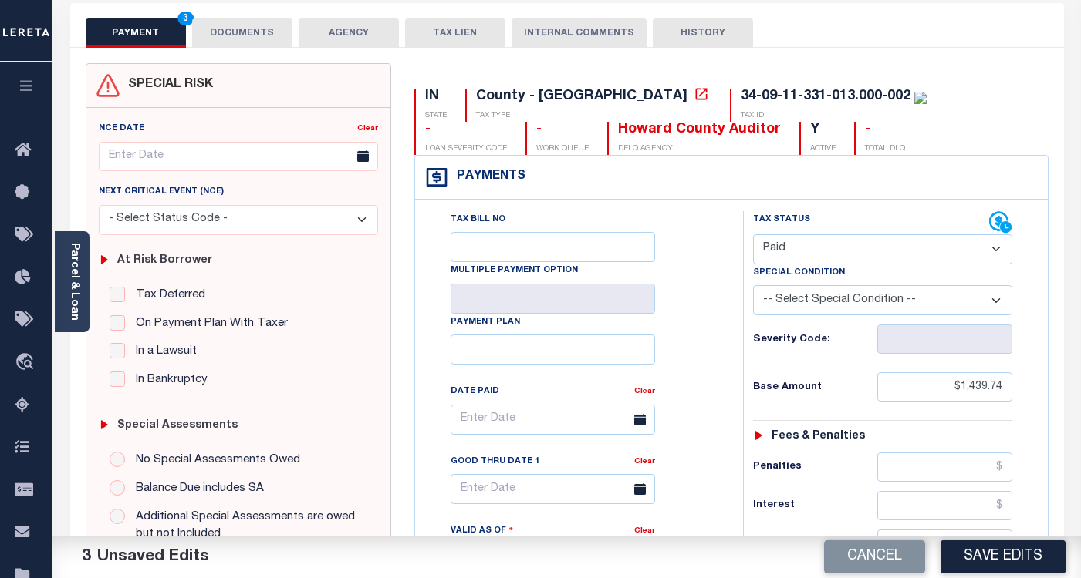
scroll to position [309, 0]
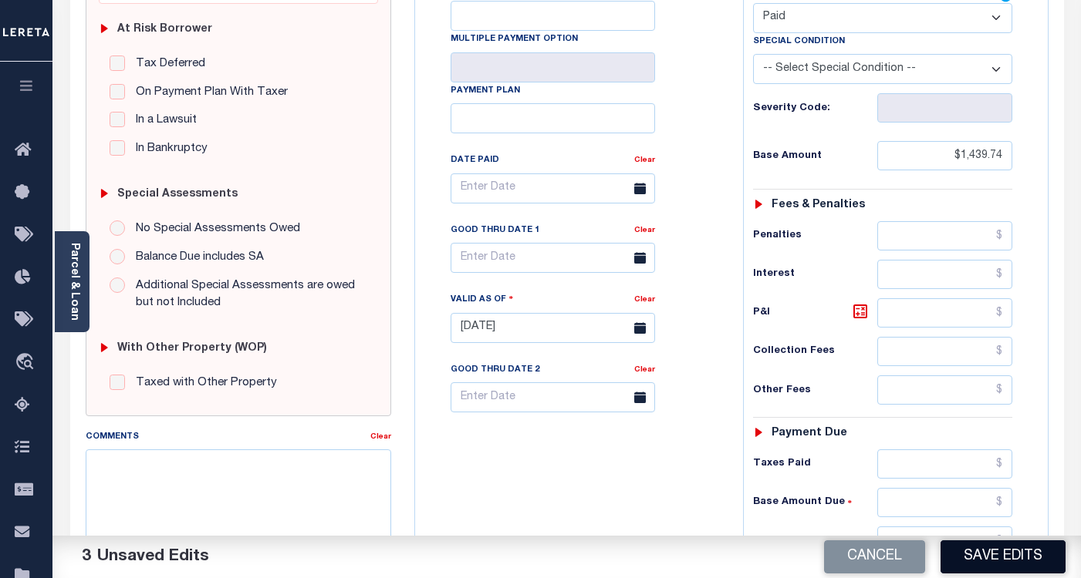
click at [969, 556] on button "Save Edits" at bounding box center [1002, 557] width 125 height 33
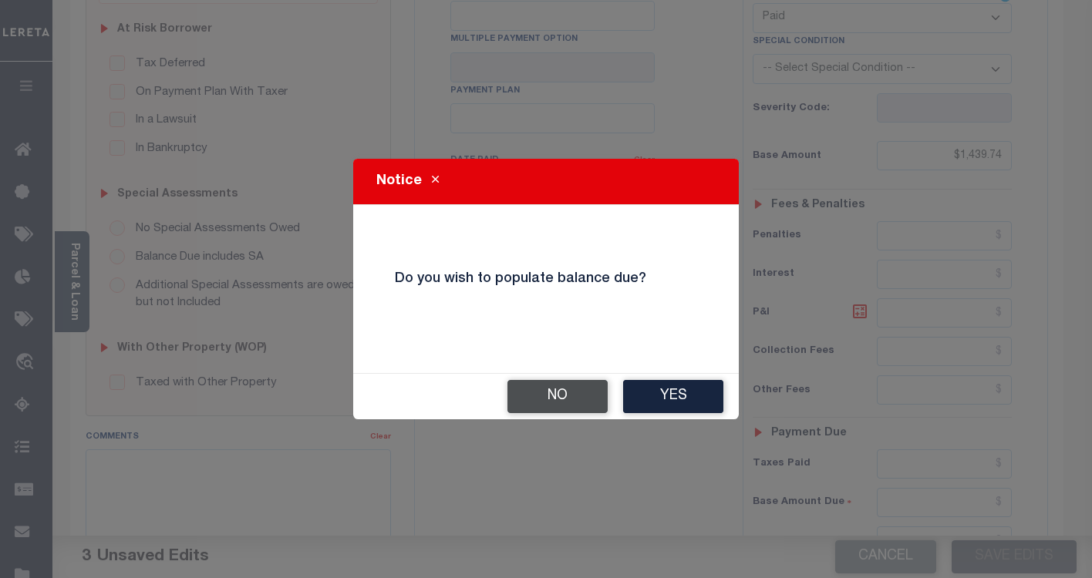
click at [570, 403] on button "No" at bounding box center [558, 396] width 100 height 33
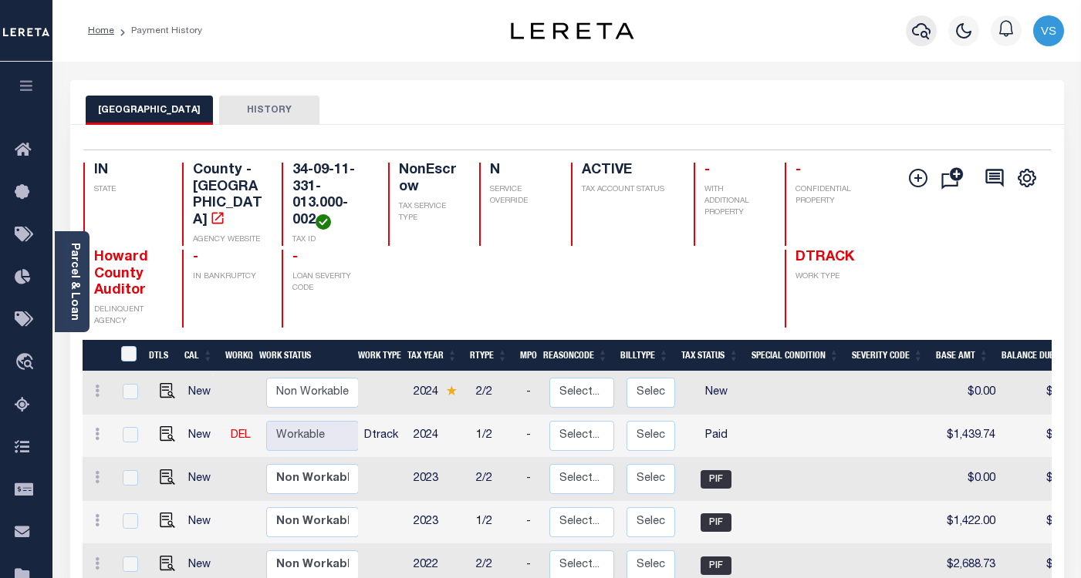
click at [921, 32] on icon "button" at bounding box center [921, 31] width 19 height 19
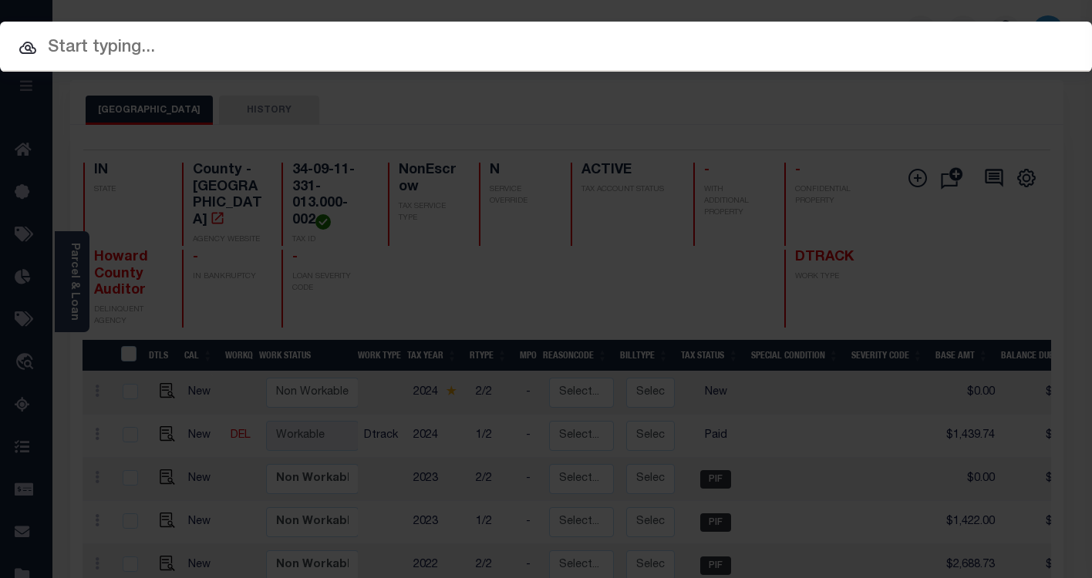
paste input "214643"
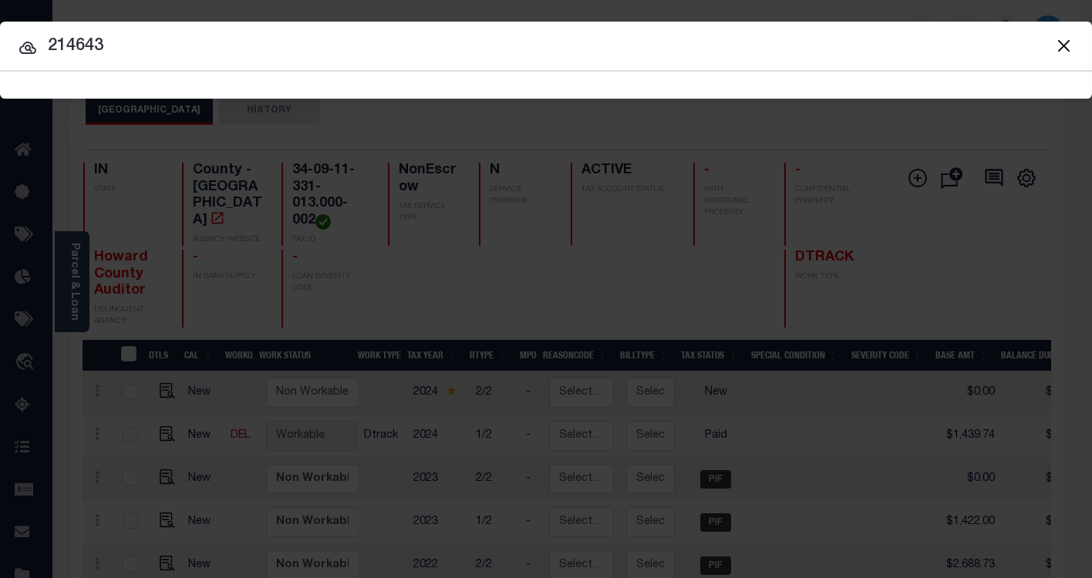
type input "214643"
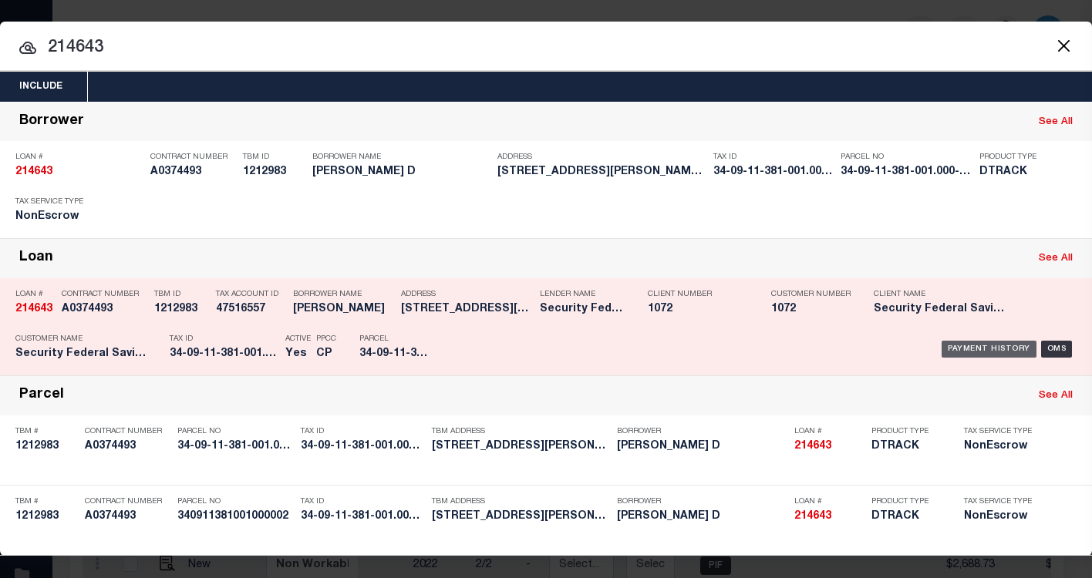
click at [956, 352] on div "Payment History" at bounding box center [989, 349] width 95 height 17
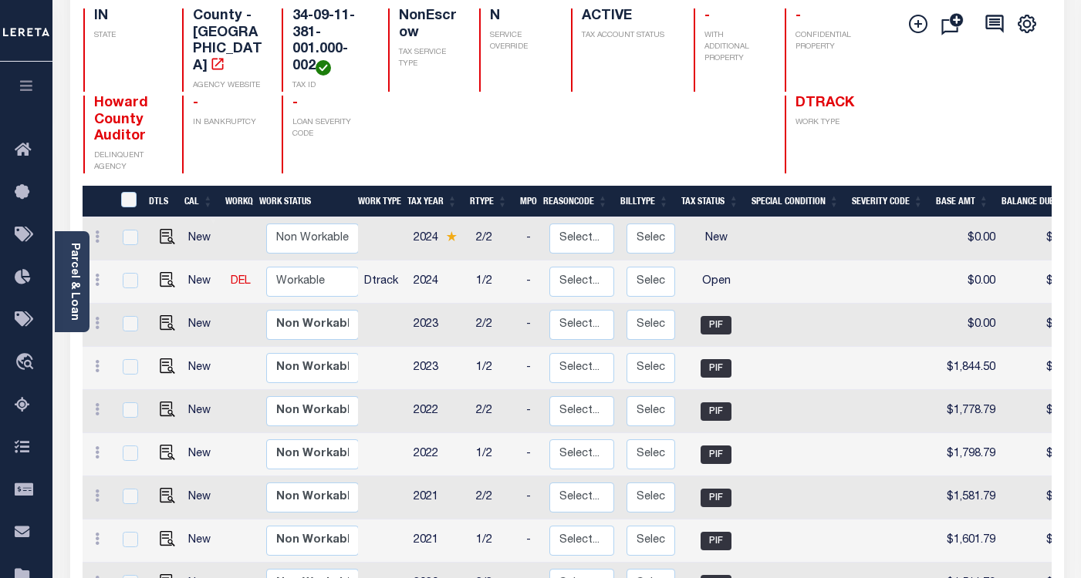
scroll to position [231, 0]
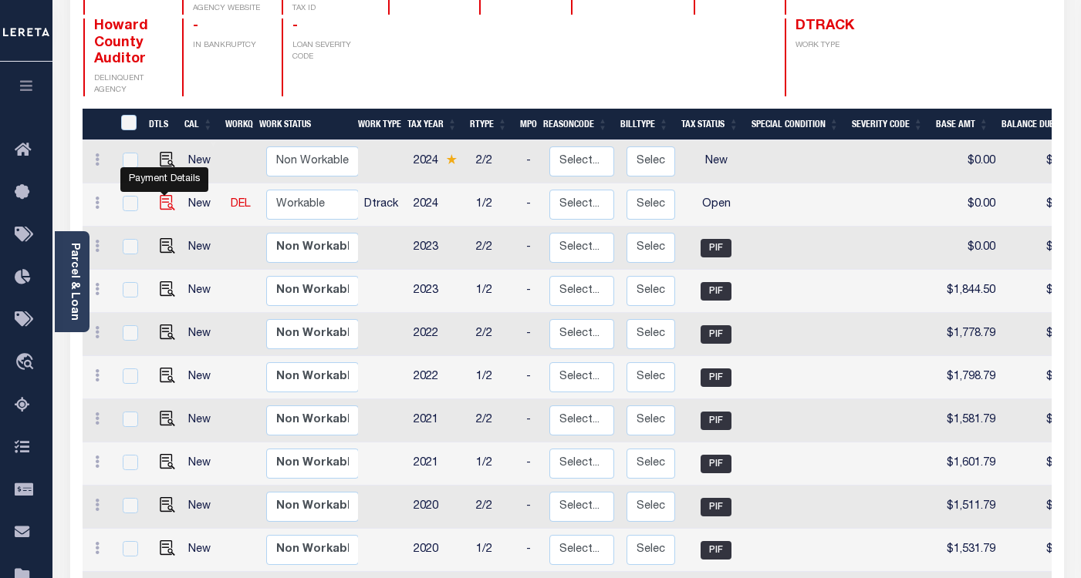
click at [162, 211] on img "" at bounding box center [167, 202] width 15 height 15
checkbox input "true"
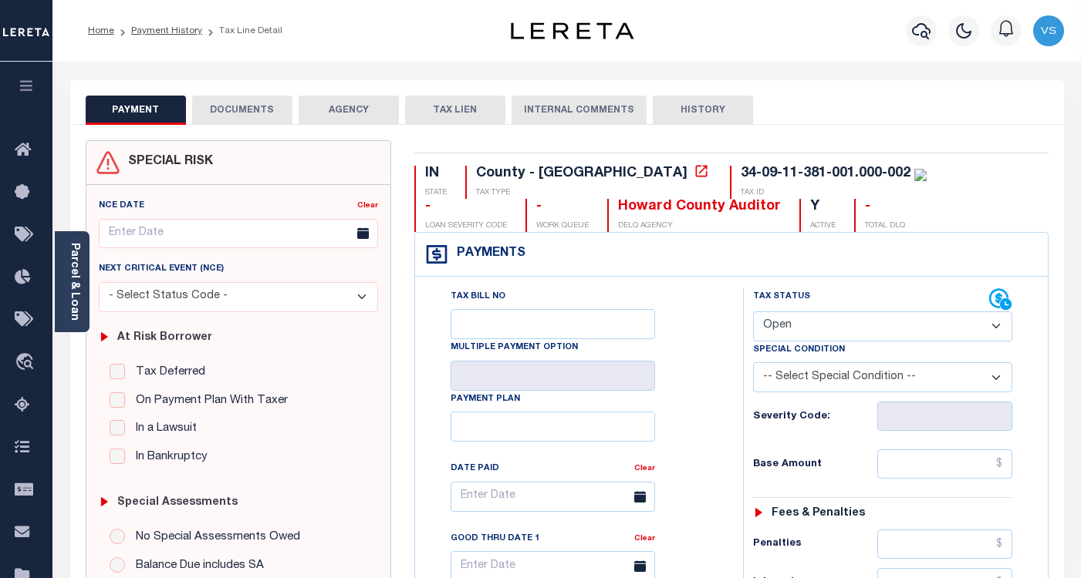
click at [775, 327] on select "- Select Status Code - Open Due/Unpaid Paid Incomplete No Tax Due Internal Refu…" at bounding box center [882, 327] width 259 height 30
select select "PYD"
click at [753, 312] on select "- Select Status Code - Open Due/Unpaid Paid Incomplete No Tax Due Internal Refu…" at bounding box center [882, 327] width 259 height 30
type input "[DATE]"
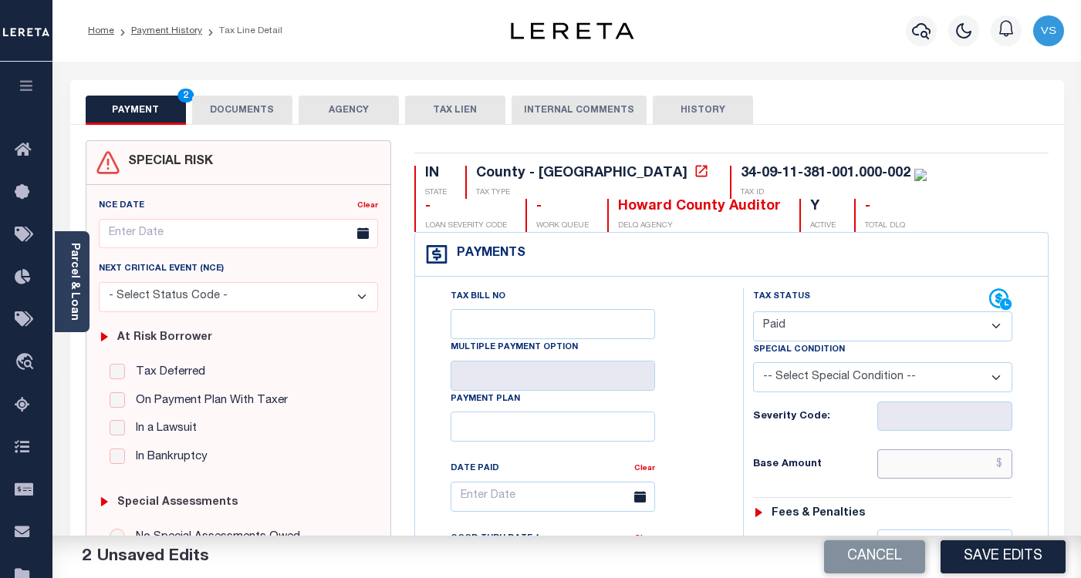
click at [912, 455] on input "text" at bounding box center [944, 464] width 135 height 29
paste input "2,067.29"
type input "$2,067.29"
click at [246, 115] on button "DOCUMENTS" at bounding box center [242, 110] width 100 height 29
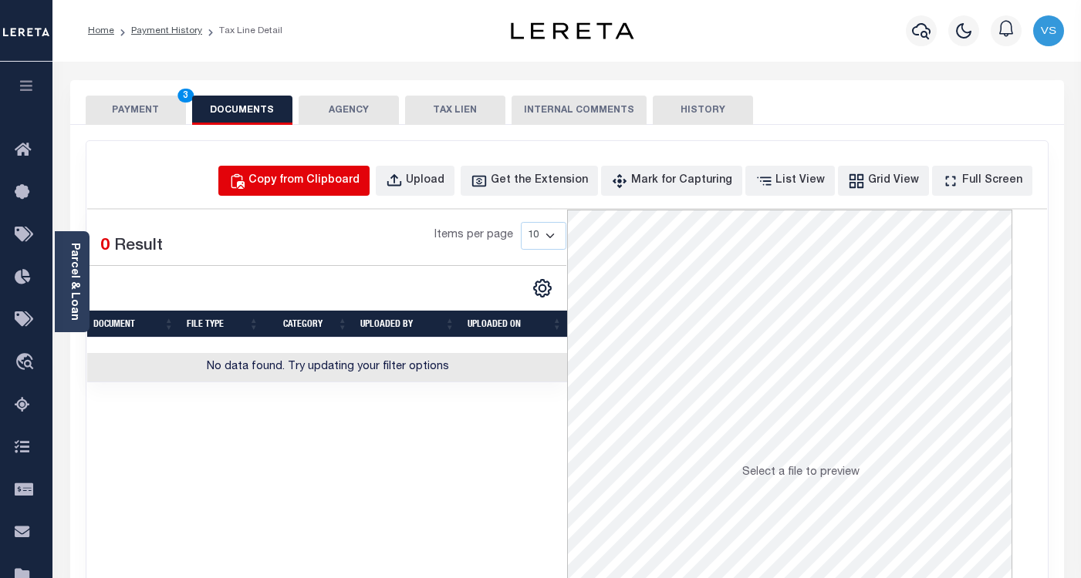
click at [321, 178] on div "Copy from Clipboard" at bounding box center [303, 181] width 111 height 17
select select "POP"
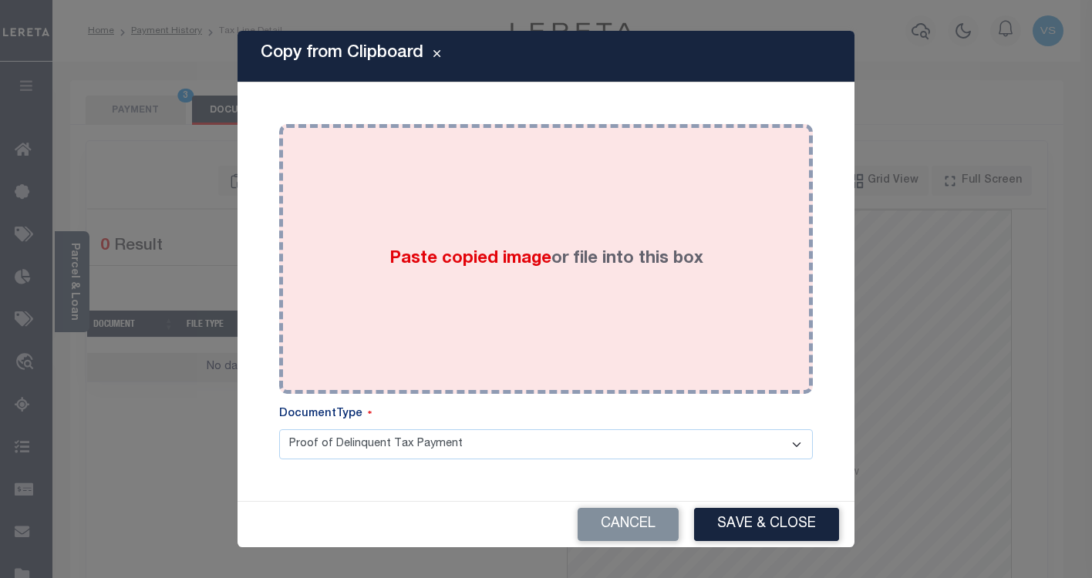
click at [504, 278] on div "Paste copied image or file into this box" at bounding box center [546, 259] width 511 height 247
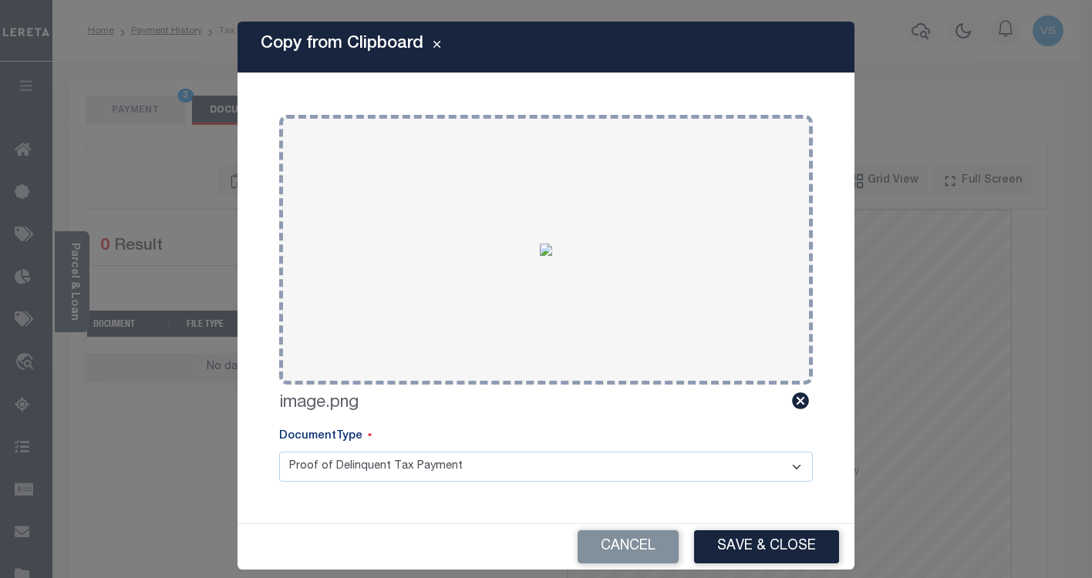
click at [744, 528] on div "Cancel Save & Close" at bounding box center [546, 547] width 617 height 46
click at [734, 537] on button "Save & Close" at bounding box center [766, 547] width 145 height 33
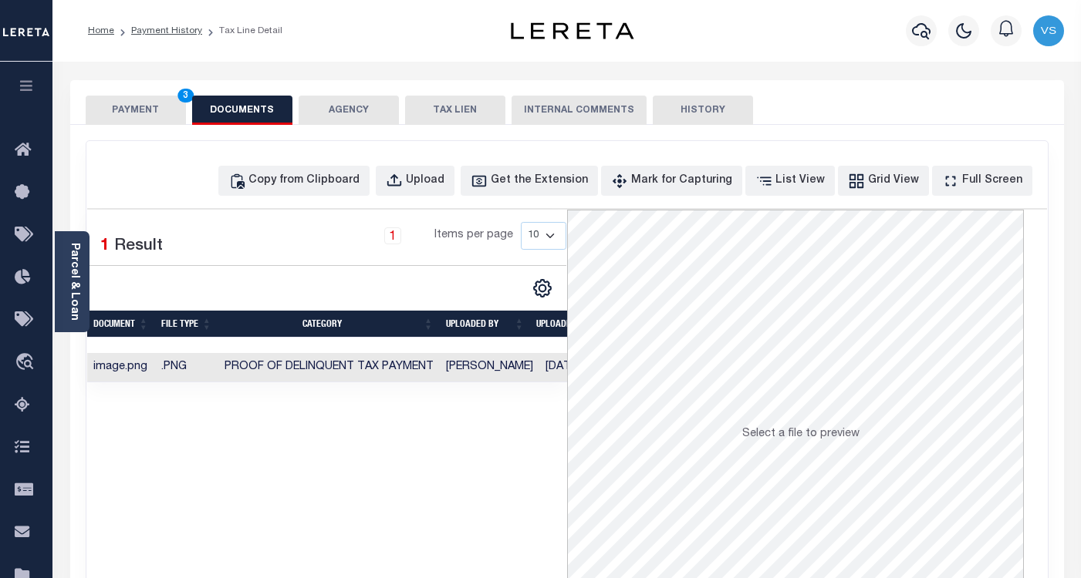
click at [135, 115] on button "PAYMENT 3" at bounding box center [136, 110] width 100 height 29
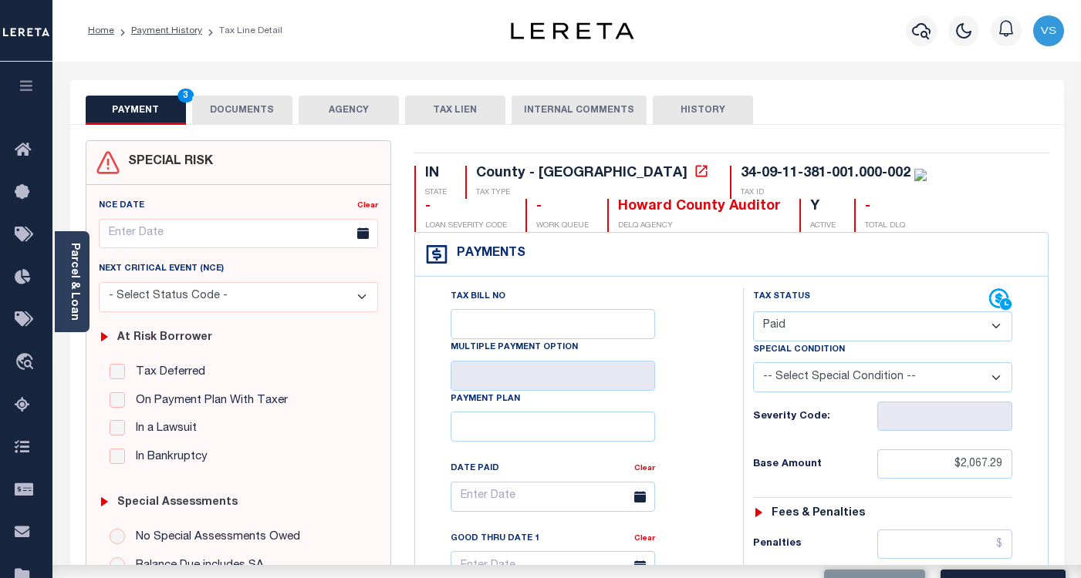
scroll to position [231, 0]
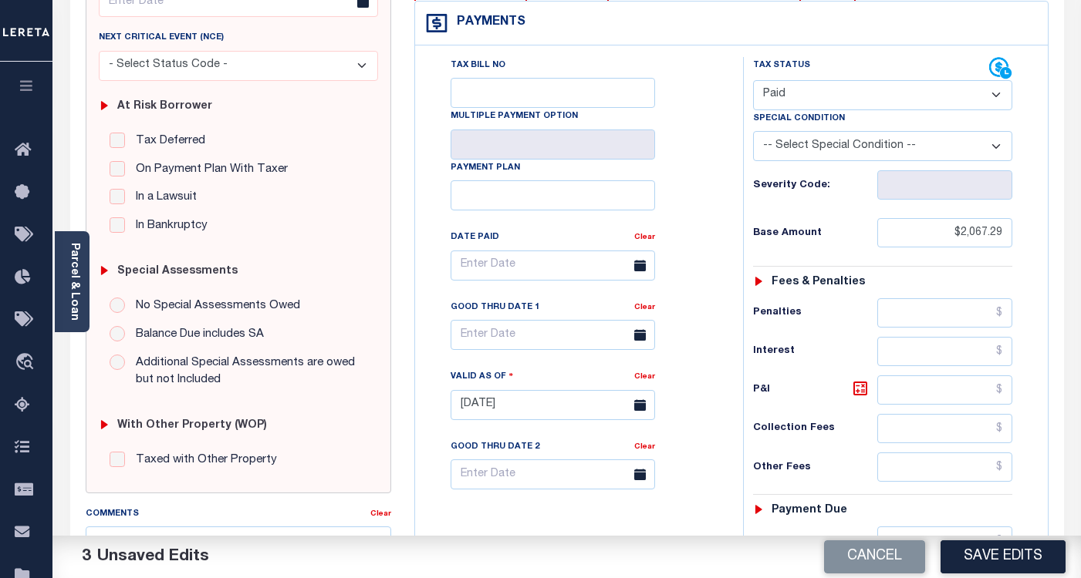
drag, startPoint x: 976, startPoint y: 562, endPoint x: 1034, endPoint y: 440, distance: 134.2
click at [988, 554] on button "Save Edits" at bounding box center [1002, 557] width 125 height 33
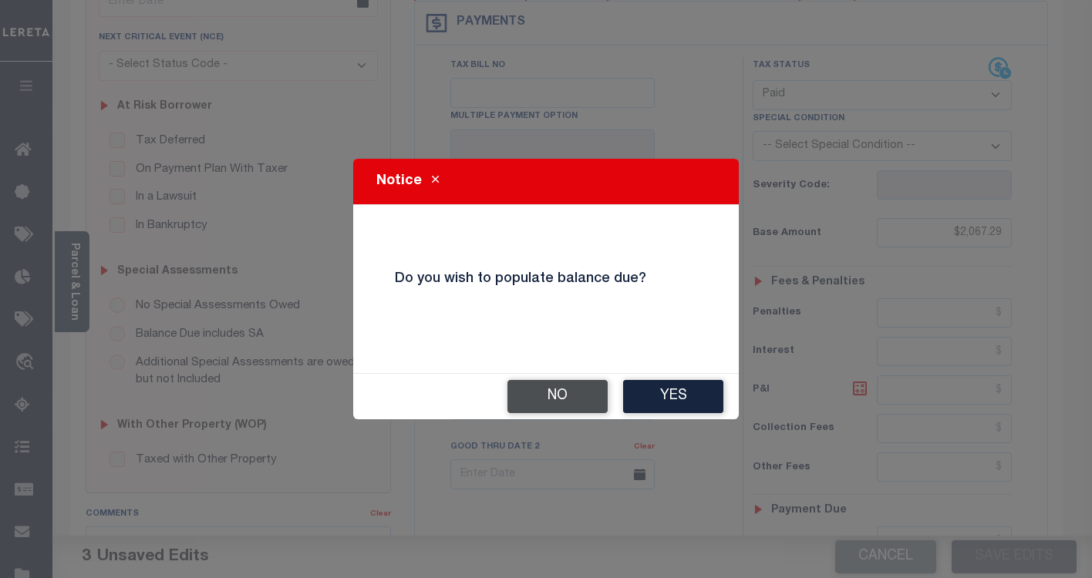
click at [551, 402] on button "No" at bounding box center [558, 396] width 100 height 33
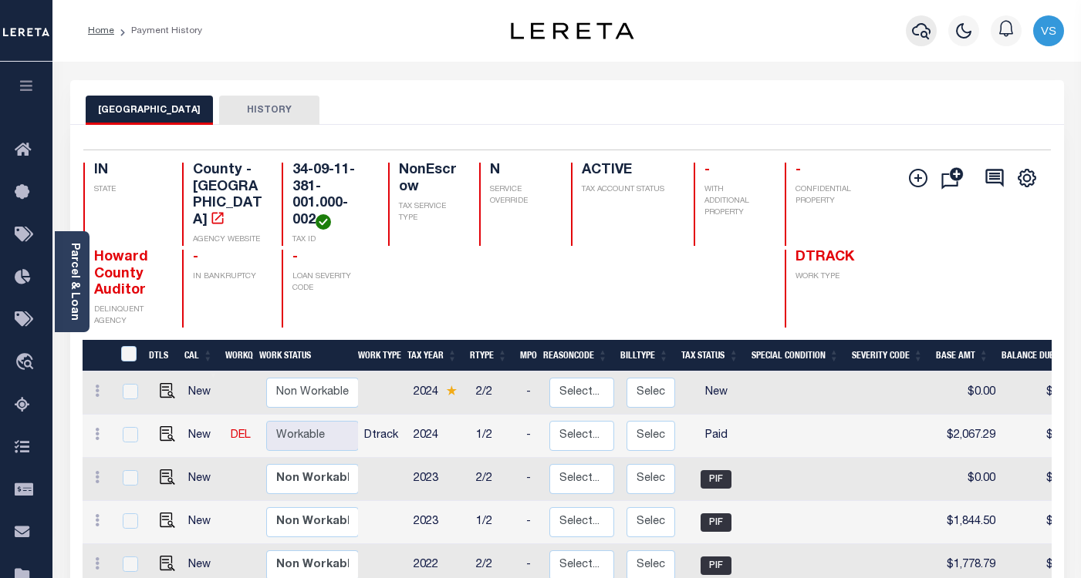
click at [921, 34] on icon "button" at bounding box center [921, 31] width 19 height 16
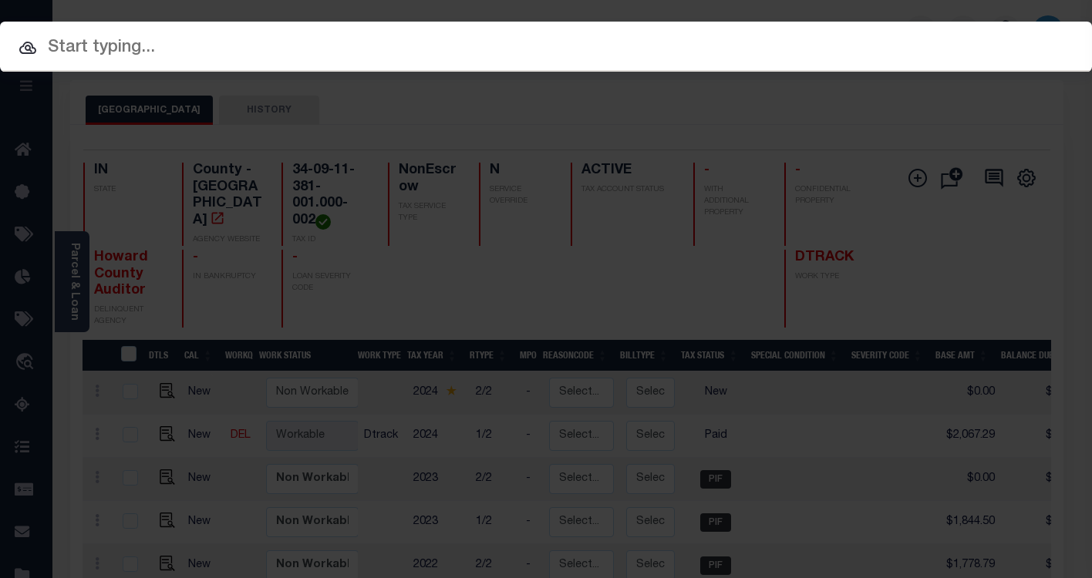
click at [275, 45] on input "text" at bounding box center [546, 48] width 1092 height 27
paste input "34137257"
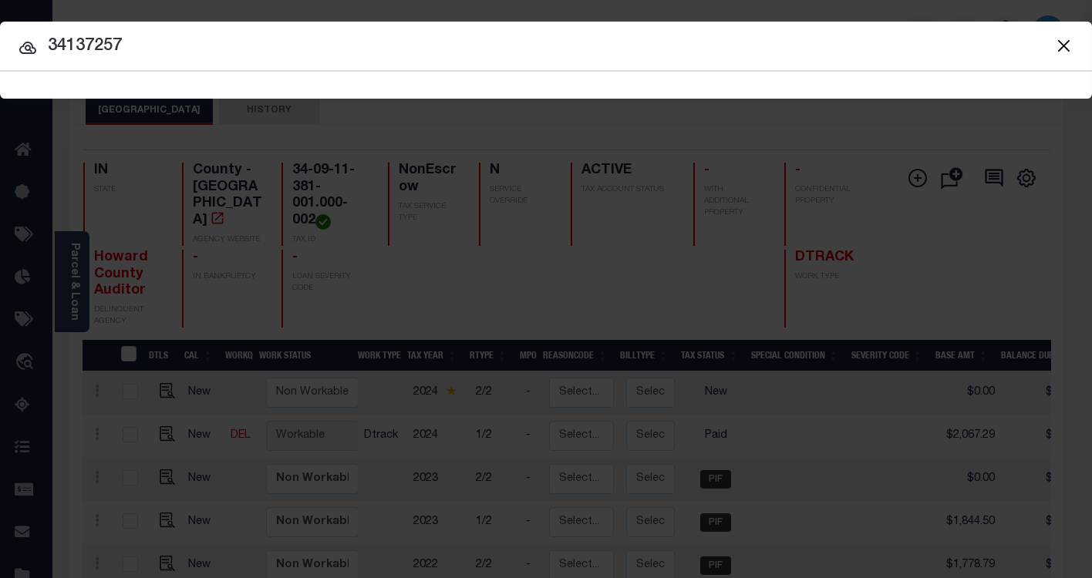
type input "34137257"
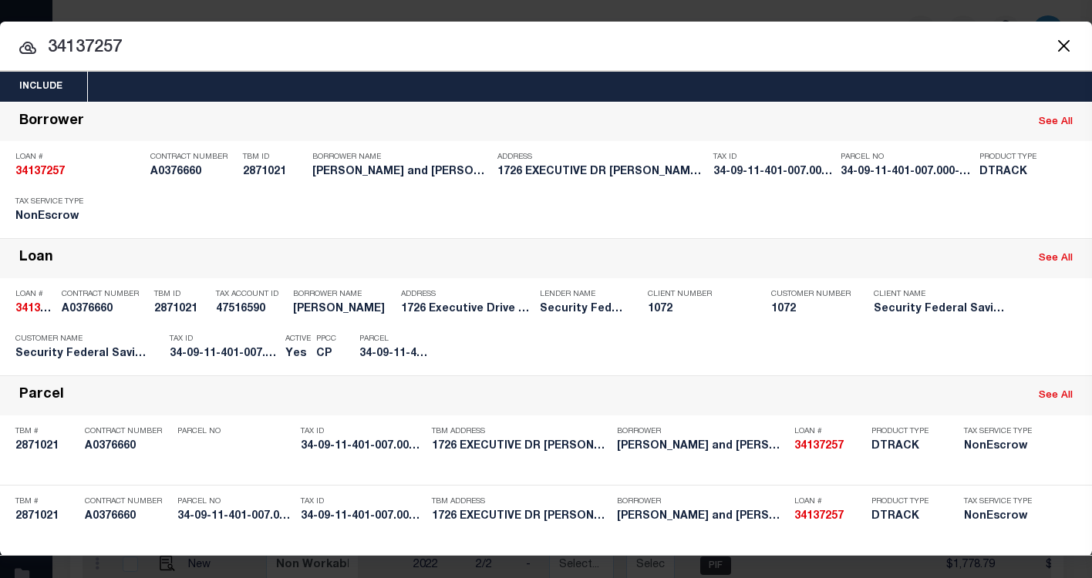
click at [349, 59] on input "34137257" at bounding box center [546, 48] width 1092 height 27
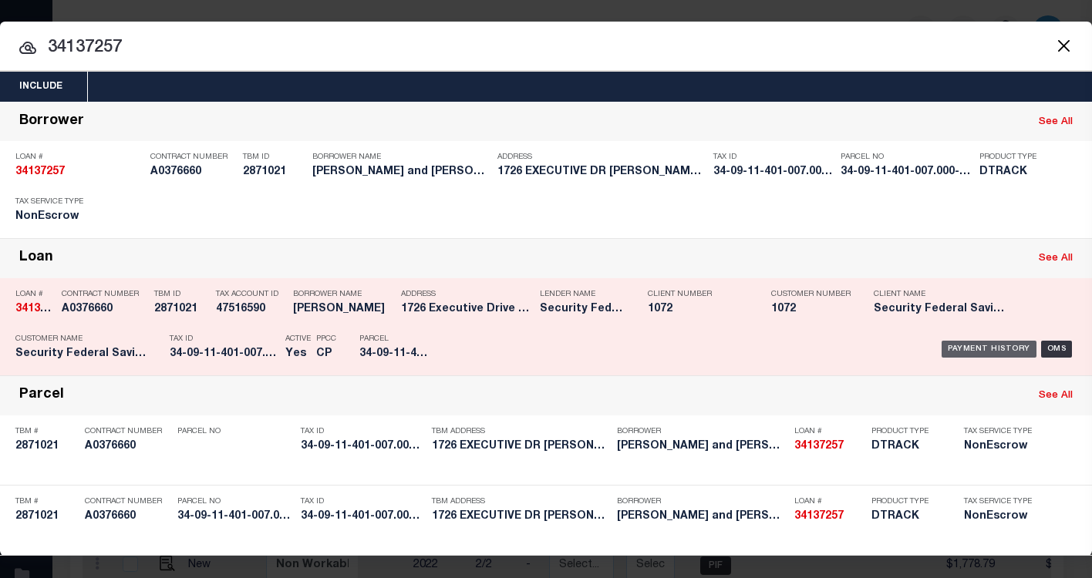
click at [1002, 353] on div "Payment History" at bounding box center [989, 349] width 95 height 17
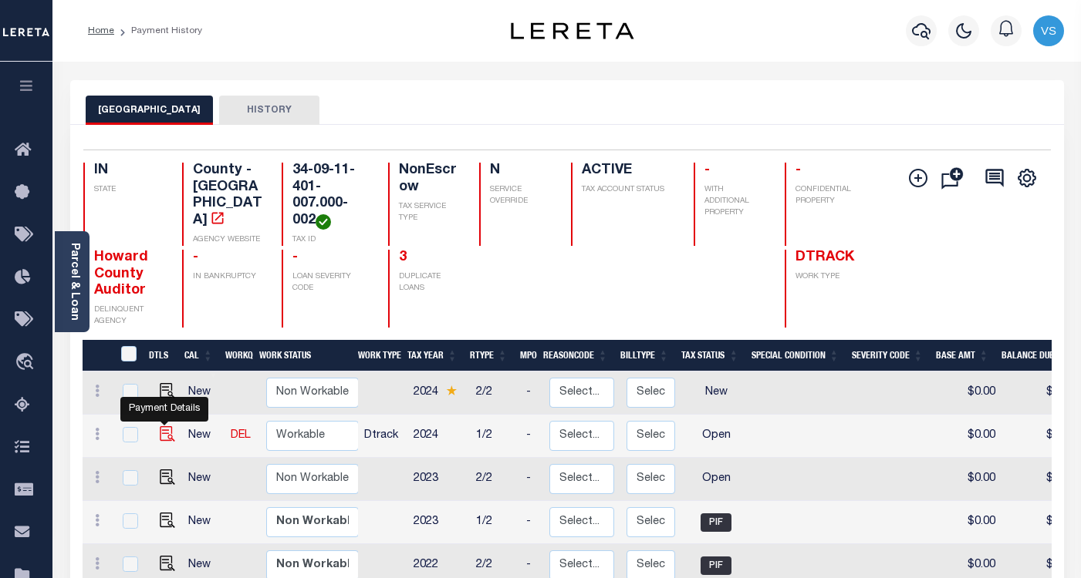
scroll to position [2, 0]
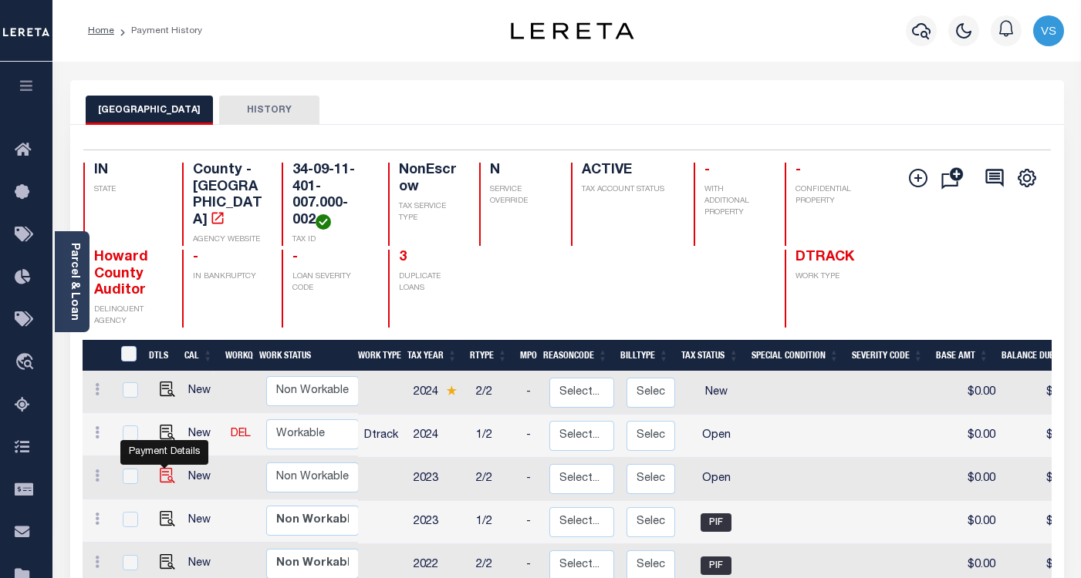
click at [164, 481] on img "" at bounding box center [167, 475] width 15 height 15
checkbox input "true"
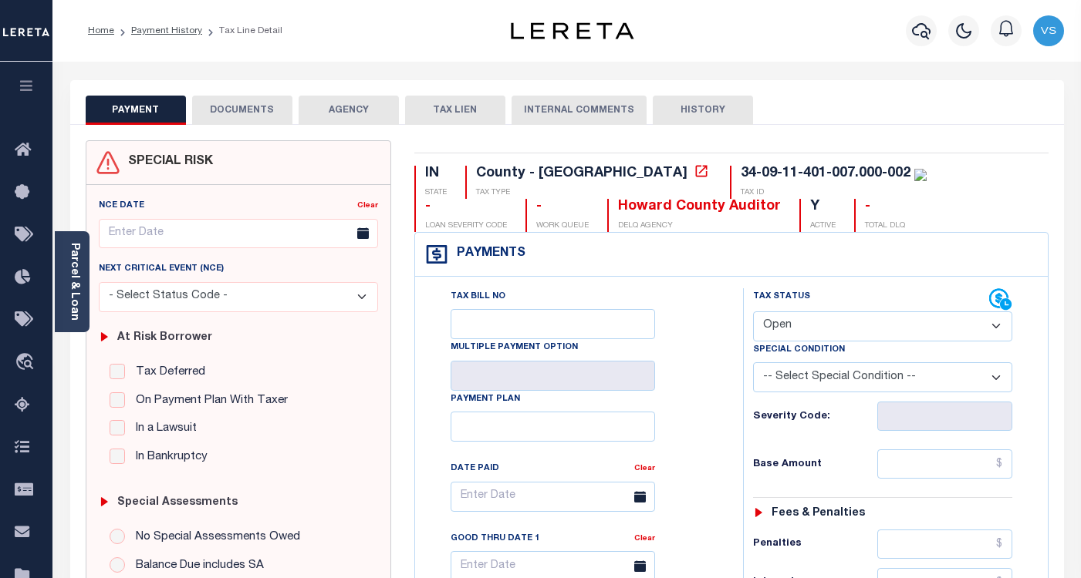
click at [774, 326] on select "- Select Status Code - Open Due/Unpaid Paid Incomplete No Tax Due Internal Refu…" at bounding box center [882, 327] width 259 height 30
select select "PYD"
click at [753, 312] on select "- Select Status Code - Open Due/Unpaid Paid Incomplete No Tax Due Internal Refu…" at bounding box center [882, 327] width 259 height 30
type input "[DATE]"
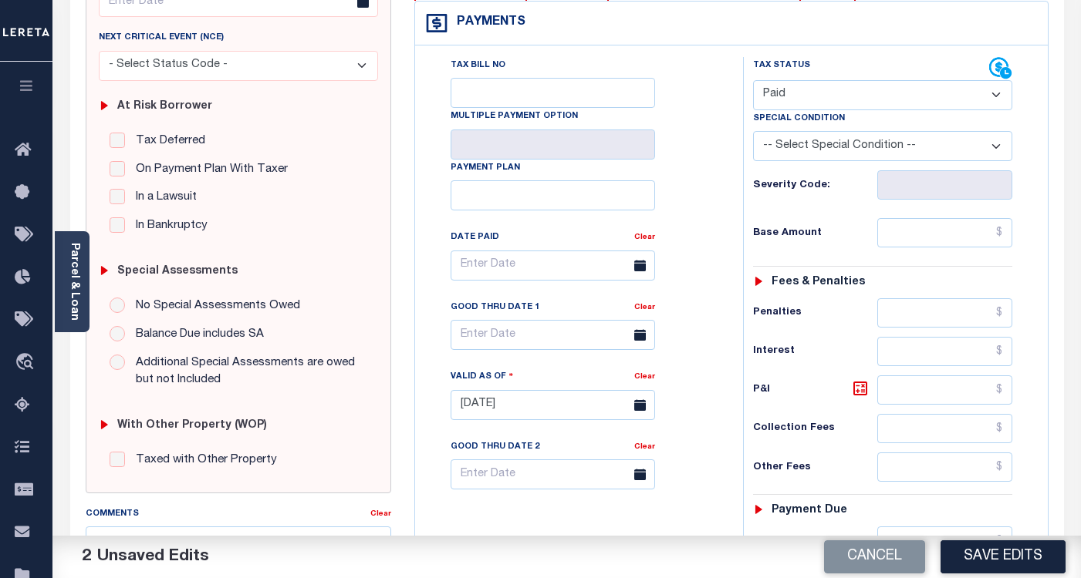
scroll to position [309, 0]
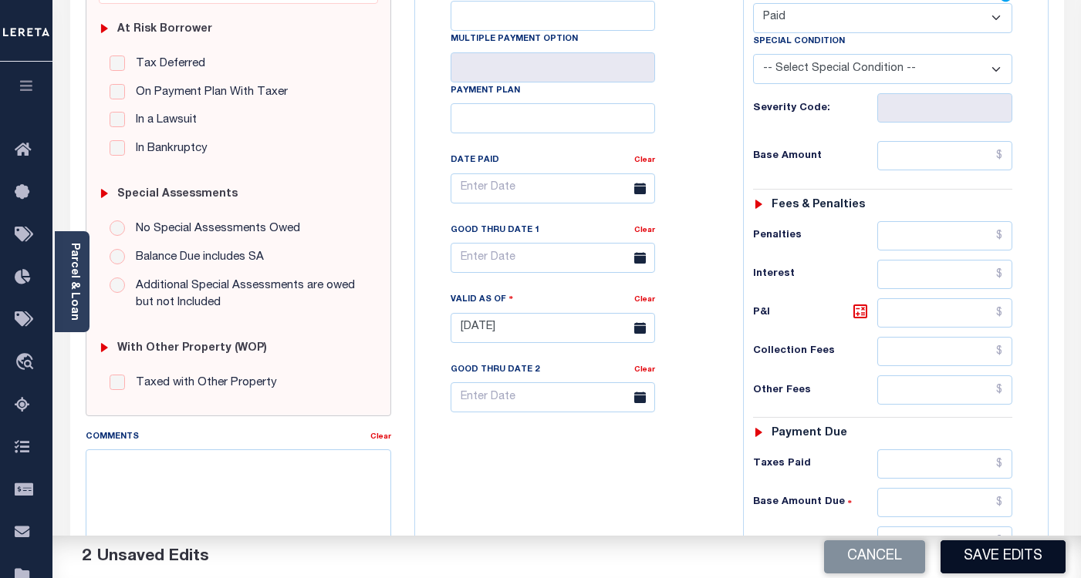
click at [969, 545] on button "Save Edits" at bounding box center [1002, 557] width 125 height 33
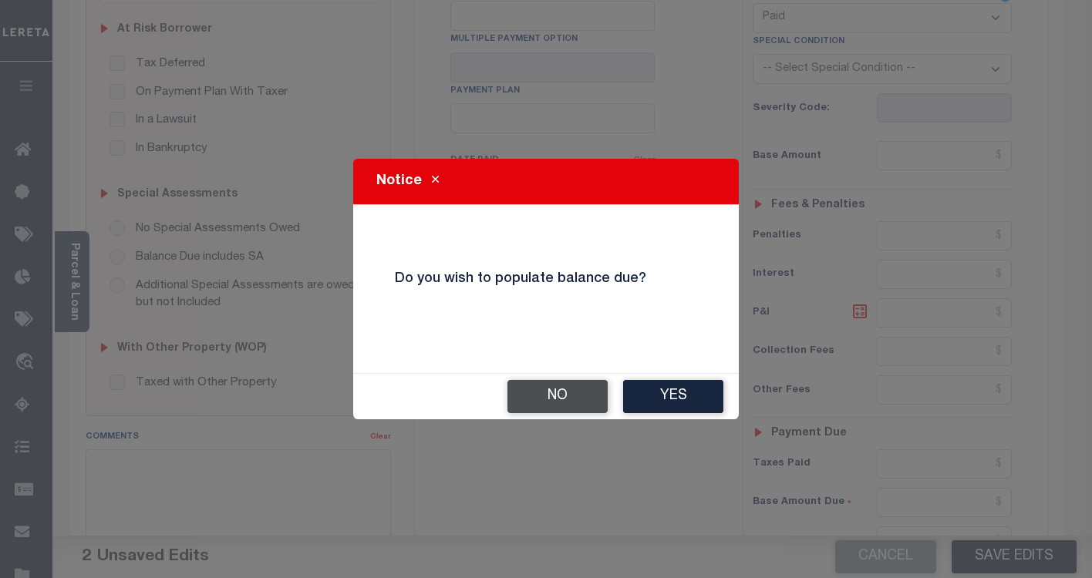
click at [556, 400] on button "No" at bounding box center [558, 396] width 100 height 33
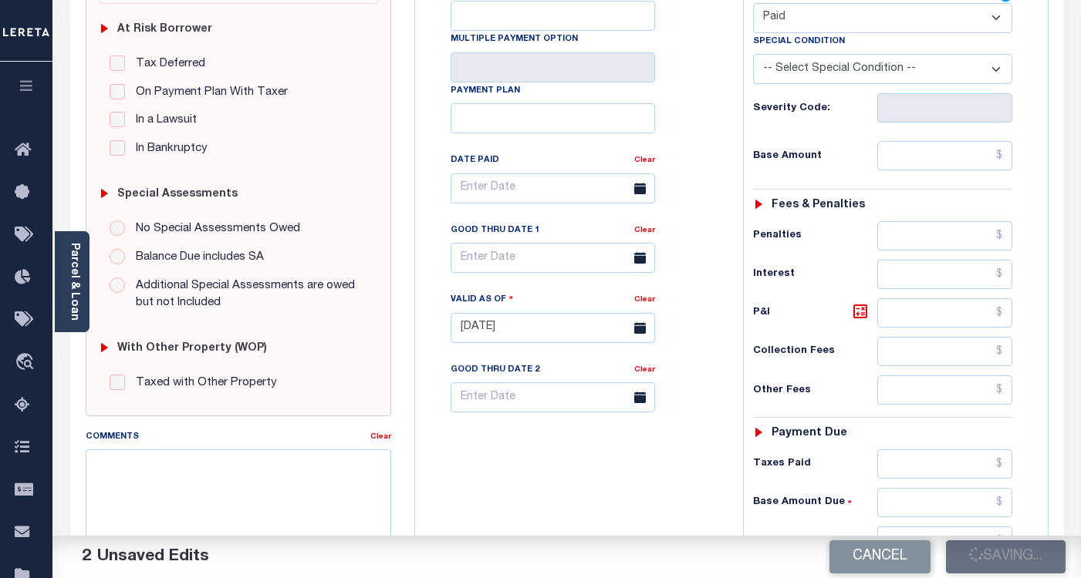
checkbox input "false"
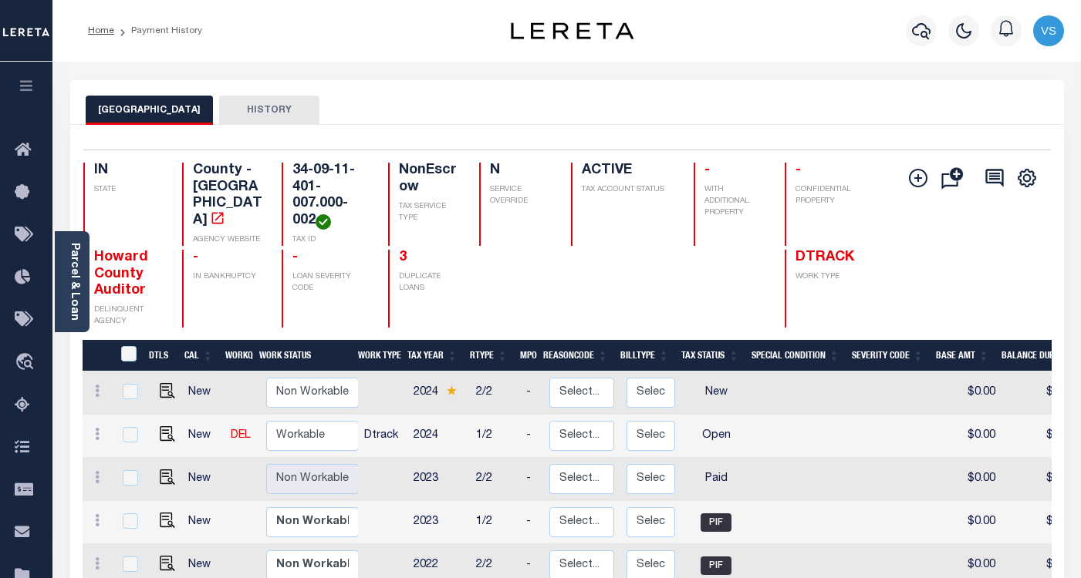
scroll to position [231, 0]
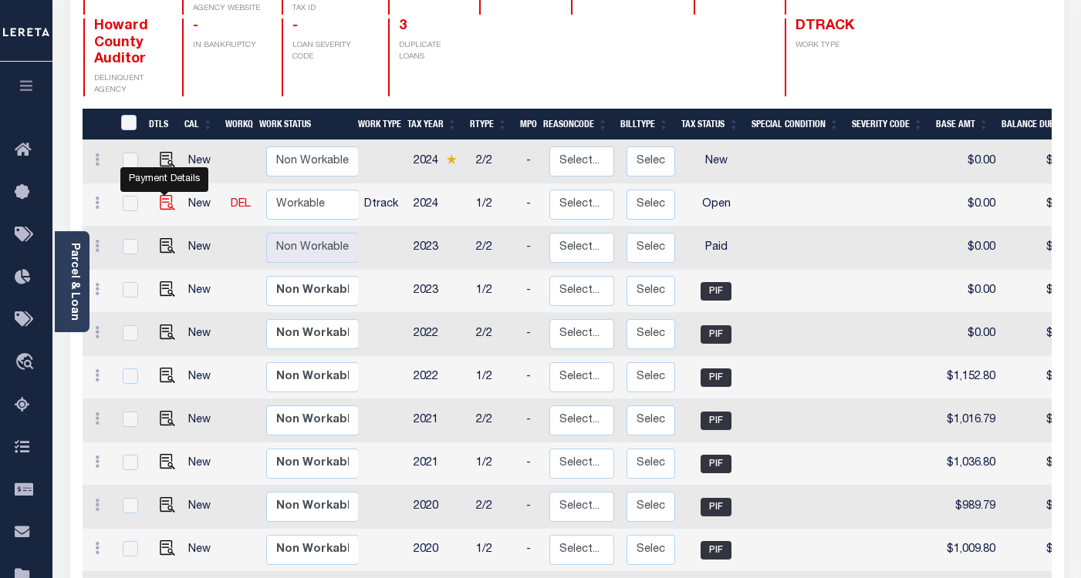
click at [164, 211] on img "" at bounding box center [167, 202] width 15 height 15
checkbox input "true"
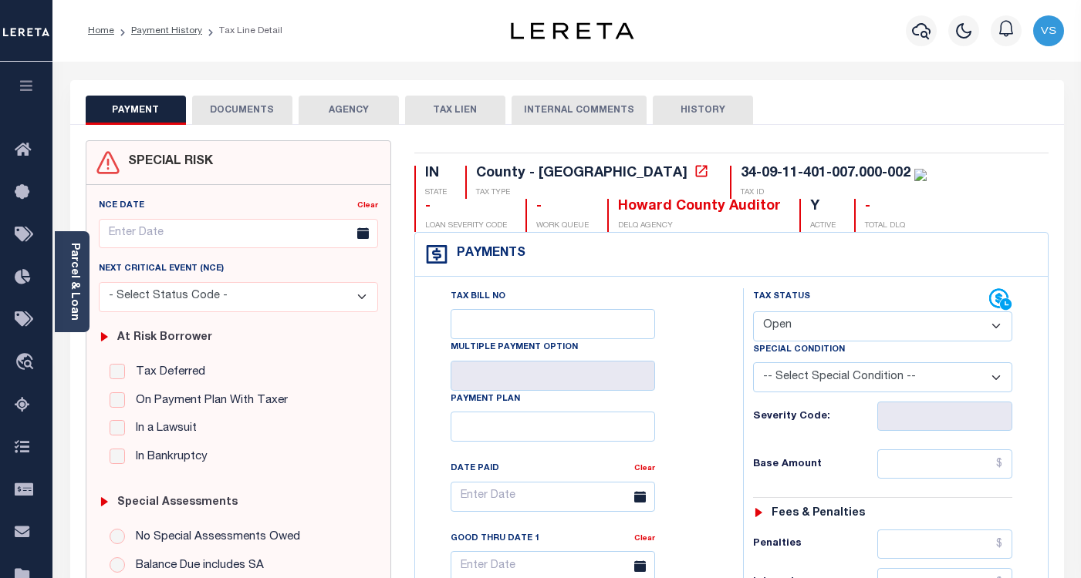
click at [783, 323] on select "- Select Status Code - Open Due/Unpaid Paid Incomplete No Tax Due Internal Refu…" at bounding box center [882, 327] width 259 height 30
select select "PYD"
click at [753, 312] on select "- Select Status Code - Open Due/Unpaid Paid Incomplete No Tax Due Internal Refu…" at bounding box center [882, 327] width 259 height 30
type input "[DATE]"
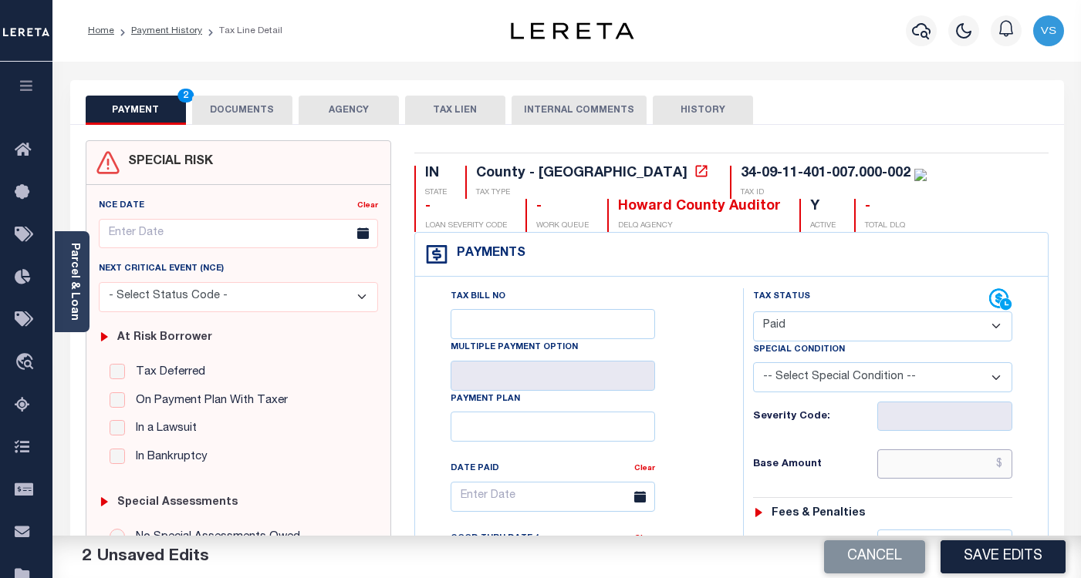
drag, startPoint x: 939, startPoint y: 467, endPoint x: 968, endPoint y: 458, distance: 30.5
click at [939, 467] on input "text" at bounding box center [944, 464] width 135 height 29
click at [931, 462] on input "text" at bounding box center [944, 464] width 135 height 29
paste input "1,186.29"
type input "$1,186.29"
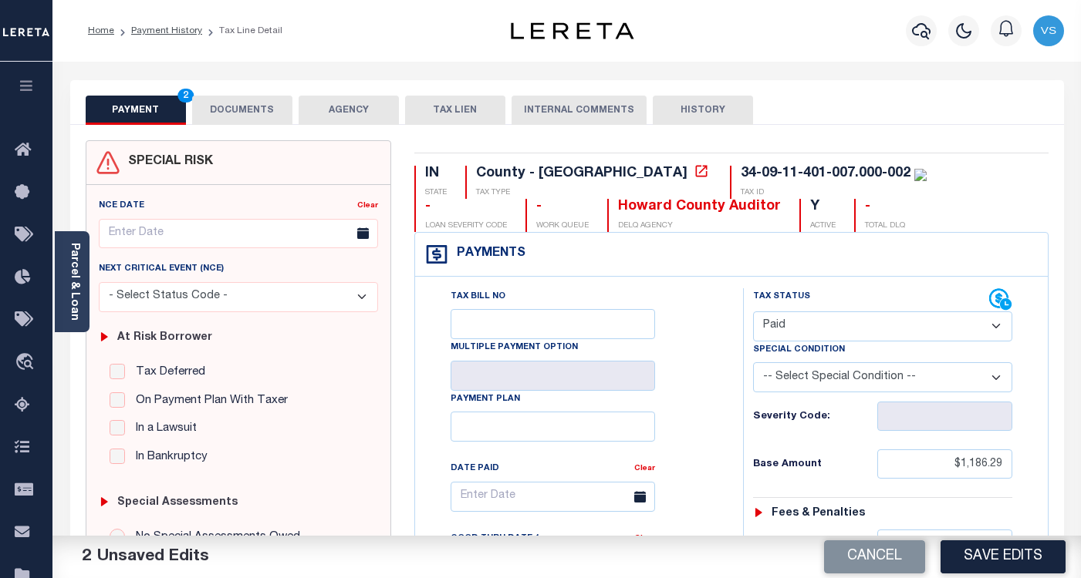
click at [224, 108] on button "DOCUMENTS" at bounding box center [242, 110] width 100 height 29
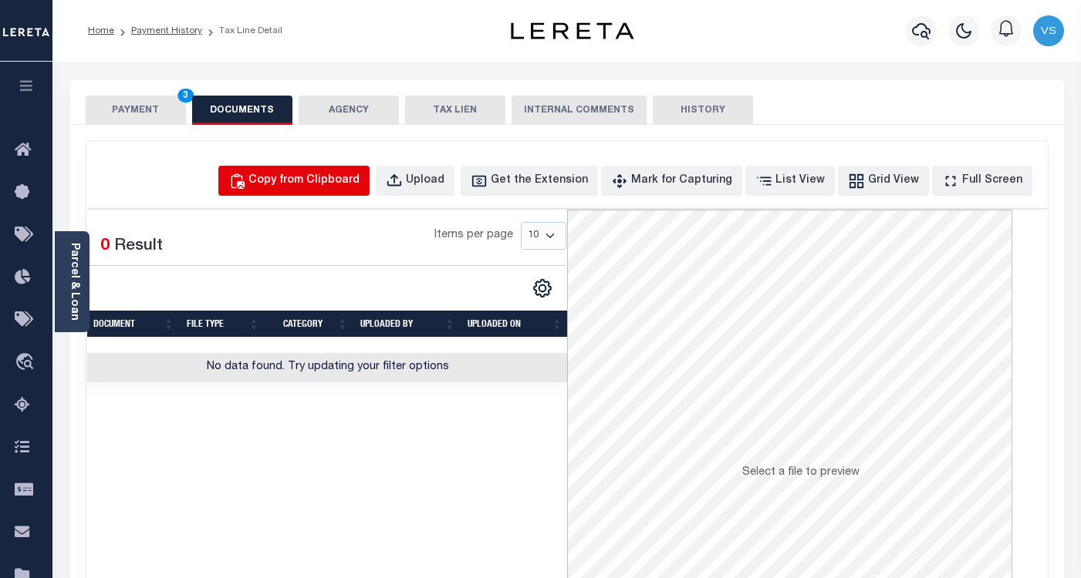
click at [293, 179] on div "Copy from Clipboard" at bounding box center [303, 181] width 111 height 17
select select "POP"
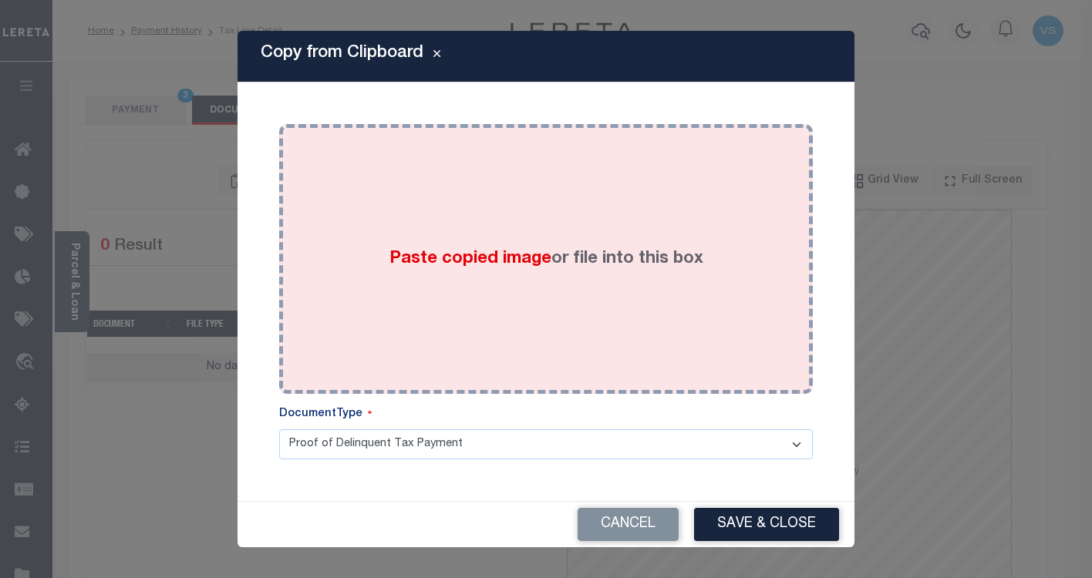
click at [518, 254] on span "Paste copied image" at bounding box center [471, 259] width 162 height 17
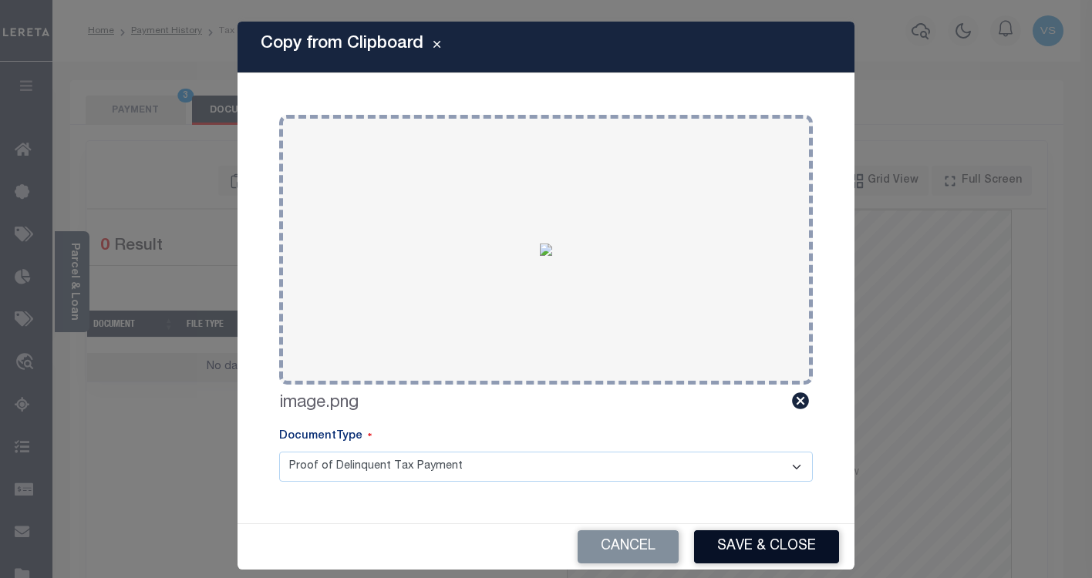
click at [719, 542] on button "Save & Close" at bounding box center [766, 547] width 145 height 33
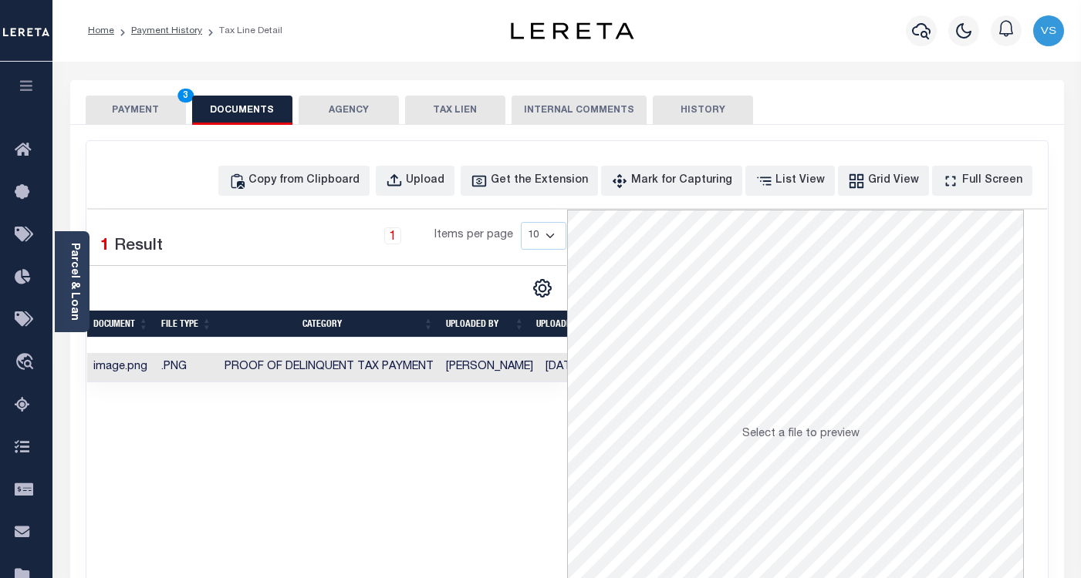
click at [121, 105] on button "PAYMENT 3" at bounding box center [136, 110] width 100 height 29
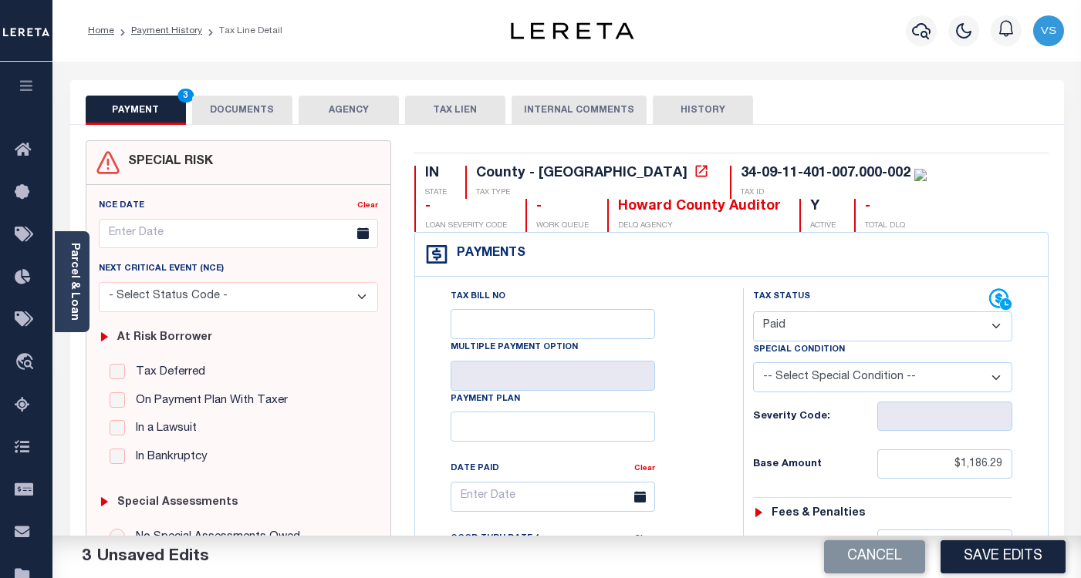
drag, startPoint x: 1002, startPoint y: 556, endPoint x: 1000, endPoint y: 523, distance: 33.2
click at [1002, 555] on button "Save Edits" at bounding box center [1002, 557] width 125 height 33
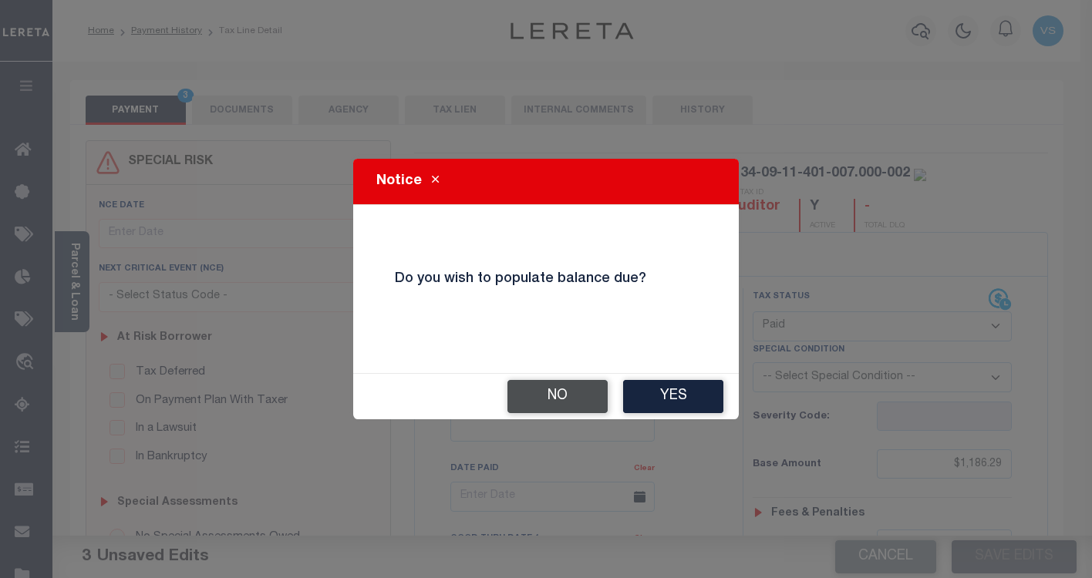
click at [538, 398] on button "No" at bounding box center [558, 396] width 100 height 33
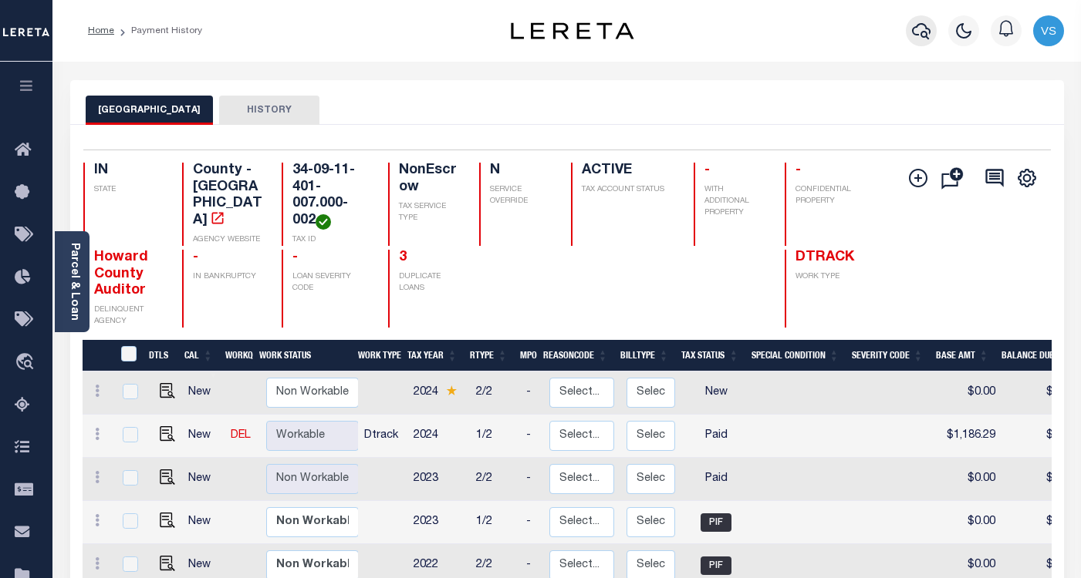
click at [926, 29] on icon "button" at bounding box center [921, 31] width 19 height 16
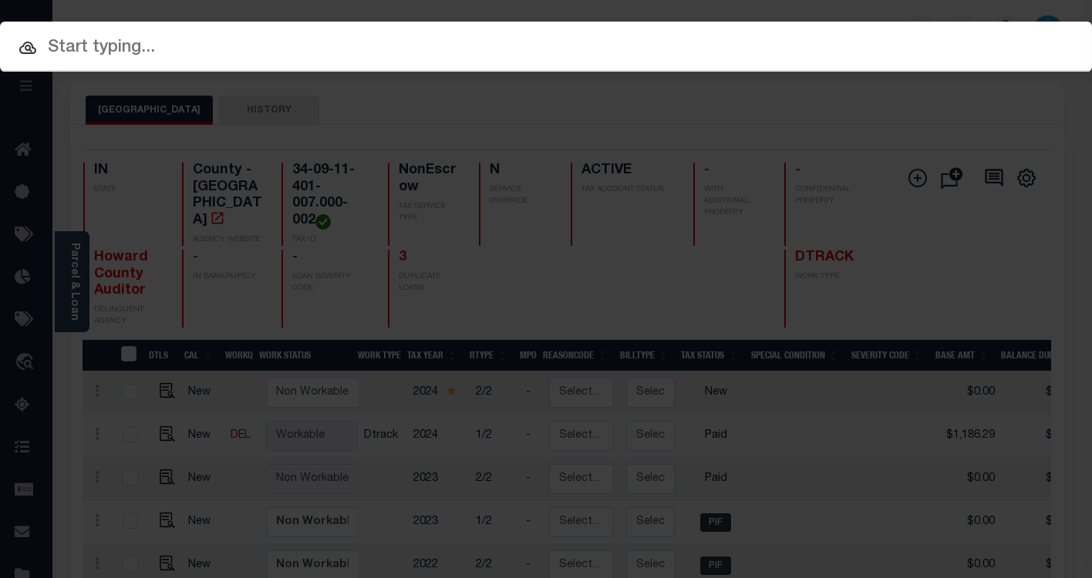
click at [174, 40] on input "text" at bounding box center [546, 48] width 1092 height 27
paste input "9051562"
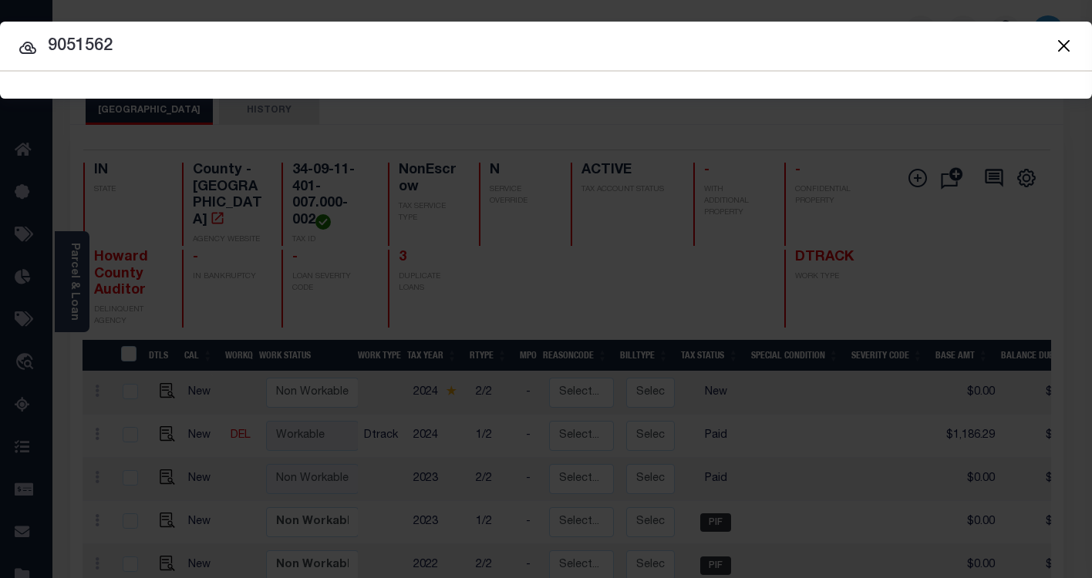
type input "9051562"
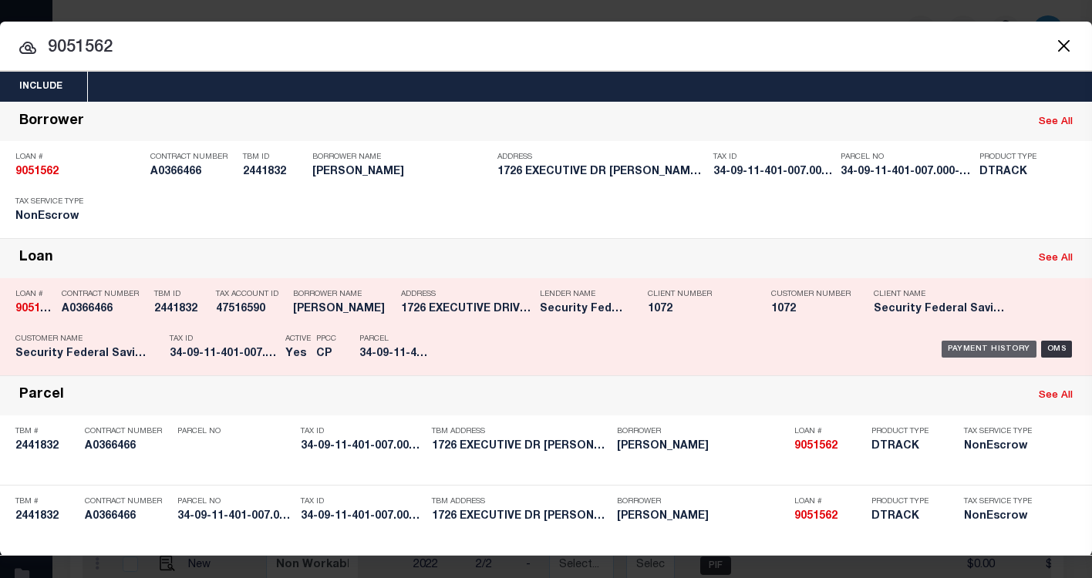
click at [959, 354] on div "Payment History" at bounding box center [989, 349] width 95 height 17
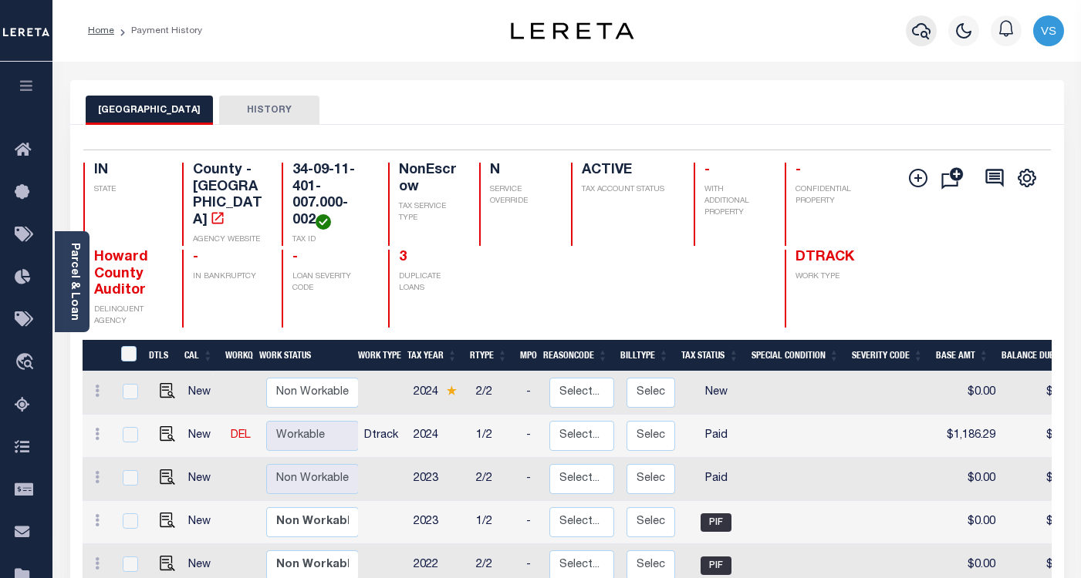
click at [924, 27] on icon "button" at bounding box center [921, 31] width 19 height 16
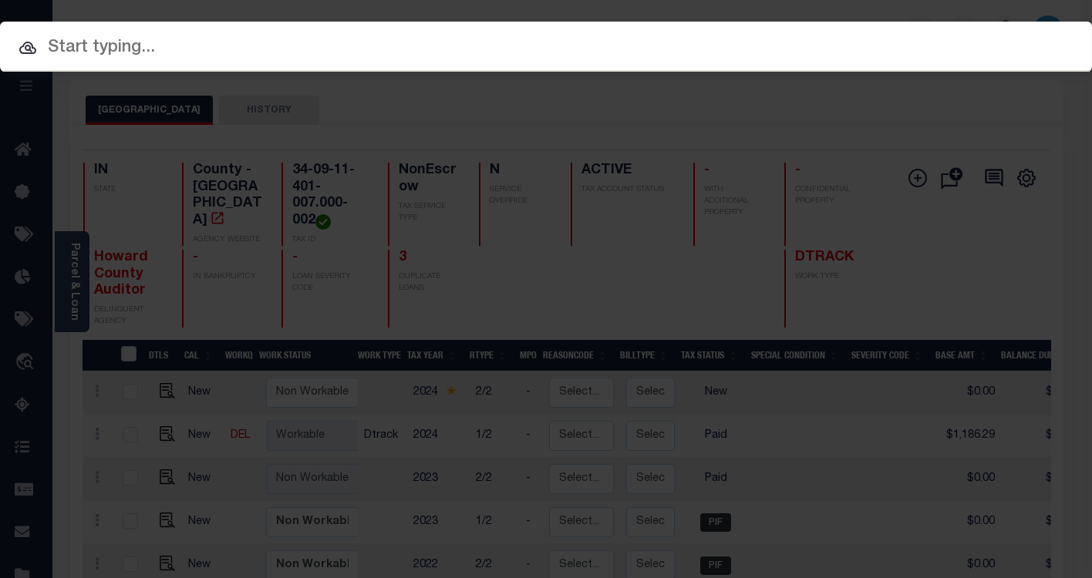
paste input "6010577"
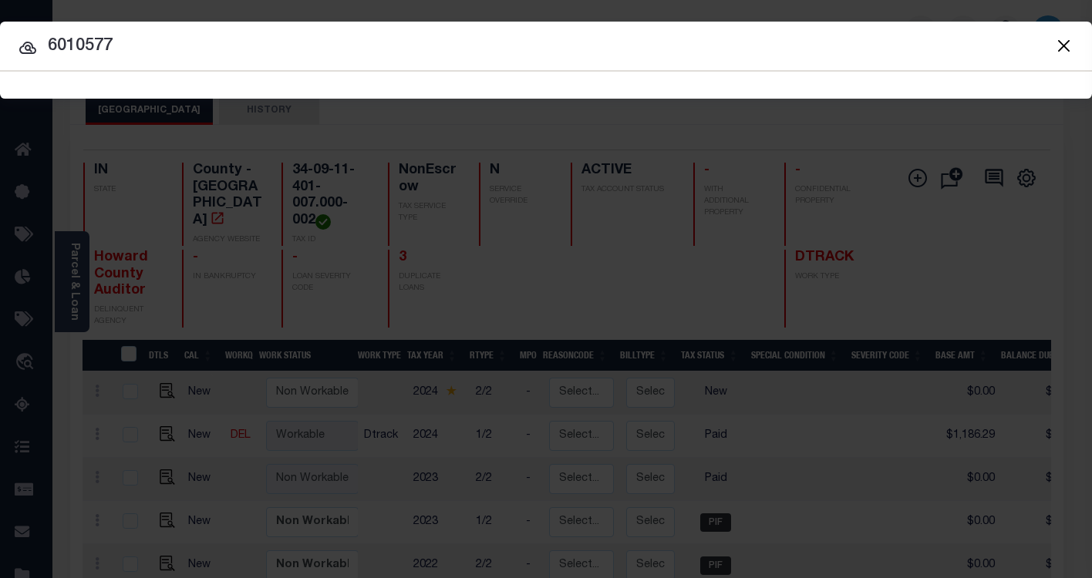
type input "6010577"
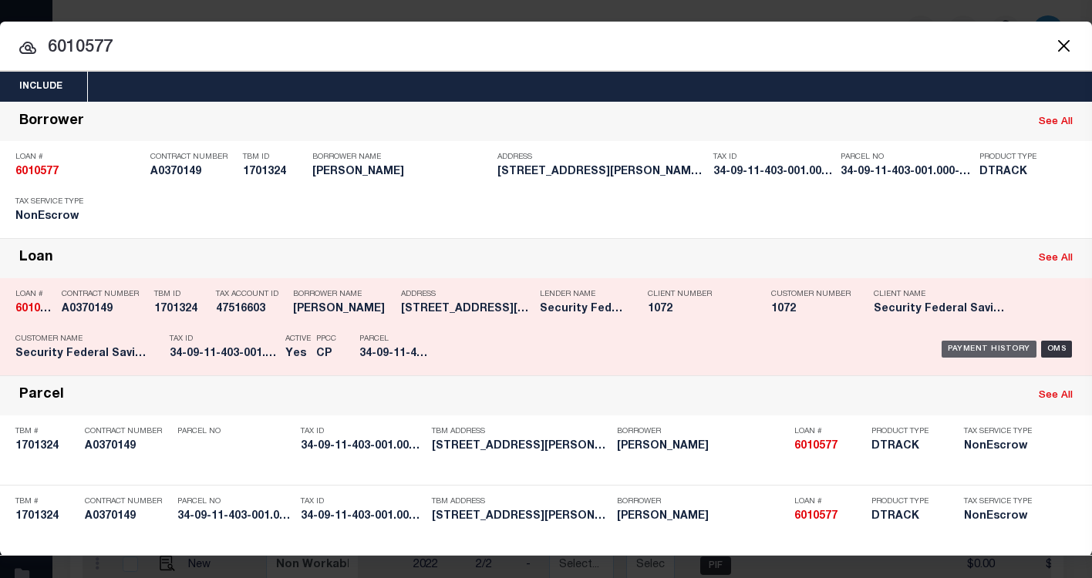
click at [973, 355] on div "Payment History" at bounding box center [989, 349] width 95 height 17
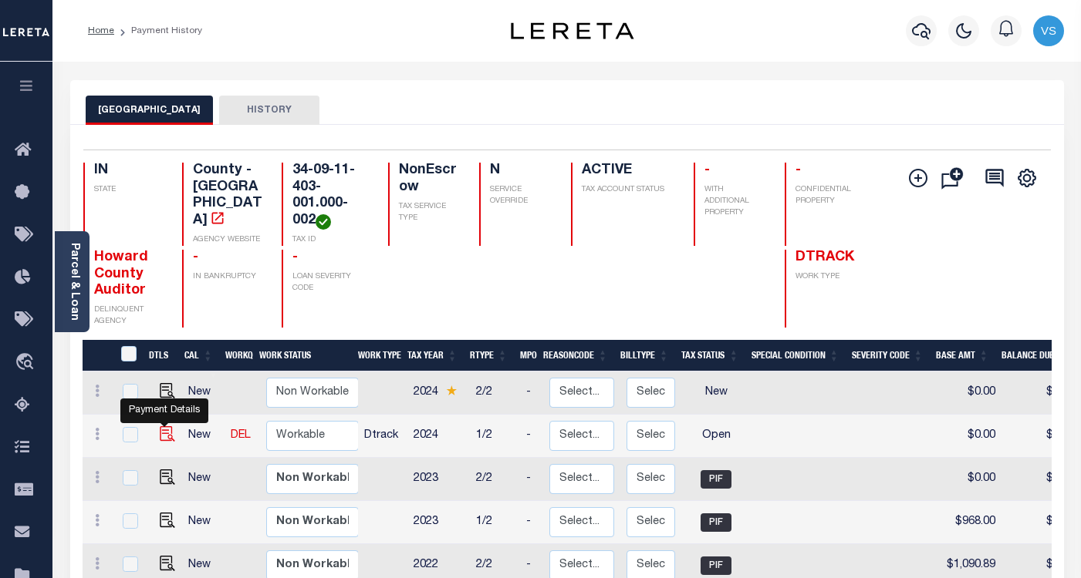
click at [165, 433] on img "" at bounding box center [167, 434] width 15 height 15
checkbox input "true"
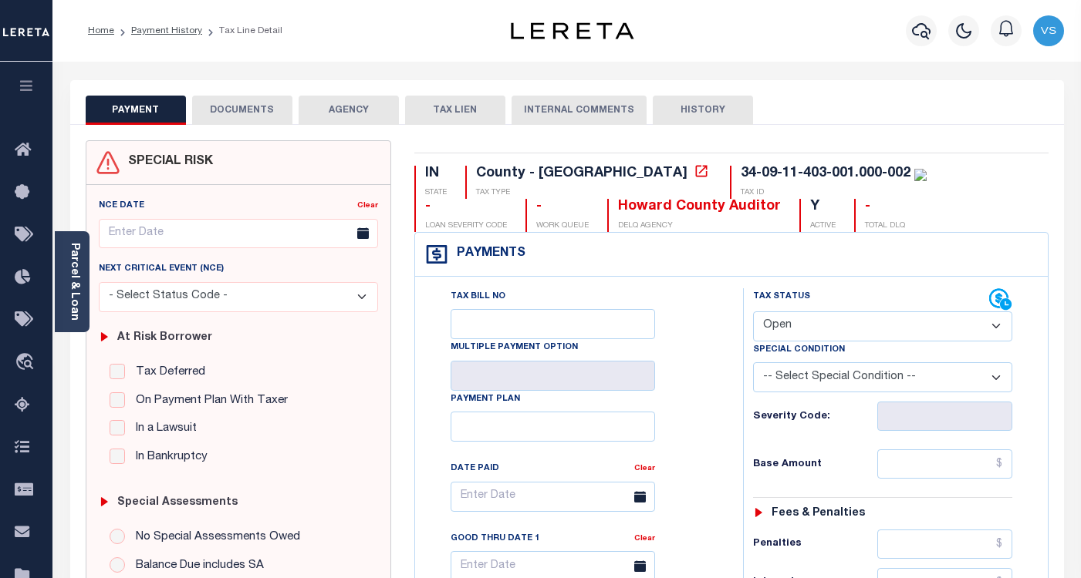
click at [790, 332] on select "- Select Status Code - Open Due/Unpaid Paid Incomplete No Tax Due Internal Refu…" at bounding box center [882, 327] width 259 height 30
select select "PYD"
click at [753, 312] on select "- Select Status Code - Open Due/Unpaid Paid Incomplete No Tax Due Internal Refu…" at bounding box center [882, 327] width 259 height 30
type input "09/04/2025"
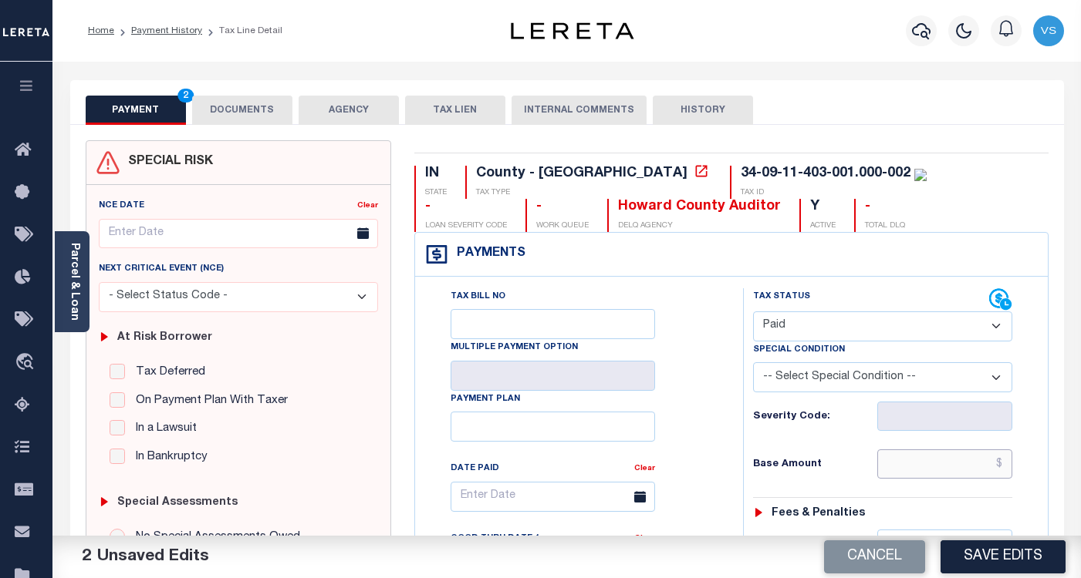
click at [943, 461] on input "text" at bounding box center [944, 464] width 135 height 29
paste input "1,111.90"
type input "$1,111.90"
click at [228, 106] on button "DOCUMENTS" at bounding box center [242, 110] width 100 height 29
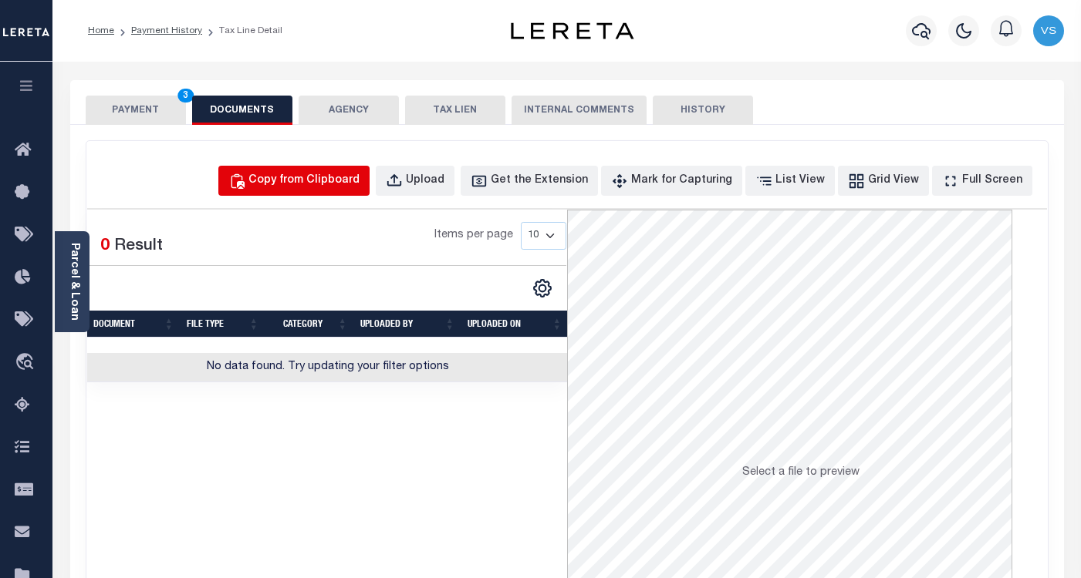
click at [352, 190] on button "Copy from Clipboard" at bounding box center [293, 181] width 151 height 30
select select "POP"
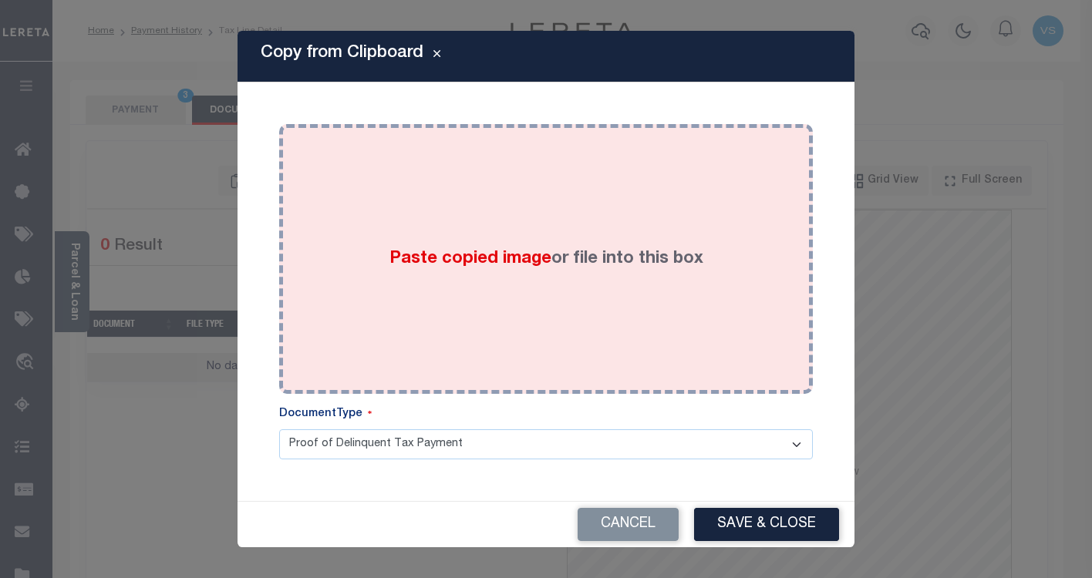
click at [549, 278] on div "Paste copied image or file into this box" at bounding box center [546, 259] width 511 height 247
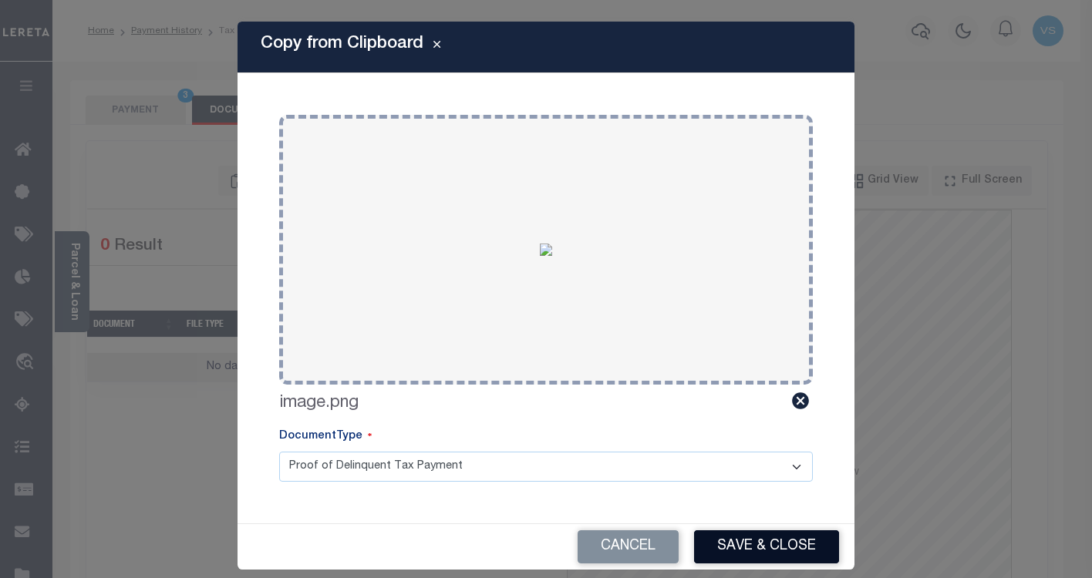
click at [710, 544] on button "Save & Close" at bounding box center [766, 547] width 145 height 33
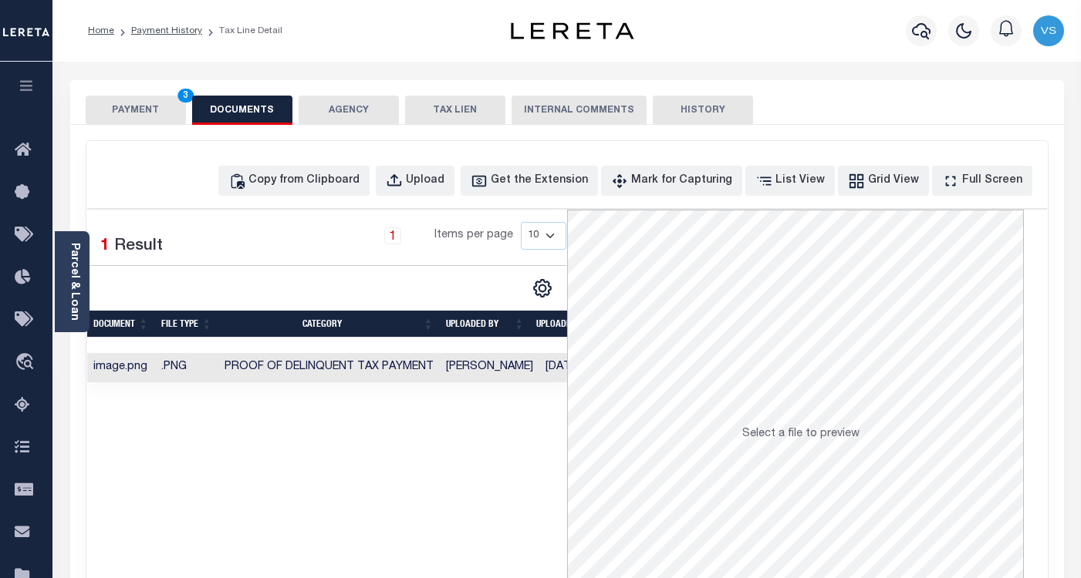
click at [125, 107] on button "PAYMENT 3" at bounding box center [136, 110] width 100 height 29
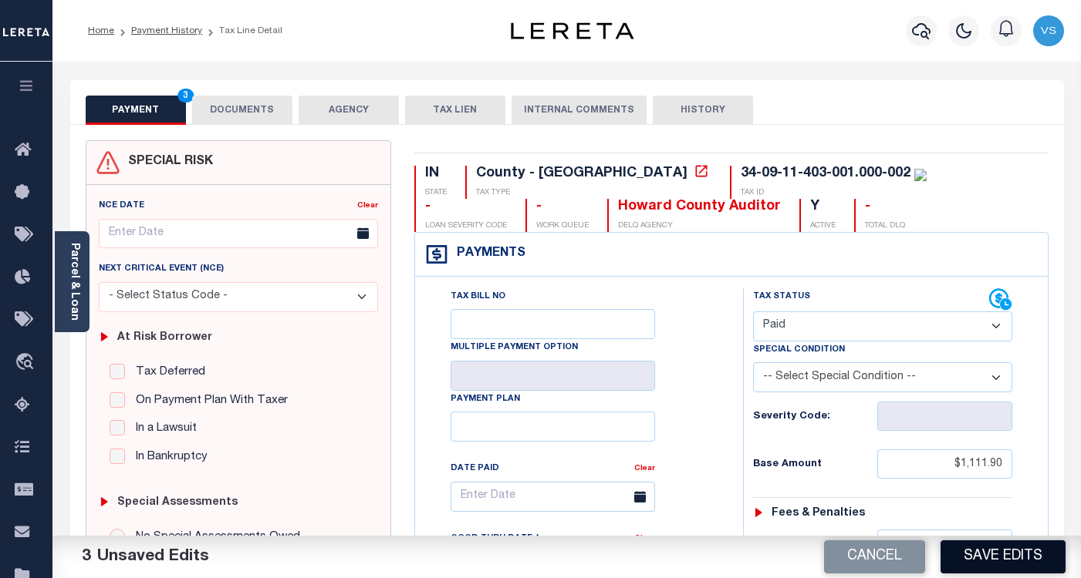
click at [976, 553] on button "Save Edits" at bounding box center [1002, 557] width 125 height 33
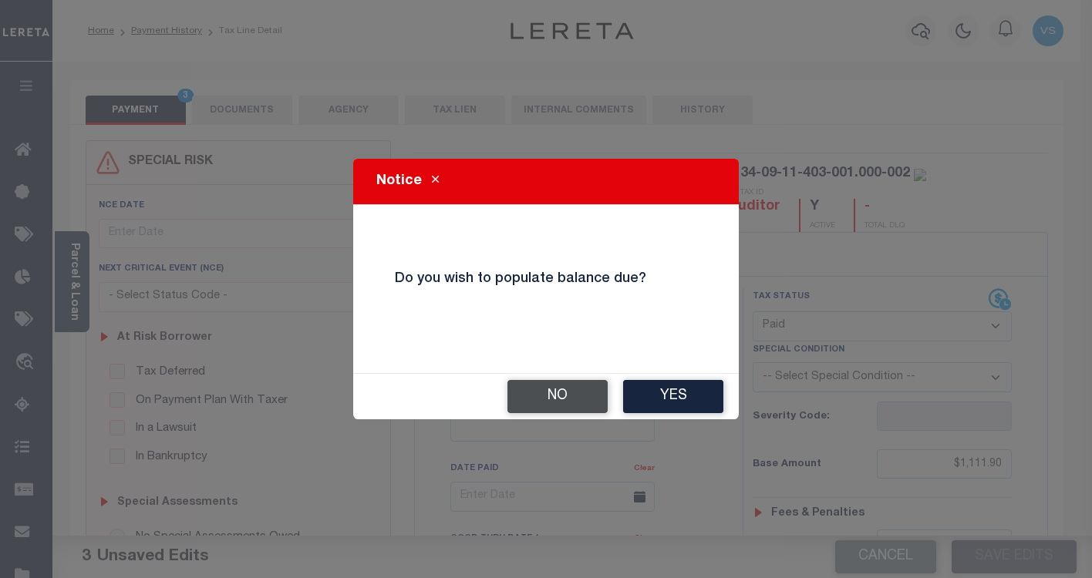
click at [564, 390] on button "No" at bounding box center [558, 396] width 100 height 33
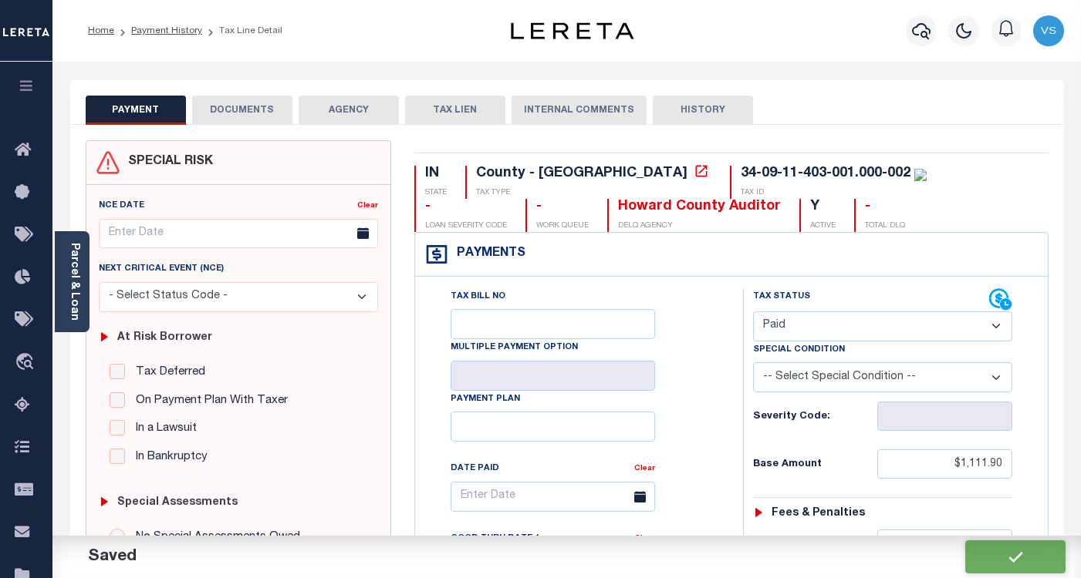
checkbox input "false"
type input "$1,111.9"
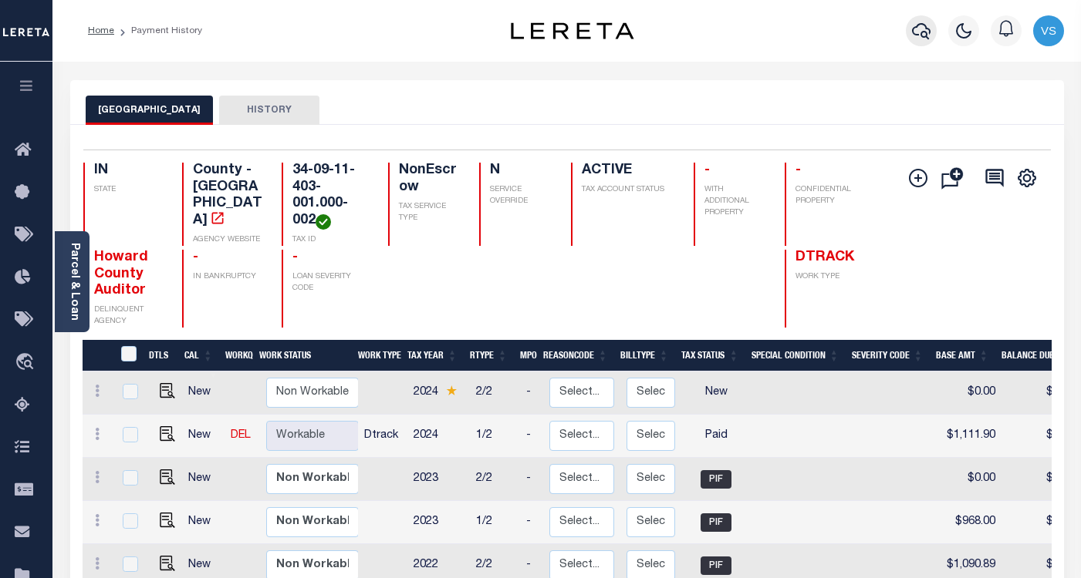
click at [917, 29] on icon "button" at bounding box center [921, 31] width 19 height 19
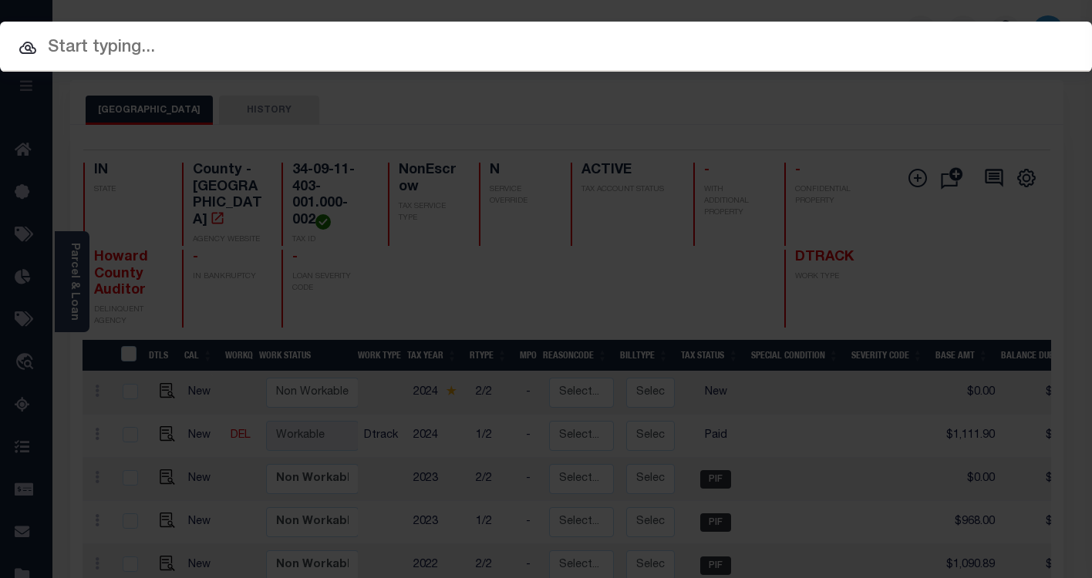
paste input "10500020"
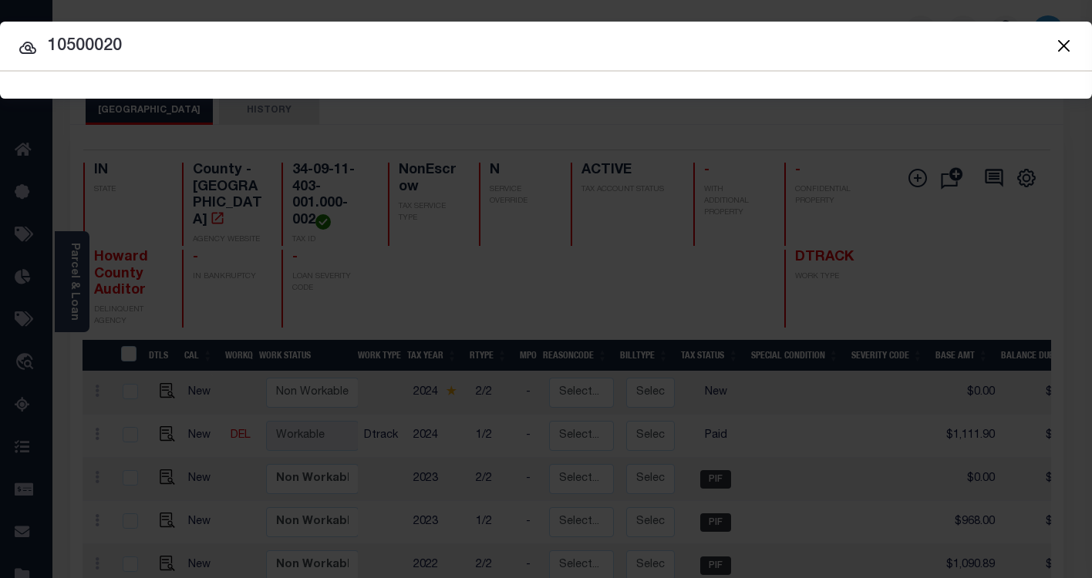
type input "10500020"
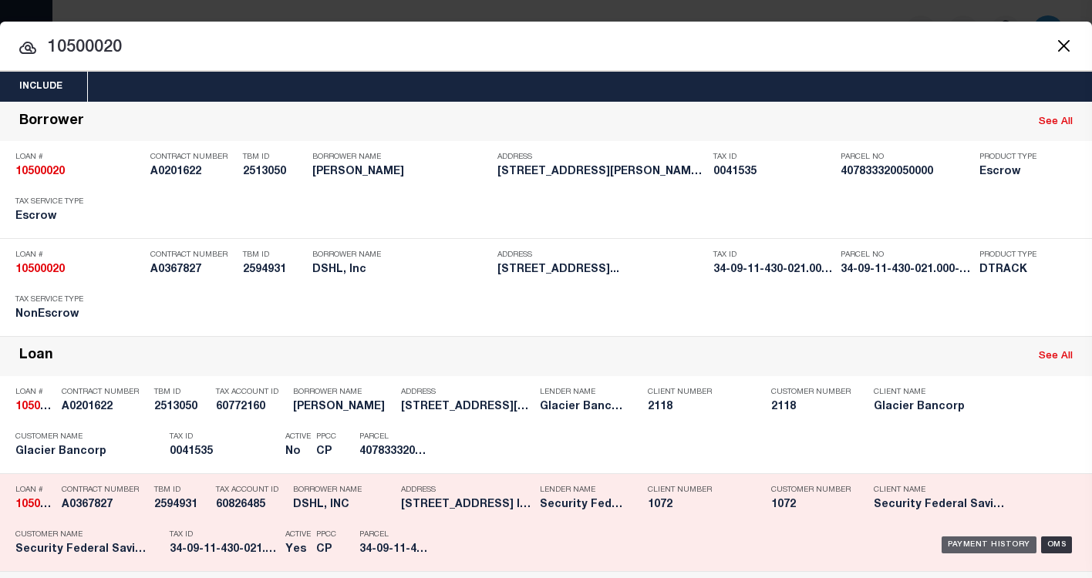
click at [985, 548] on div "Payment History" at bounding box center [989, 545] width 95 height 17
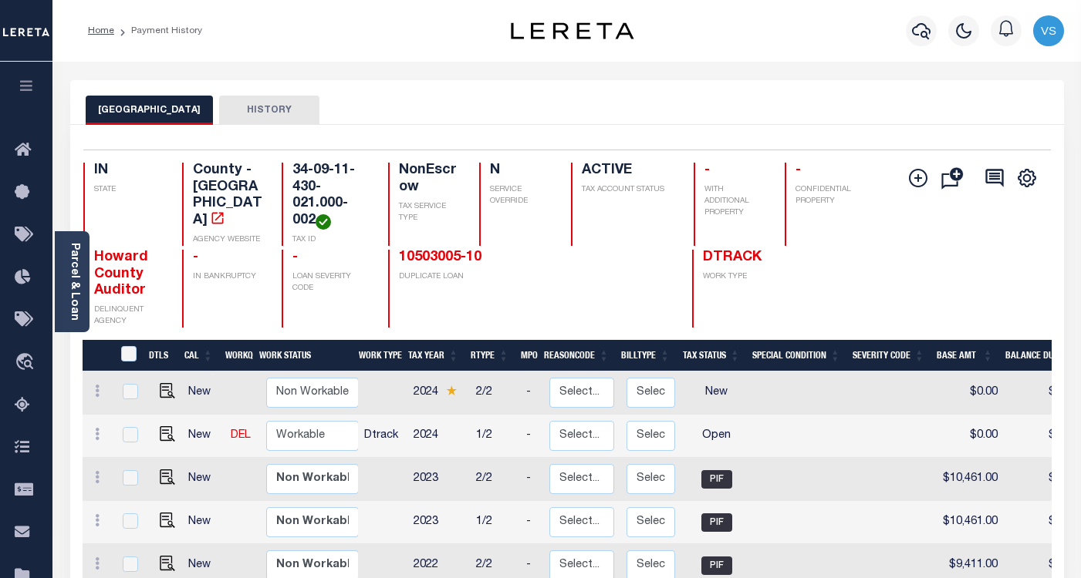
click at [155, 436] on link at bounding box center [163, 435] width 23 height 11
checkbox input "true"
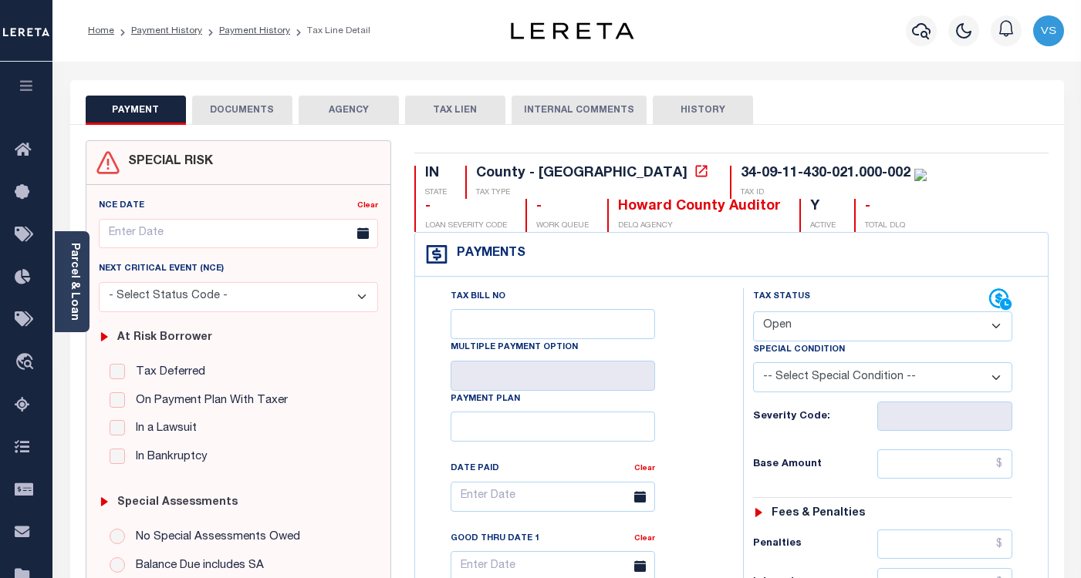
click at [822, 330] on select "- Select Status Code - Open Due/Unpaid Paid Incomplete No Tax Due Internal Refu…" at bounding box center [882, 327] width 259 height 30
select select "PYD"
click at [753, 312] on select "- Select Status Code - Open Due/Unpaid Paid Incomplete No Tax Due Internal Refu…" at bounding box center [882, 327] width 259 height 30
type input "[DATE]"
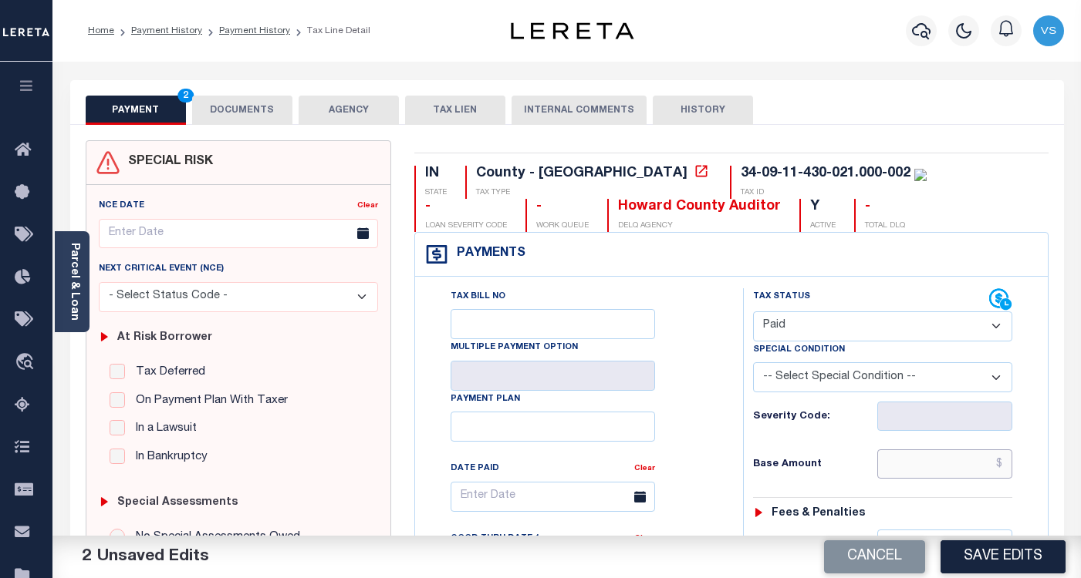
click at [939, 469] on input "text" at bounding box center [944, 464] width 135 height 29
paste input "13,388.00"
type input "$13,388.00"
click at [238, 102] on button "DOCUMENTS" at bounding box center [242, 110] width 100 height 29
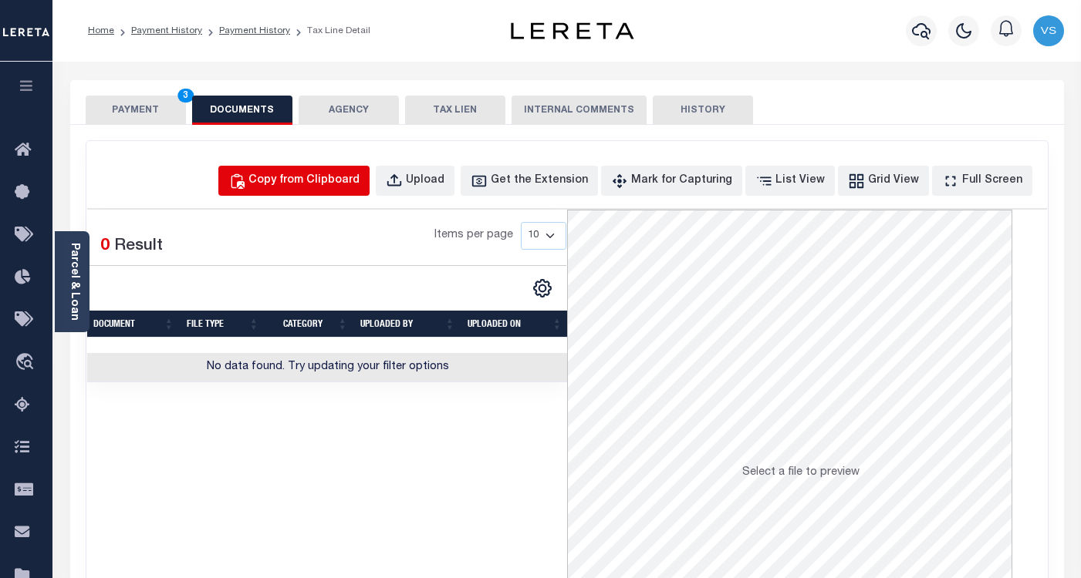
click at [326, 177] on div "Copy from Clipboard" at bounding box center [303, 181] width 111 height 17
select select "POP"
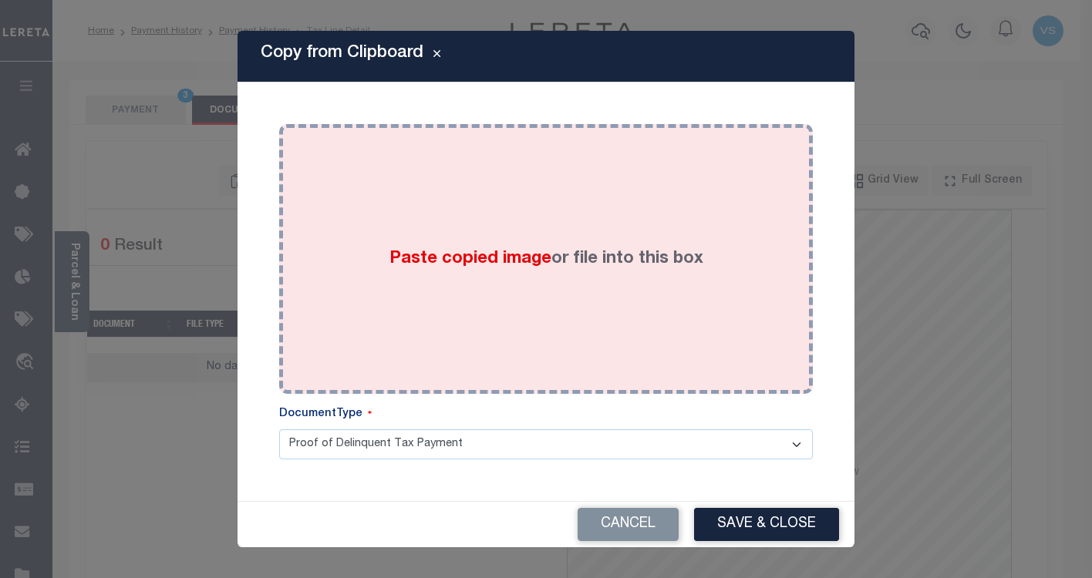
click at [367, 271] on div "Paste copied image or file into this box" at bounding box center [546, 259] width 511 height 247
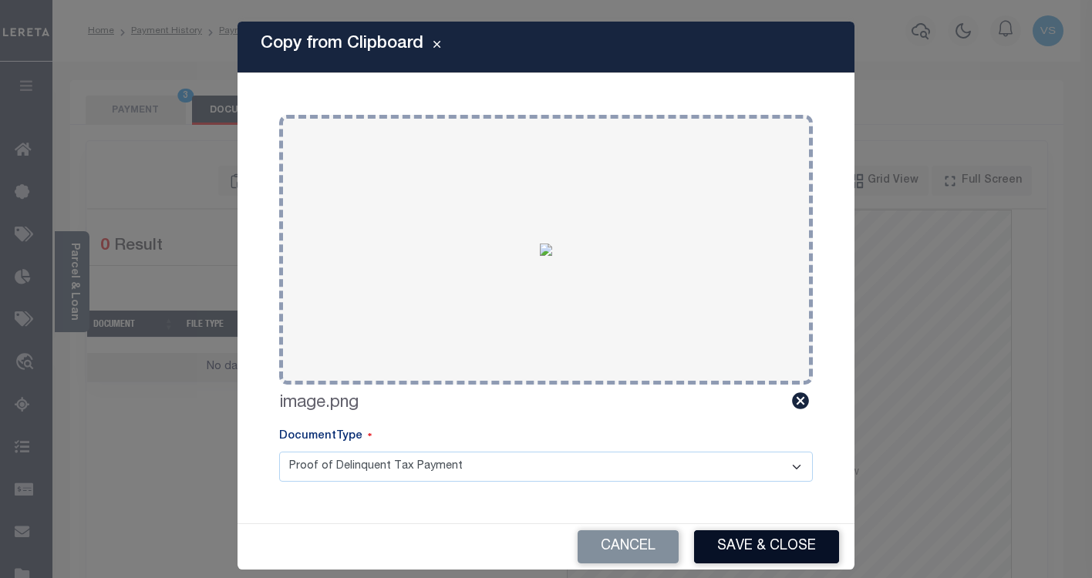
click at [721, 538] on button "Save & Close" at bounding box center [766, 547] width 145 height 33
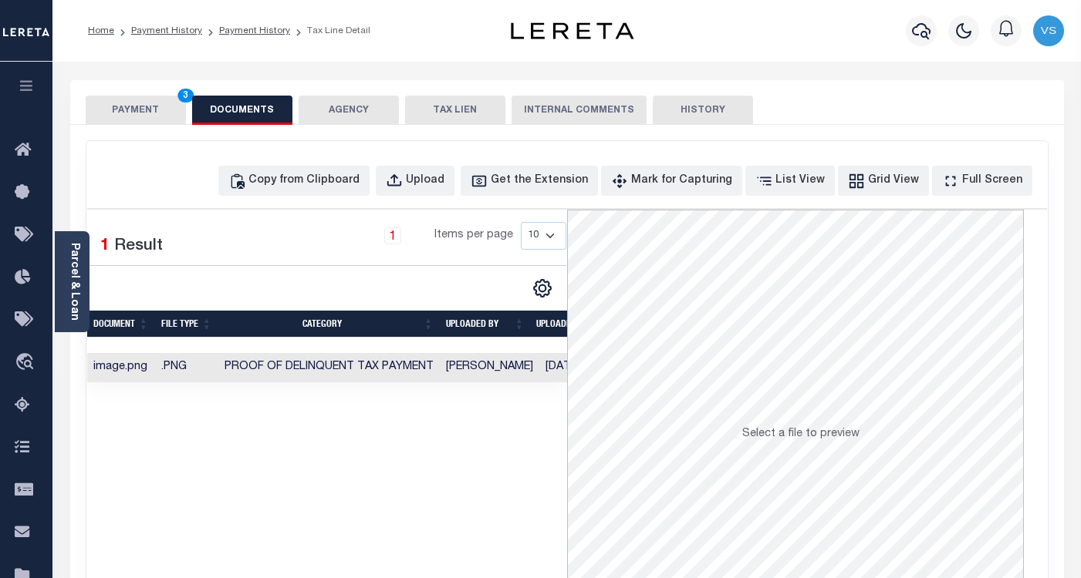
click at [133, 113] on button "PAYMENT 3" at bounding box center [136, 110] width 100 height 29
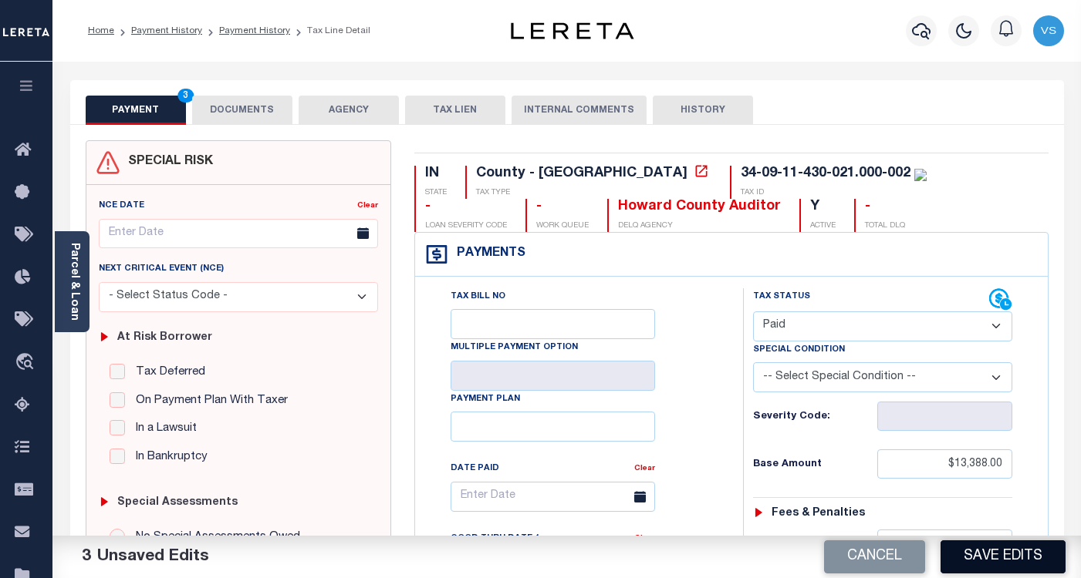
click at [998, 555] on button "Save Edits" at bounding box center [1002, 557] width 125 height 33
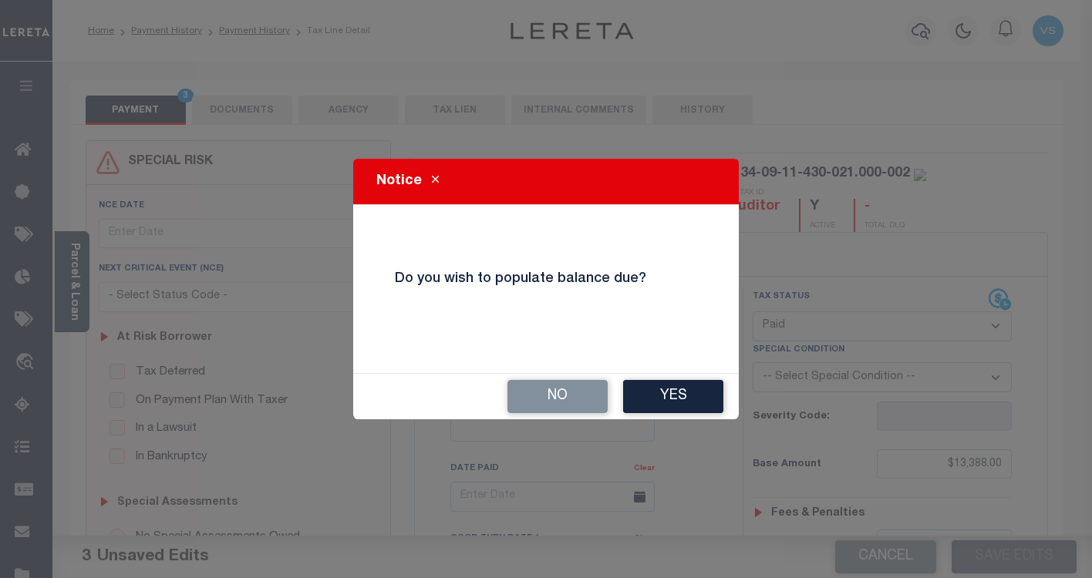
click at [559, 398] on button "No" at bounding box center [558, 396] width 100 height 33
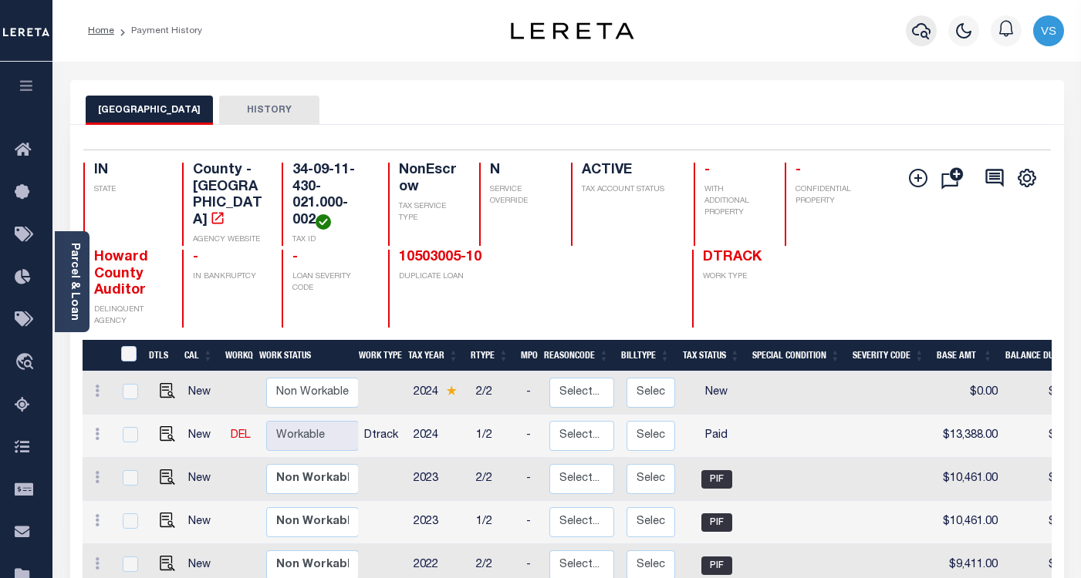
click at [919, 34] on icon "button" at bounding box center [921, 31] width 19 height 19
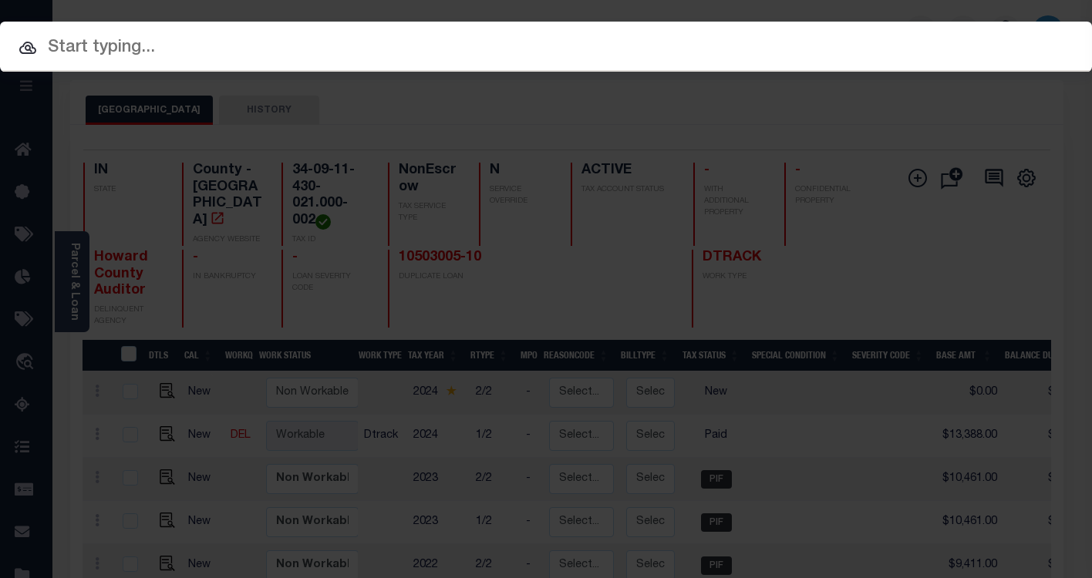
paste input "10503005-10"
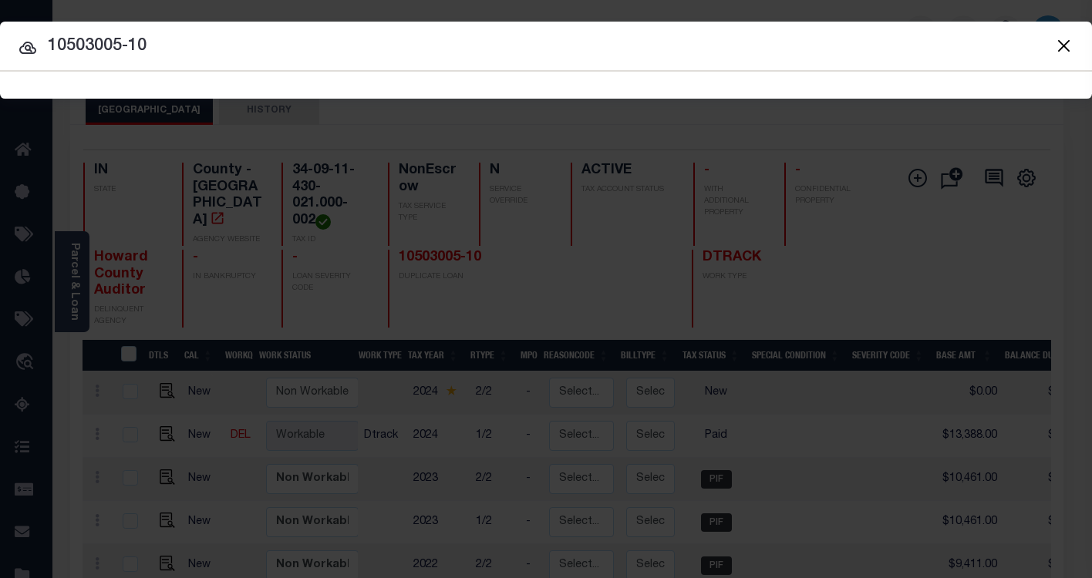
type input "10503005-10"
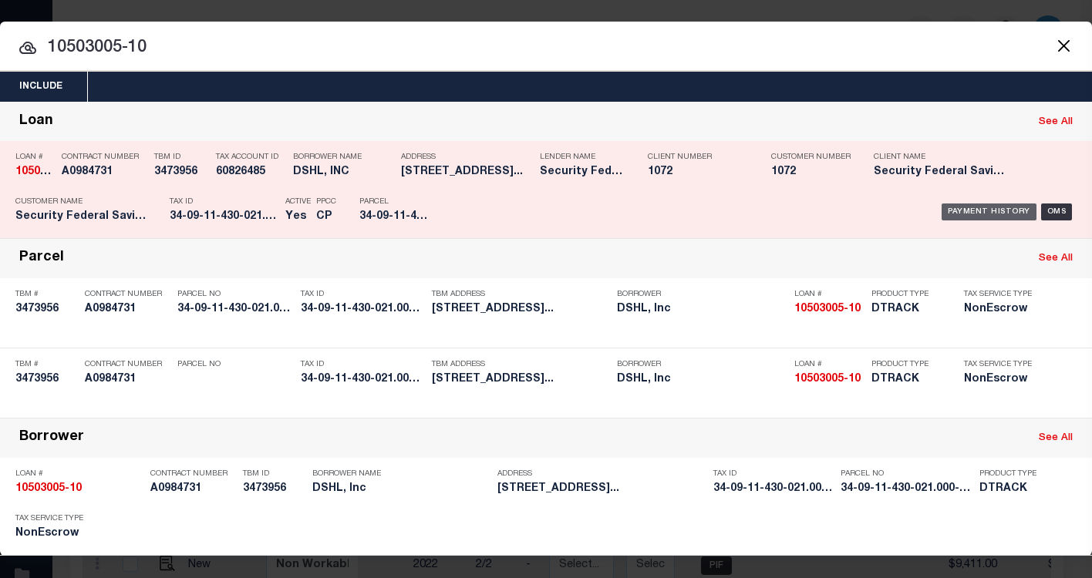
click at [970, 211] on div "Payment History" at bounding box center [989, 212] width 95 height 17
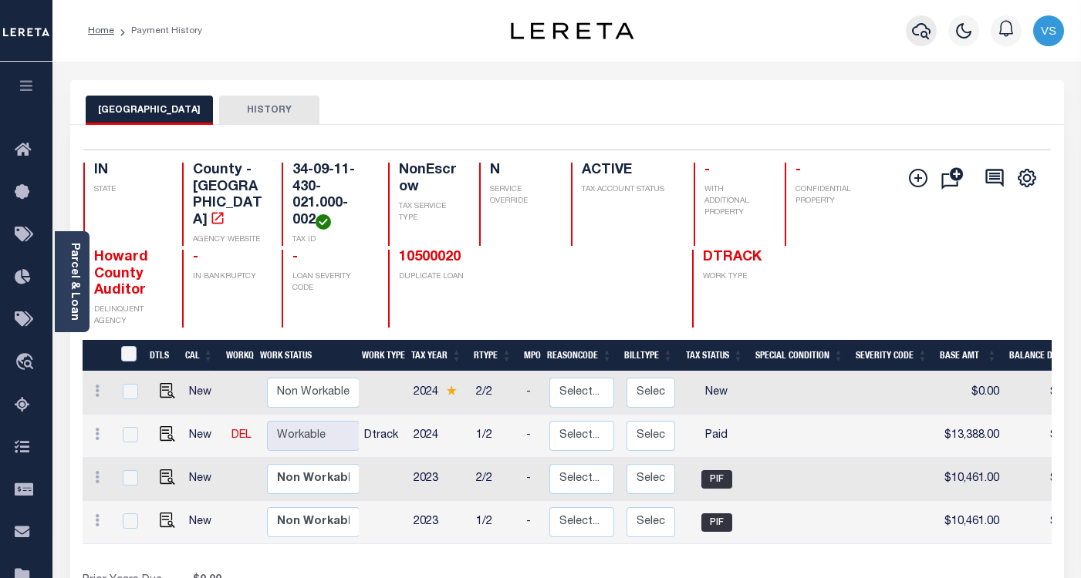
click at [913, 34] on icon "button" at bounding box center [921, 31] width 19 height 16
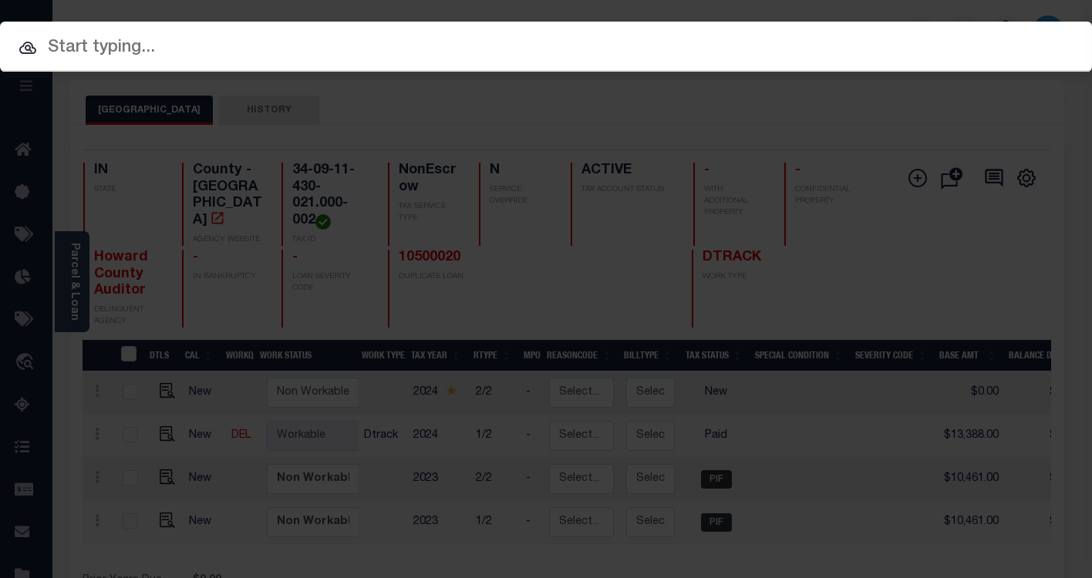
paste input "9053697"
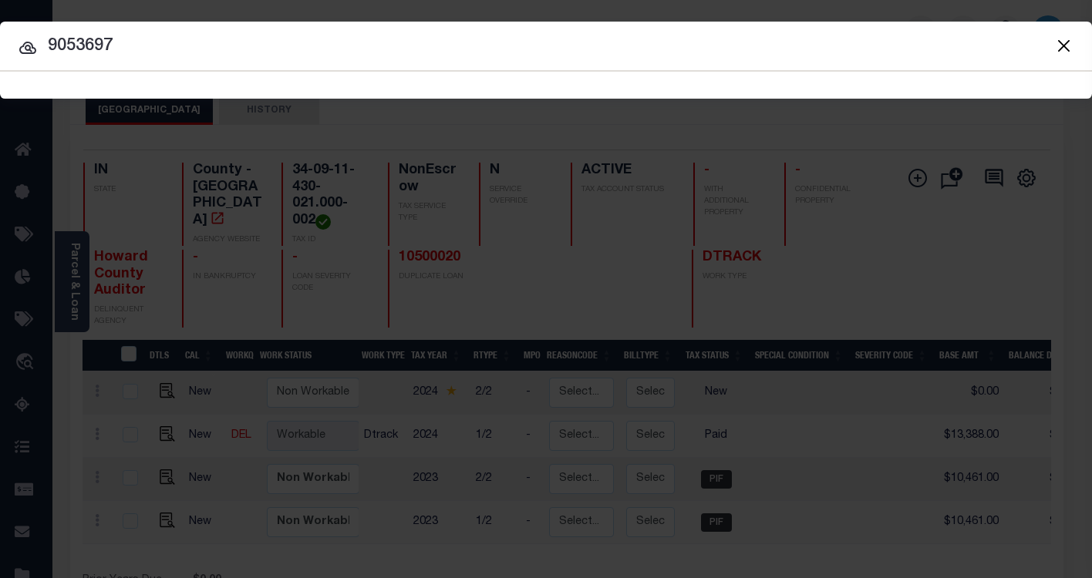
type input "9053697"
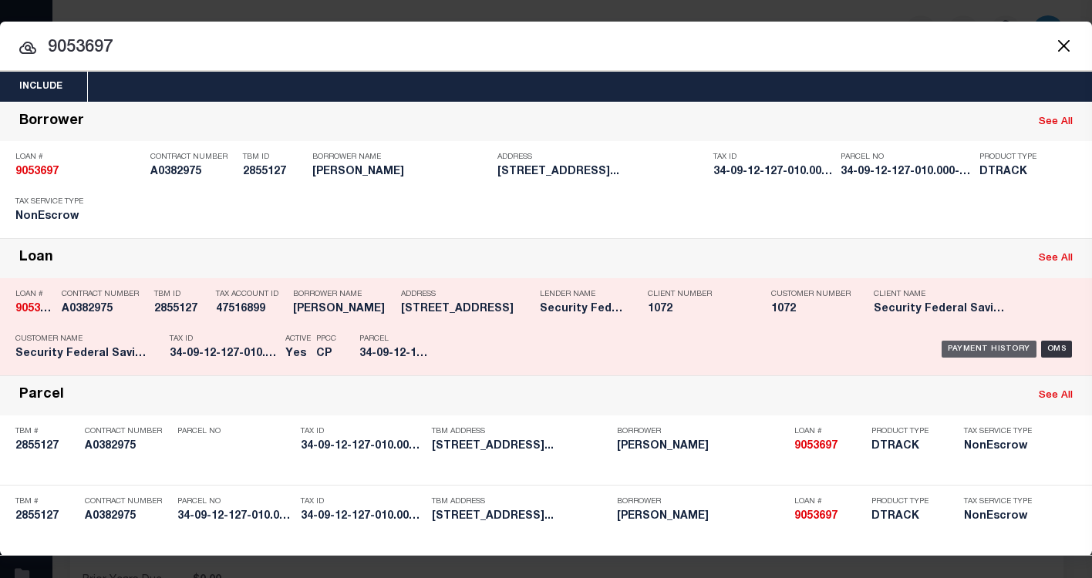
click at [950, 352] on div "Payment History" at bounding box center [989, 349] width 95 height 17
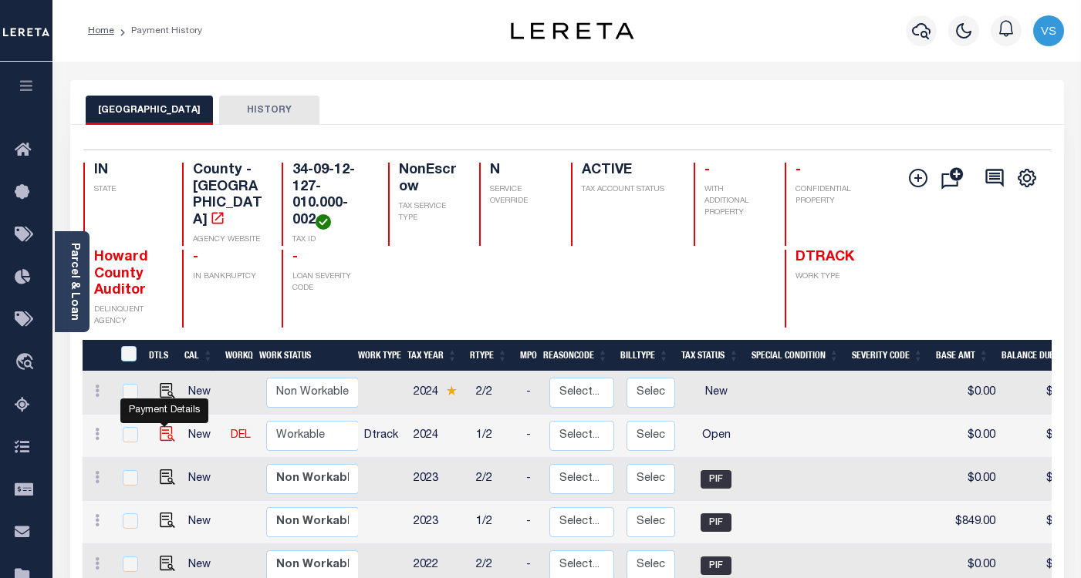
click at [163, 433] on img "" at bounding box center [167, 434] width 15 height 15
checkbox input "true"
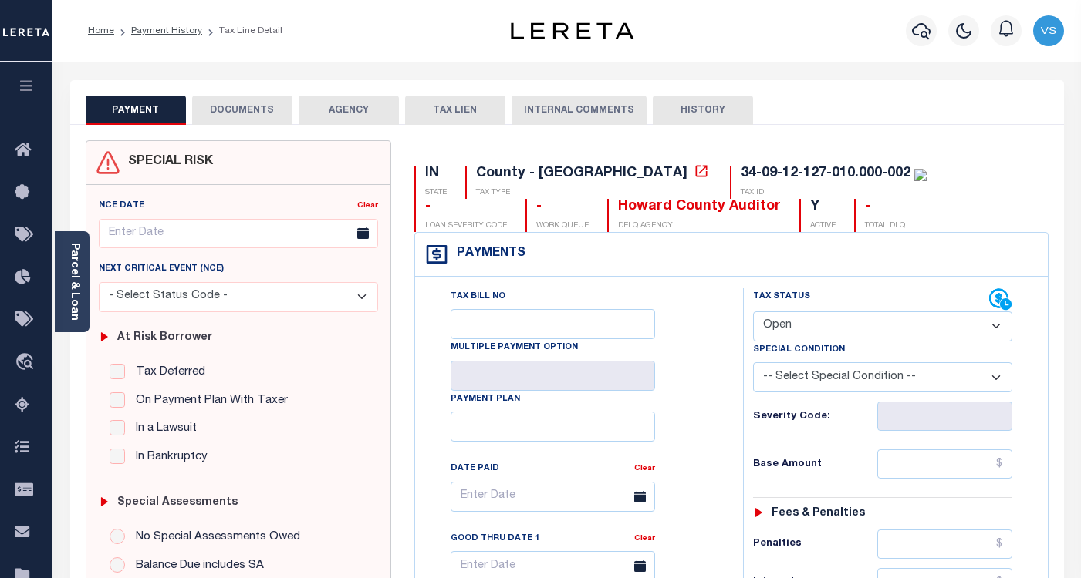
click at [803, 324] on select "- Select Status Code - Open Due/Unpaid Paid Incomplete No Tax Due Internal Refu…" at bounding box center [882, 327] width 259 height 30
select select "PYD"
click at [753, 312] on select "- Select Status Code - Open Due/Unpaid Paid Incomplete No Tax Due Internal Refu…" at bounding box center [882, 327] width 259 height 30
type input "[DATE]"
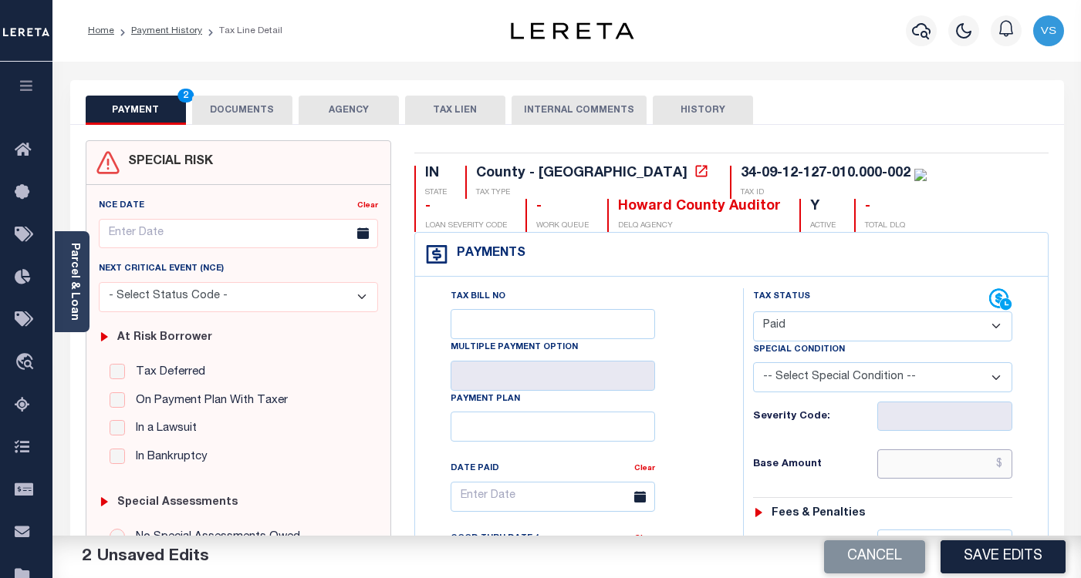
click at [921, 469] on input "text" at bounding box center [944, 464] width 135 height 29
paste input "993.00"
type input "$993.00"
click at [221, 114] on button "DOCUMENTS" at bounding box center [242, 110] width 100 height 29
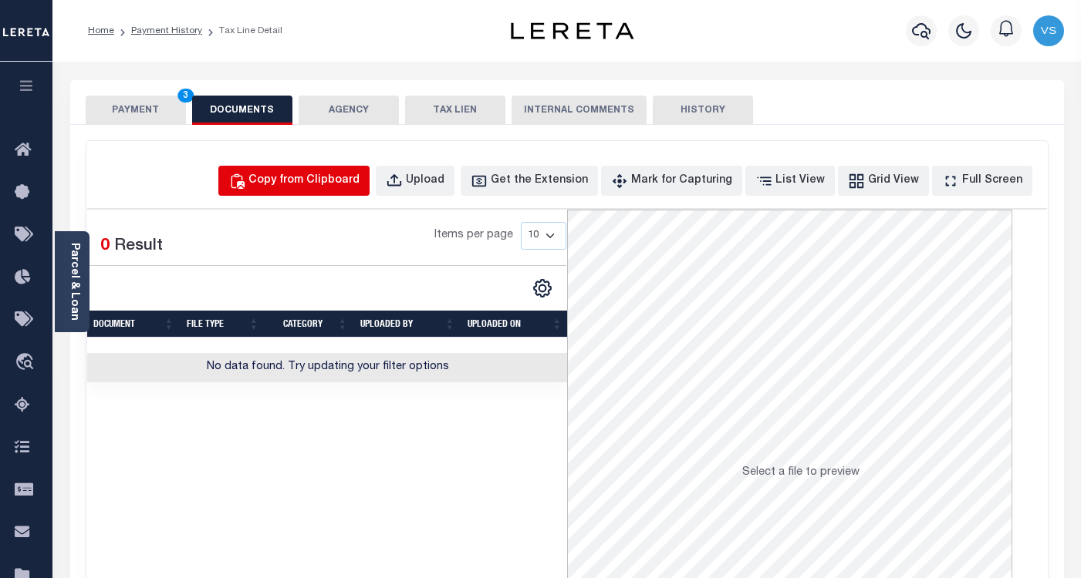
click at [290, 177] on div "Copy from Clipboard" at bounding box center [303, 181] width 111 height 17
select select "POP"
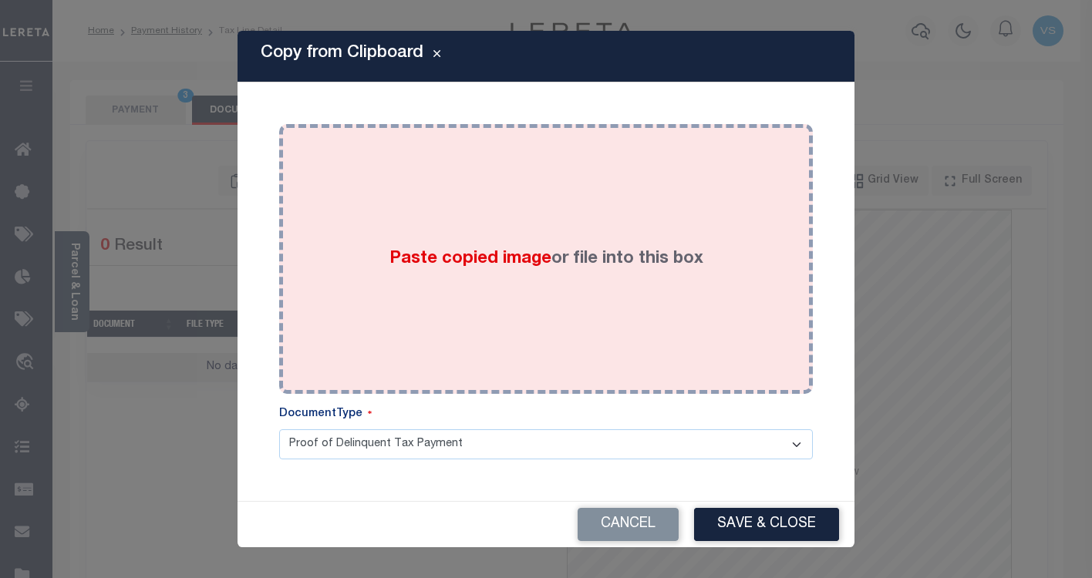
click at [430, 303] on div "Paste copied image or file into this box" at bounding box center [546, 259] width 511 height 247
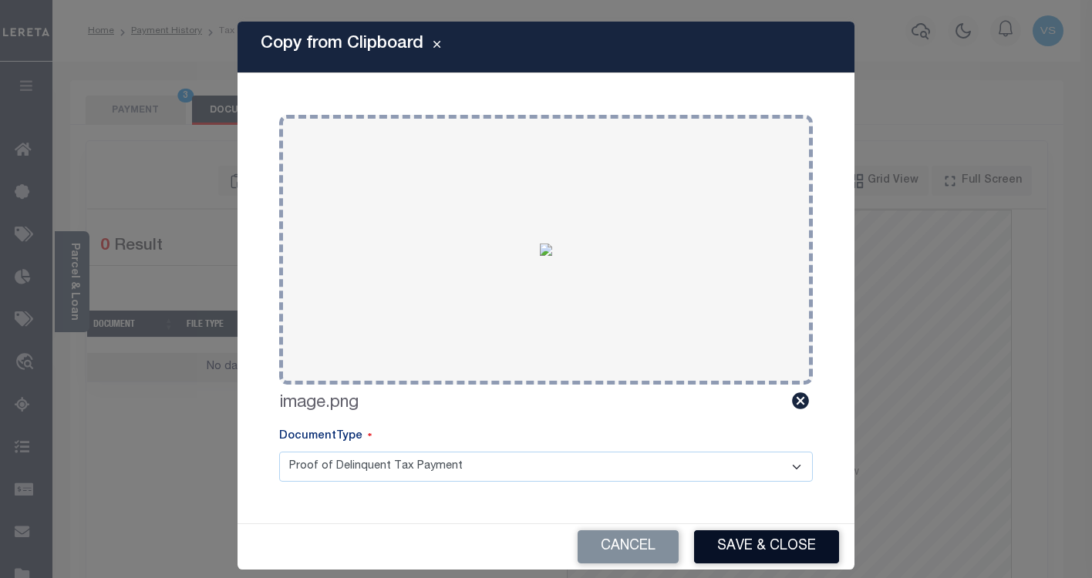
click at [730, 544] on button "Save & Close" at bounding box center [766, 547] width 145 height 33
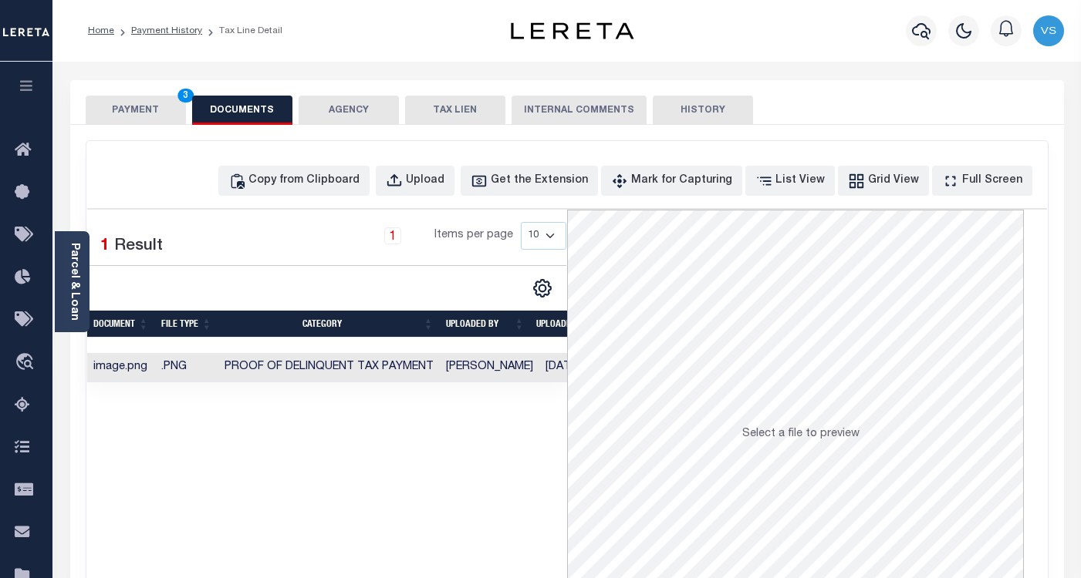
click at [126, 113] on button "PAYMENT 3" at bounding box center [136, 110] width 100 height 29
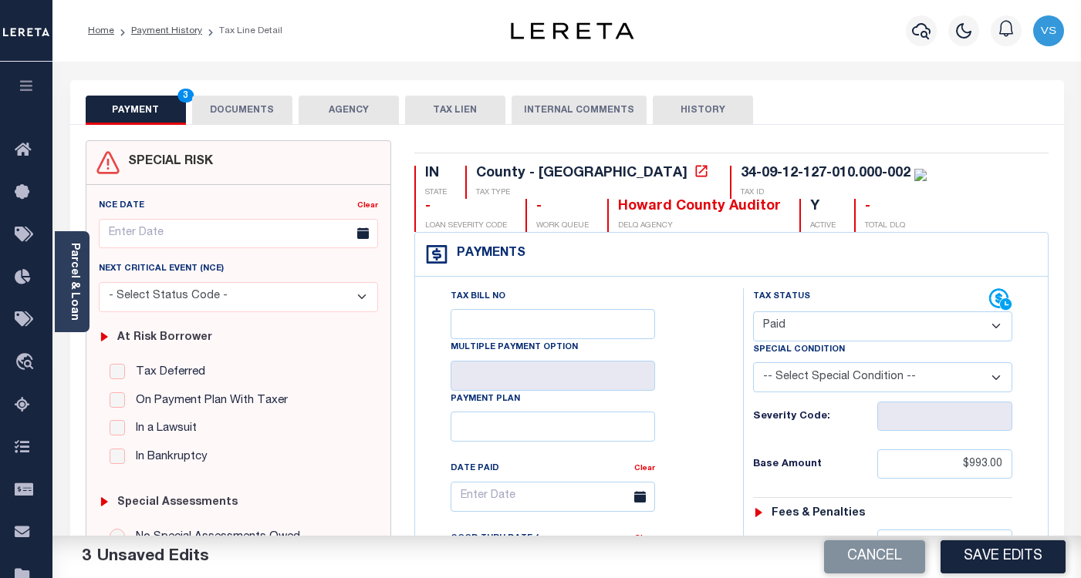
scroll to position [77, 0]
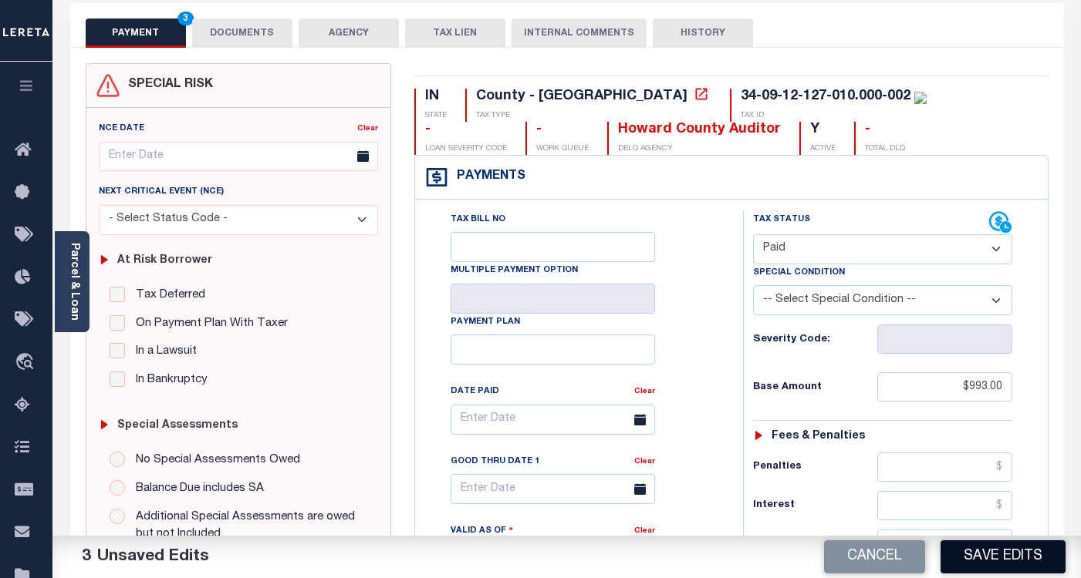
click at [999, 562] on button "Save Edits" at bounding box center [1002, 557] width 125 height 33
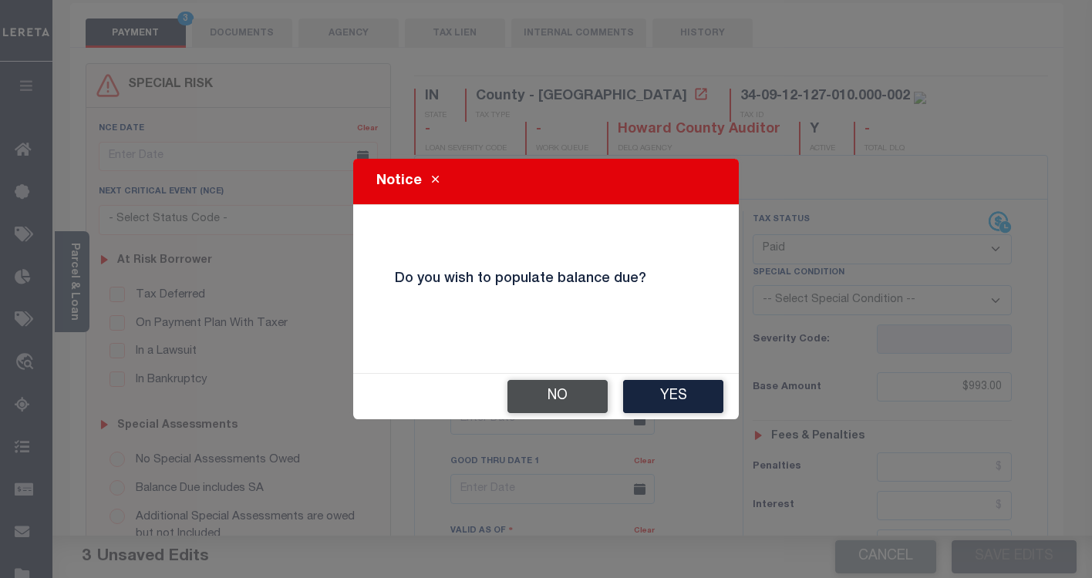
click at [522, 394] on button "No" at bounding box center [558, 396] width 100 height 33
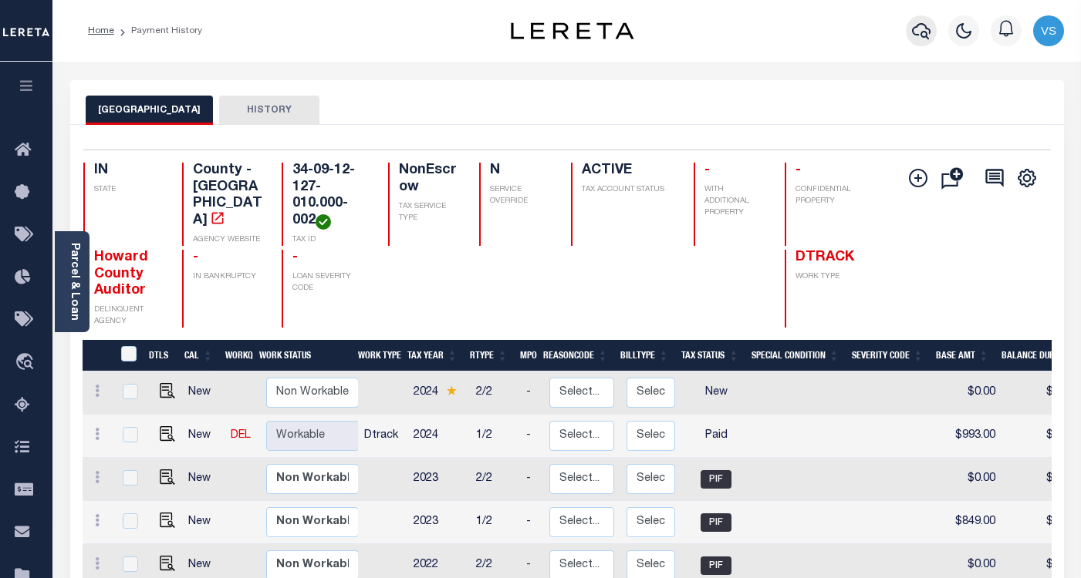
click at [925, 31] on icon "button" at bounding box center [921, 31] width 19 height 19
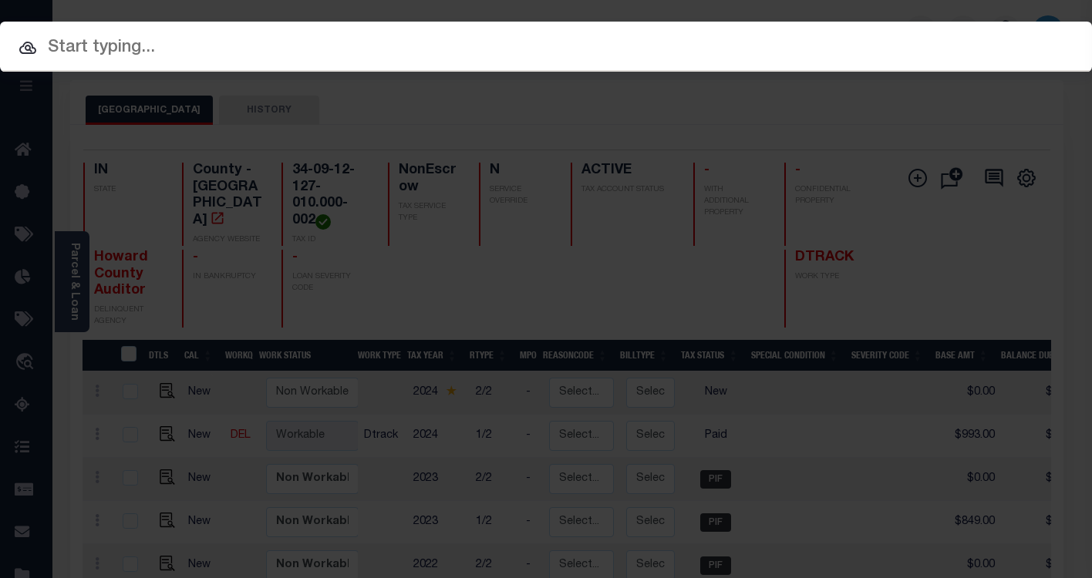
paste input "9051678"
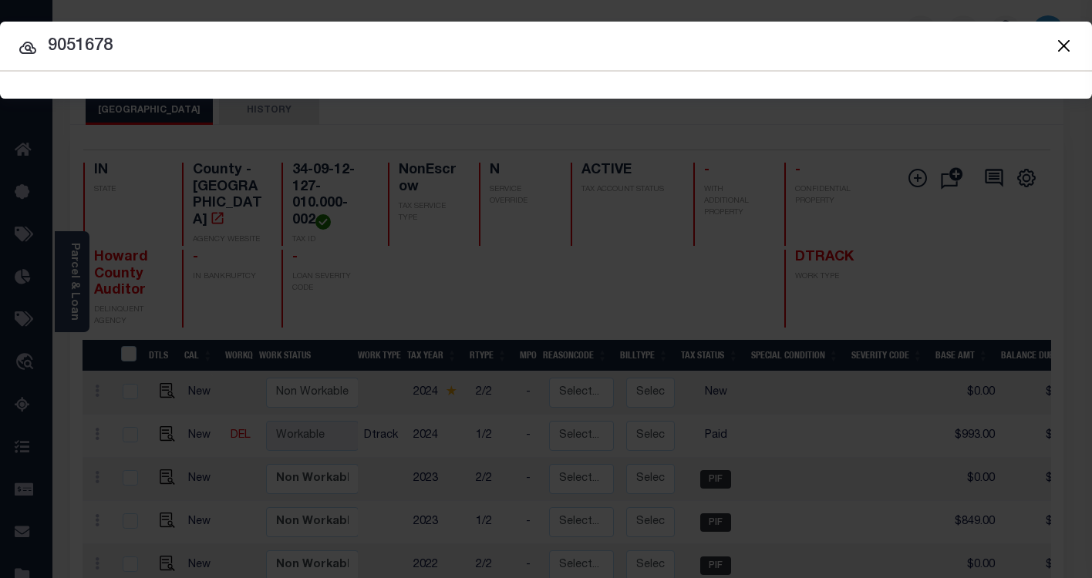
type input "9051678"
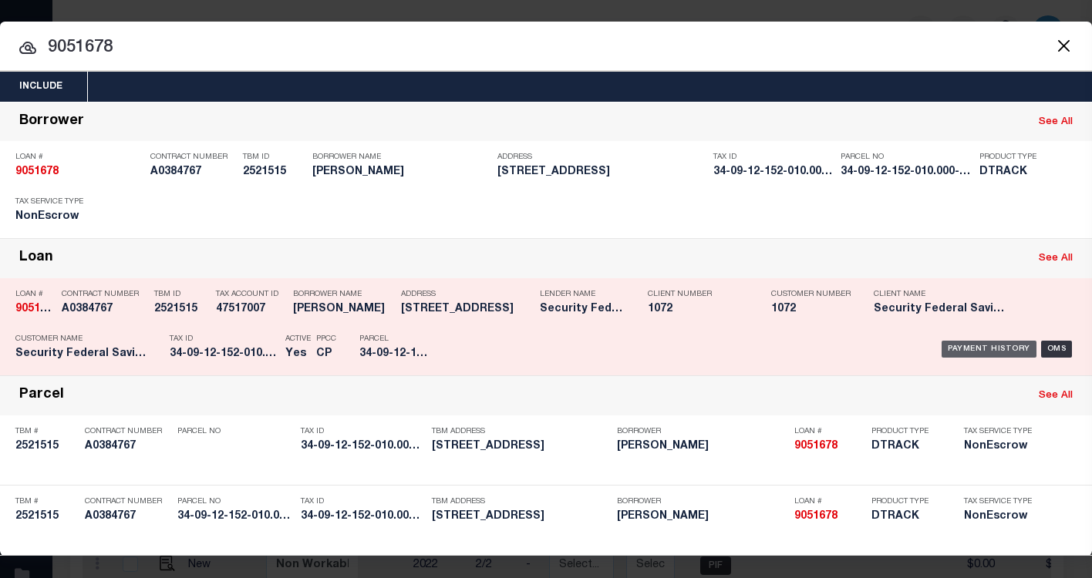
click at [969, 349] on div "Payment History" at bounding box center [989, 349] width 95 height 17
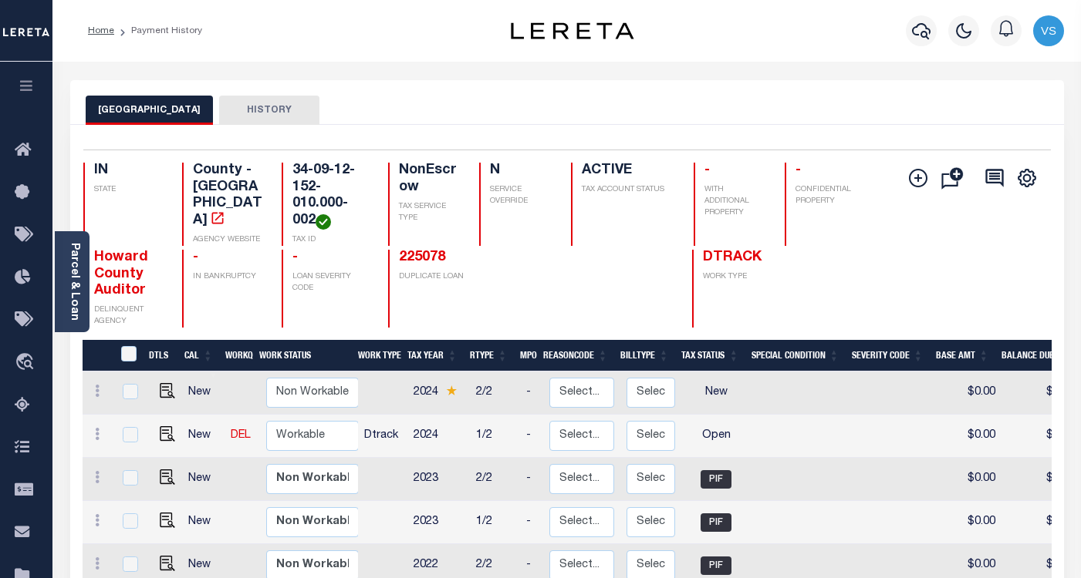
scroll to position [154, 0]
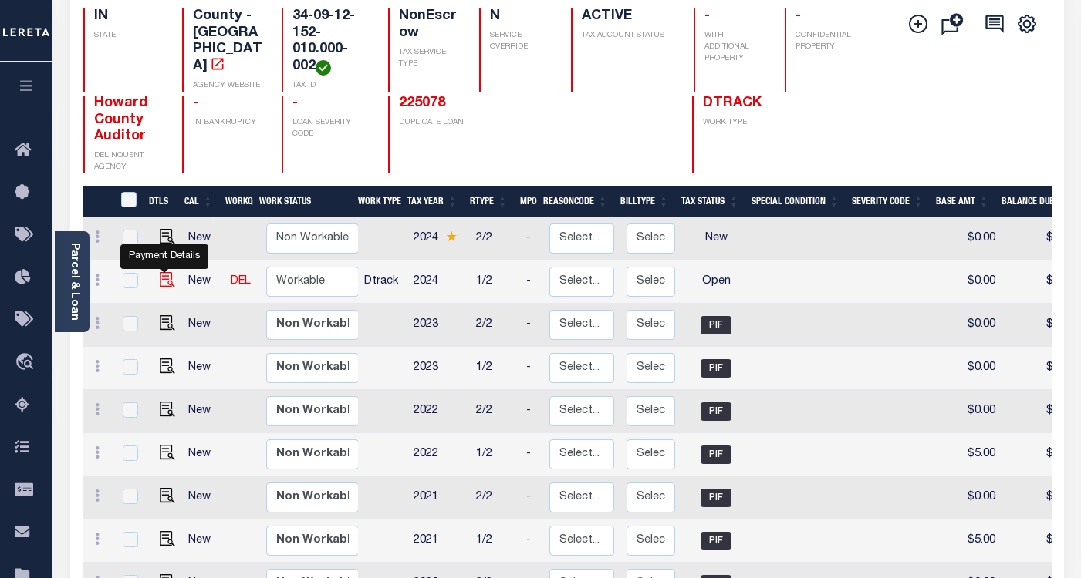
click at [160, 282] on img "" at bounding box center [167, 279] width 15 height 15
checkbox input "true"
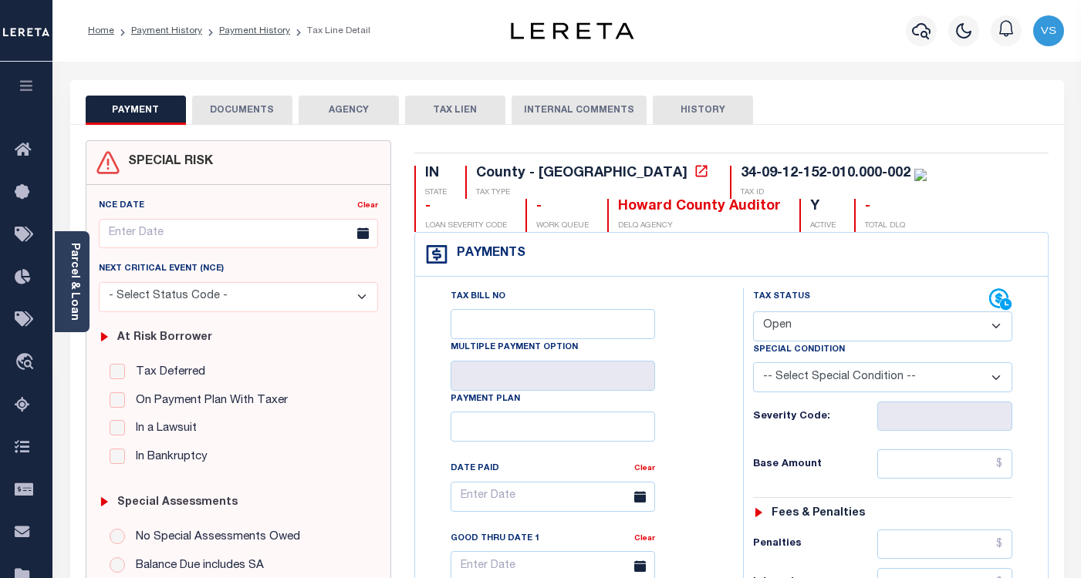
drag, startPoint x: 841, startPoint y: 325, endPoint x: 841, endPoint y: 345, distance: 19.3
click at [841, 325] on select "- Select Status Code - Open Due/Unpaid Paid Incomplete No Tax Due Internal Refu…" at bounding box center [882, 327] width 259 height 30
select select "PYD"
click at [753, 312] on select "- Select Status Code - Open Due/Unpaid Paid Incomplete No Tax Due Internal Refu…" at bounding box center [882, 327] width 259 height 30
type input "[DATE]"
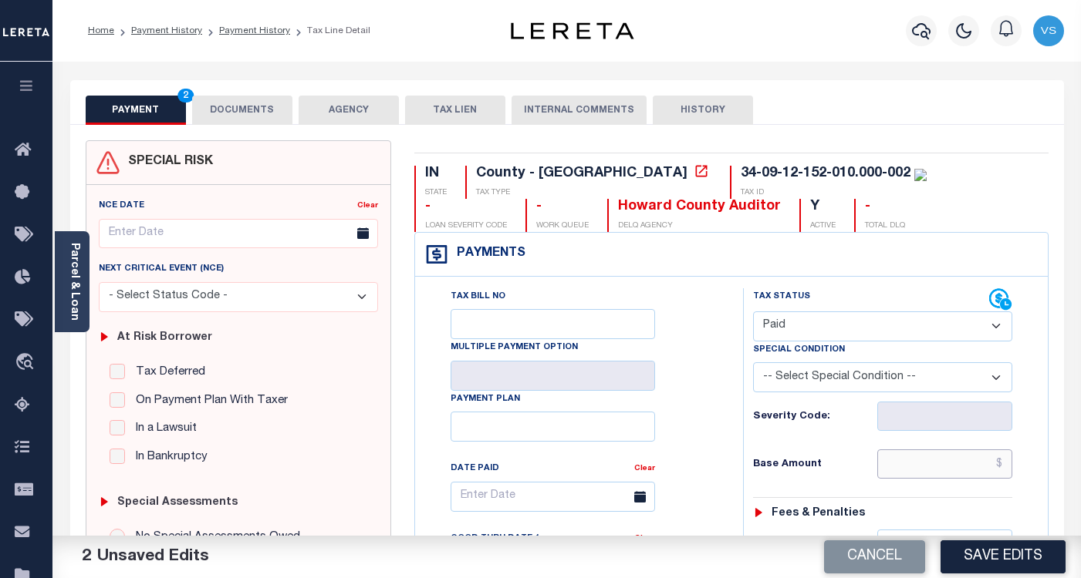
click at [989, 467] on input "text" at bounding box center [944, 464] width 135 height 29
paste input "5.00"
type input "$5.00"
click at [215, 121] on button "DOCUMENTS" at bounding box center [242, 110] width 100 height 29
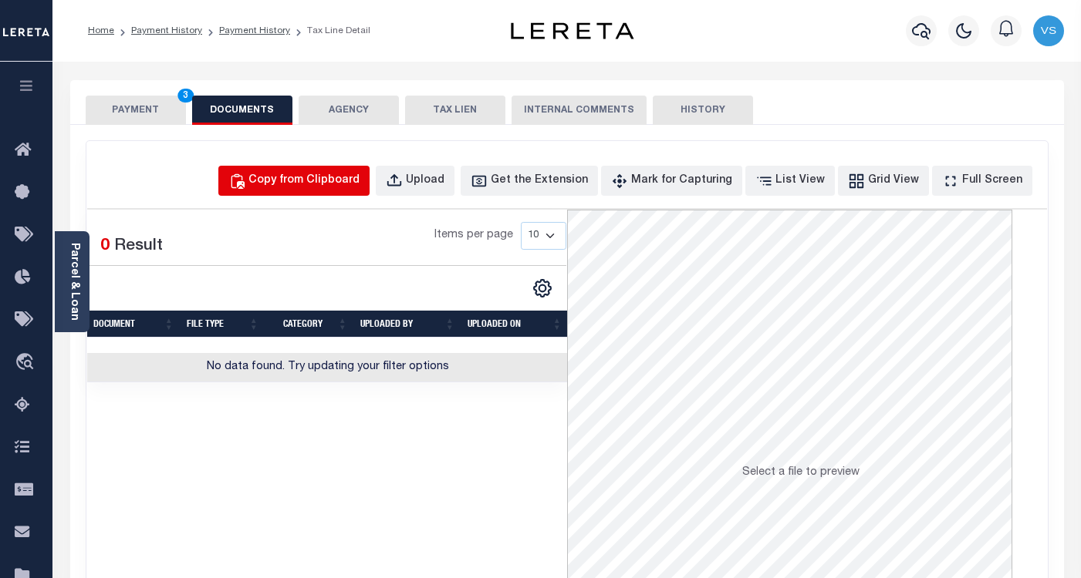
click at [307, 182] on div "Copy from Clipboard" at bounding box center [303, 181] width 111 height 17
select select "POP"
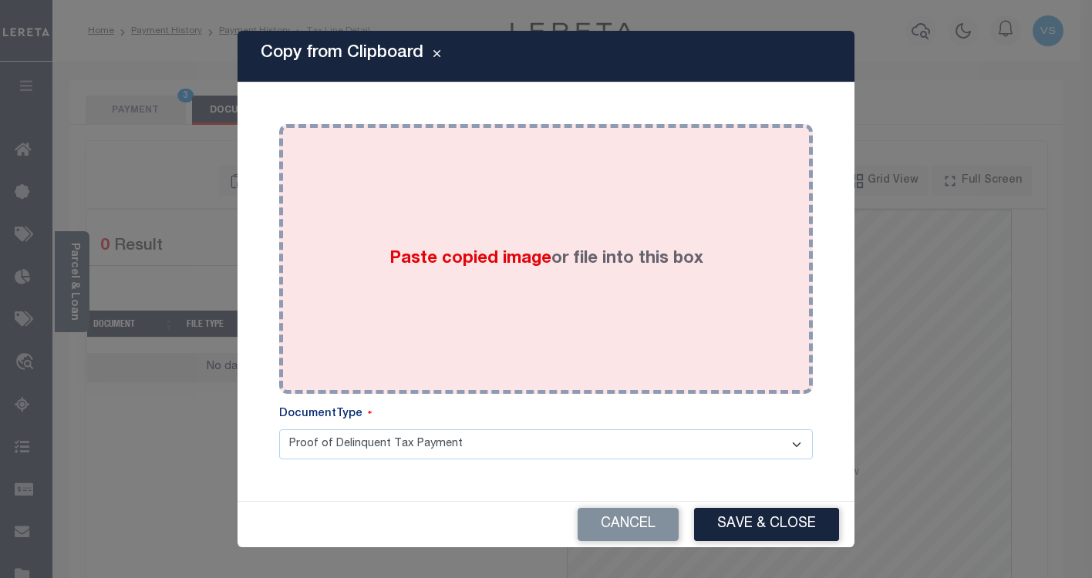
click at [467, 240] on div "Paste copied image or file into this box" at bounding box center [546, 259] width 511 height 247
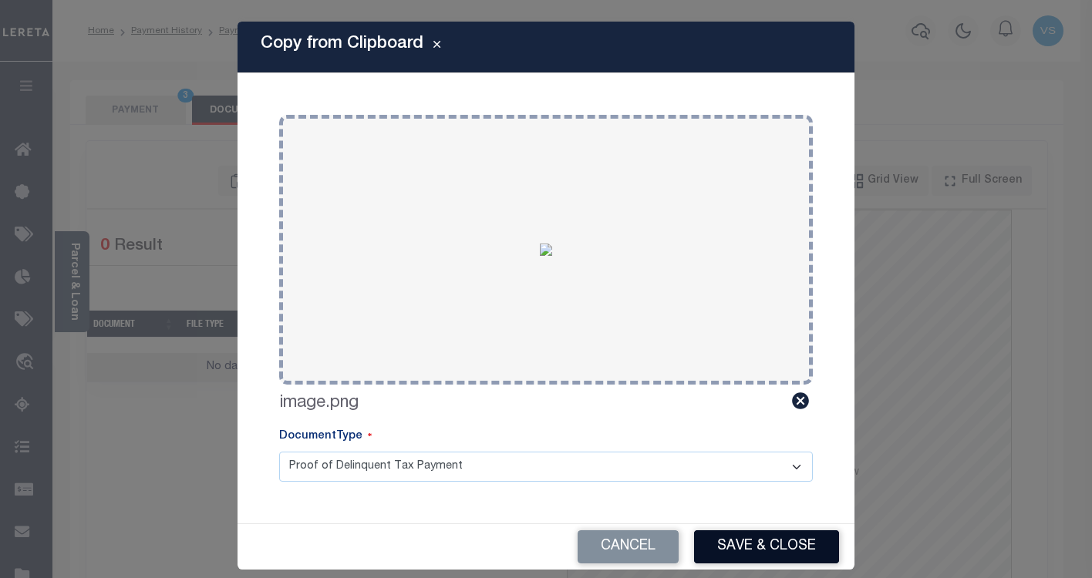
click at [724, 541] on button "Save & Close" at bounding box center [766, 547] width 145 height 33
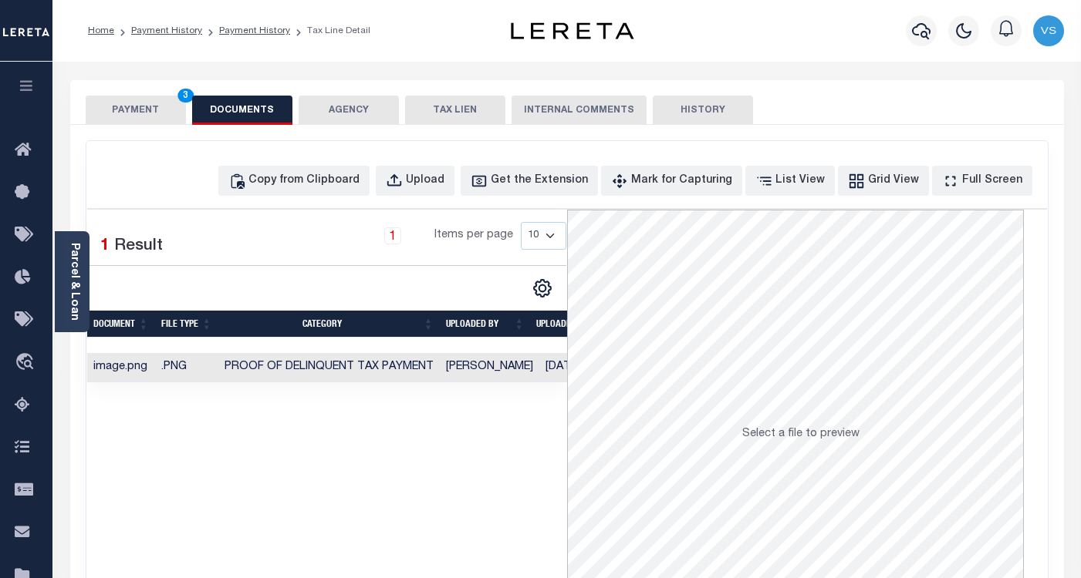
click at [121, 116] on button "PAYMENT 3" at bounding box center [136, 110] width 100 height 29
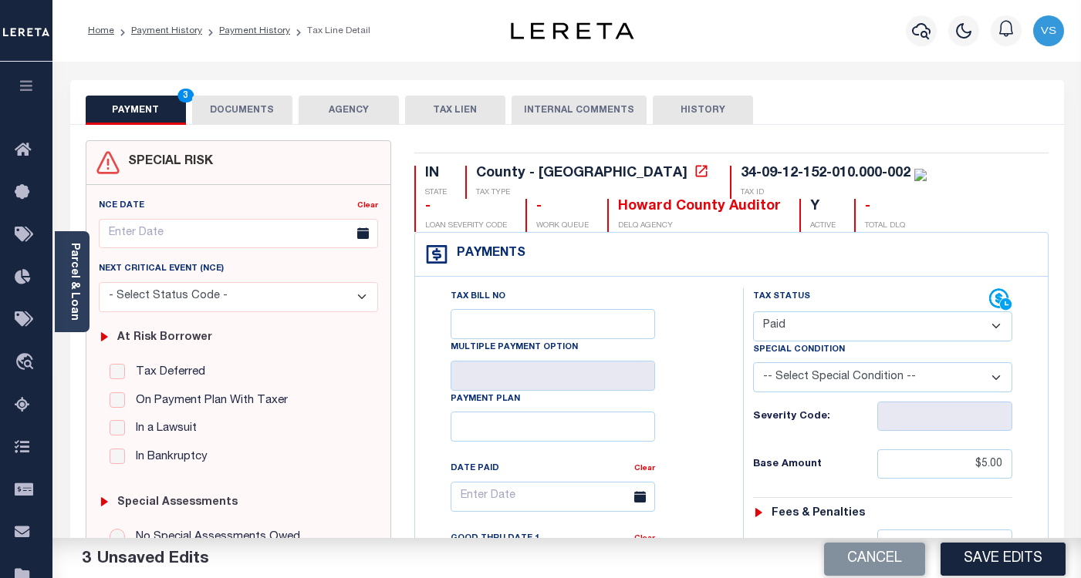
scroll to position [231, 0]
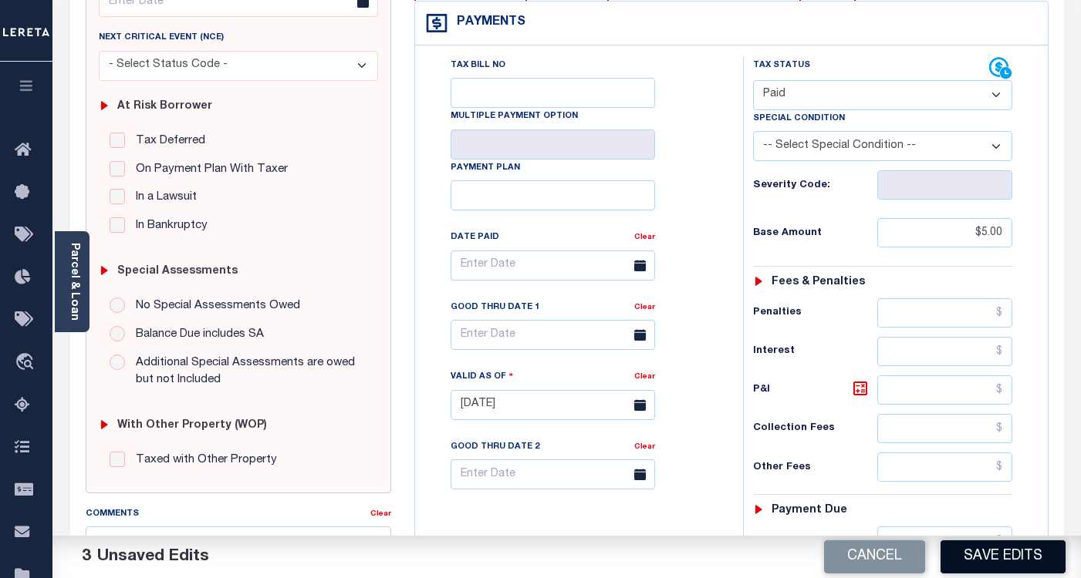
click at [965, 563] on button "Save Edits" at bounding box center [1002, 557] width 125 height 33
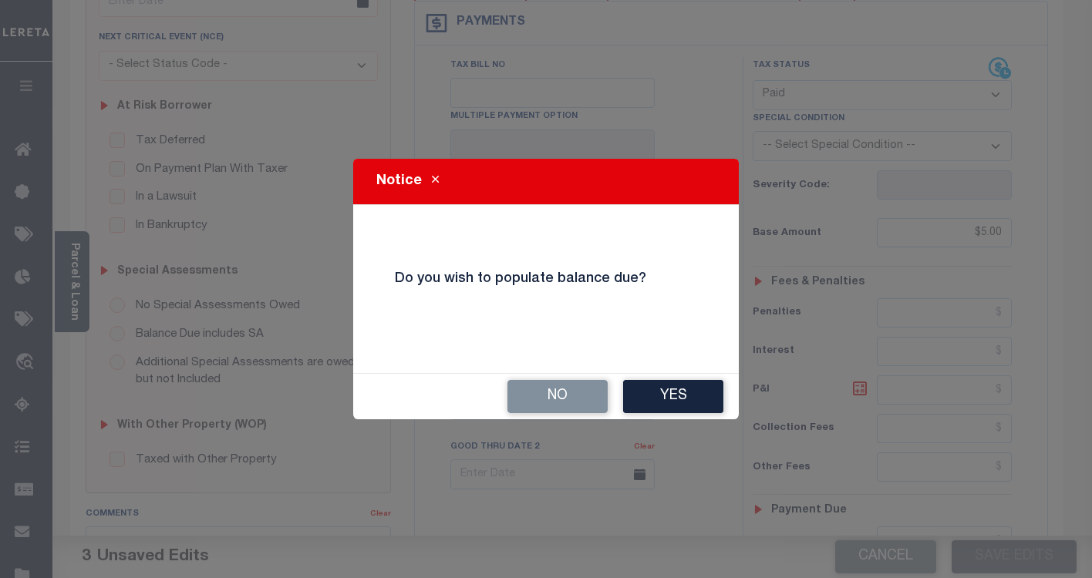
drag, startPoint x: 567, startPoint y: 399, endPoint x: 566, endPoint y: 365, distance: 33.9
click at [567, 400] on button "No" at bounding box center [558, 396] width 100 height 33
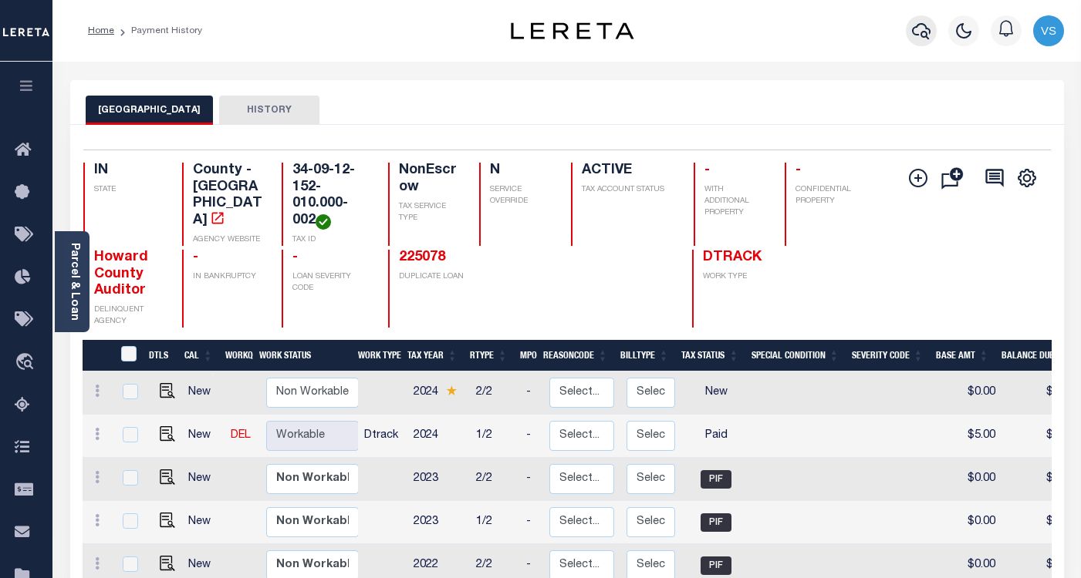
click at [923, 33] on icon "button" at bounding box center [921, 31] width 19 height 16
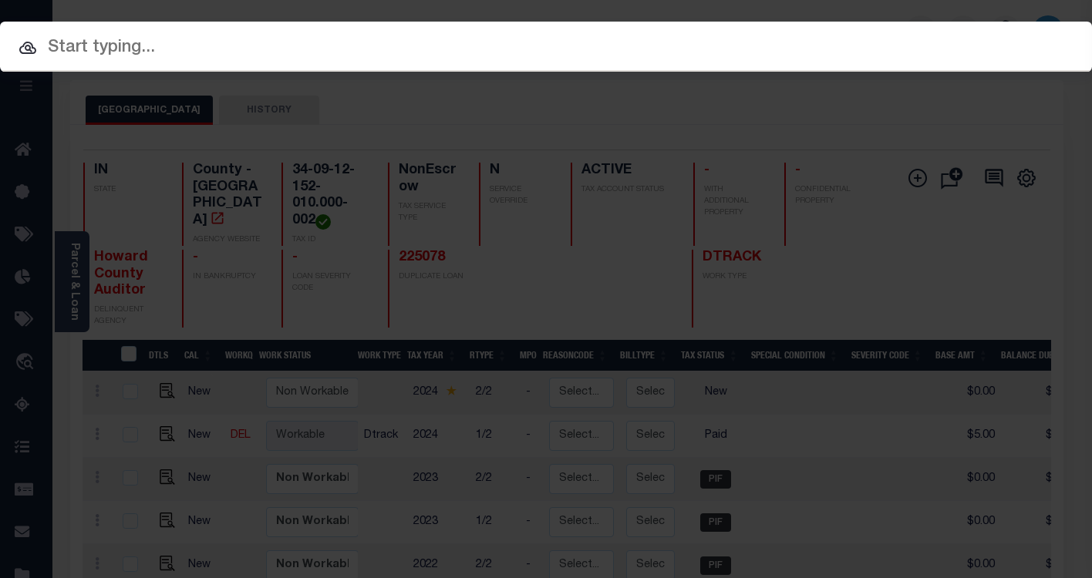
paste input "15001284"
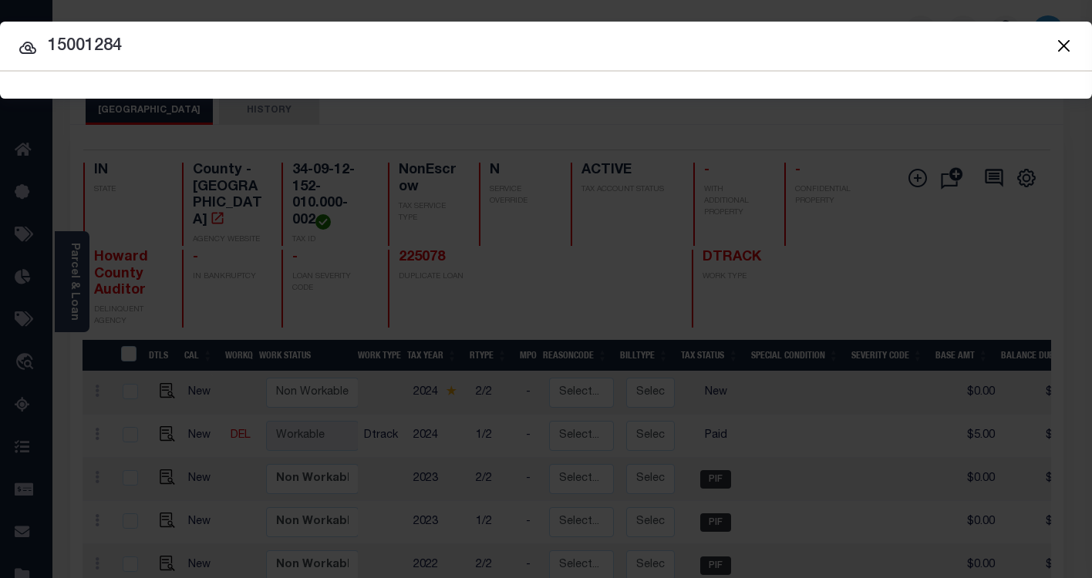
type input "15001284"
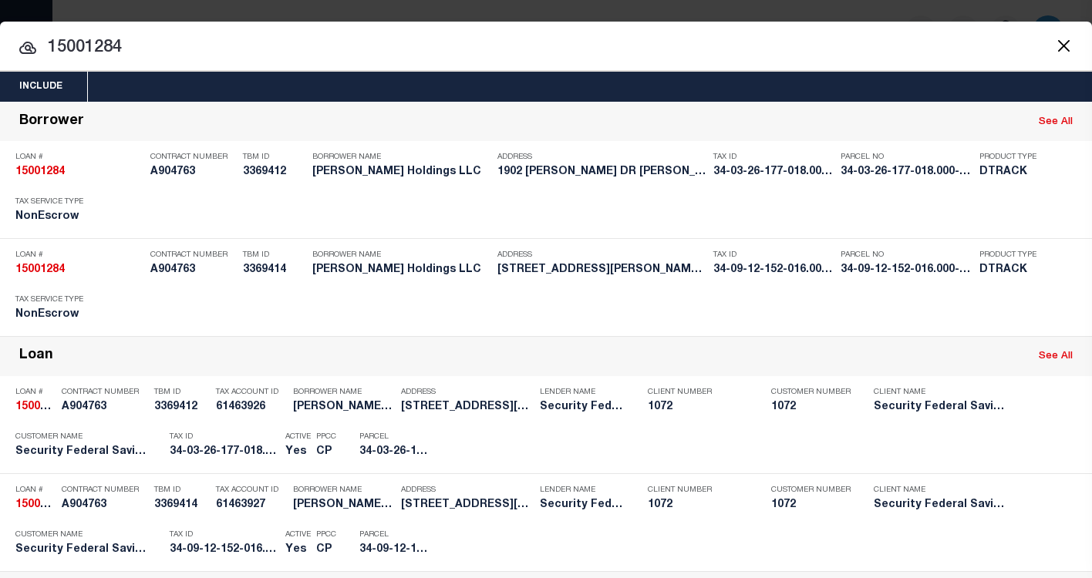
click at [168, 37] on input "15001284" at bounding box center [546, 48] width 1092 height 27
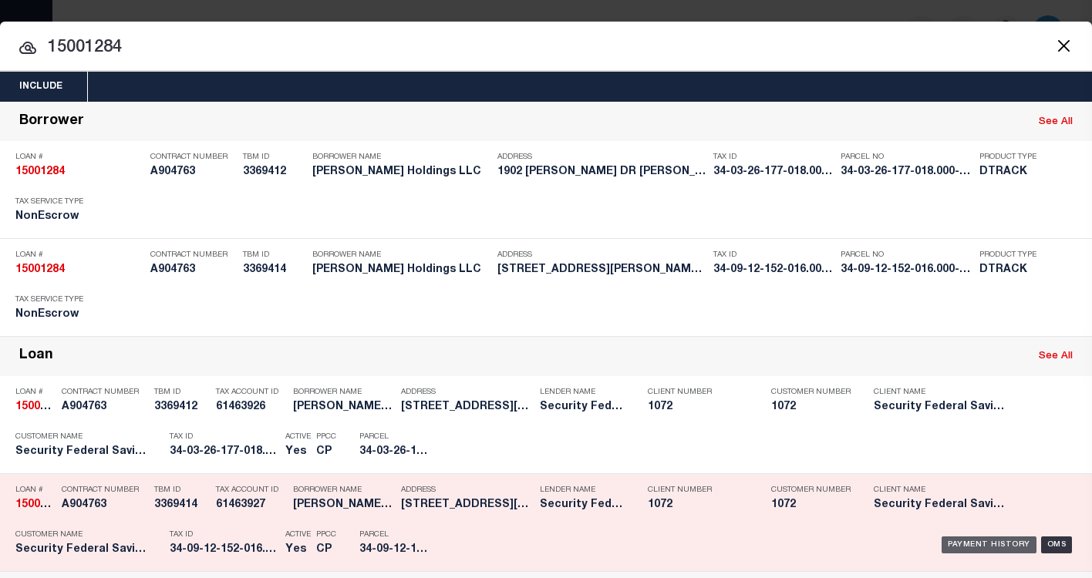
click at [961, 545] on div "Payment History" at bounding box center [989, 545] width 95 height 17
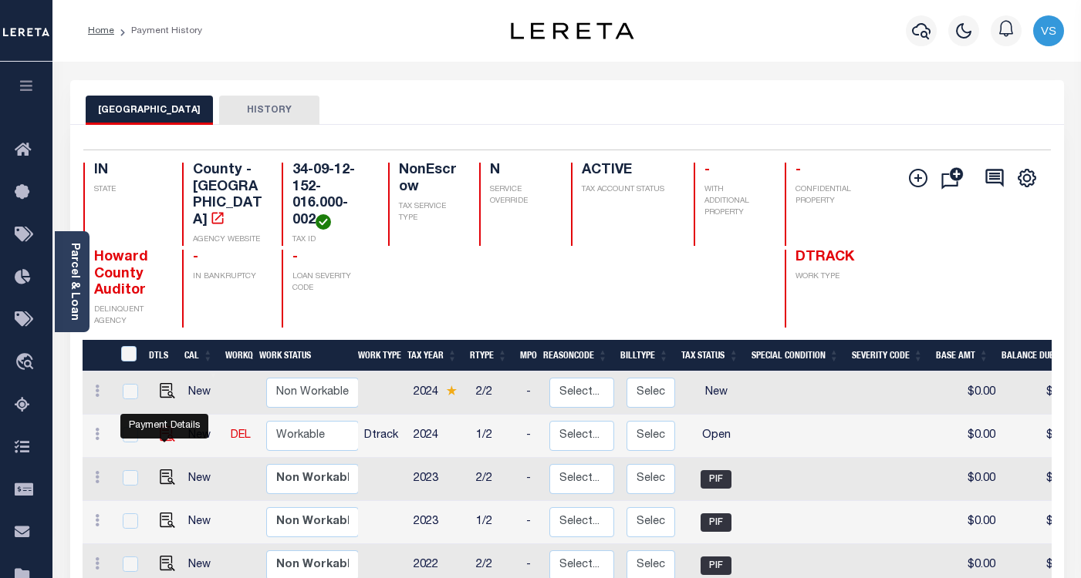
click at [160, 441] on img "" at bounding box center [167, 434] width 15 height 15
checkbox input "true"
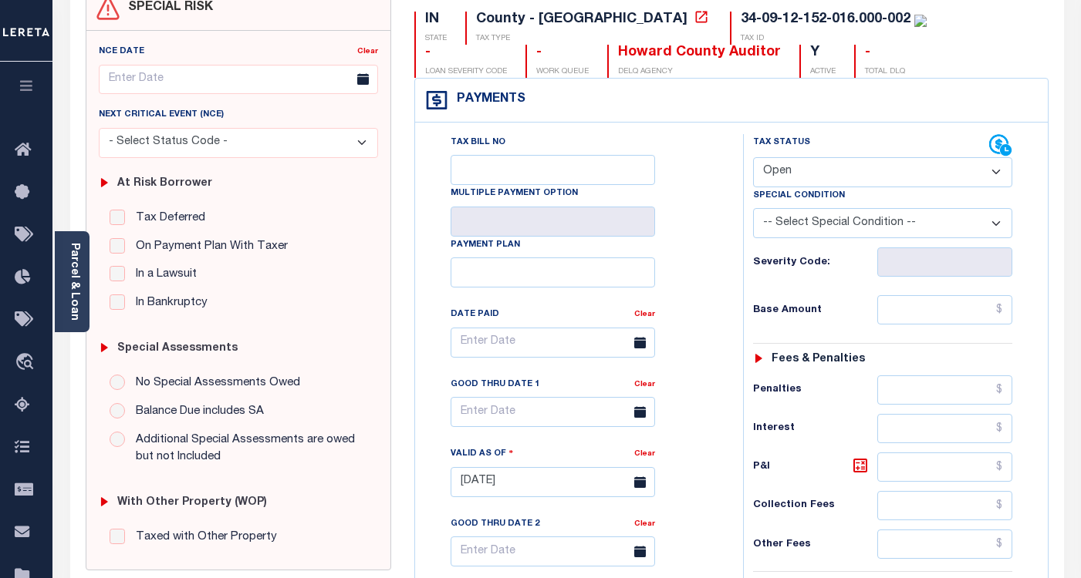
scroll to position [231, 0]
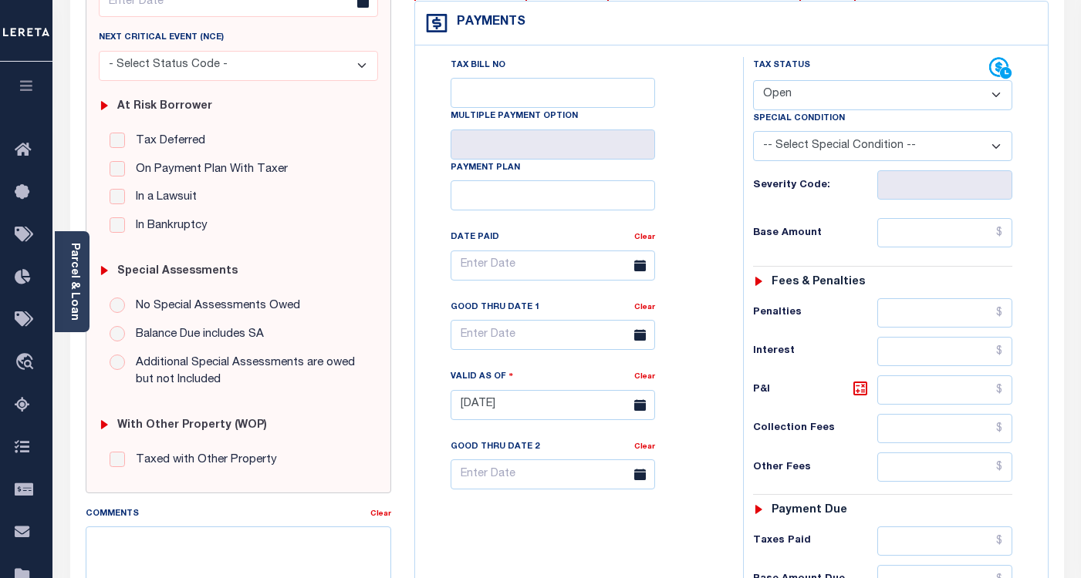
click at [791, 95] on select "- Select Status Code - Open Due/Unpaid Paid Incomplete No Tax Due Internal Refu…" at bounding box center [882, 95] width 259 height 30
select select "PYD"
click at [753, 81] on select "- Select Status Code - Open Due/Unpaid Paid Incomplete No Tax Due Internal Refu…" at bounding box center [882, 95] width 259 height 30
type input "[DATE]"
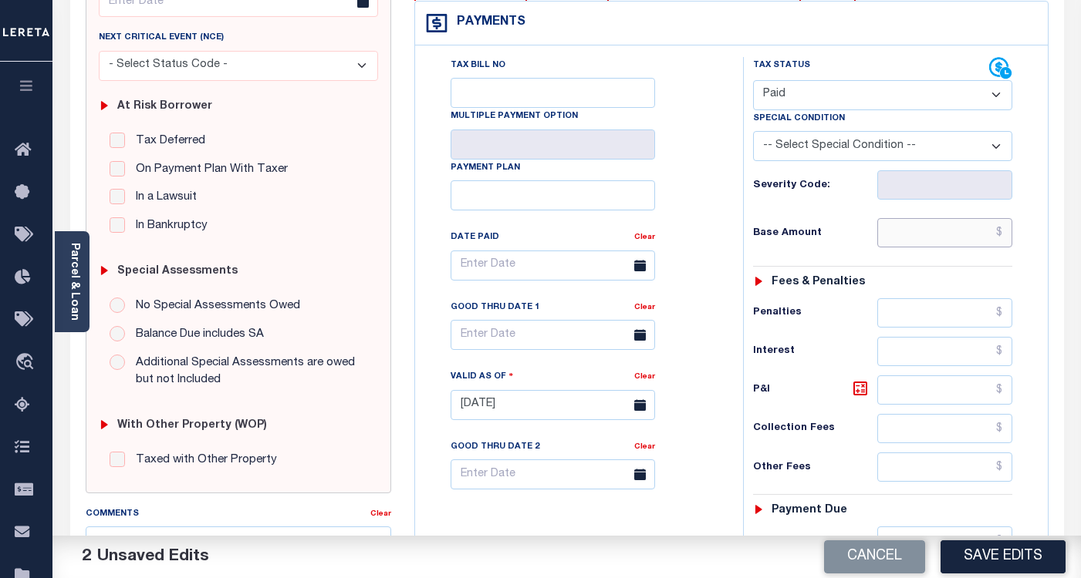
click at [975, 243] on input "text" at bounding box center [944, 232] width 135 height 29
paste input "641.00"
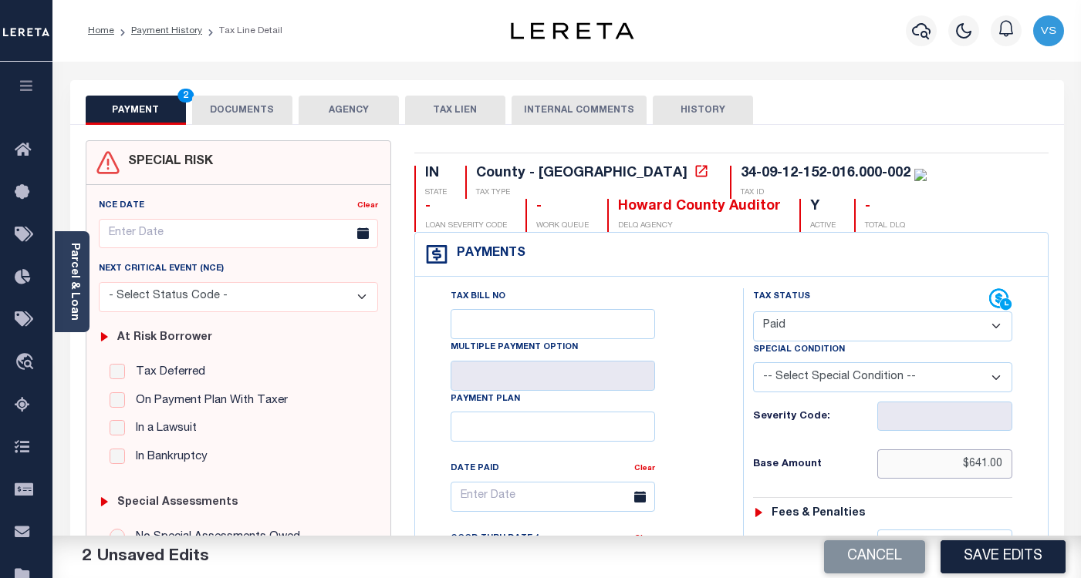
type input "$641.00"
click at [214, 106] on button "DOCUMENTS" at bounding box center [242, 110] width 100 height 29
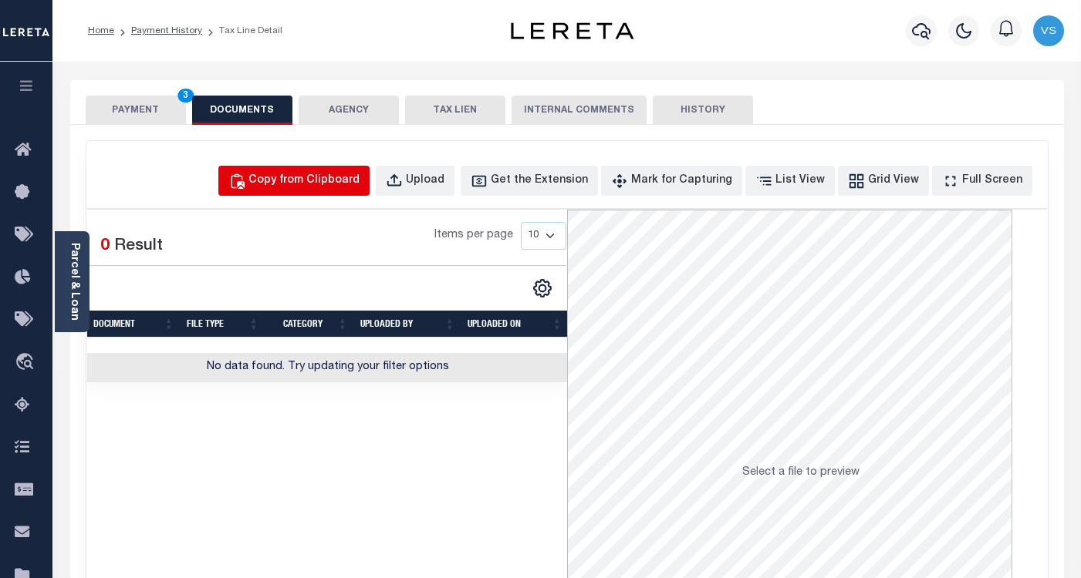
click at [316, 177] on div "Copy from Clipboard" at bounding box center [303, 181] width 111 height 17
select select "POP"
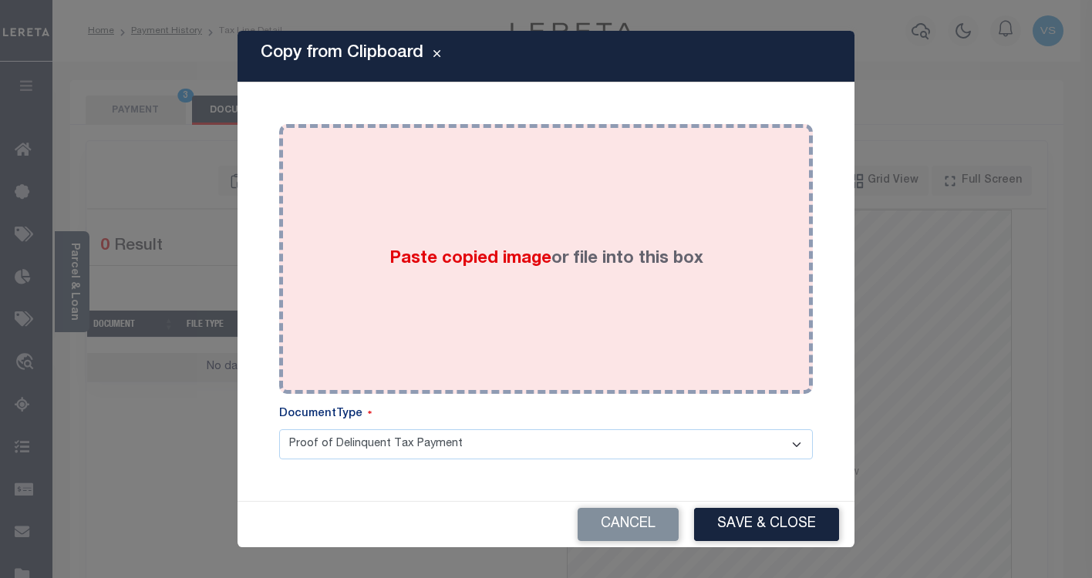
click at [427, 259] on span "Paste copied image" at bounding box center [471, 259] width 162 height 17
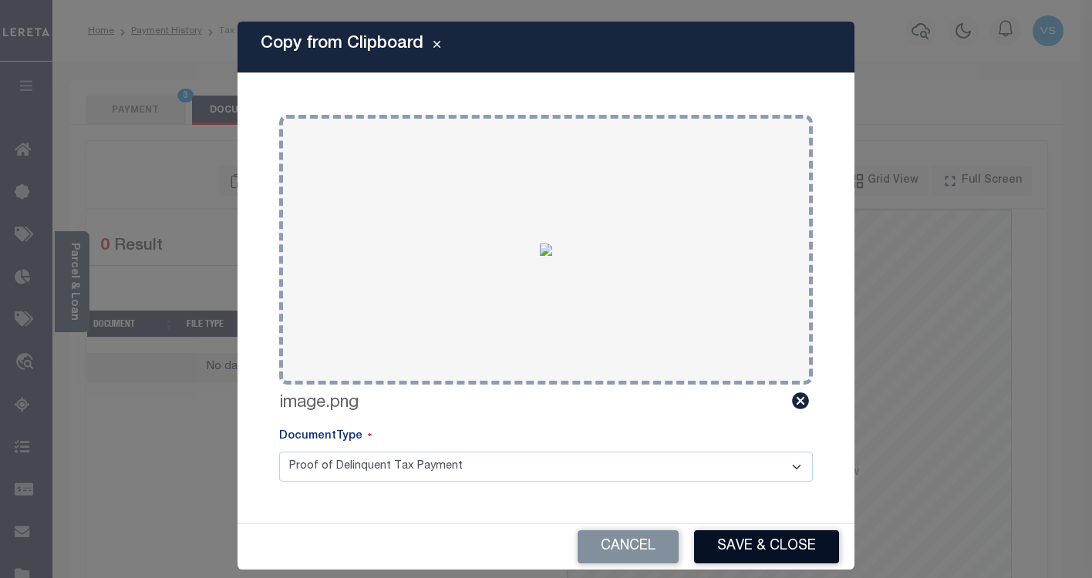
click at [740, 541] on button "Save & Close" at bounding box center [766, 547] width 145 height 33
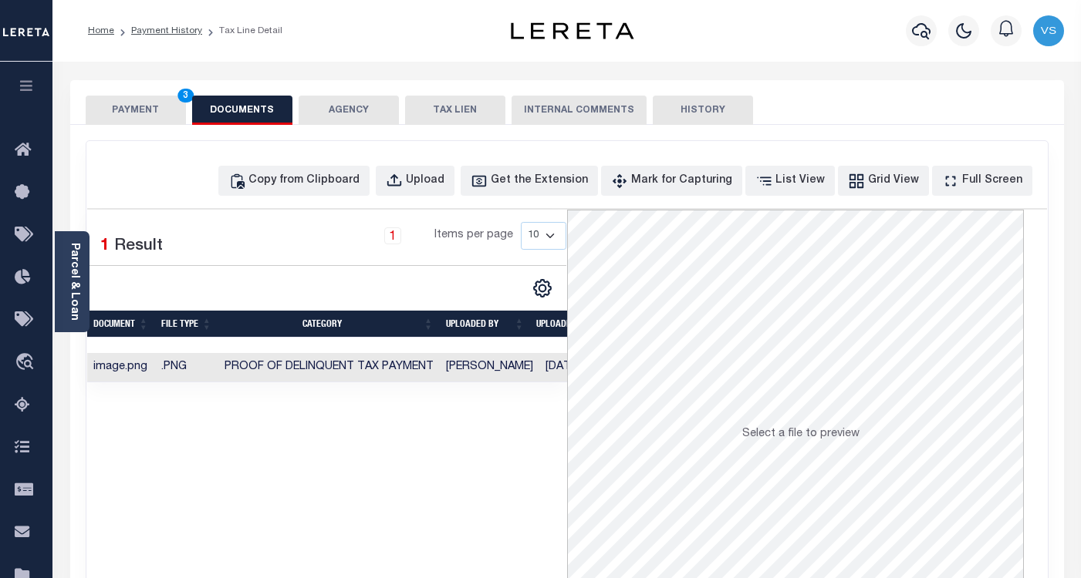
click at [137, 110] on button "PAYMENT 3" at bounding box center [136, 110] width 100 height 29
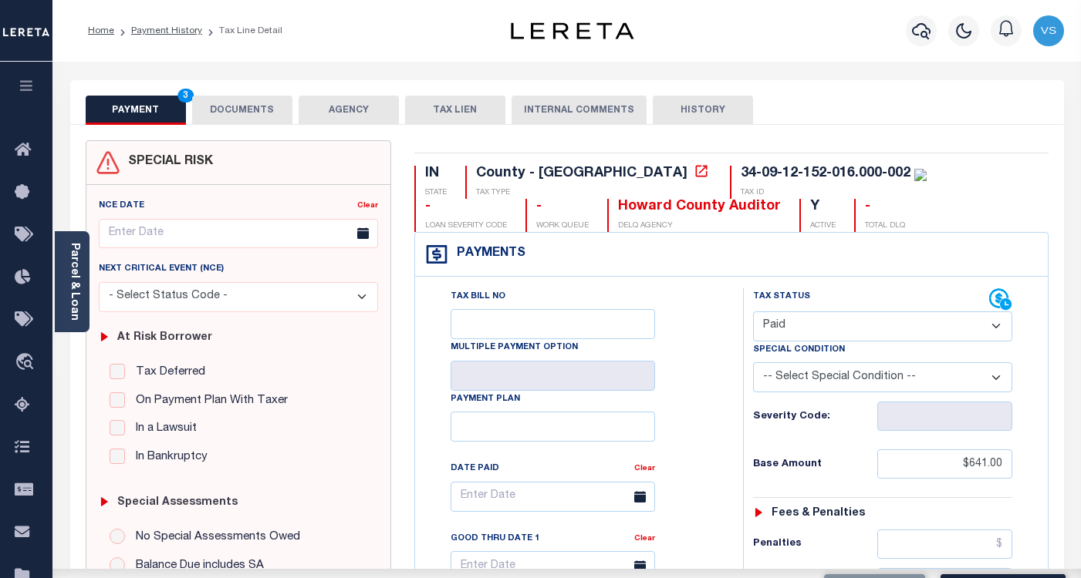
scroll to position [154, 0]
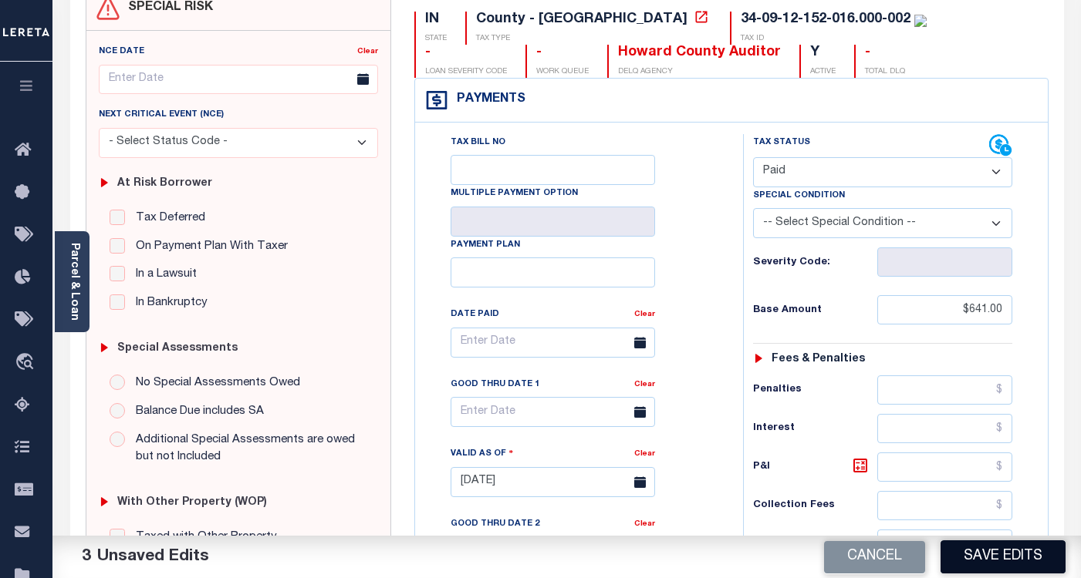
click at [971, 556] on button "Save Edits" at bounding box center [1002, 557] width 125 height 33
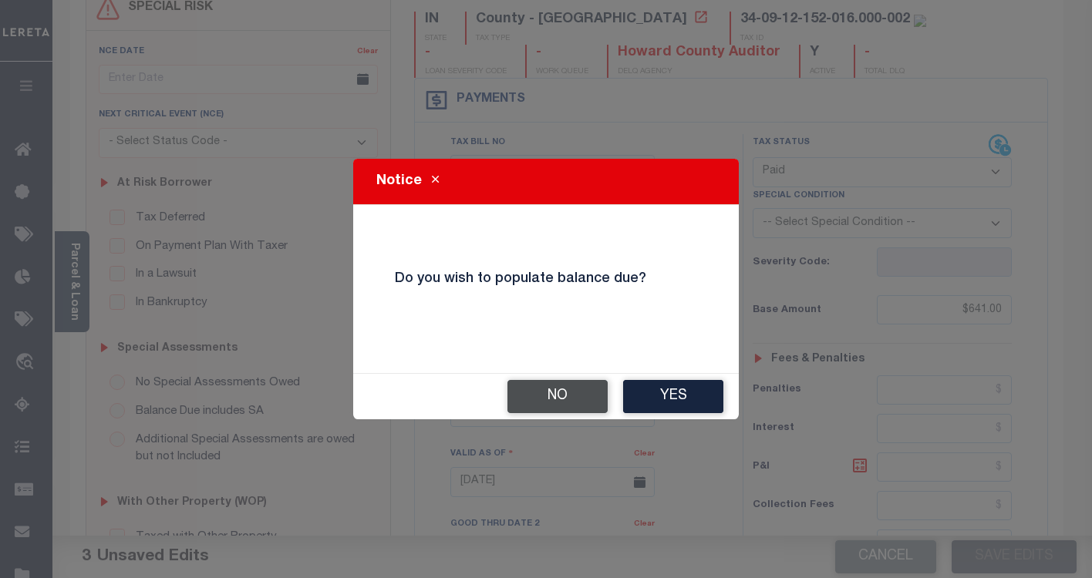
click at [547, 387] on button "No" at bounding box center [558, 396] width 100 height 33
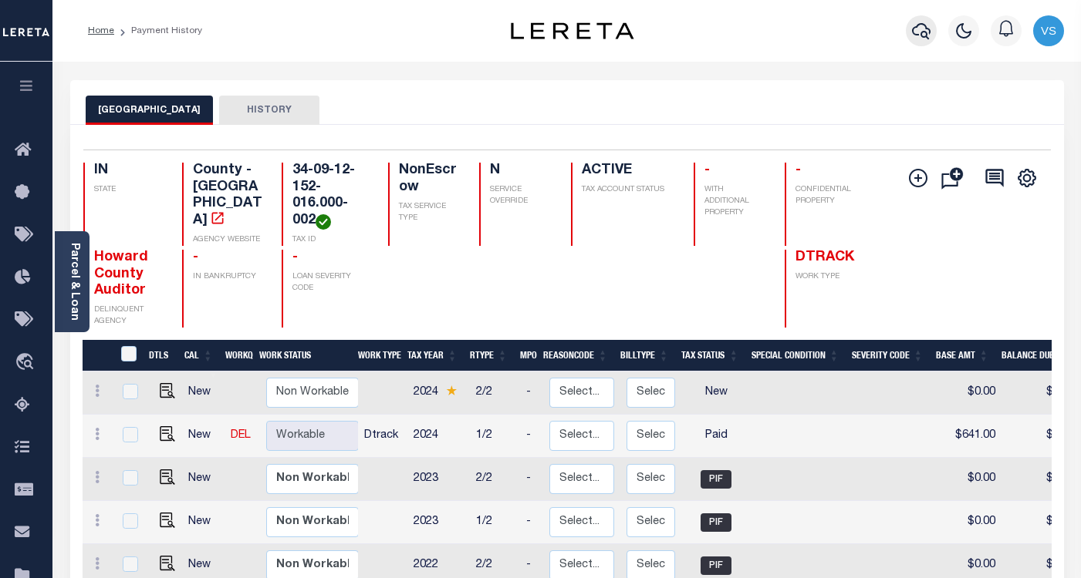
click at [913, 32] on icon "button" at bounding box center [921, 31] width 19 height 19
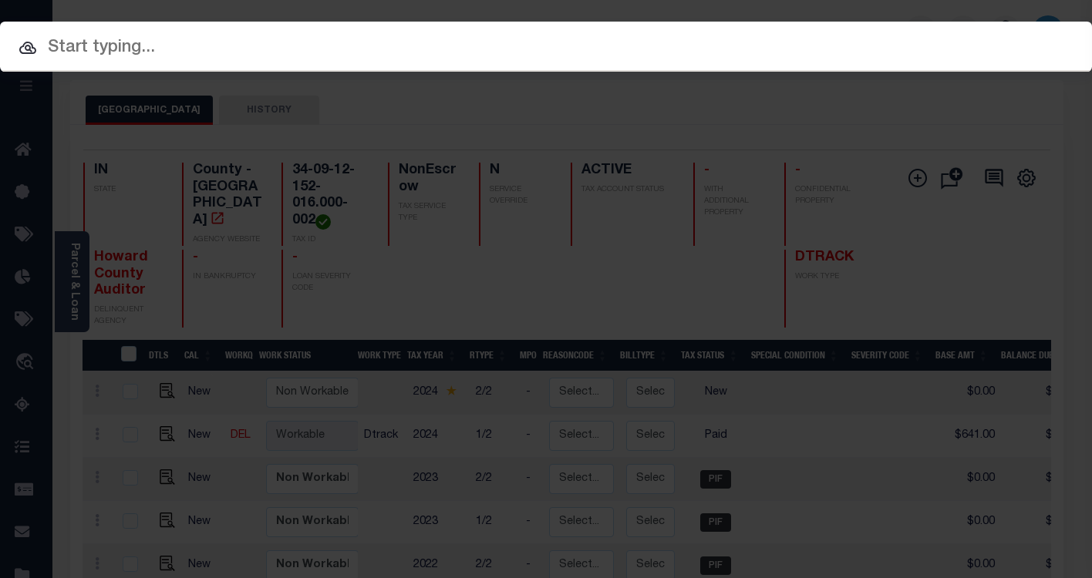
paste input "9062300"
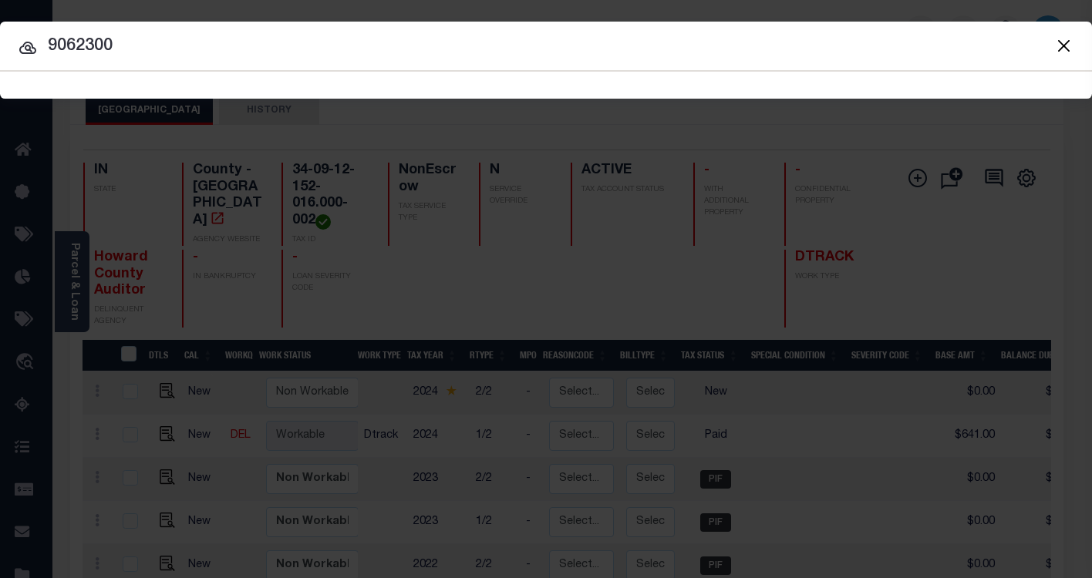
type input "9062300"
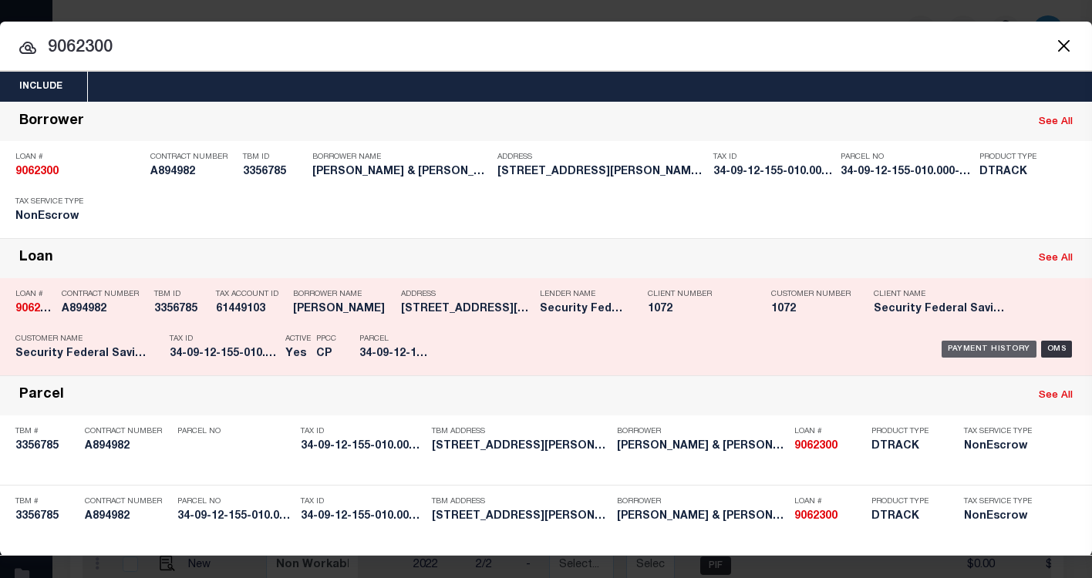
click at [966, 355] on div "Payment History" at bounding box center [989, 349] width 95 height 17
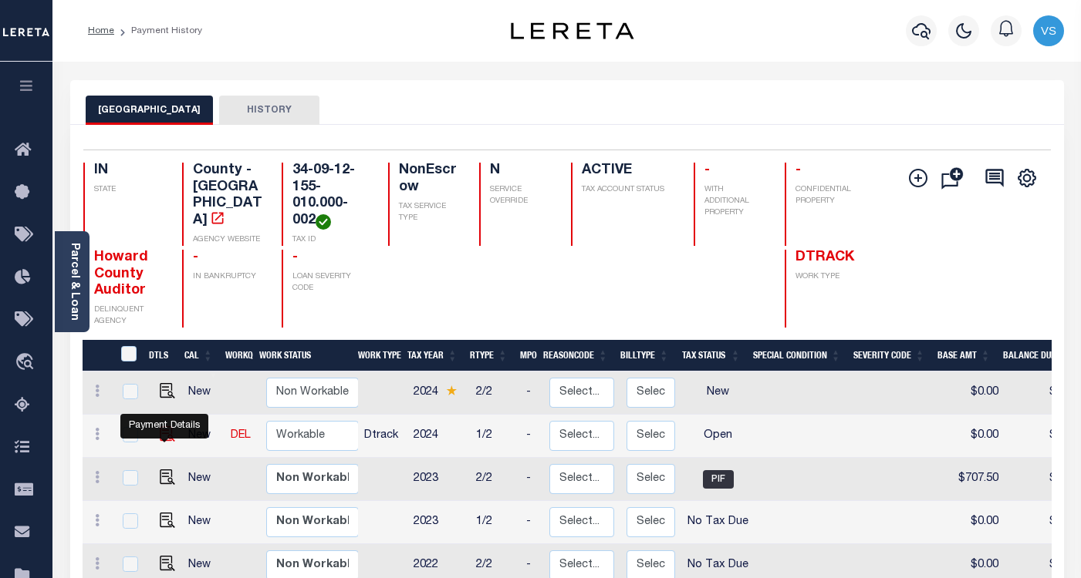
click at [164, 441] on img "" at bounding box center [167, 434] width 15 height 15
checkbox input "true"
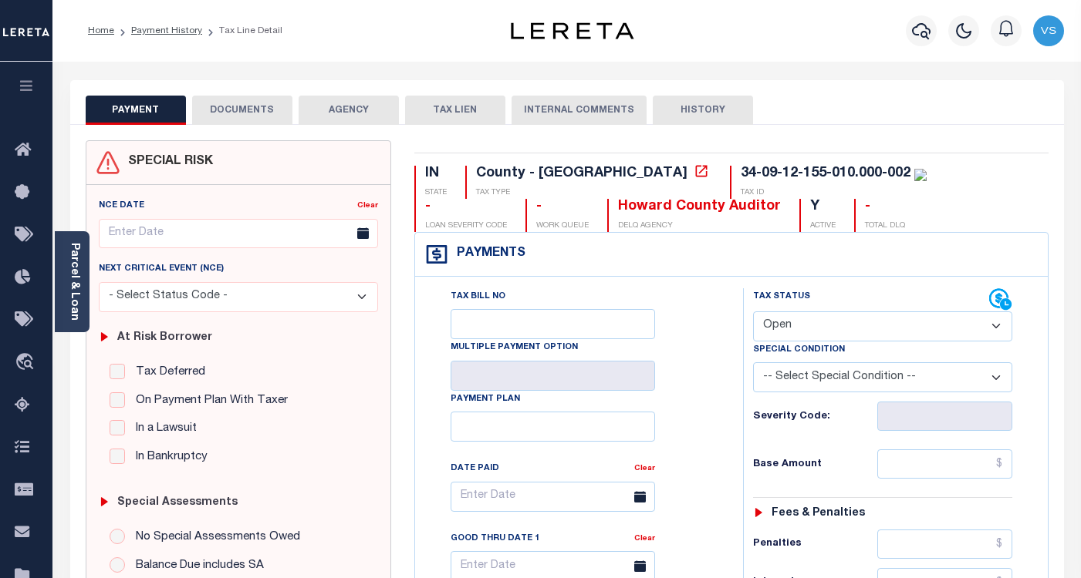
drag, startPoint x: 832, startPoint y: 326, endPoint x: 839, endPoint y: 342, distance: 17.6
click at [832, 326] on select "- Select Status Code - Open Due/Unpaid Paid Incomplete No Tax Due Internal Refu…" at bounding box center [882, 327] width 259 height 30
select select "PYD"
click at [753, 312] on select "- Select Status Code - Open Due/Unpaid Paid Incomplete No Tax Due Internal Refu…" at bounding box center [882, 327] width 259 height 30
type input "[DATE]"
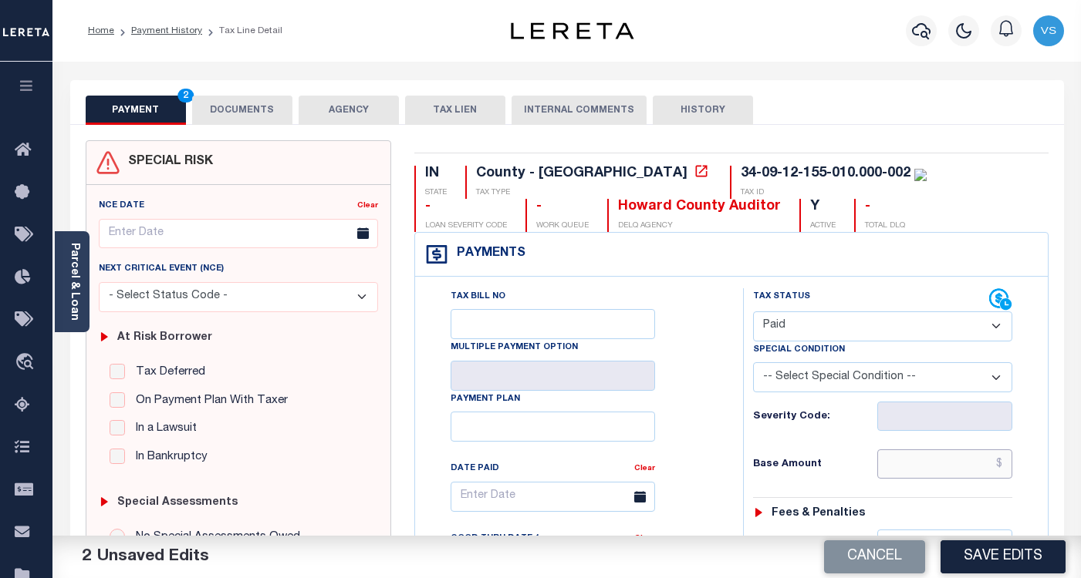
click at [919, 465] on input "text" at bounding box center [944, 464] width 135 height 29
paste input "840.00"
type input "$840.00"
click at [239, 107] on button "DOCUMENTS" at bounding box center [242, 110] width 100 height 29
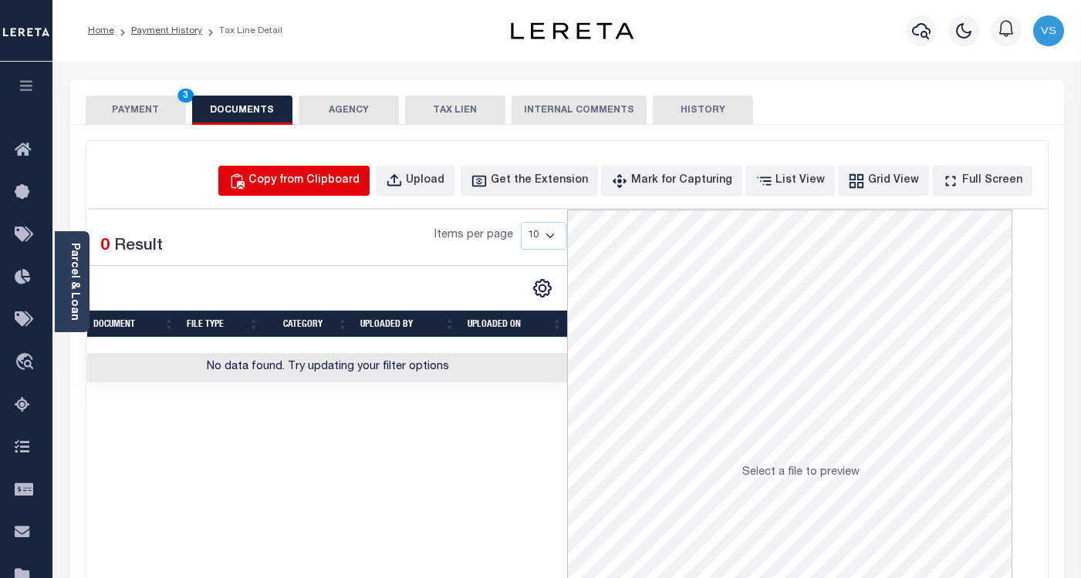
click at [300, 183] on div "Copy from Clipboard" at bounding box center [303, 181] width 111 height 17
select select "POP"
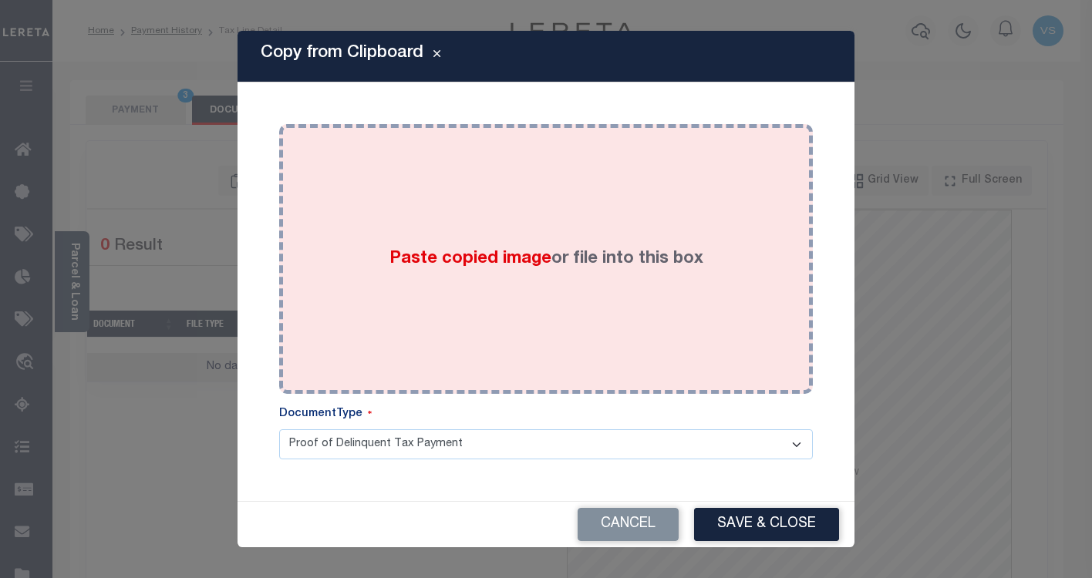
click at [421, 294] on div "Paste copied image or file into this box" at bounding box center [546, 259] width 511 height 247
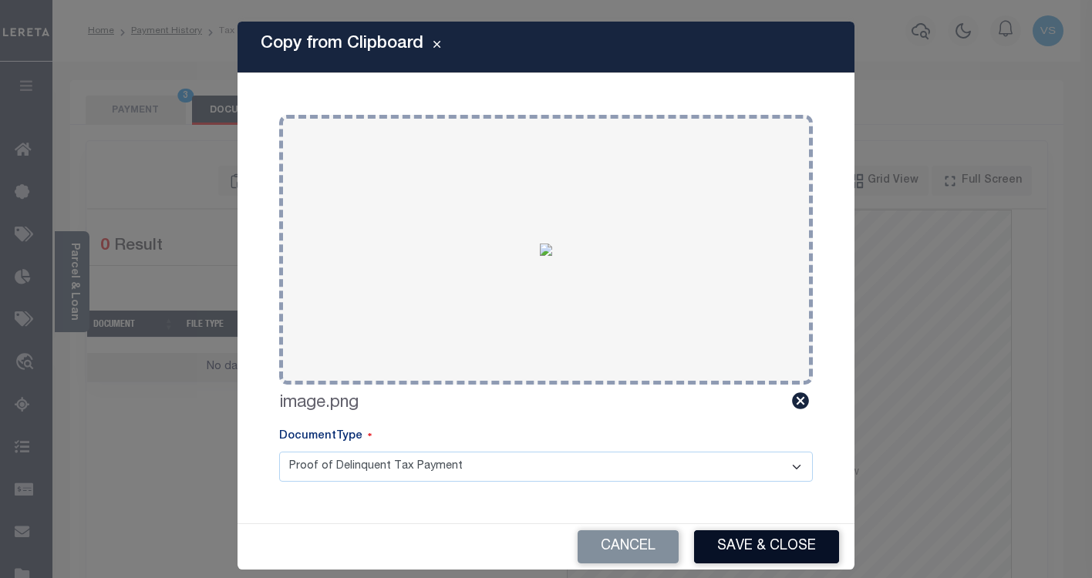
click at [729, 537] on button "Save & Close" at bounding box center [766, 547] width 145 height 33
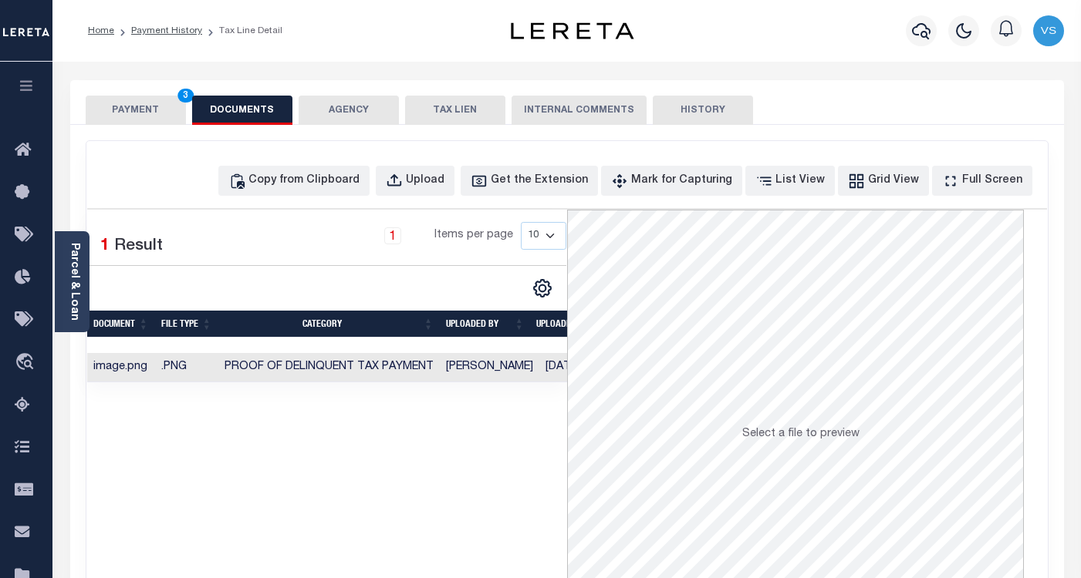
drag, startPoint x: 107, startPoint y: 100, endPoint x: 192, endPoint y: 125, distance: 88.4
click at [107, 102] on button "PAYMENT 3" at bounding box center [136, 110] width 100 height 29
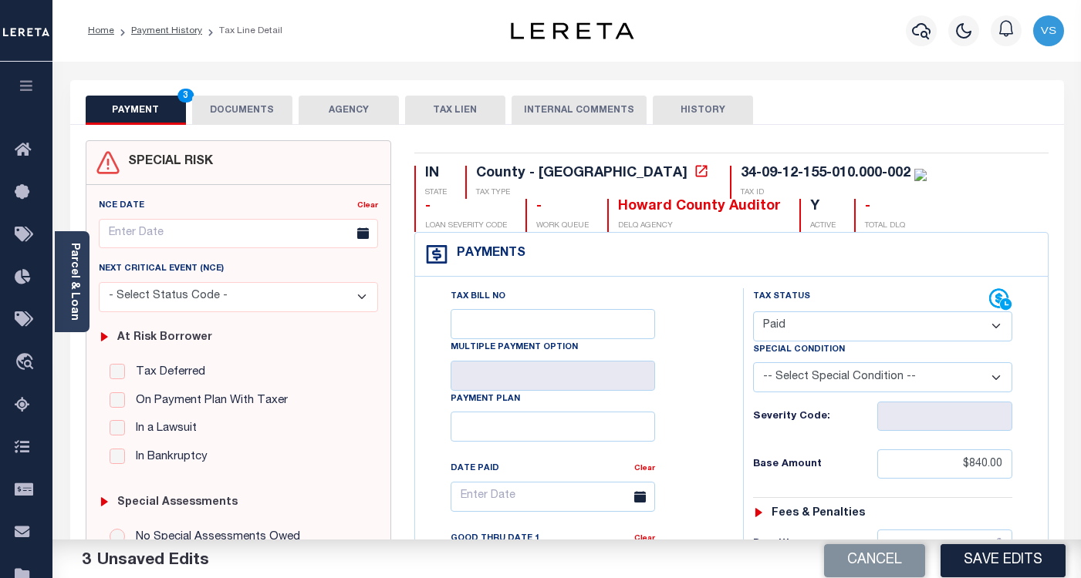
scroll to position [154, 0]
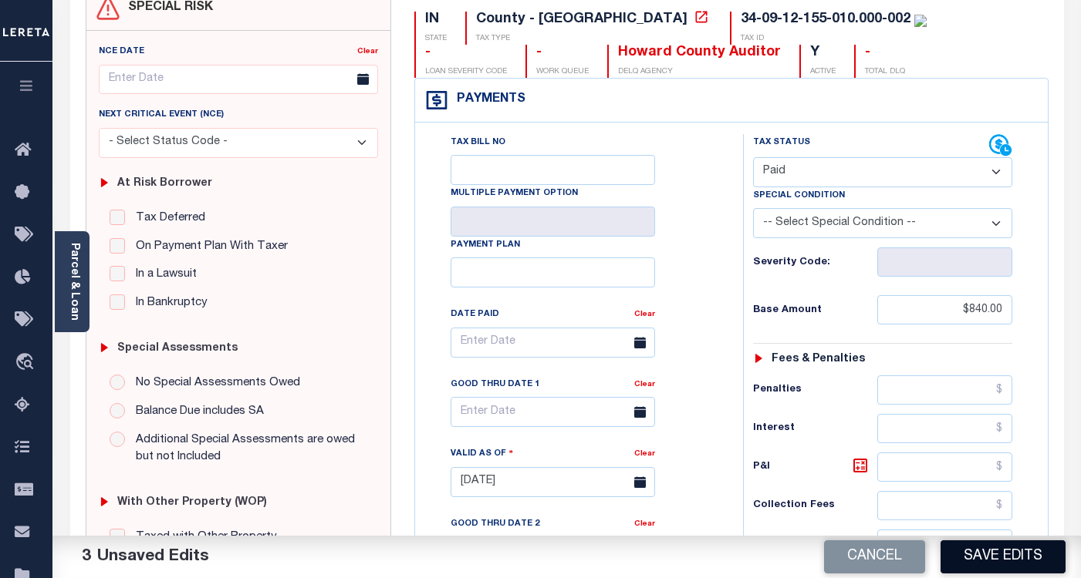
click at [949, 552] on button "Save Edits" at bounding box center [1002, 557] width 125 height 33
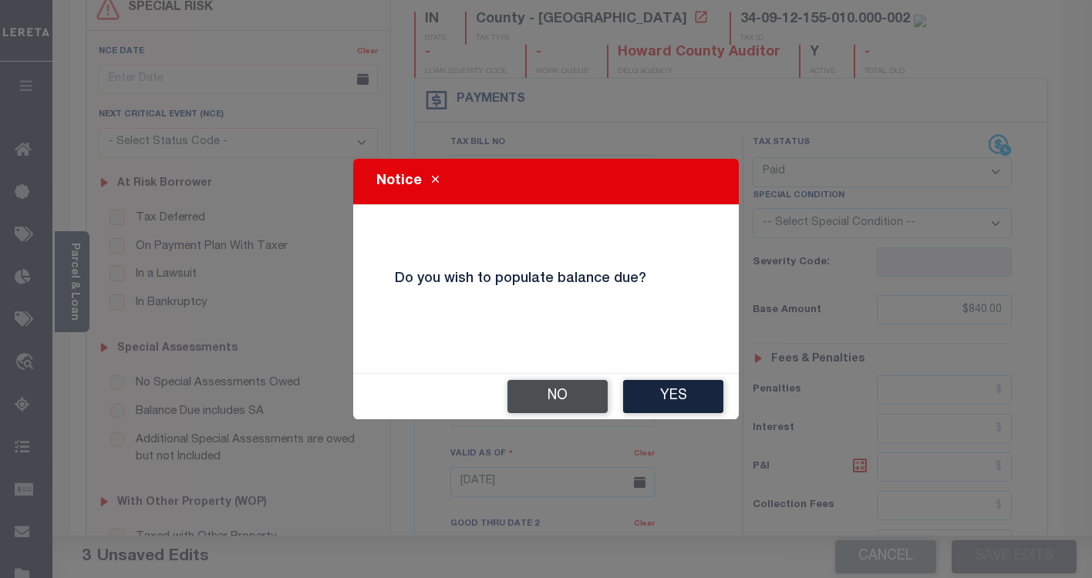
click at [582, 399] on button "No" at bounding box center [558, 396] width 100 height 33
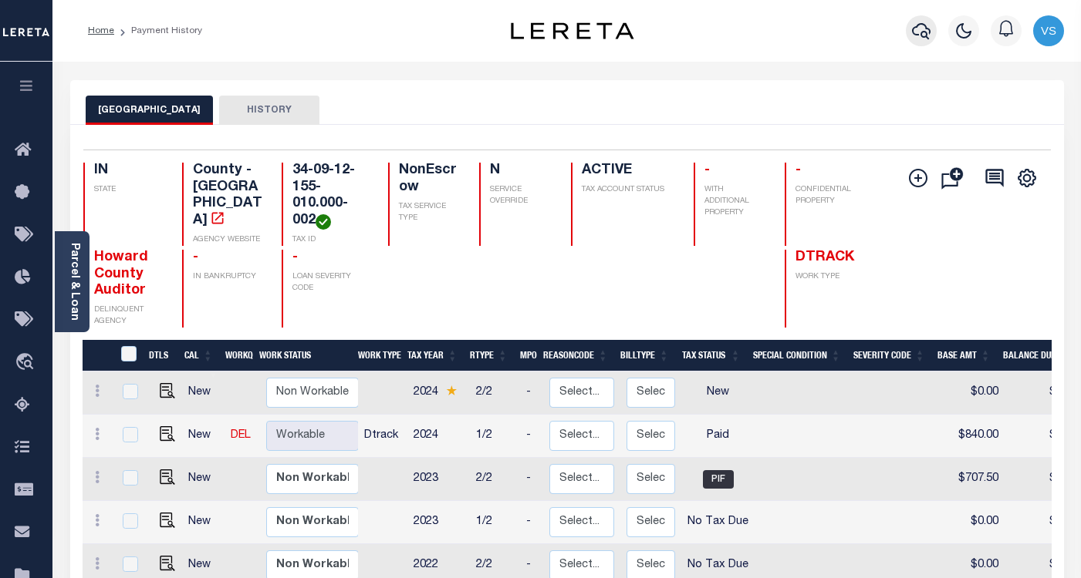
click at [916, 37] on icon "button" at bounding box center [921, 31] width 19 height 19
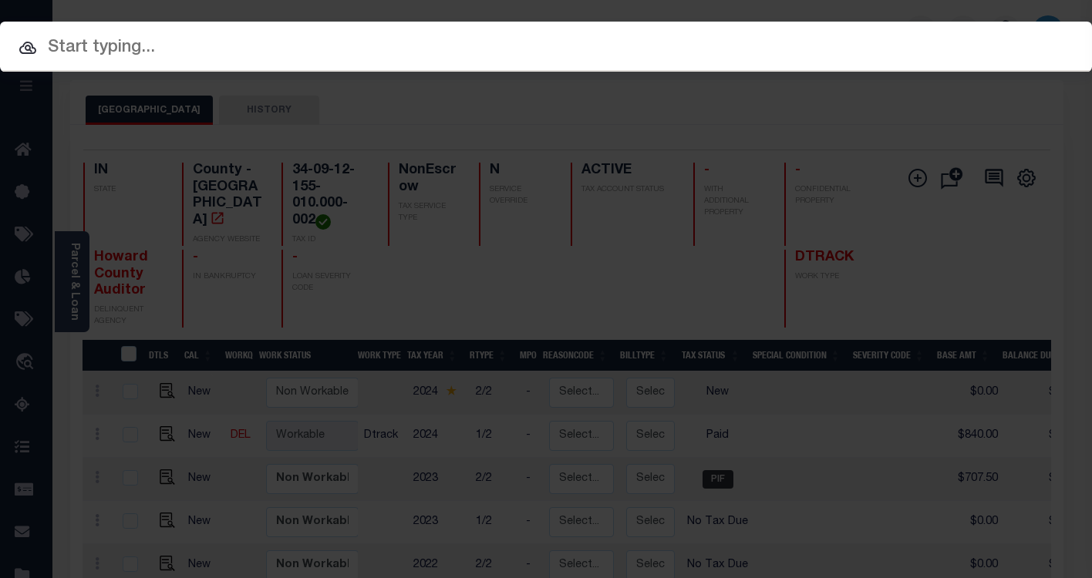
paste input "9058923"
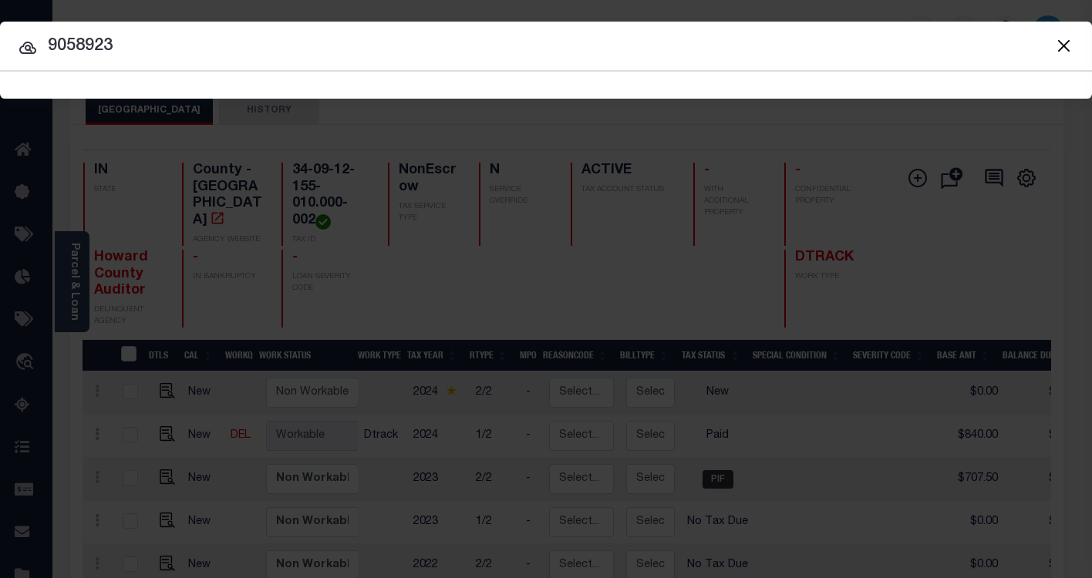
type input "9058923"
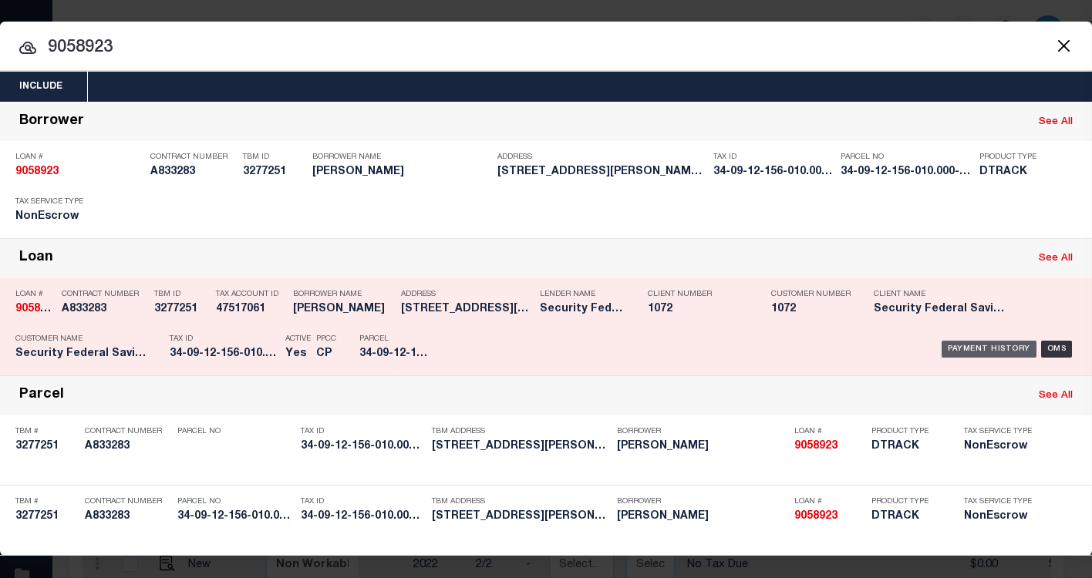
click at [953, 353] on div "Payment History" at bounding box center [989, 349] width 95 height 17
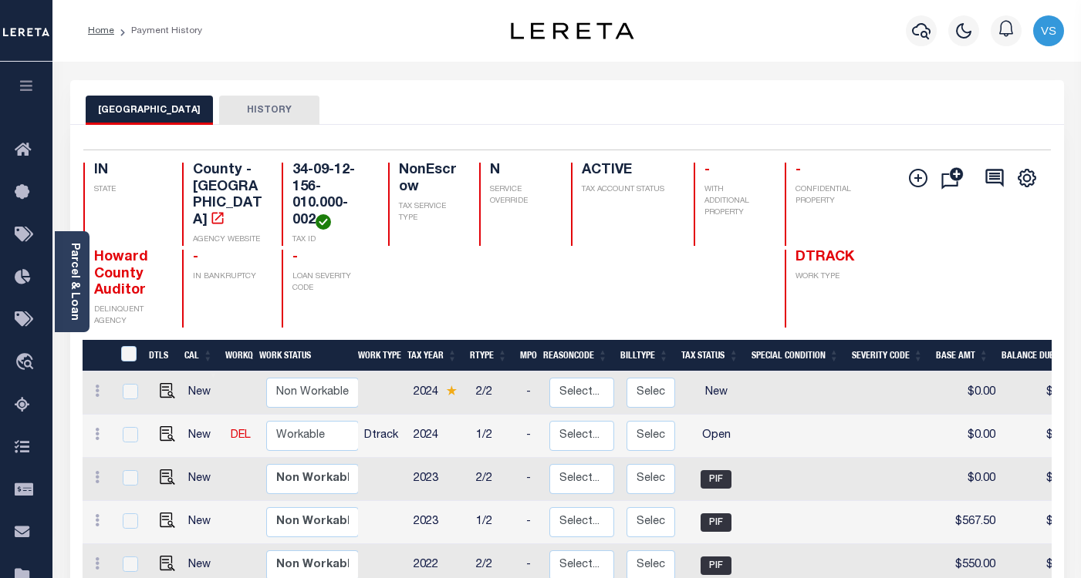
scroll to position [231, 0]
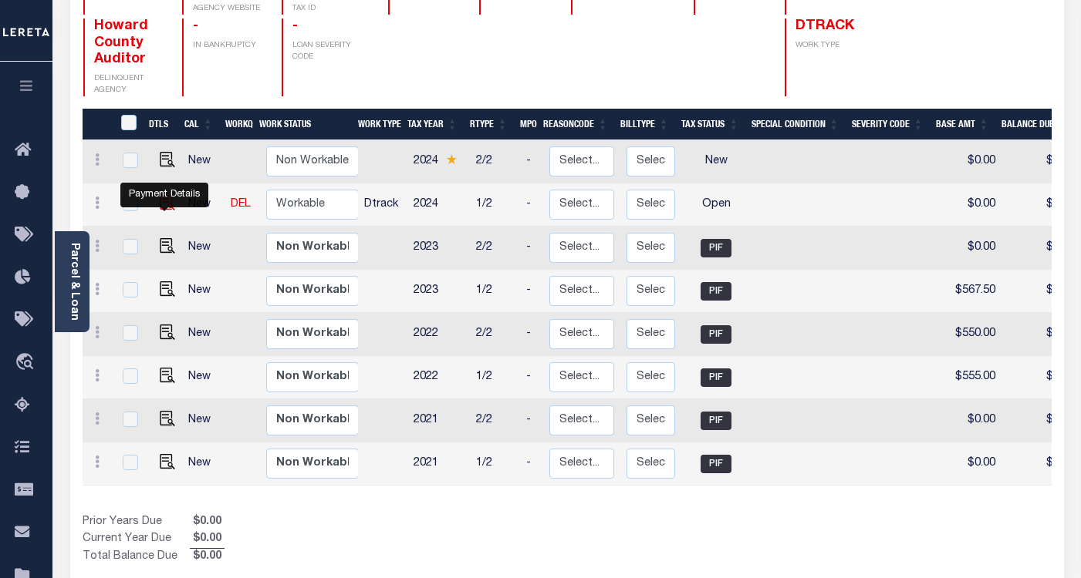
click at [160, 211] on img "" at bounding box center [167, 202] width 15 height 15
checkbox input "true"
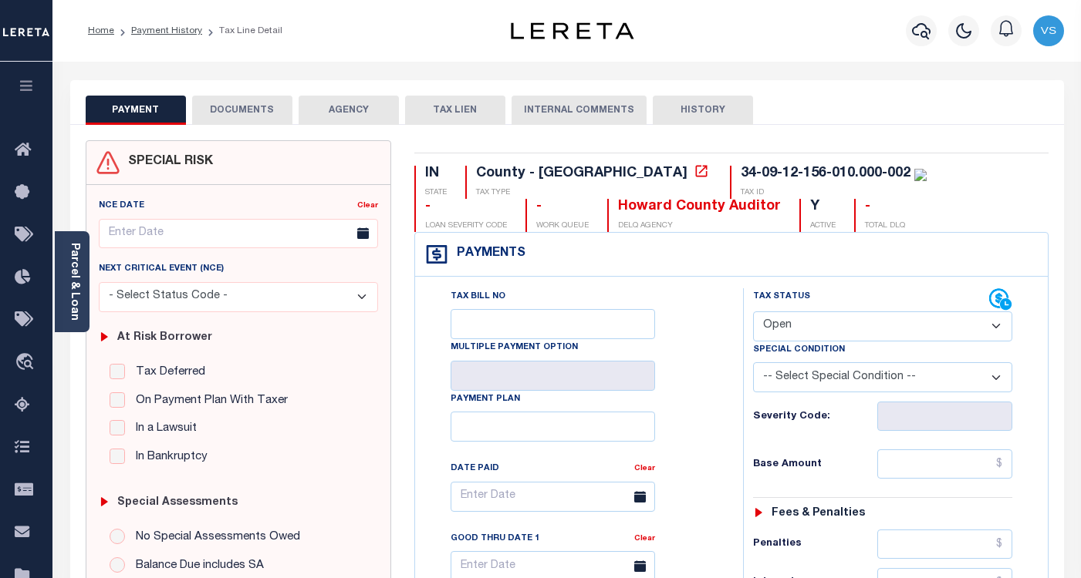
click at [792, 333] on select "- Select Status Code - Open Due/Unpaid Paid Incomplete No Tax Due Internal Refu…" at bounding box center [882, 327] width 259 height 30
select select "PYD"
click at [753, 312] on select "- Select Status Code - Open Due/Unpaid Paid Incomplete No Tax Due Internal Refu…" at bounding box center [882, 327] width 259 height 30
type input "[DATE]"
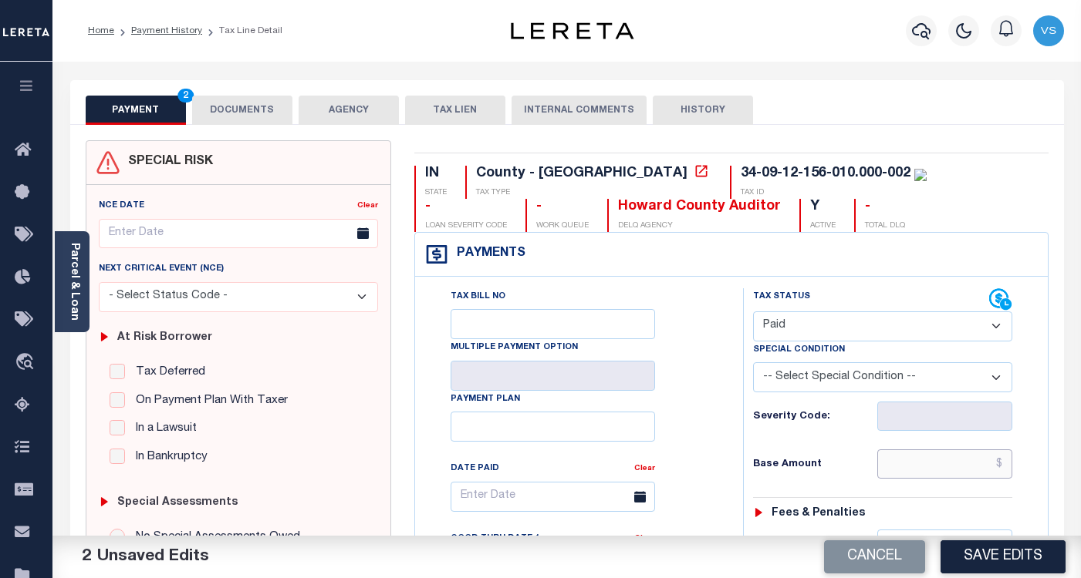
click at [910, 456] on input "text" at bounding box center [944, 464] width 135 height 29
paste input "692.00"
type input "$692.00"
click at [248, 110] on button "DOCUMENTS" at bounding box center [242, 110] width 100 height 29
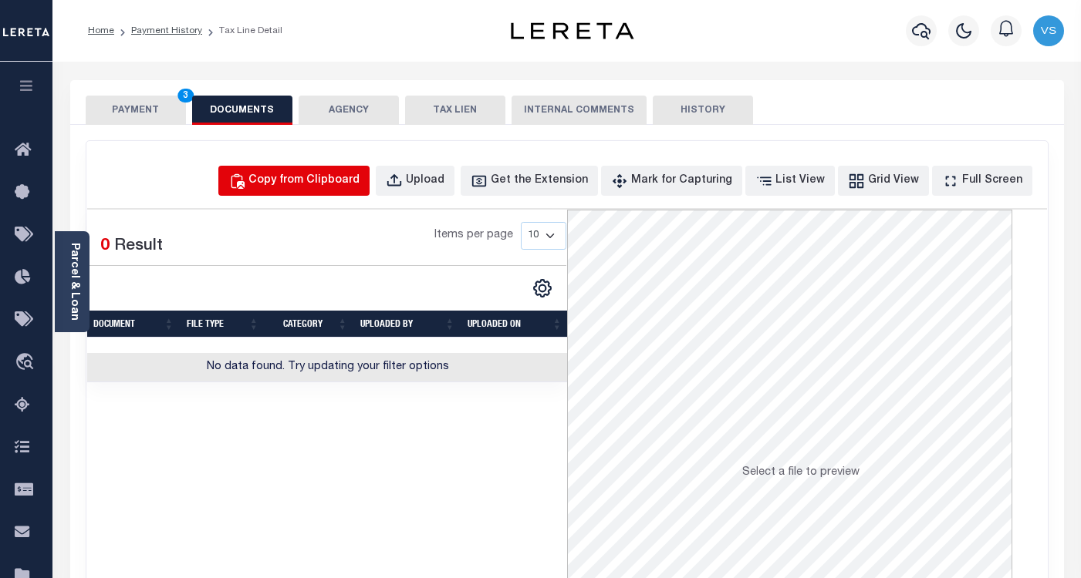
click at [339, 180] on div "Copy from Clipboard" at bounding box center [303, 181] width 111 height 17
select select "POP"
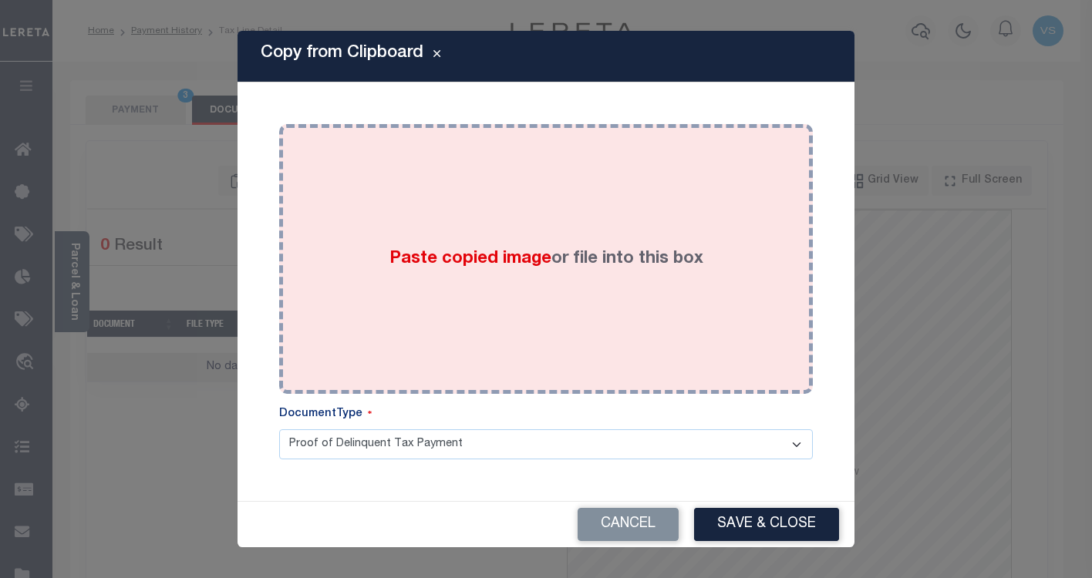
click at [335, 270] on div "Paste copied image or file into this box" at bounding box center [546, 259] width 511 height 247
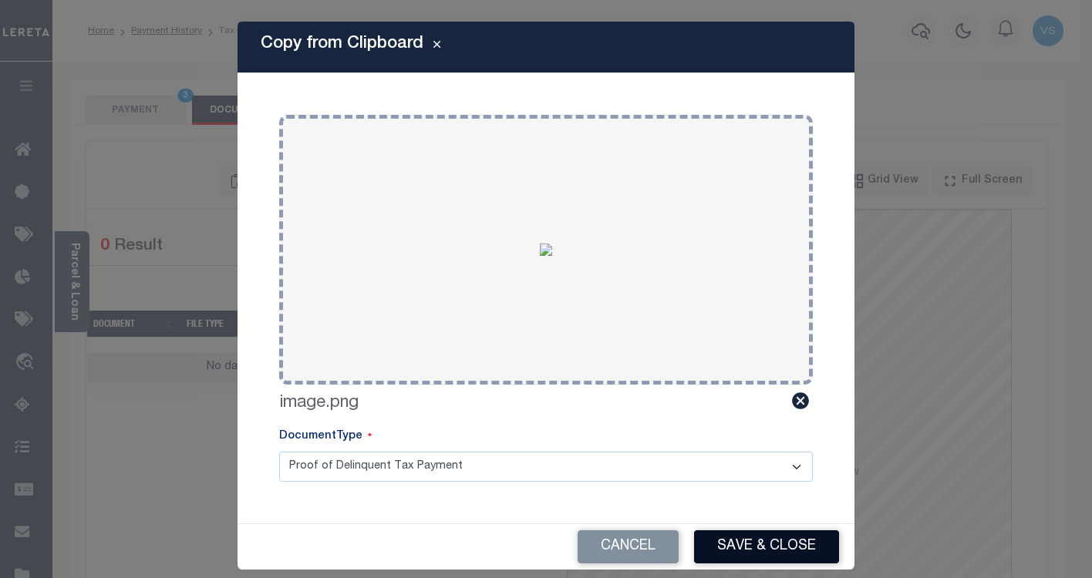
click at [714, 539] on button "Save & Close" at bounding box center [766, 547] width 145 height 33
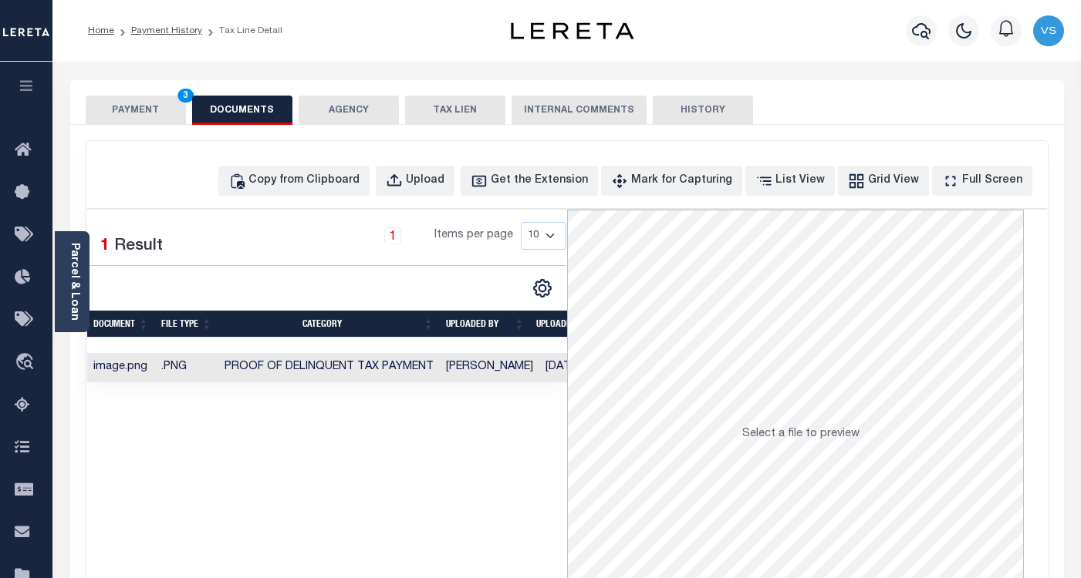
click at [115, 99] on button "PAYMENT 3" at bounding box center [136, 110] width 100 height 29
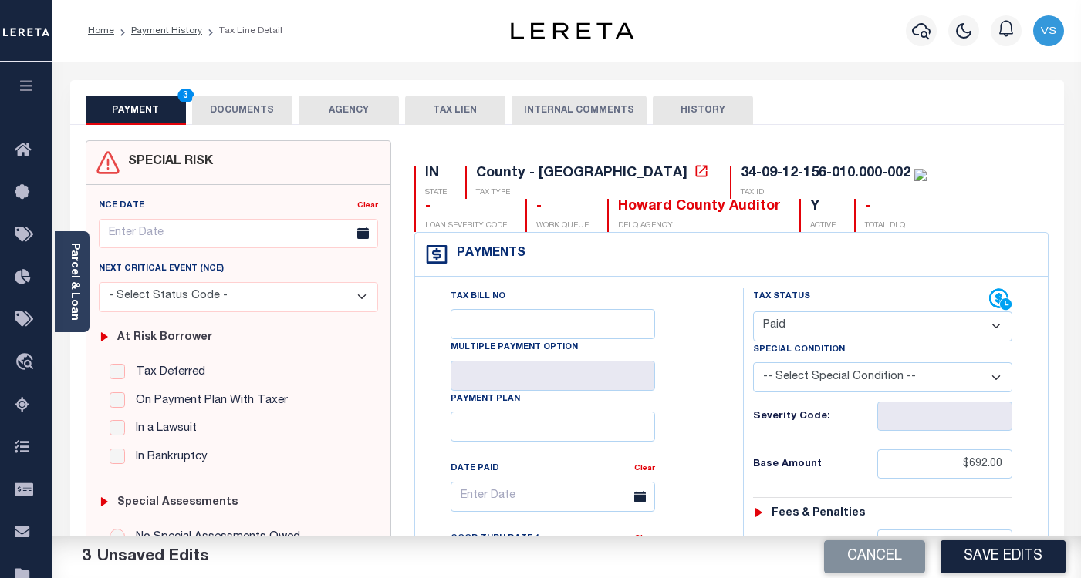
scroll to position [231, 0]
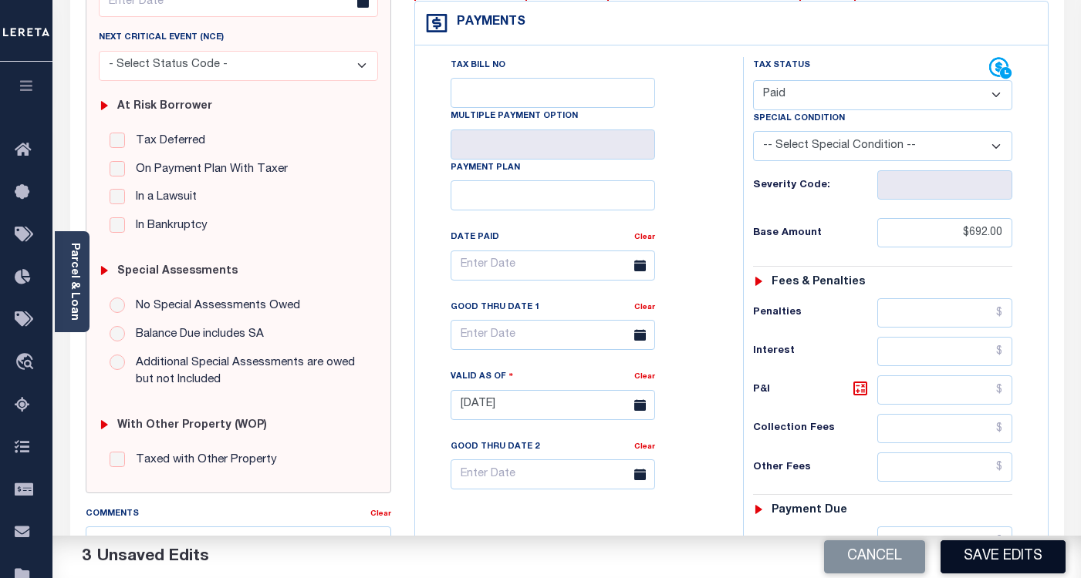
click at [992, 556] on button "Save Edits" at bounding box center [1002, 557] width 125 height 33
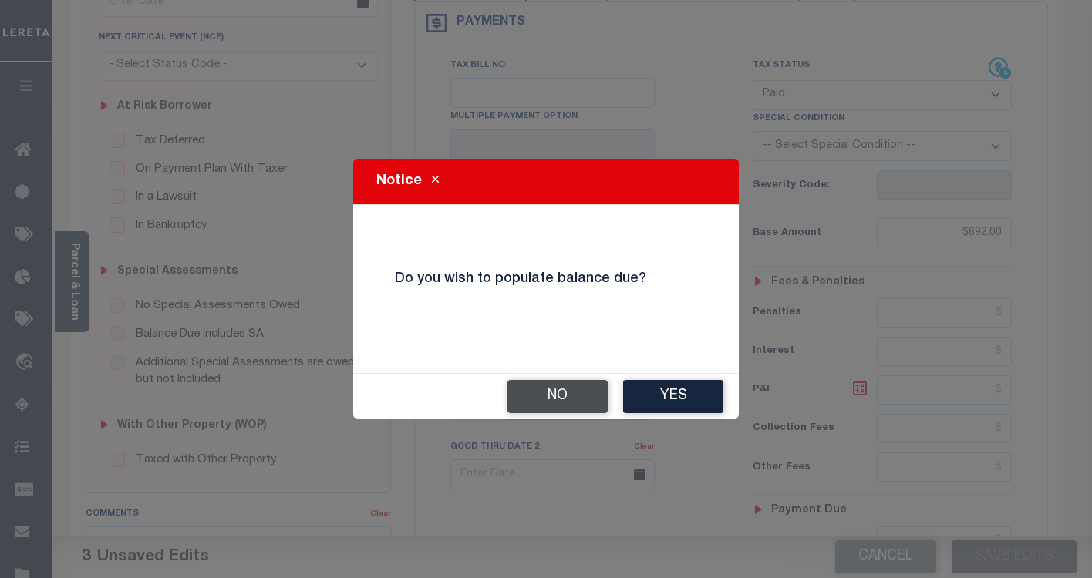
click at [555, 394] on button "No" at bounding box center [558, 396] width 100 height 33
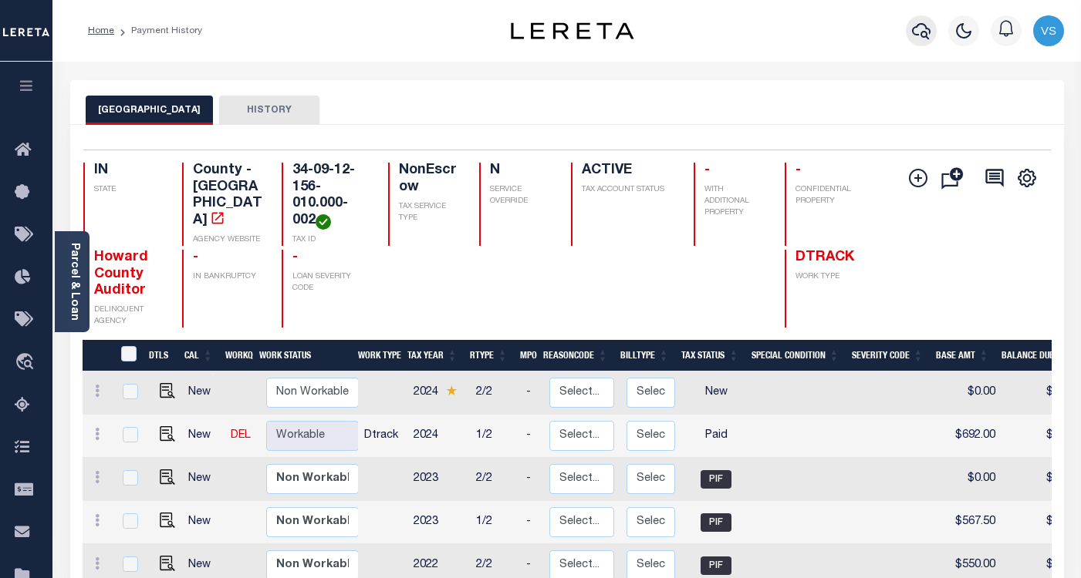
click at [922, 32] on icon "button" at bounding box center [921, 31] width 19 height 16
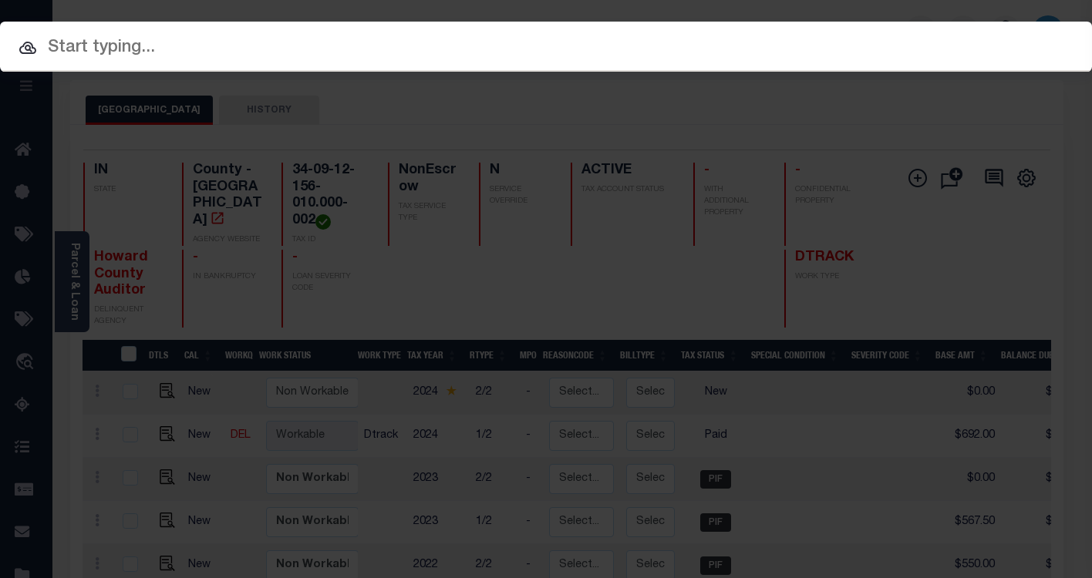
paste input "60105916"
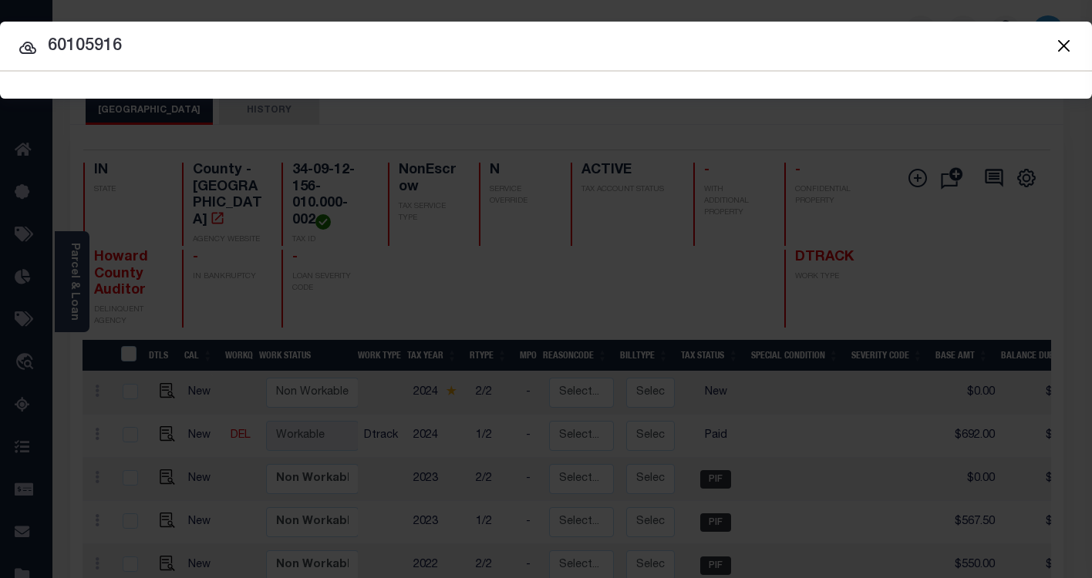
type input "60105916"
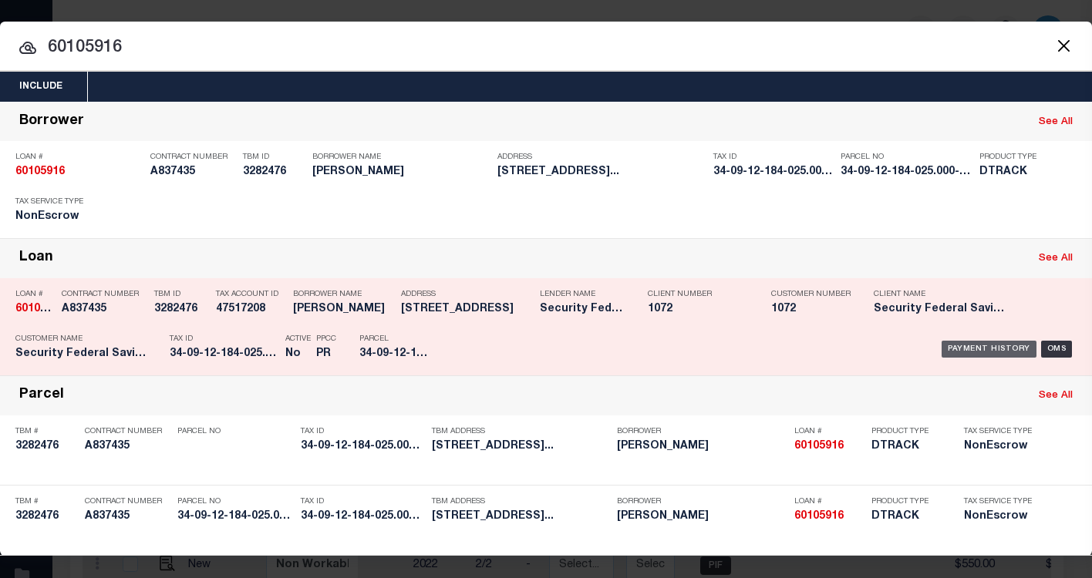
click at [969, 352] on div "Payment History" at bounding box center [989, 349] width 95 height 17
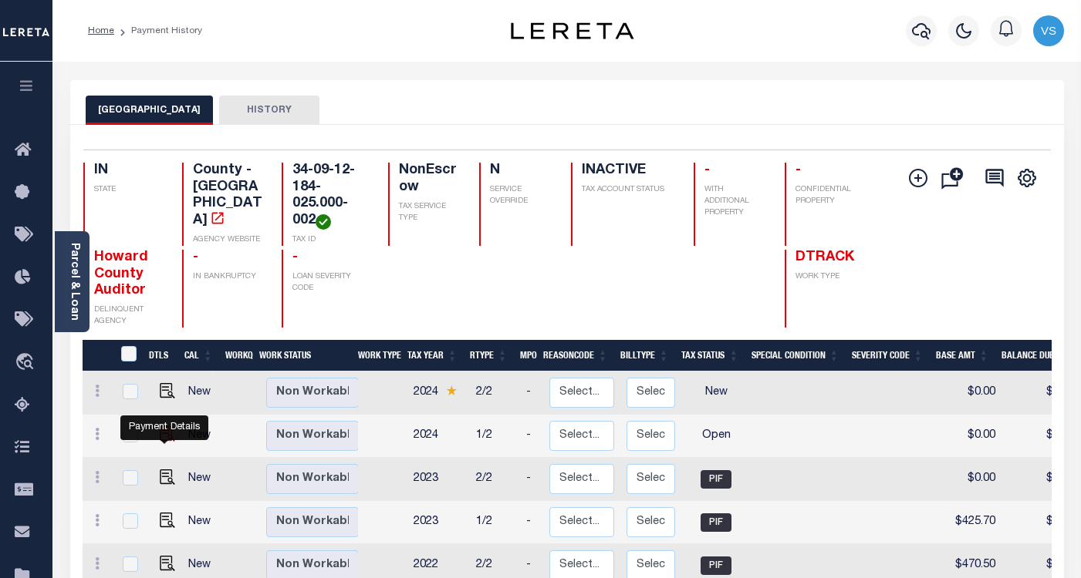
click at [160, 437] on img "" at bounding box center [167, 434] width 15 height 15
checkbox input "true"
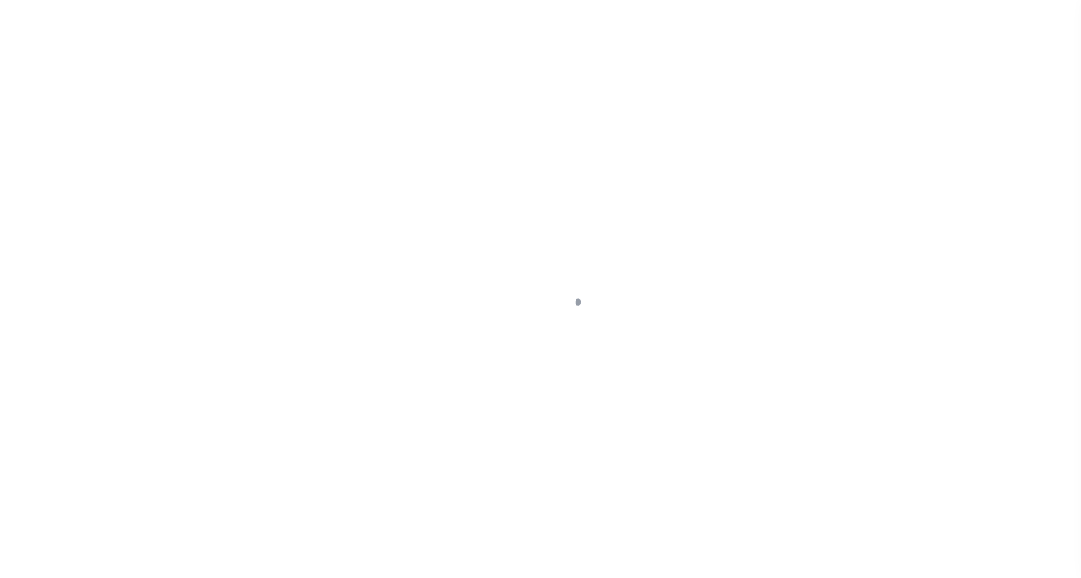
select select "OP2"
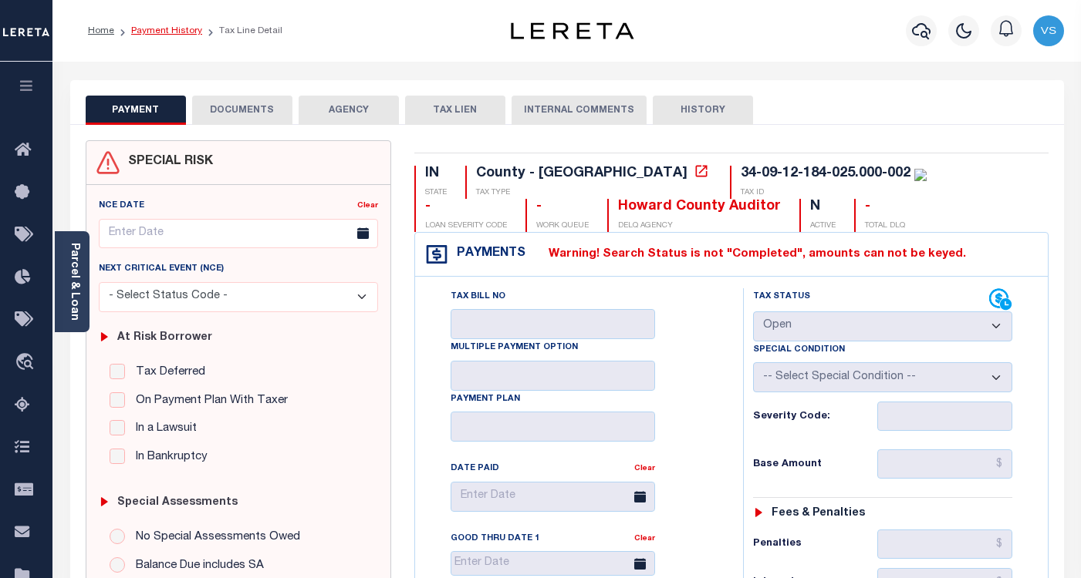
click at [171, 30] on link "Payment History" at bounding box center [166, 30] width 71 height 9
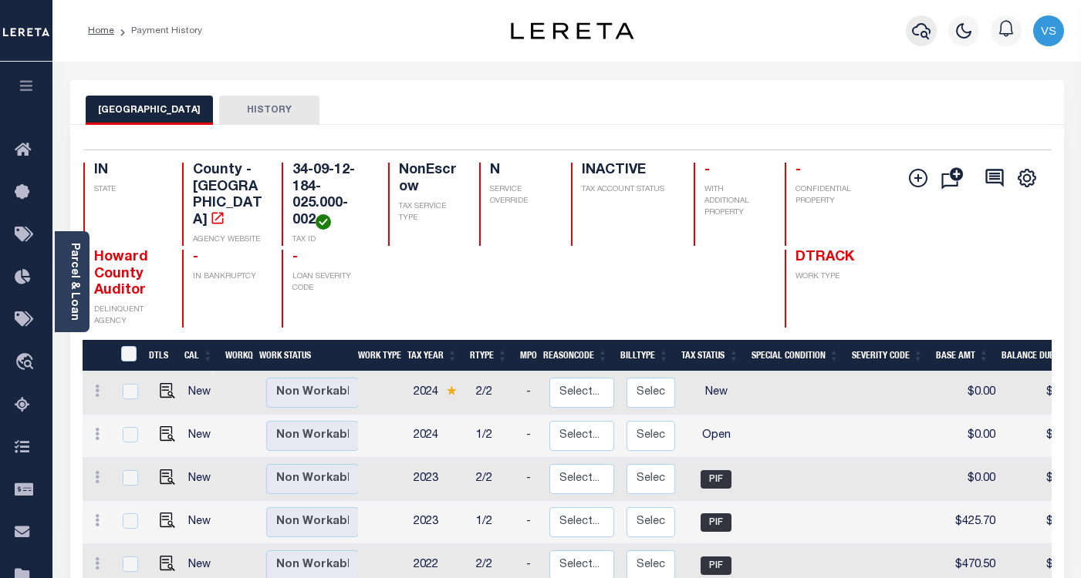
click at [912, 29] on icon "button" at bounding box center [921, 31] width 19 height 16
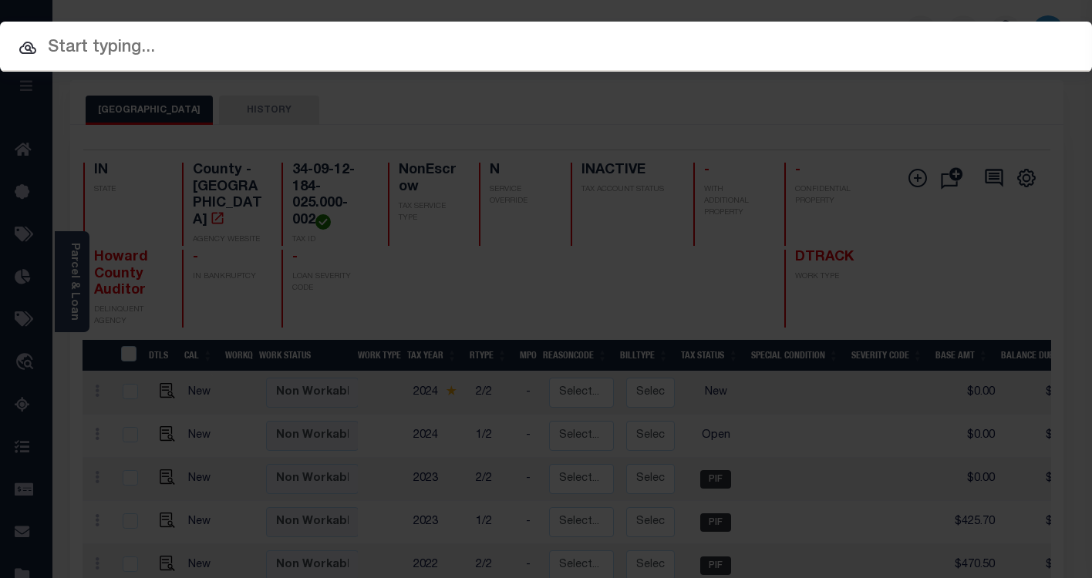
click at [397, 41] on input "text" at bounding box center [546, 48] width 1092 height 27
paste input "60105916"
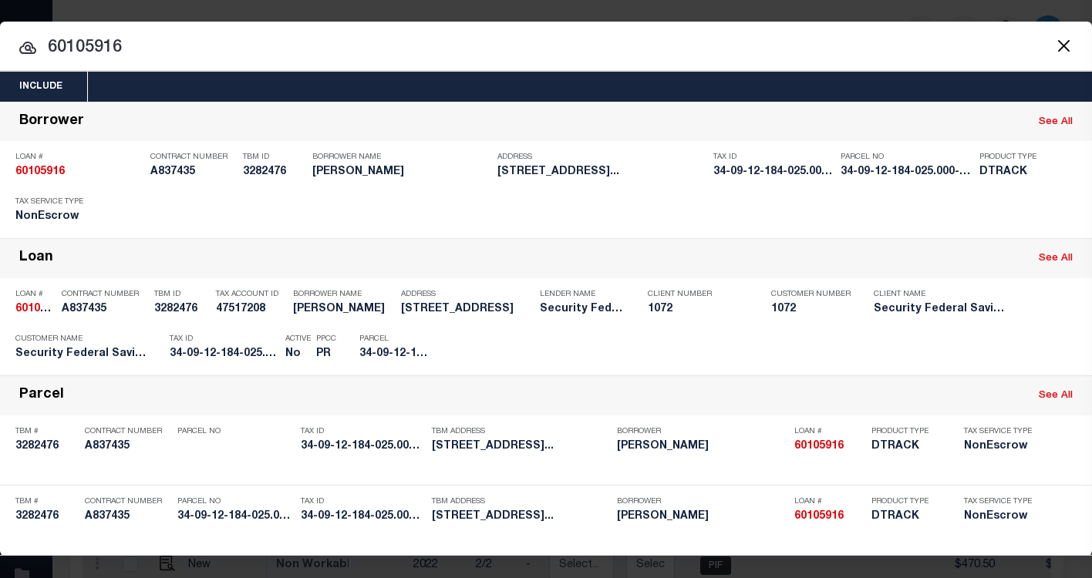
click at [206, 40] on input "60105916" at bounding box center [546, 48] width 1092 height 27
paste input "51"
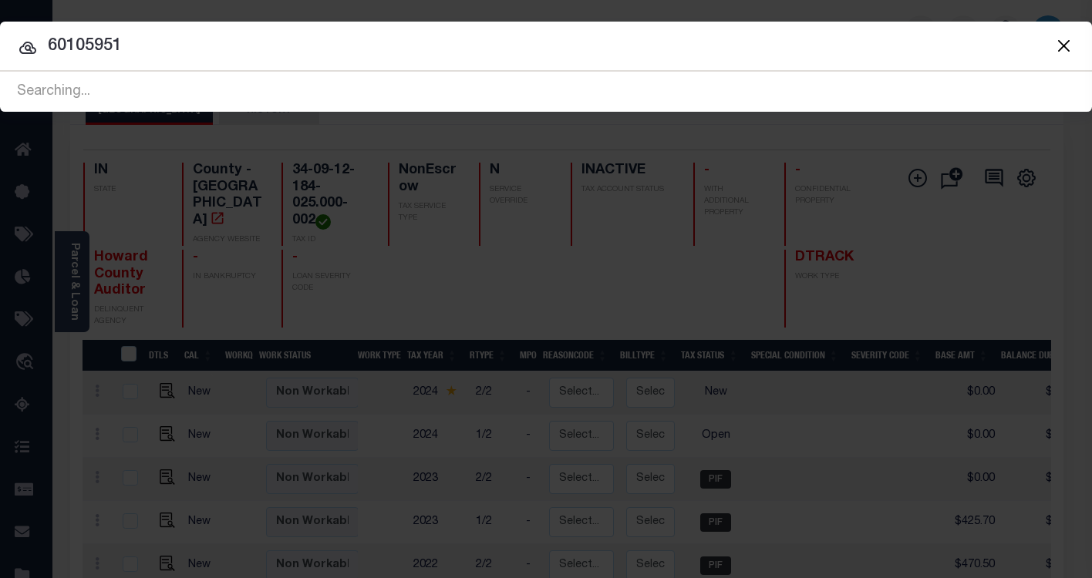
type input "60105951"
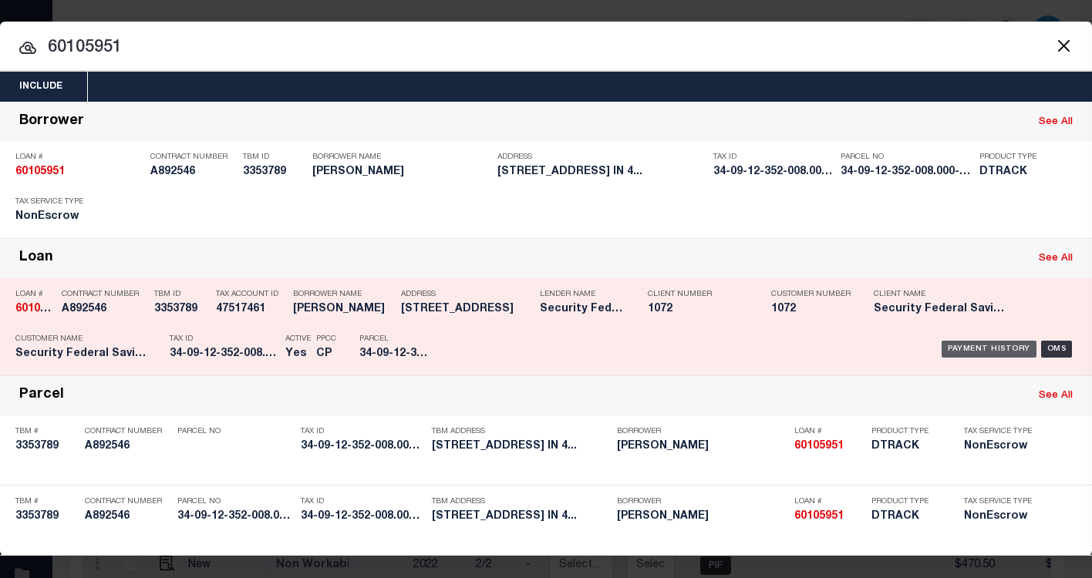
click at [998, 348] on div "Payment History" at bounding box center [989, 349] width 95 height 17
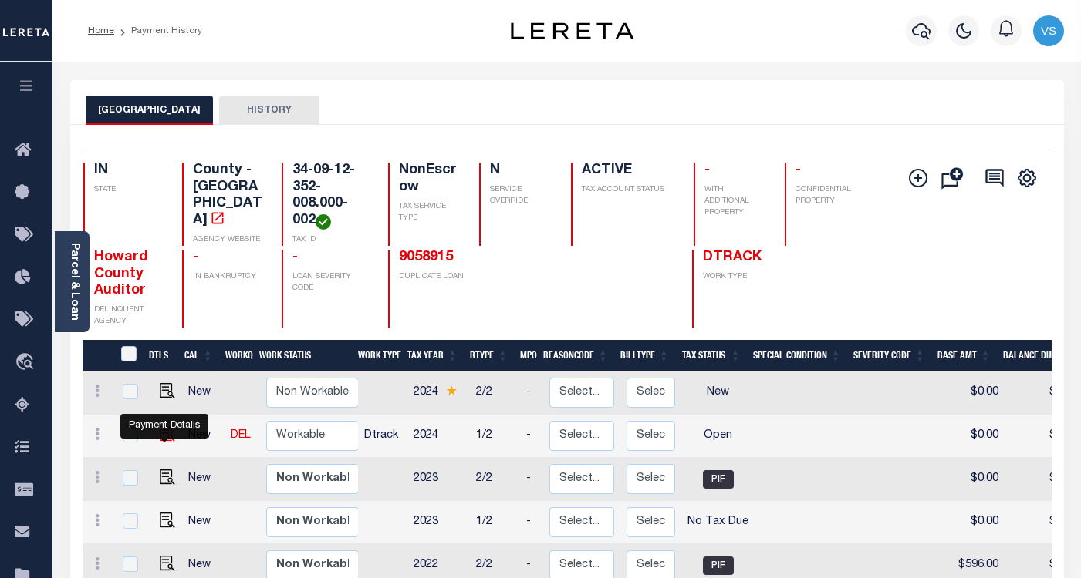
click at [160, 440] on img "" at bounding box center [167, 434] width 15 height 15
checkbox input "true"
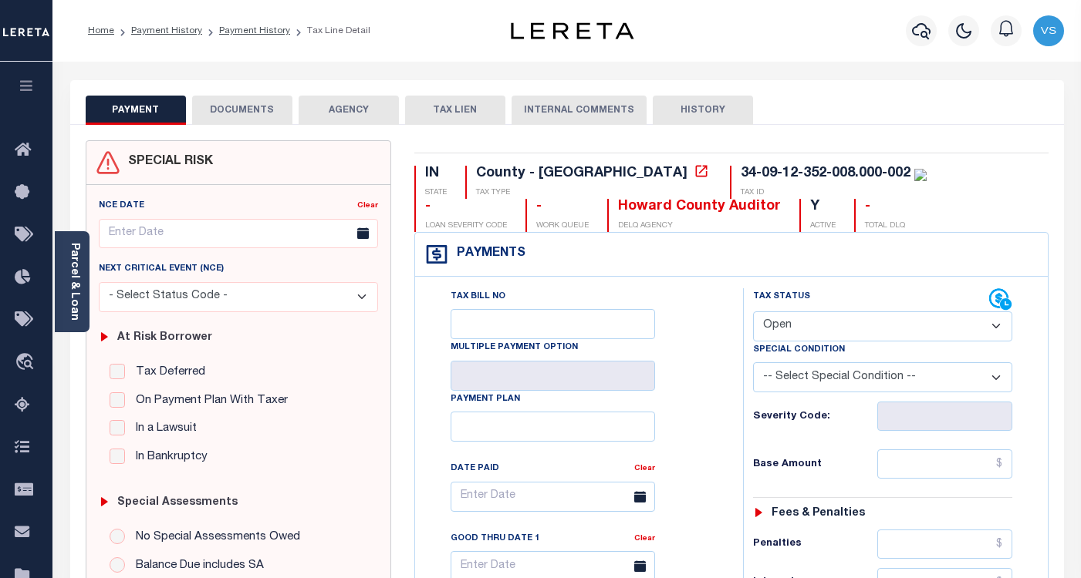
click at [785, 323] on select "- Select Status Code - Open Due/Unpaid Paid Incomplete No Tax Due Internal Refu…" at bounding box center [882, 327] width 259 height 30
select select "PYD"
click at [753, 312] on select "- Select Status Code - Open Due/Unpaid Paid Incomplete No Tax Due Internal Refu…" at bounding box center [882, 327] width 259 height 30
type input "[DATE]"
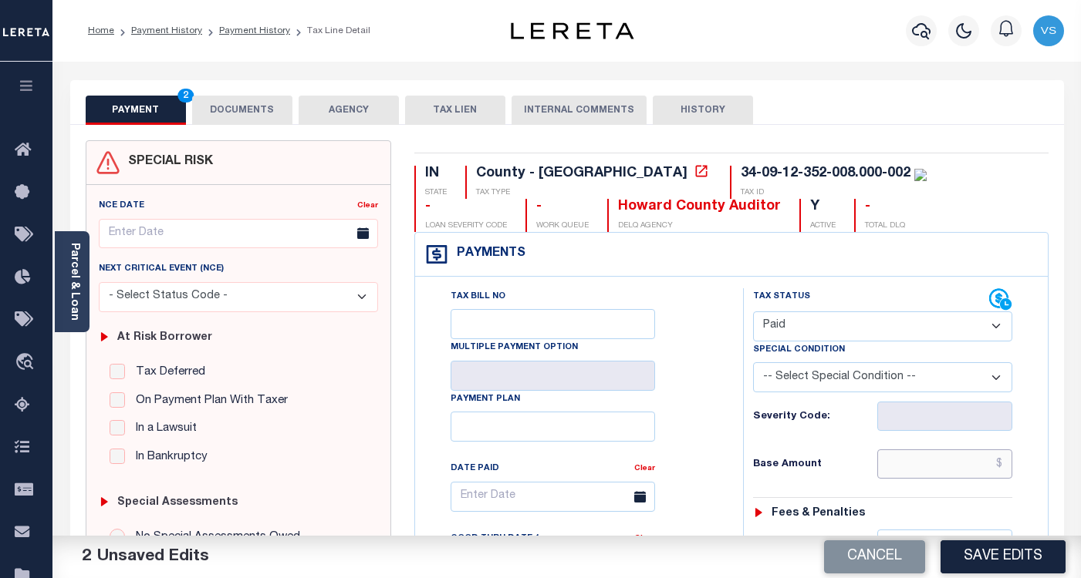
click at [918, 468] on input "text" at bounding box center [944, 464] width 135 height 29
paste input "737.50"
type input "$737.50"
click at [1007, 558] on button "Save Edits" at bounding box center [1002, 557] width 125 height 33
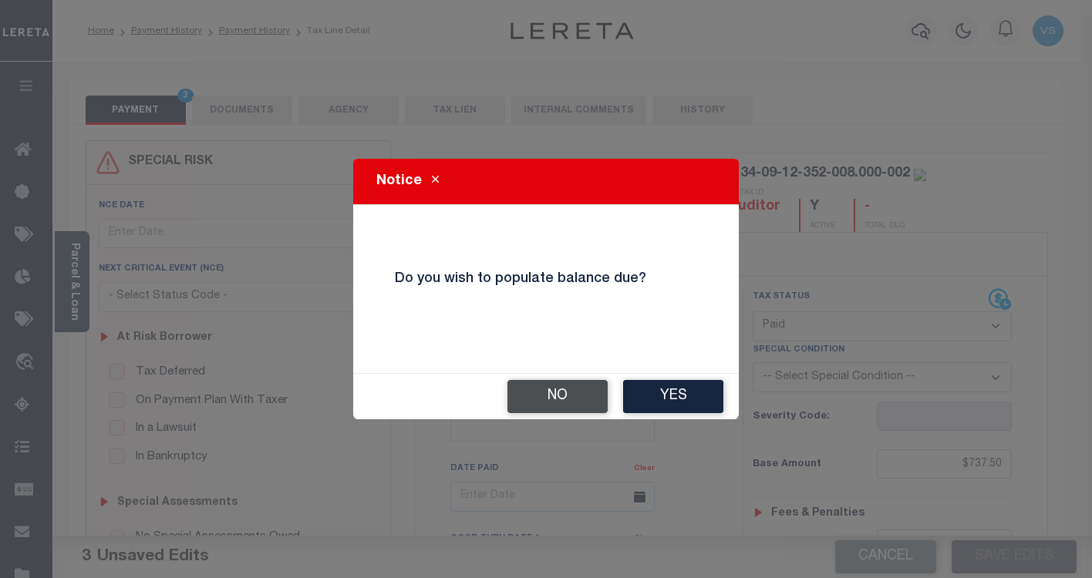
click at [534, 404] on button "No" at bounding box center [558, 396] width 100 height 33
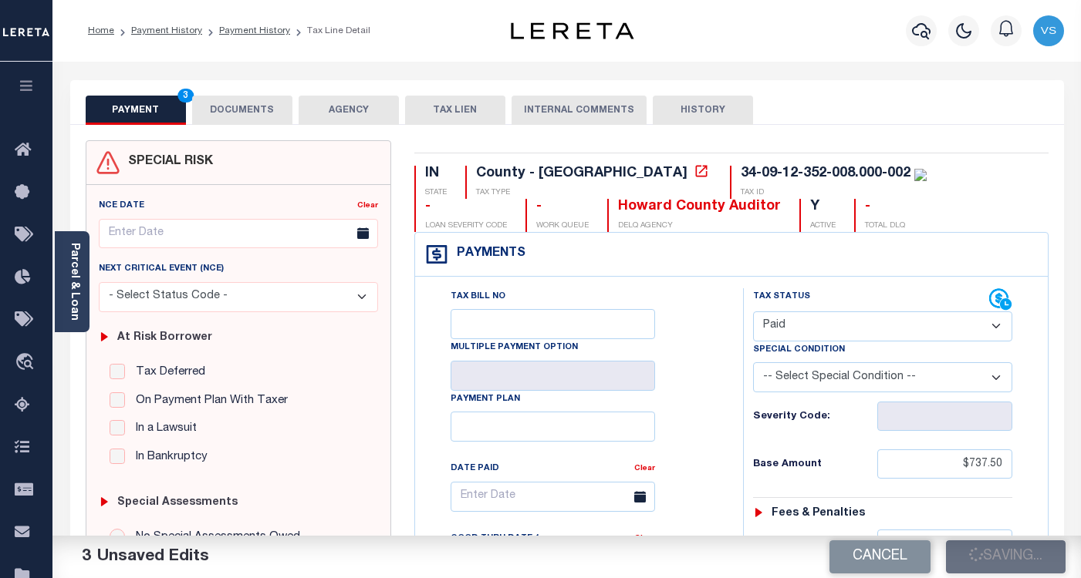
checkbox input "false"
type input "$737.5"
